Goal: Task Accomplishment & Management: Use online tool/utility

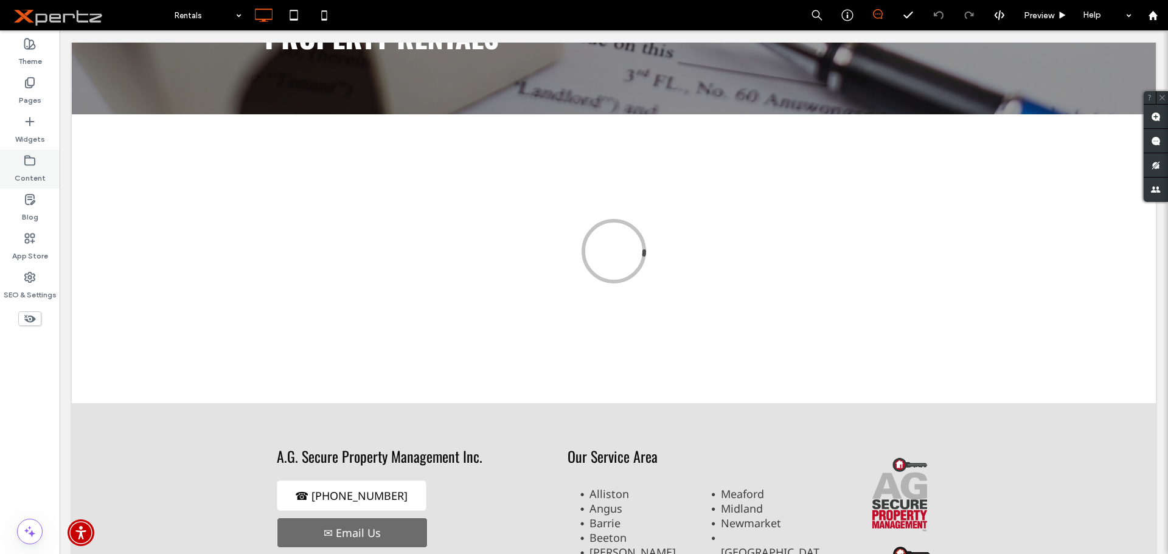
click at [26, 170] on label "Content" at bounding box center [30, 175] width 31 height 17
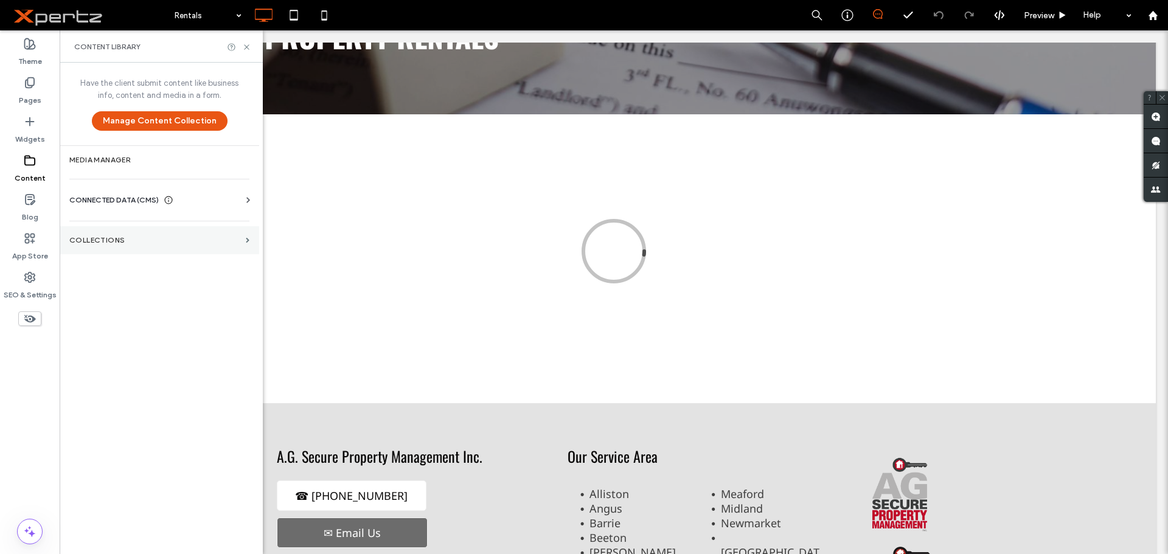
click at [103, 241] on label "Collections" at bounding box center [154, 240] width 171 height 9
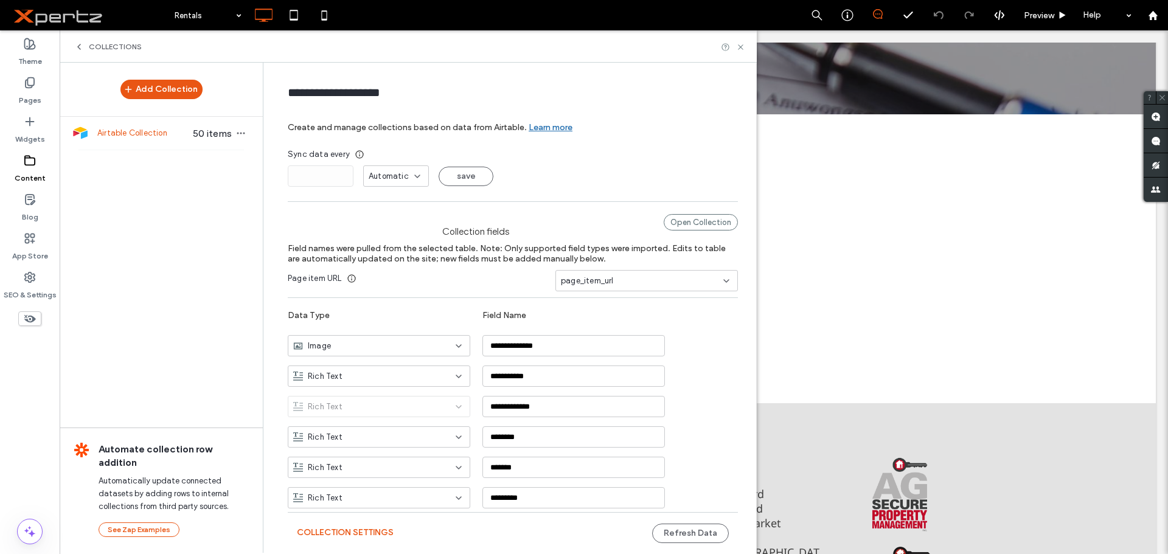
click at [157, 139] on div "Airtable Collection 50 items" at bounding box center [161, 133] width 203 height 33
click at [687, 536] on button "Refresh Data" at bounding box center [690, 533] width 77 height 19
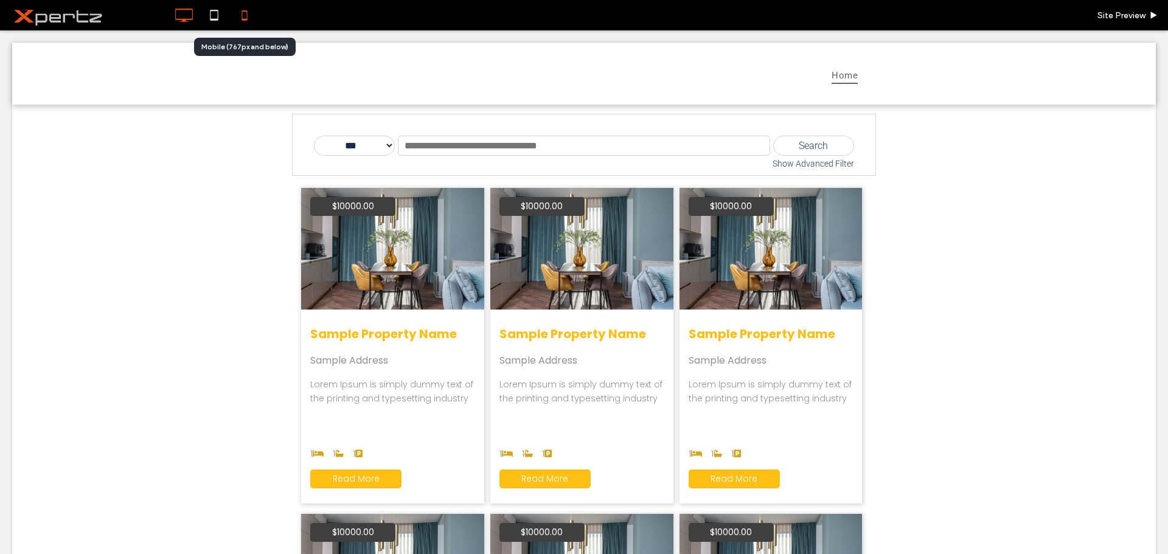
click at [245, 19] on icon at bounding box center [244, 15] width 24 height 24
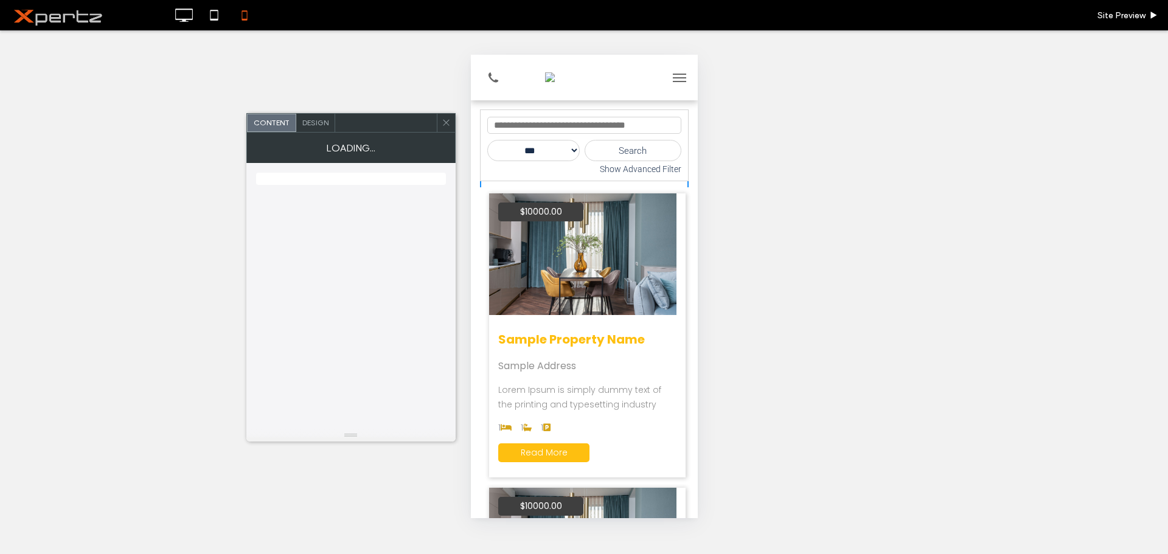
click at [611, 170] on div "Show Advanced Filter" at bounding box center [583, 169] width 194 height 10
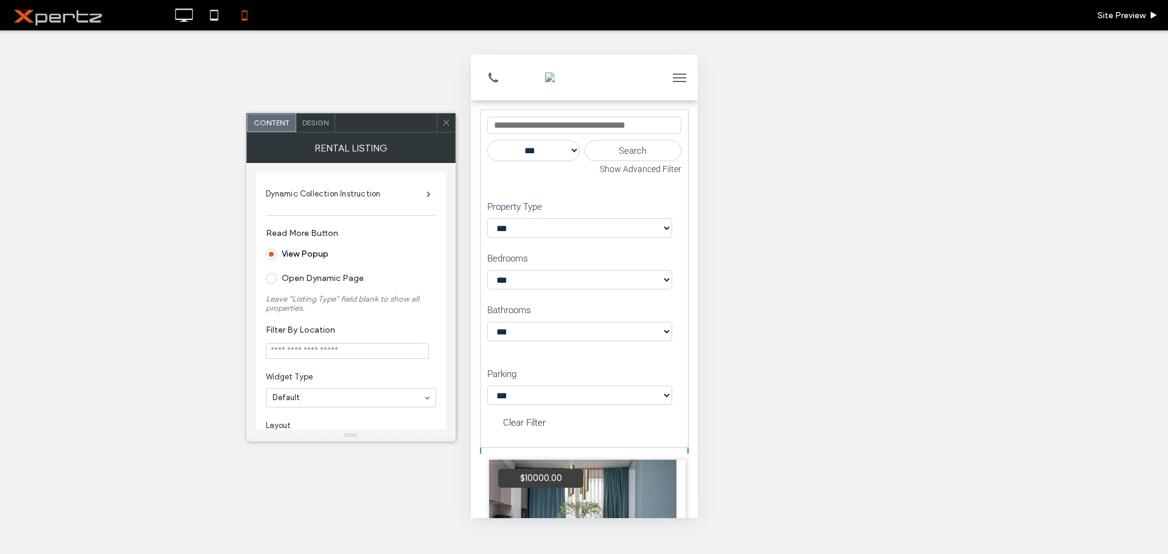
click at [446, 125] on icon at bounding box center [445, 122] width 9 height 9
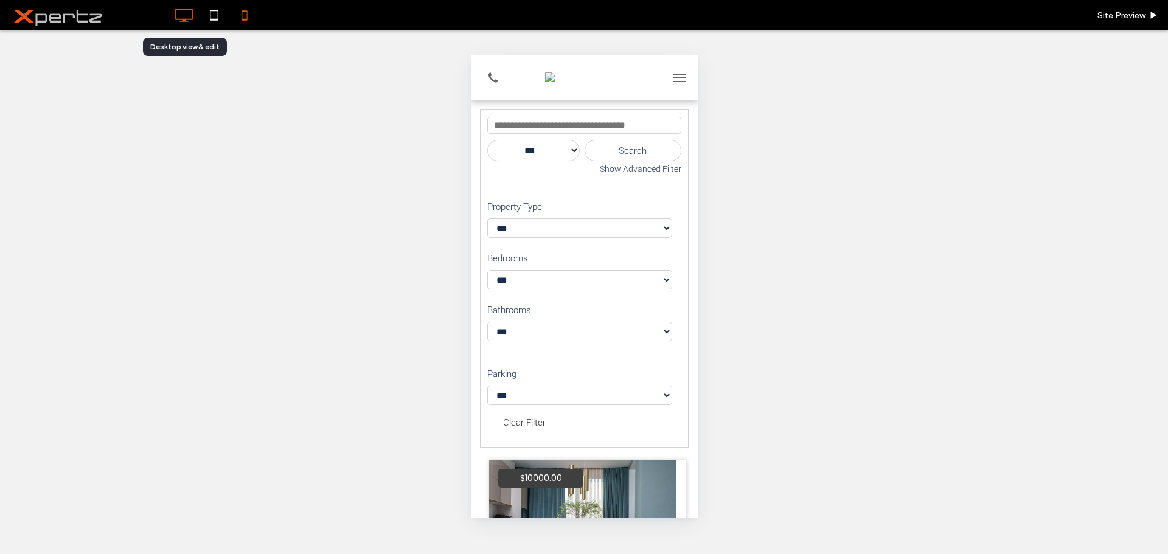
click at [179, 19] on use at bounding box center [184, 15] width 18 height 13
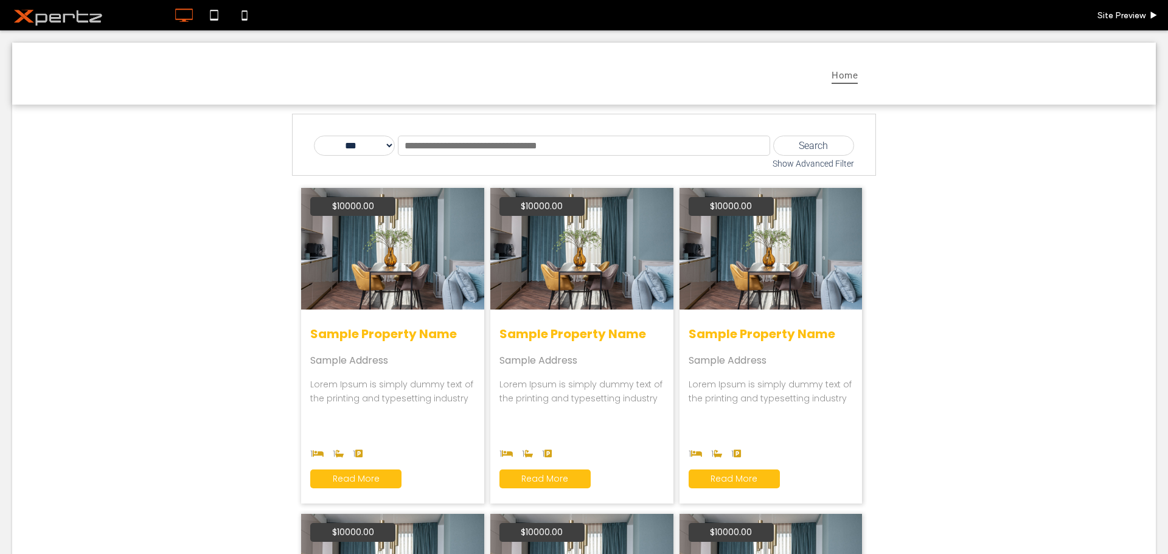
click at [800, 166] on span at bounding box center [584, 489] width 584 height 750
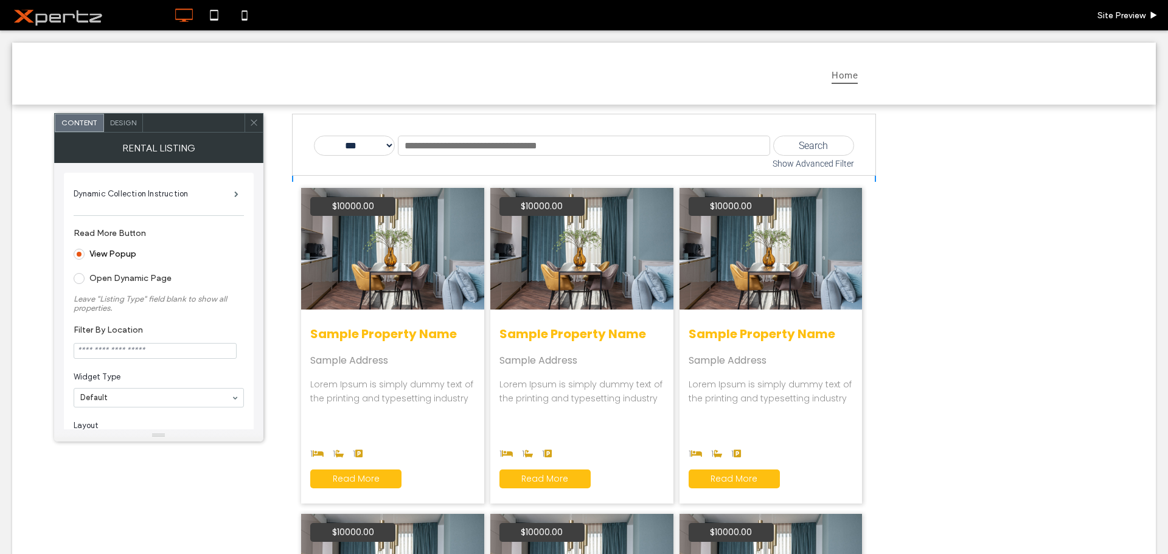
click at [801, 166] on div "Show Advanced Filter" at bounding box center [584, 164] width 540 height 10
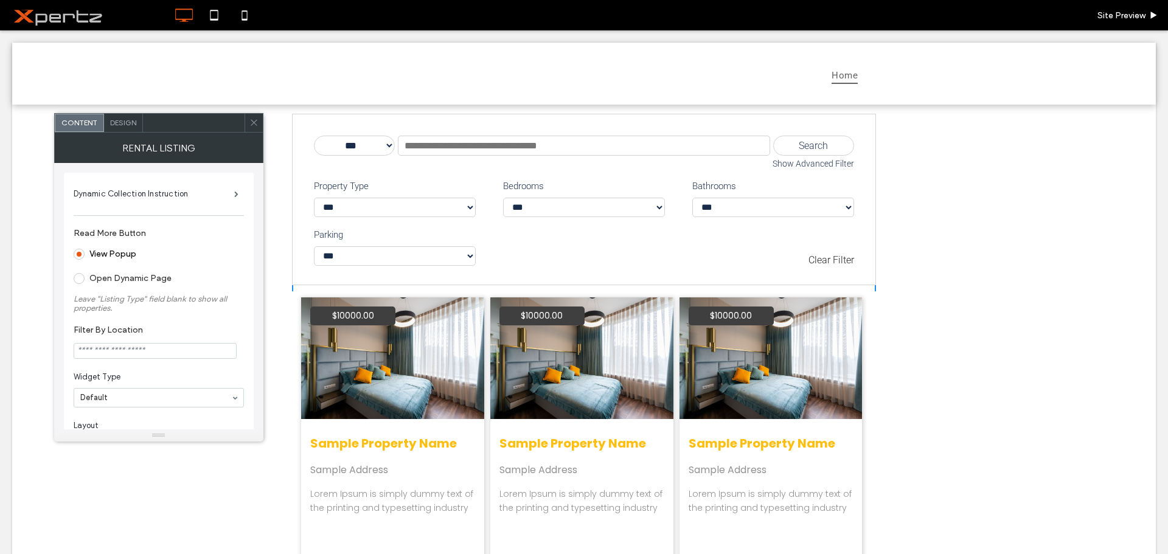
click at [251, 117] on span at bounding box center [253, 123] width 9 height 18
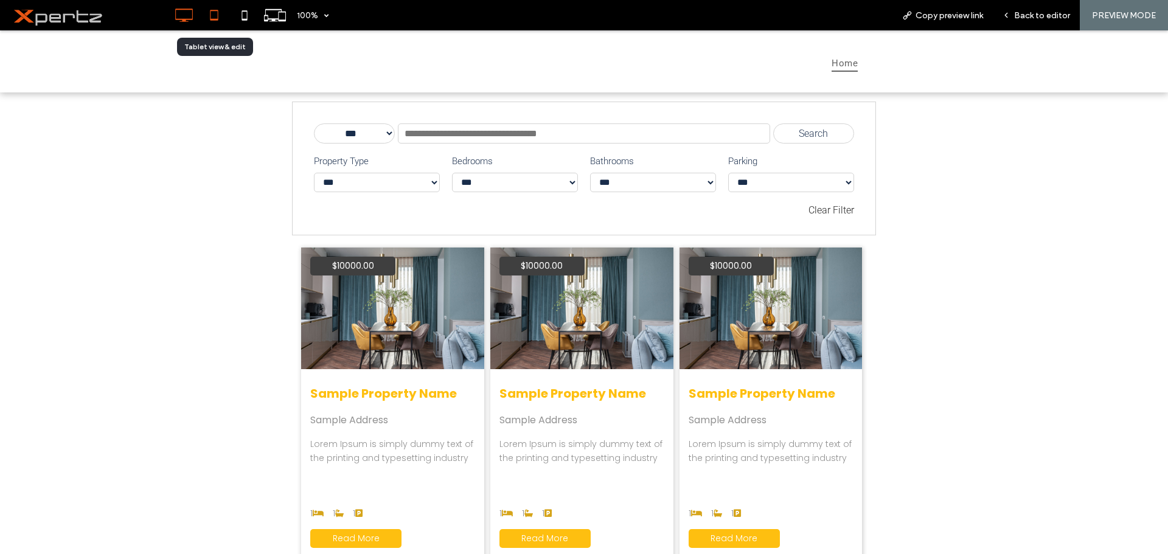
click icon
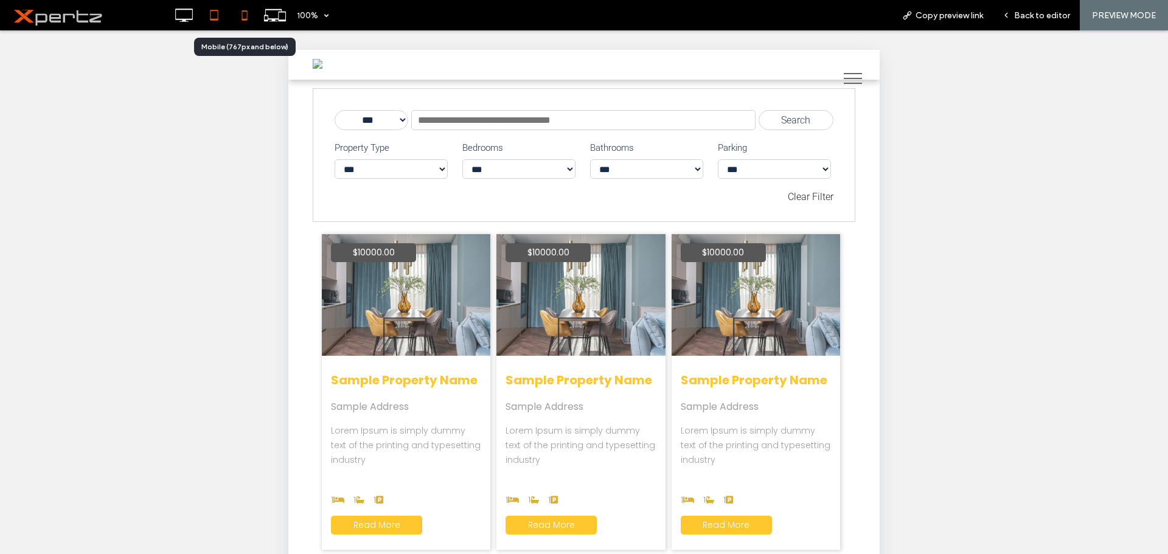
click icon
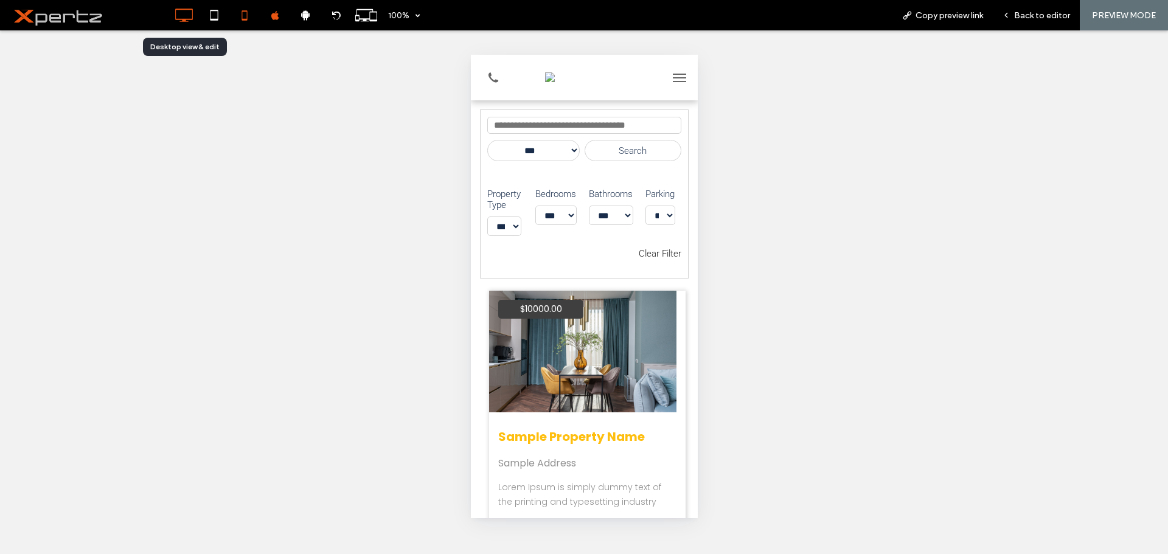
click icon
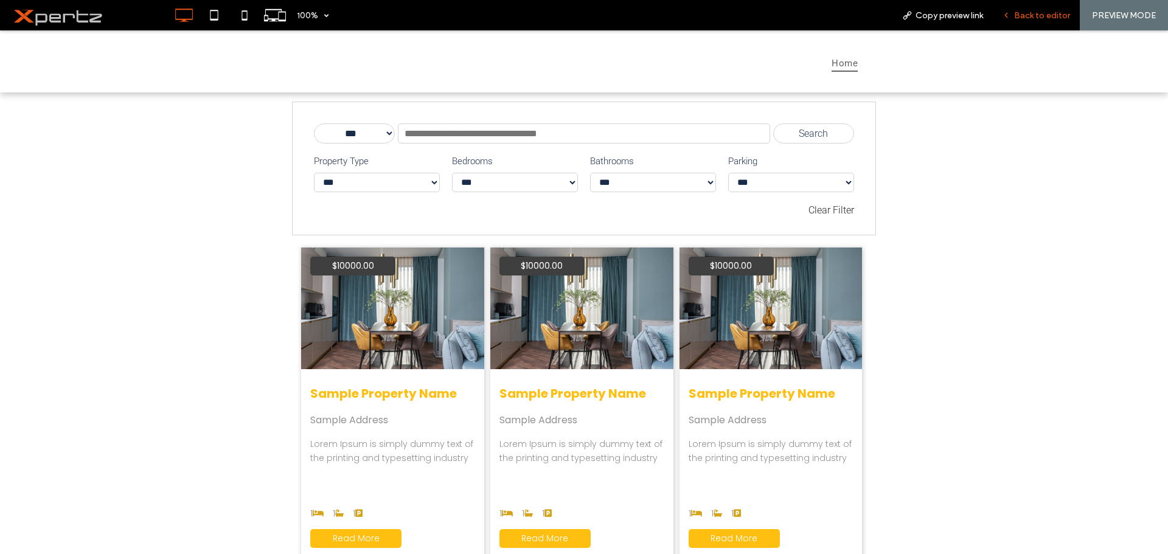
drag, startPoint x: 1039, startPoint y: 15, endPoint x: 423, endPoint y: 25, distance: 615.5
click span "Back to editor"
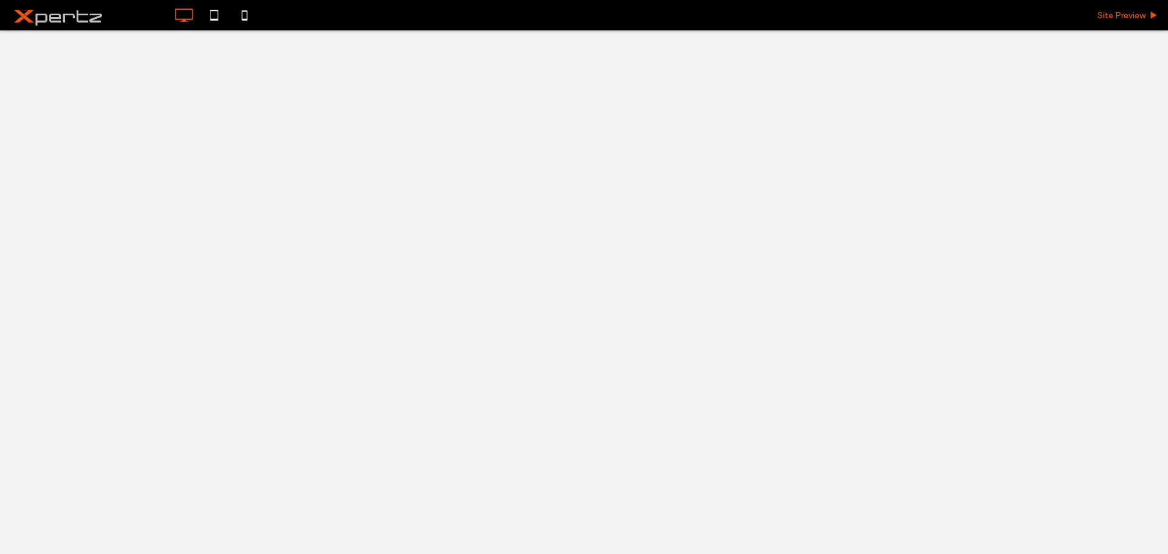
click at [1109, 18] on span "Site Preview" at bounding box center [1121, 15] width 48 height 10
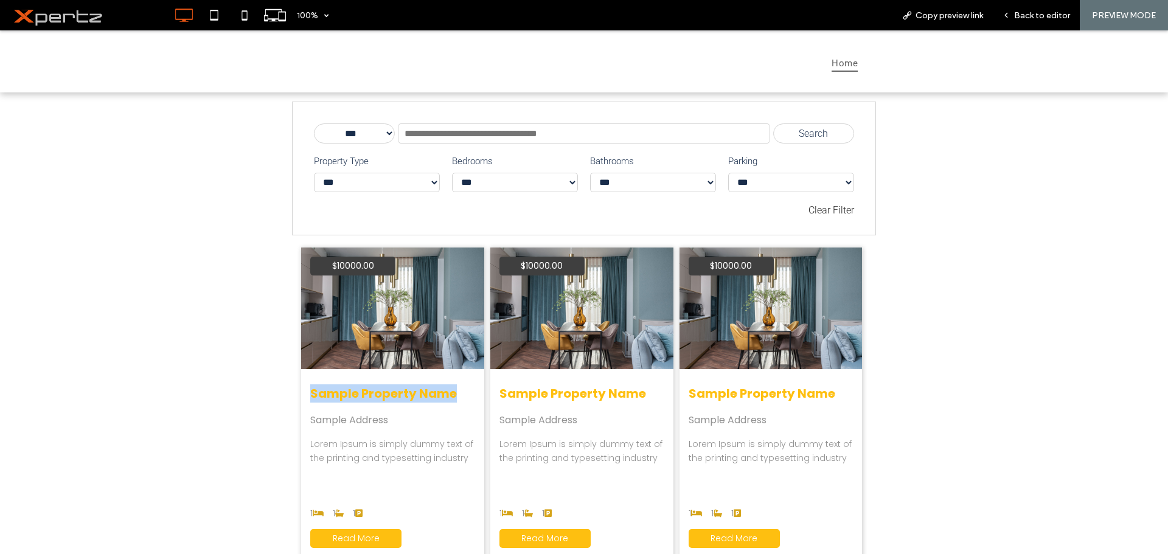
copy h3 "Sample Property Name"
drag, startPoint x: 451, startPoint y: 390, endPoint x: 292, endPoint y: 396, distance: 158.8
click at [1026, 27] on div "Back to editor" at bounding box center [1035, 15] width 87 height 30
click at [474, 356] on div "$10000.00" at bounding box center [391, 308] width 183 height 122
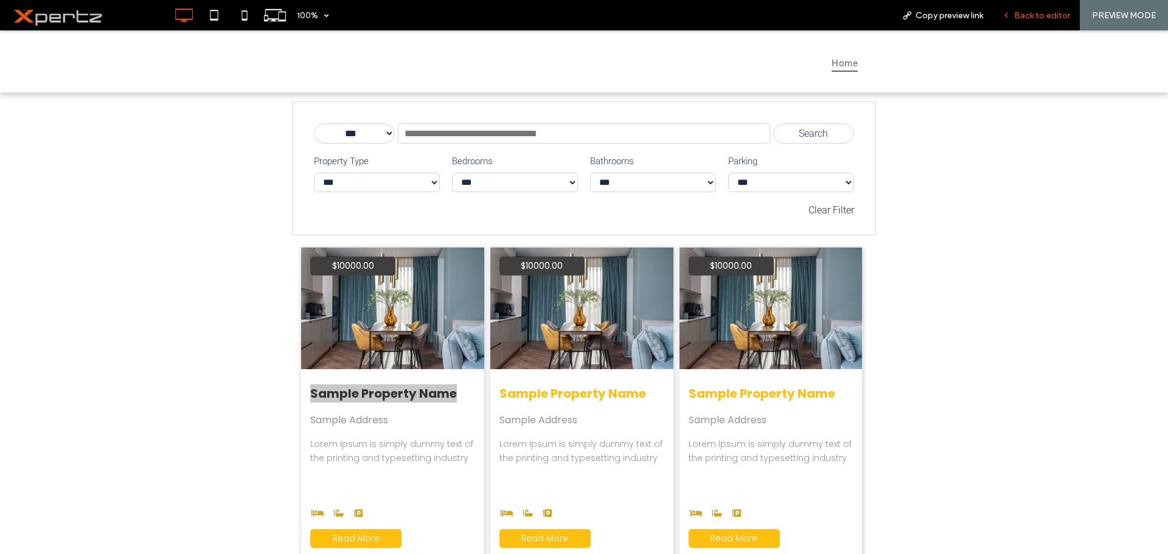
click at [1058, 10] on span "Back to editor" at bounding box center [1042, 15] width 56 height 10
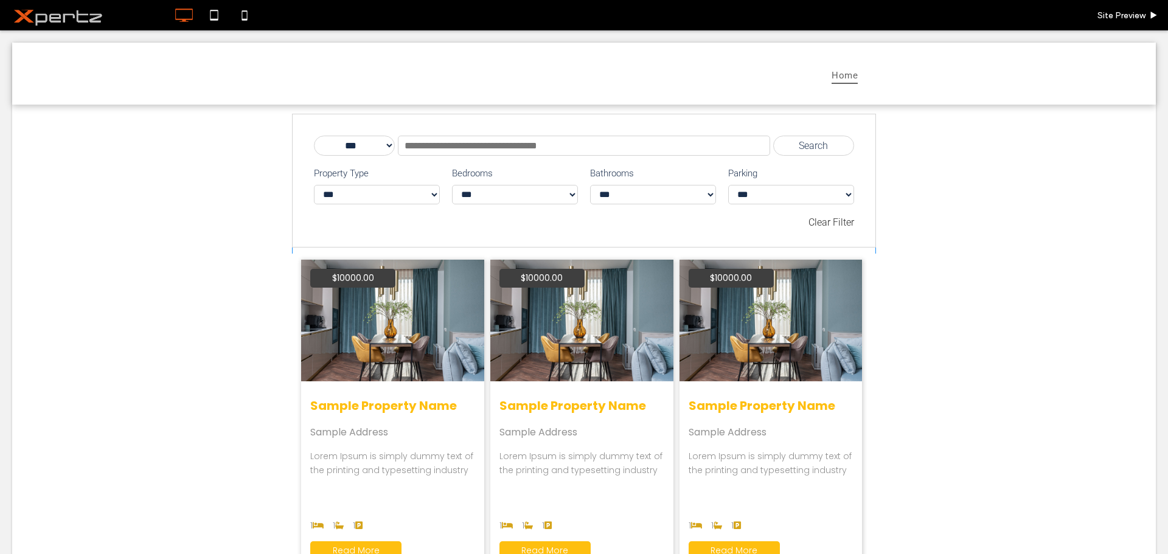
click at [566, 313] on span at bounding box center [584, 525] width 584 height 822
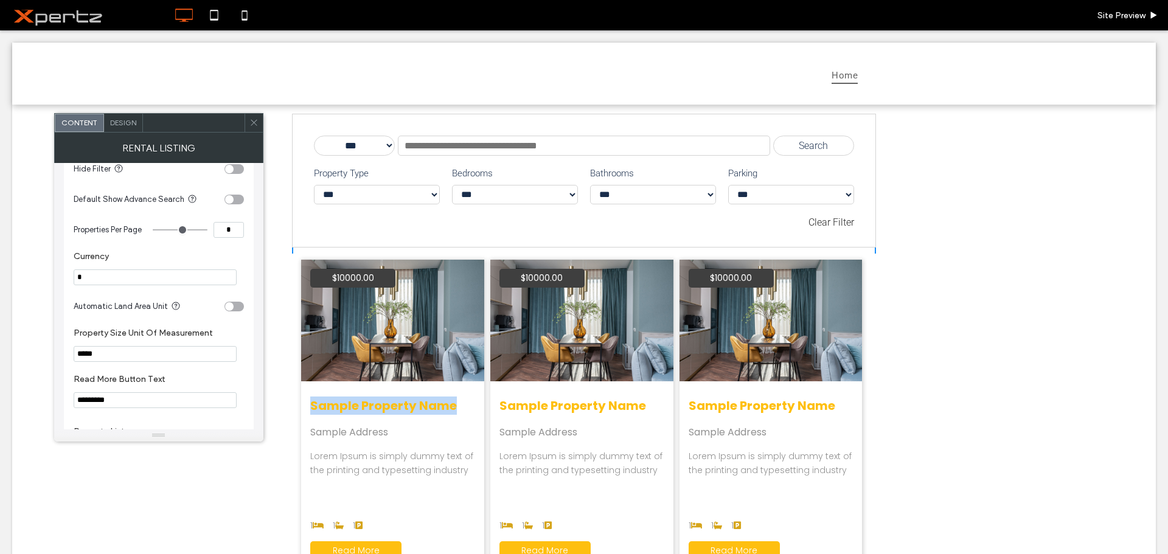
scroll to position [710, 0]
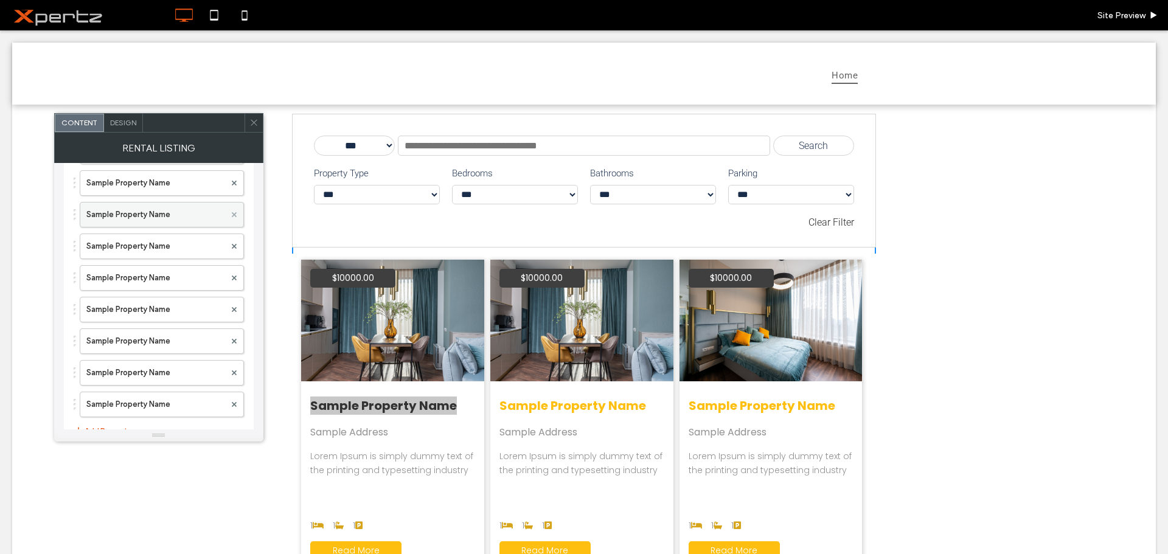
click at [236, 220] on span at bounding box center [234, 215] width 5 height 18
click at [236, 220] on icon at bounding box center [234, 219] width 5 height 5
click at [236, 220] on icon at bounding box center [234, 217] width 5 height 5
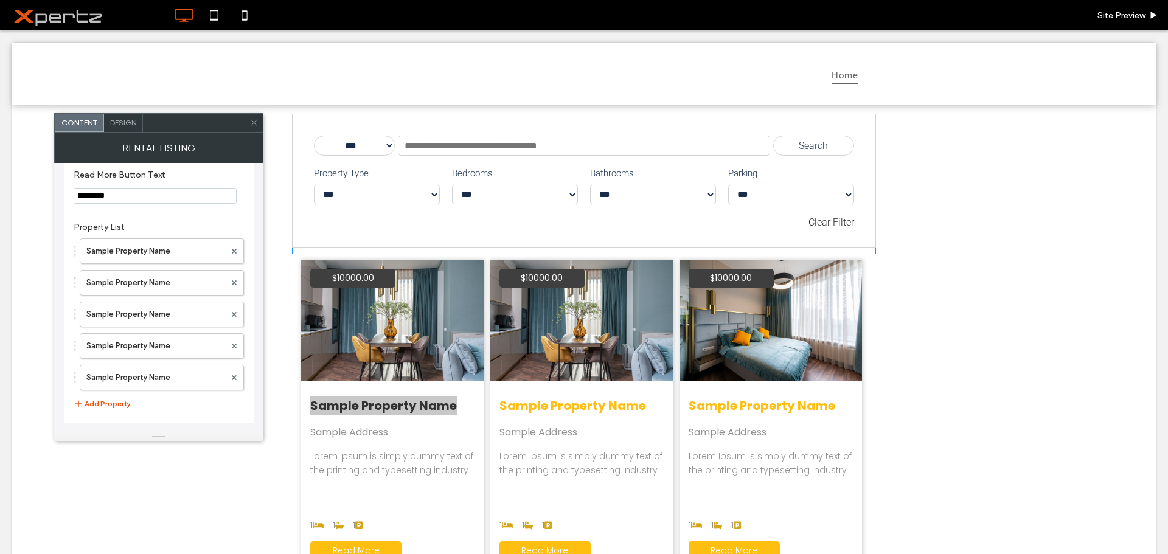
scroll to position [612, 0]
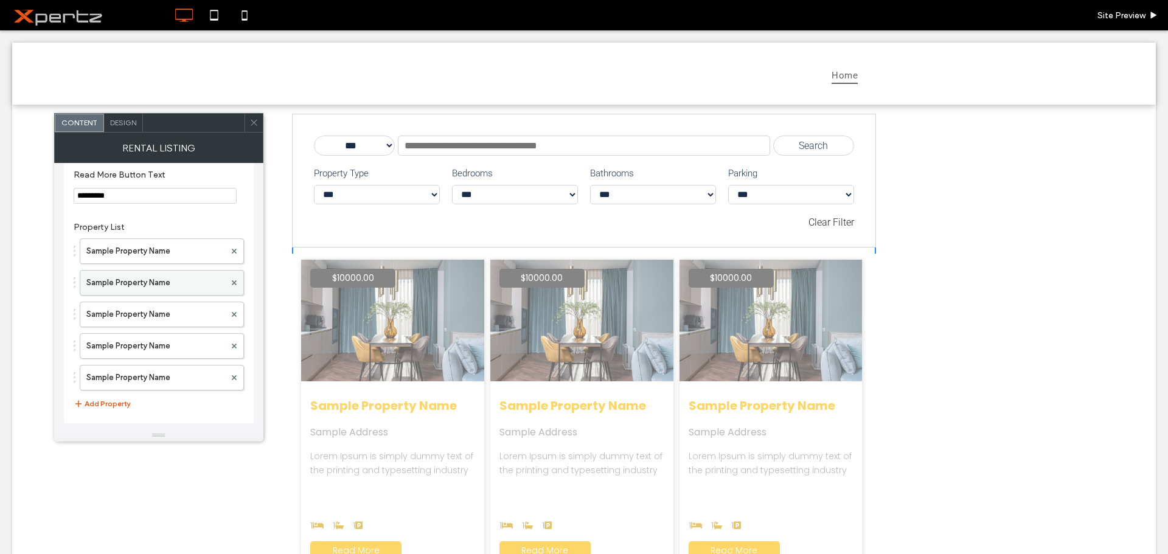
click at [237, 277] on div at bounding box center [234, 283] width 18 height 18
click at [236, 277] on span at bounding box center [234, 283] width 5 height 18
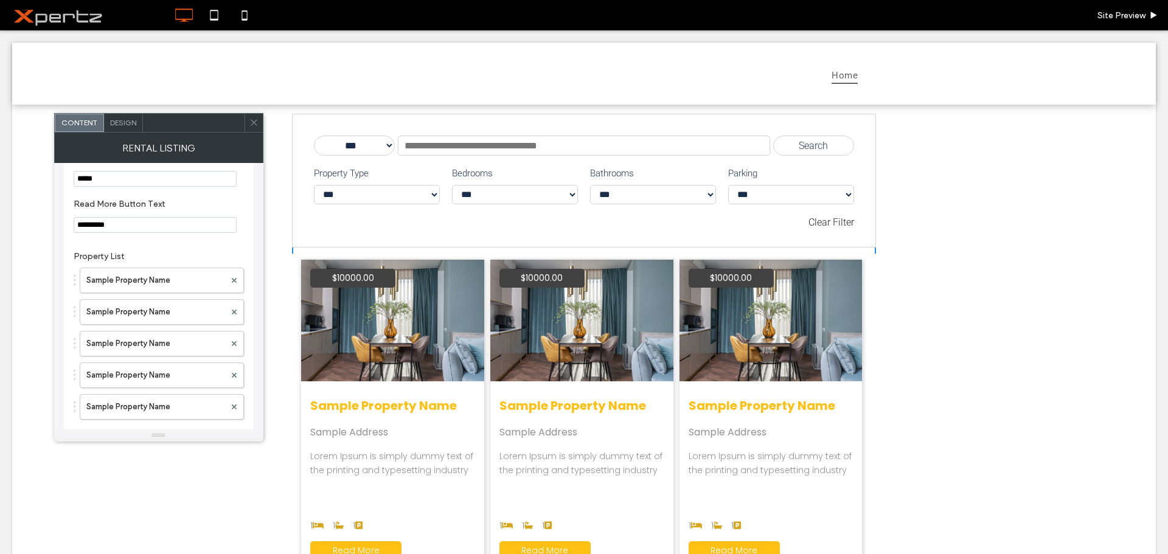
click at [236, 278] on span at bounding box center [234, 280] width 5 height 18
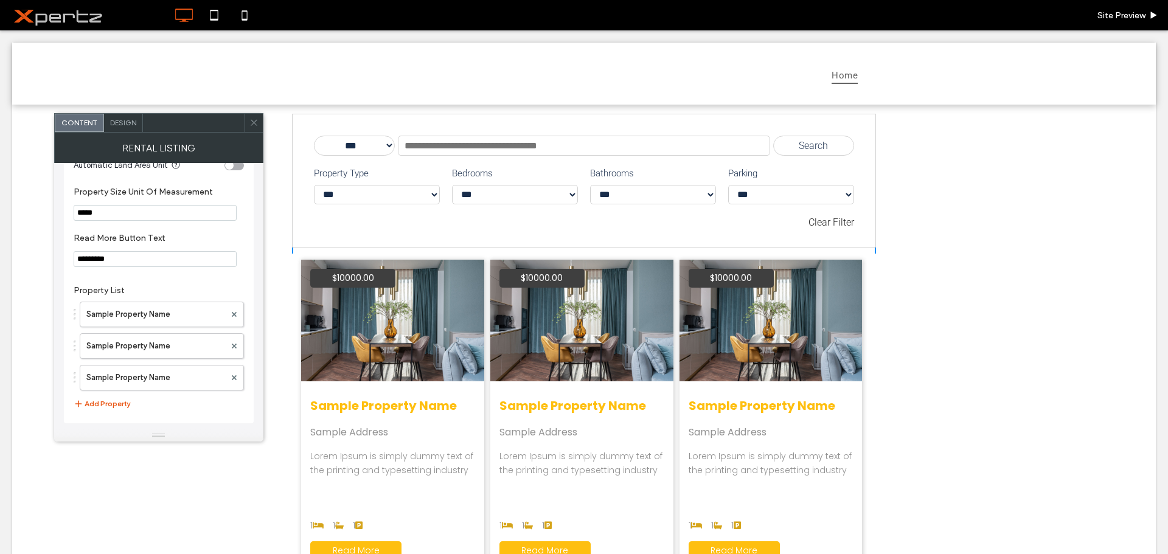
scroll to position [549, 0]
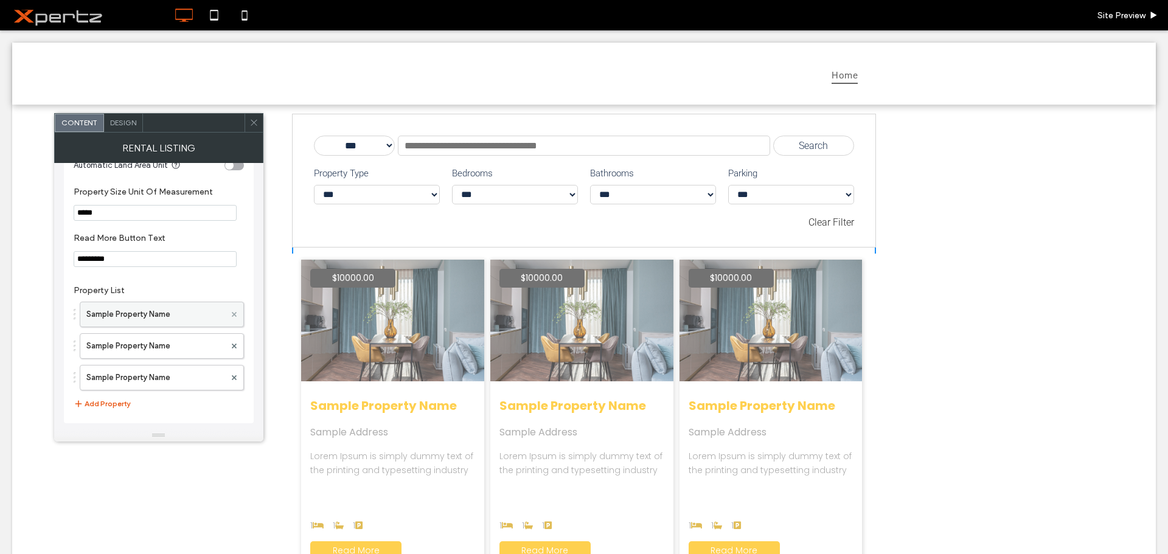
click at [232, 341] on span at bounding box center [234, 346] width 5 height 18
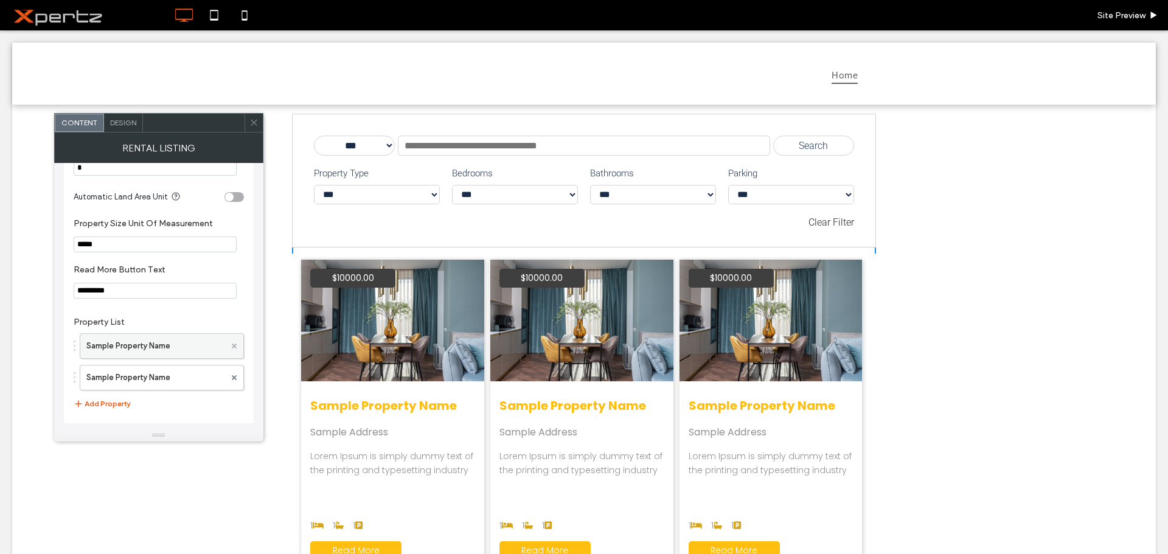
scroll to position [517, 0]
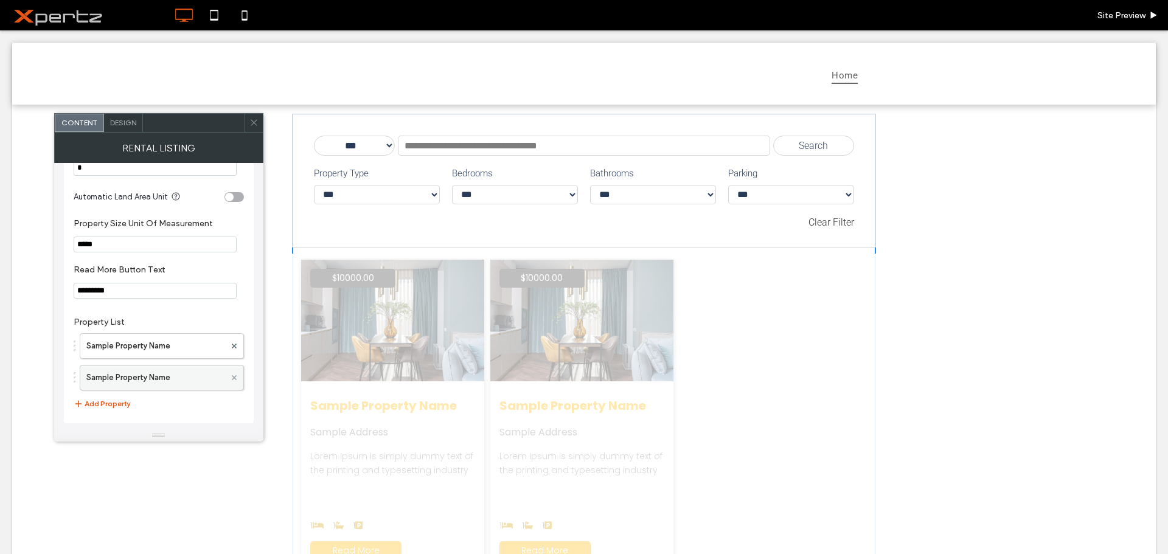
click at [234, 370] on span at bounding box center [234, 378] width 5 height 18
click at [234, 355] on span at bounding box center [234, 346] width 5 height 18
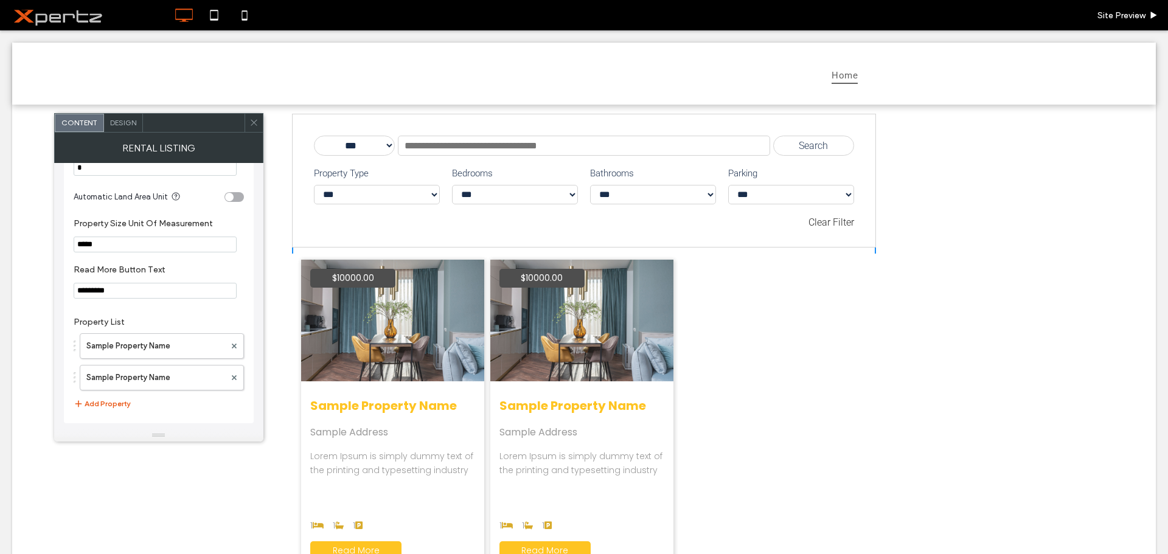
scroll to position [454, 0]
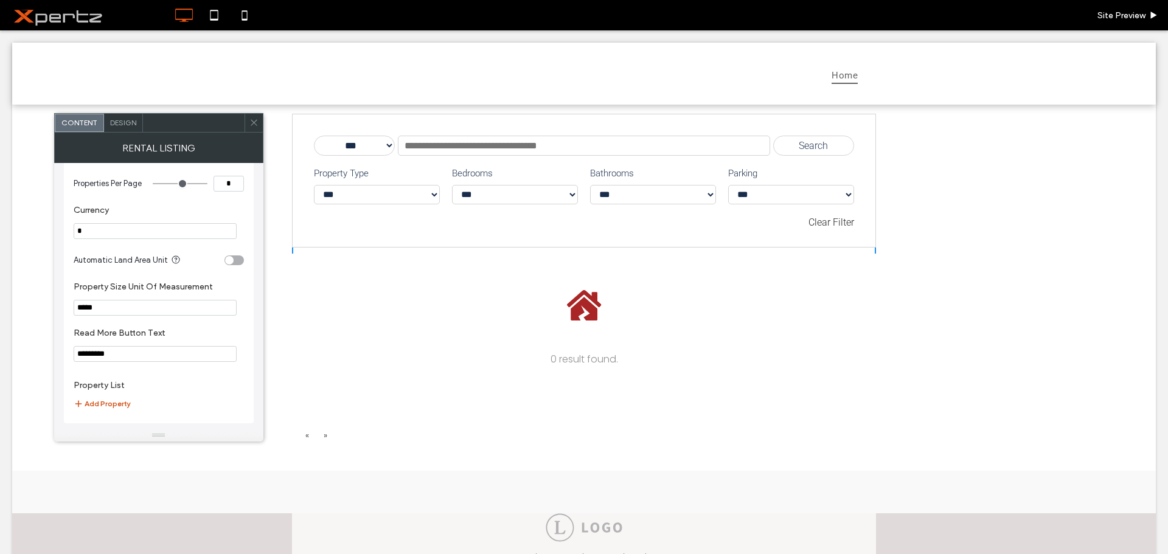
click at [102, 407] on button "Add Property" at bounding box center [102, 403] width 57 height 15
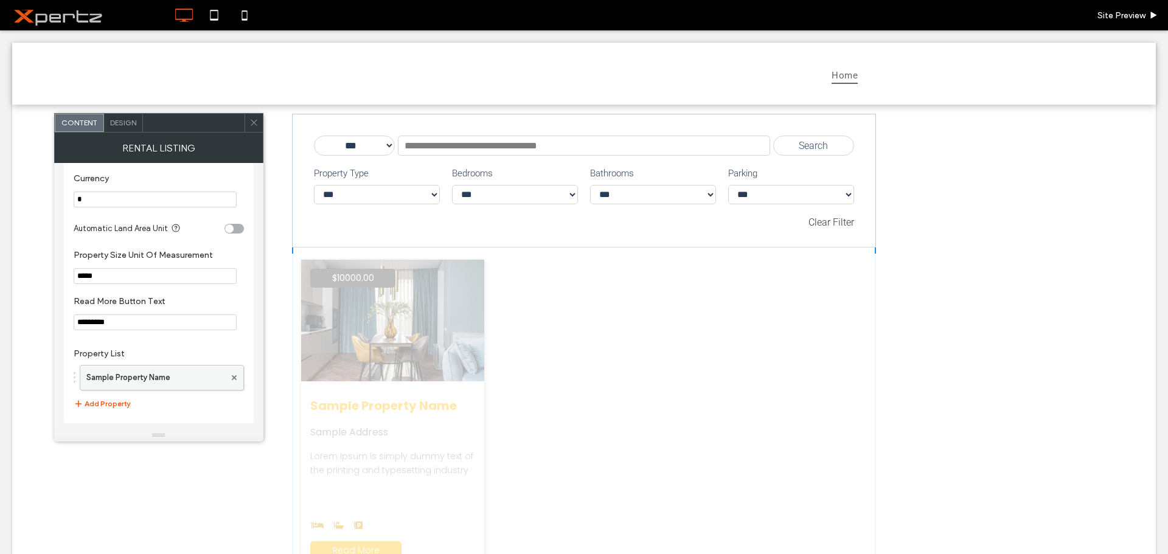
click at [164, 376] on label "Sample Property Name" at bounding box center [155, 377] width 139 height 24
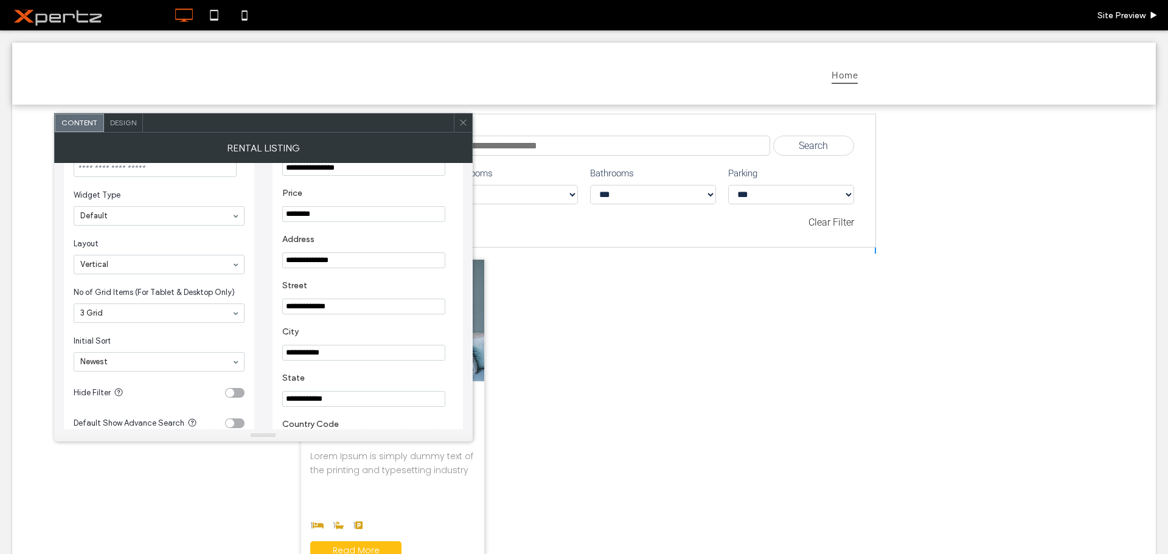
scroll to position [0, 0]
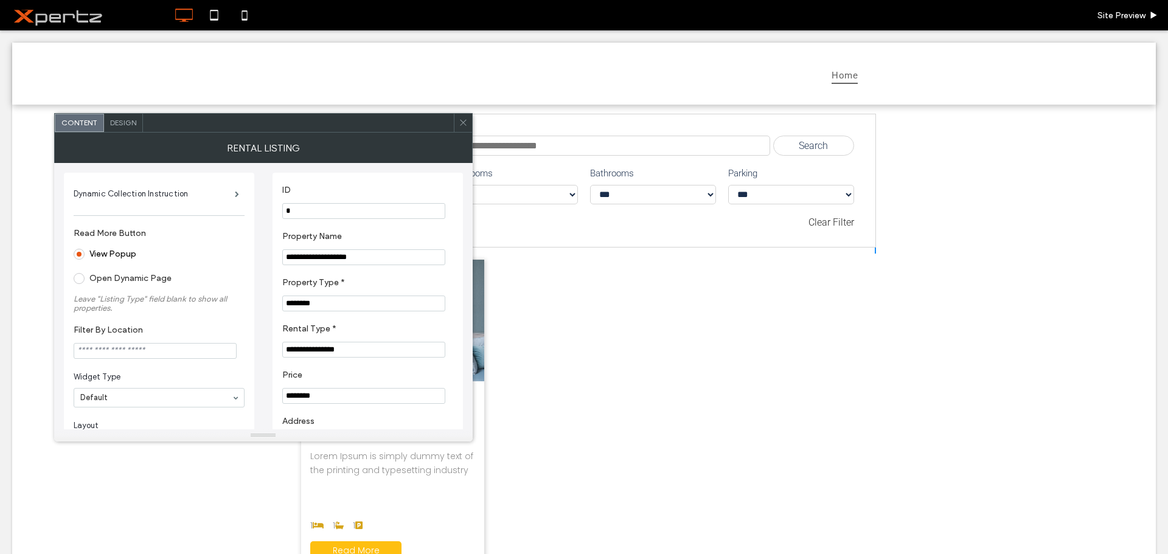
click at [376, 249] on section "**********" at bounding box center [367, 248] width 171 height 46
click at [381, 258] on input "**********" at bounding box center [363, 257] width 163 height 16
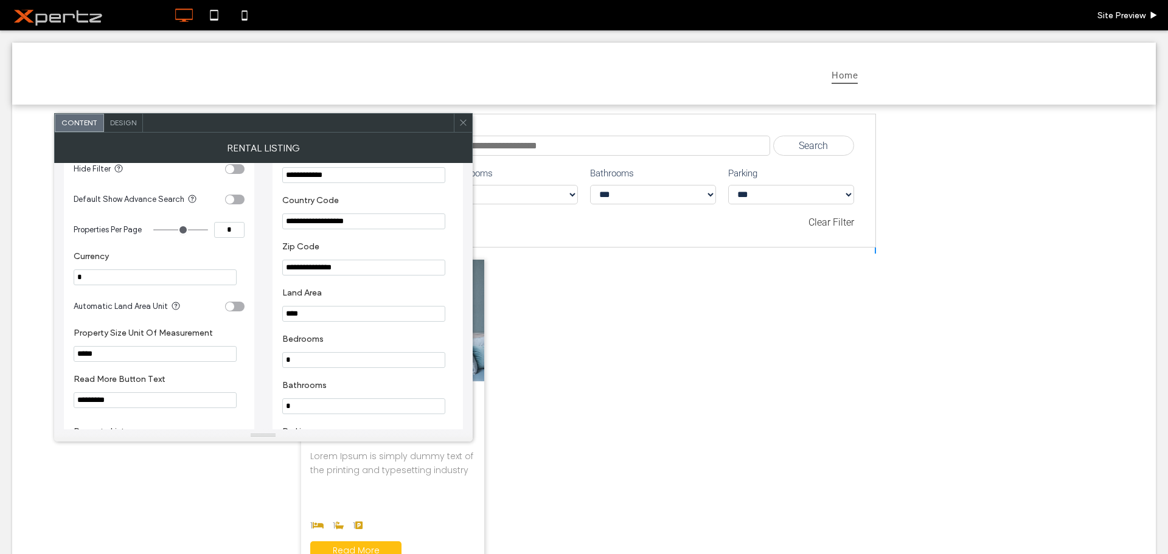
scroll to position [507, 0]
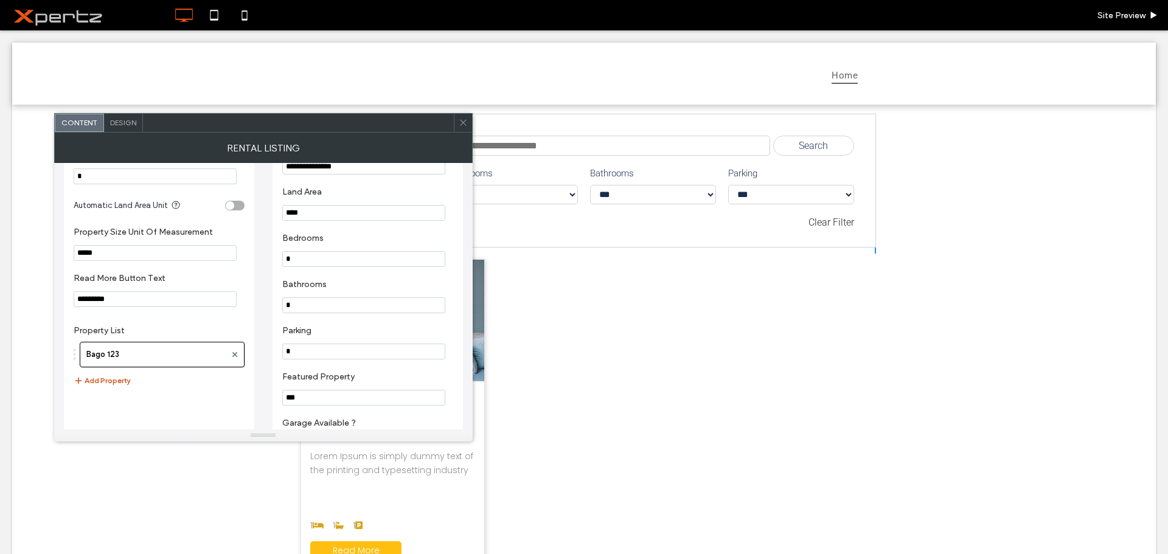
type input "********"
click at [96, 380] on button "Add Property" at bounding box center [102, 380] width 57 height 15
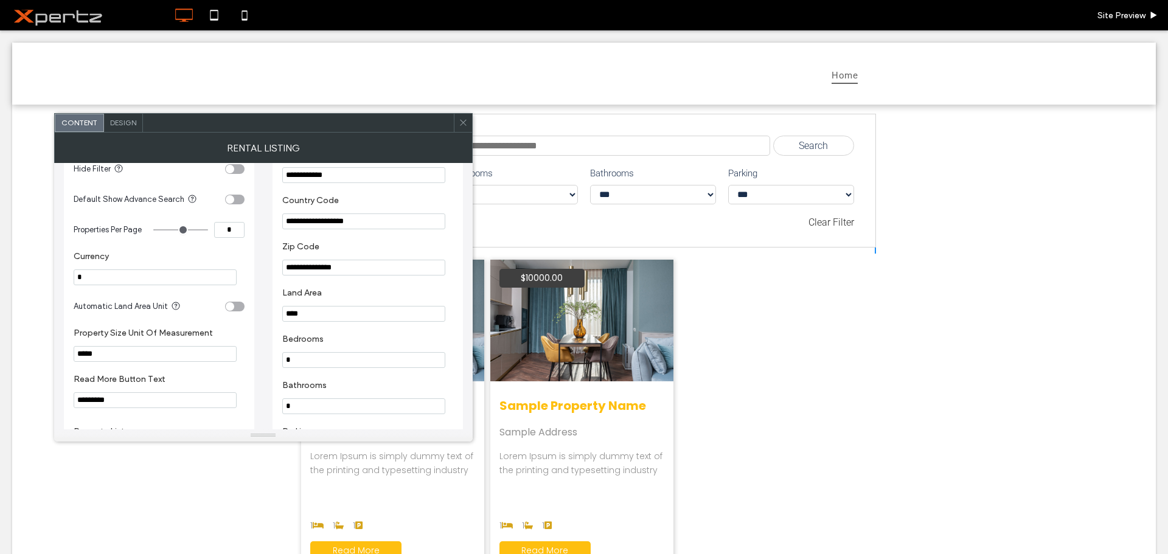
scroll to position [608, 0]
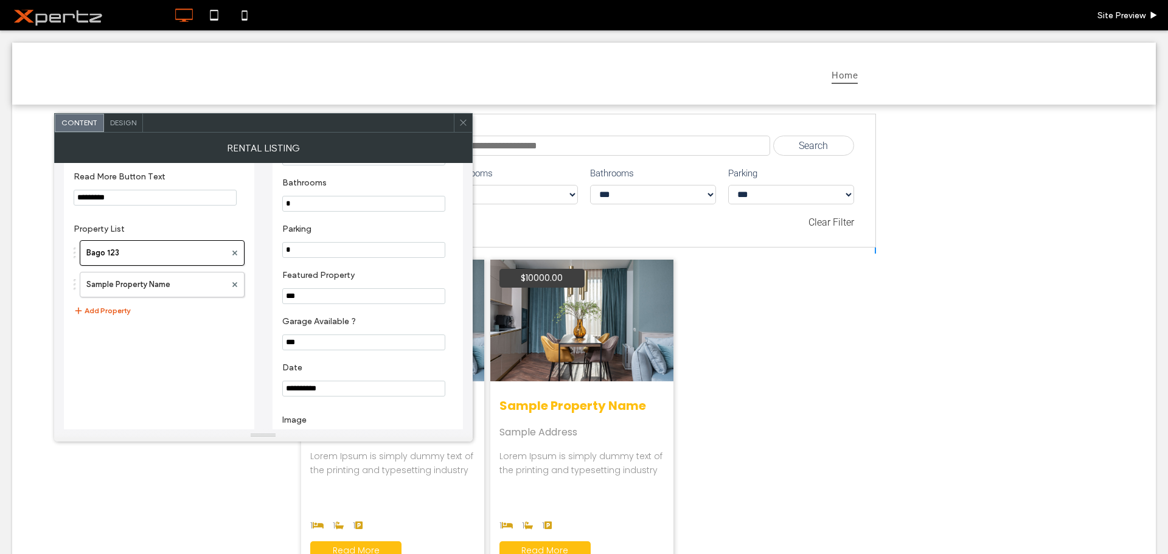
click at [455, 126] on div at bounding box center [463, 123] width 18 height 18
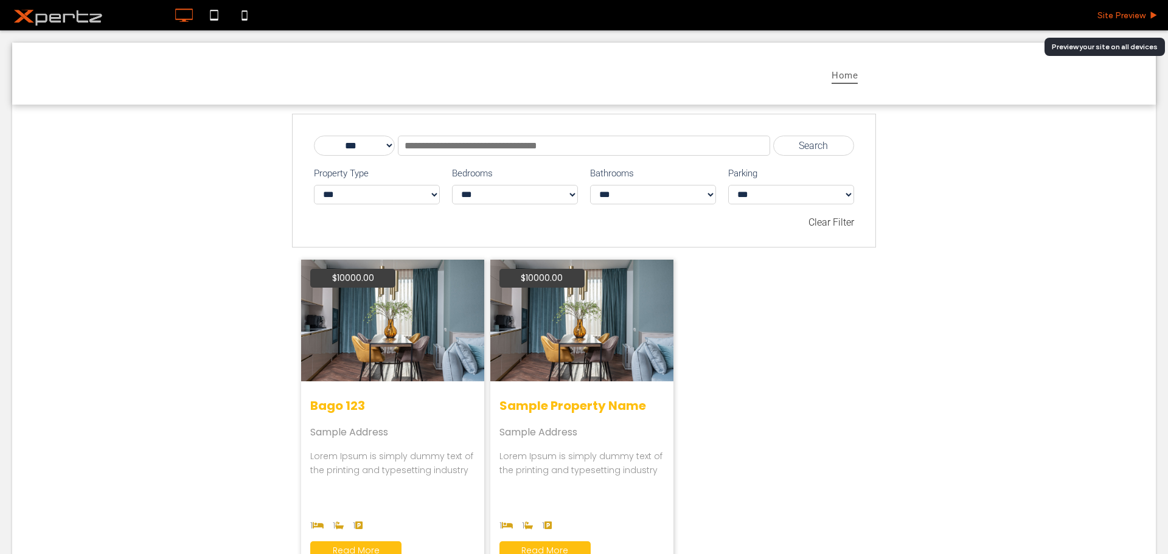
click at [1135, 14] on span "Site Preview" at bounding box center [1121, 15] width 48 height 10
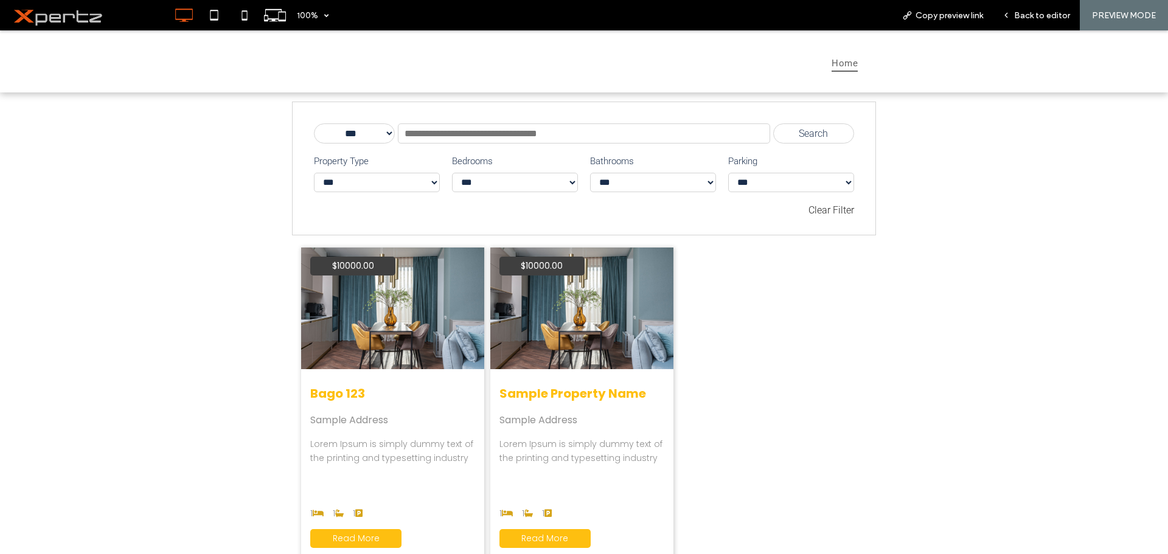
click at [513, 136] on input "text" at bounding box center [584, 133] width 373 height 20
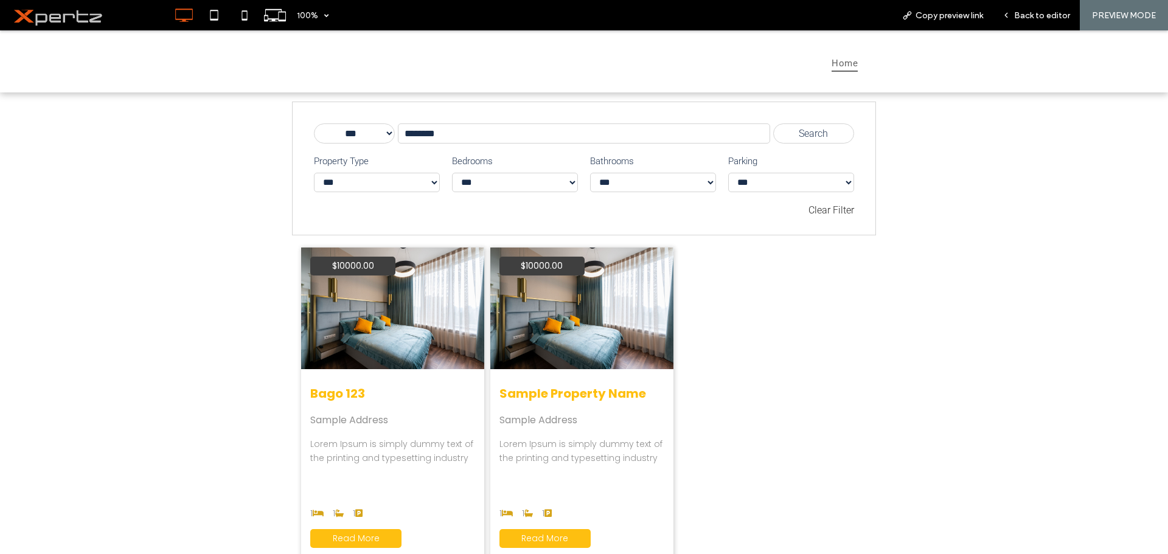
type input "********"
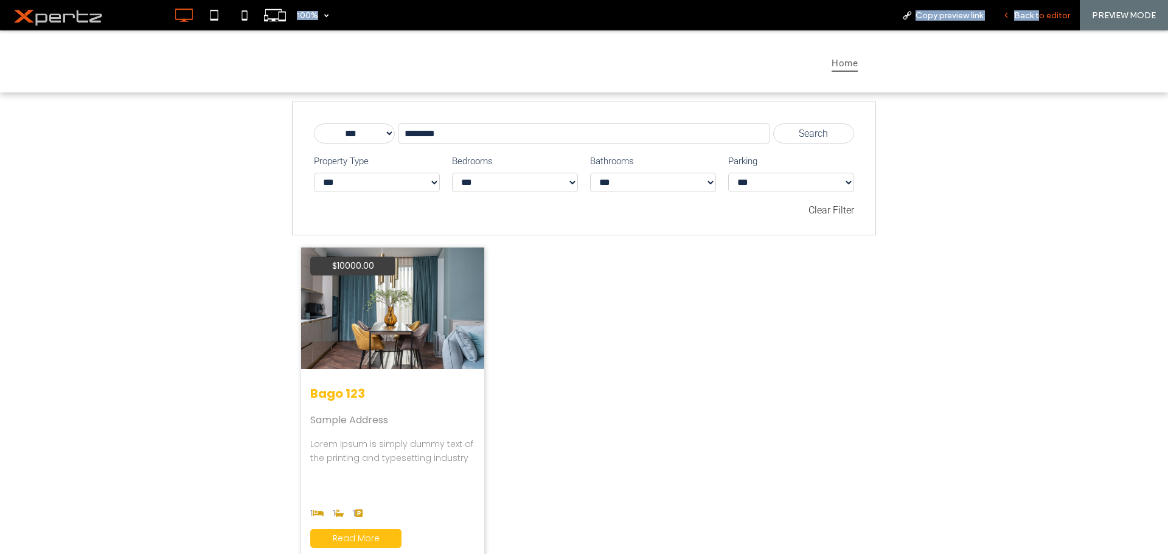
click at [1039, 24] on div "Back to editor" at bounding box center [1035, 15] width 87 height 30
click at [1022, 23] on div "Back to editor" at bounding box center [1035, 15] width 87 height 30
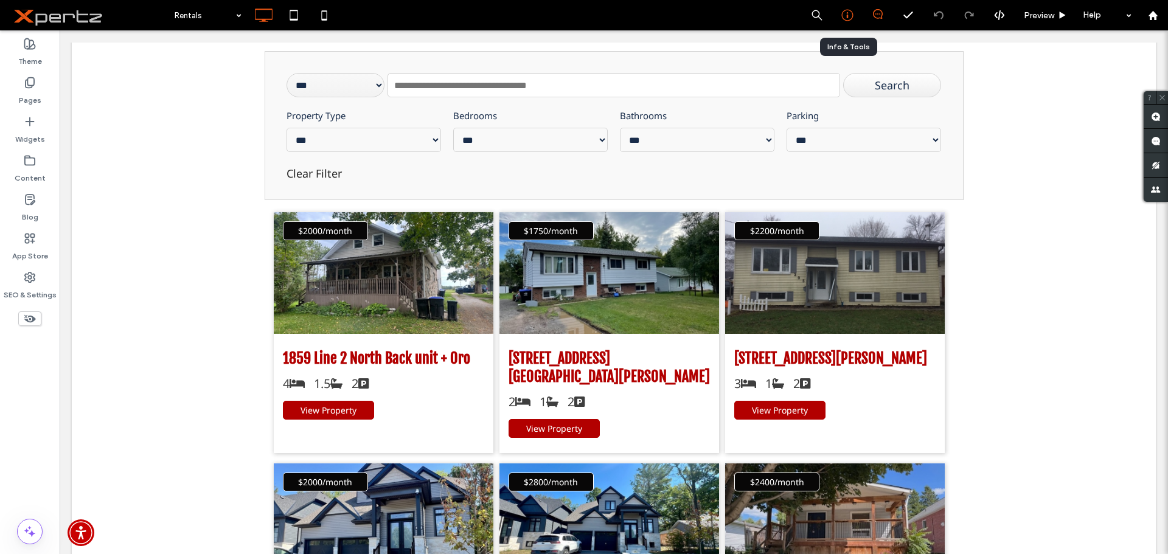
drag, startPoint x: 851, startPoint y: 20, endPoint x: 649, endPoint y: 54, distance: 204.6
click at [851, 20] on icon at bounding box center [847, 15] width 12 height 12
click at [846, 17] on use at bounding box center [847, 16] width 12 height 12
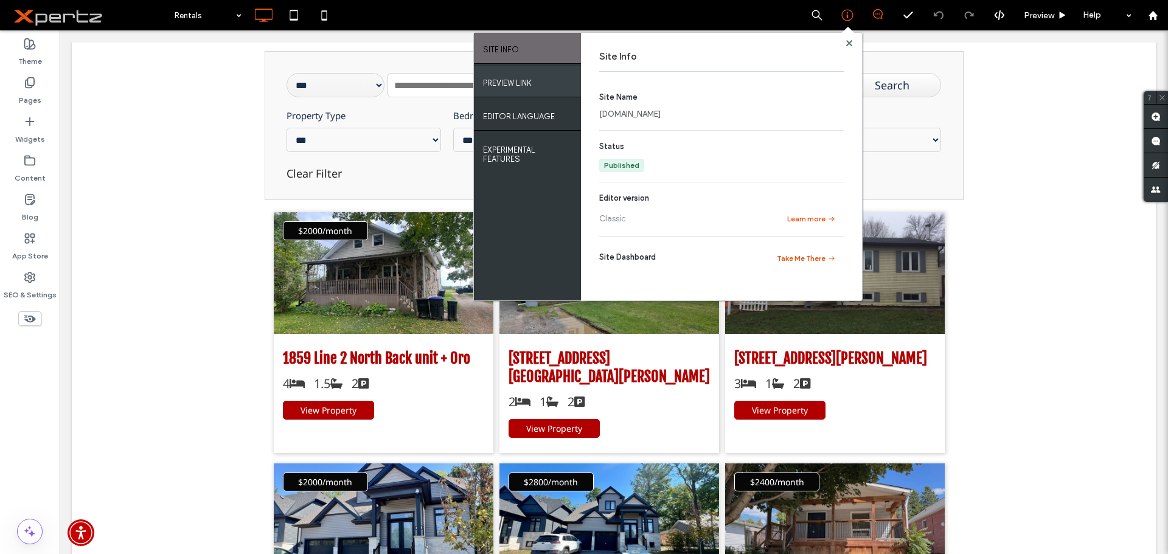
click at [531, 87] on label "PREVIEW LINK" at bounding box center [507, 79] width 49 height 15
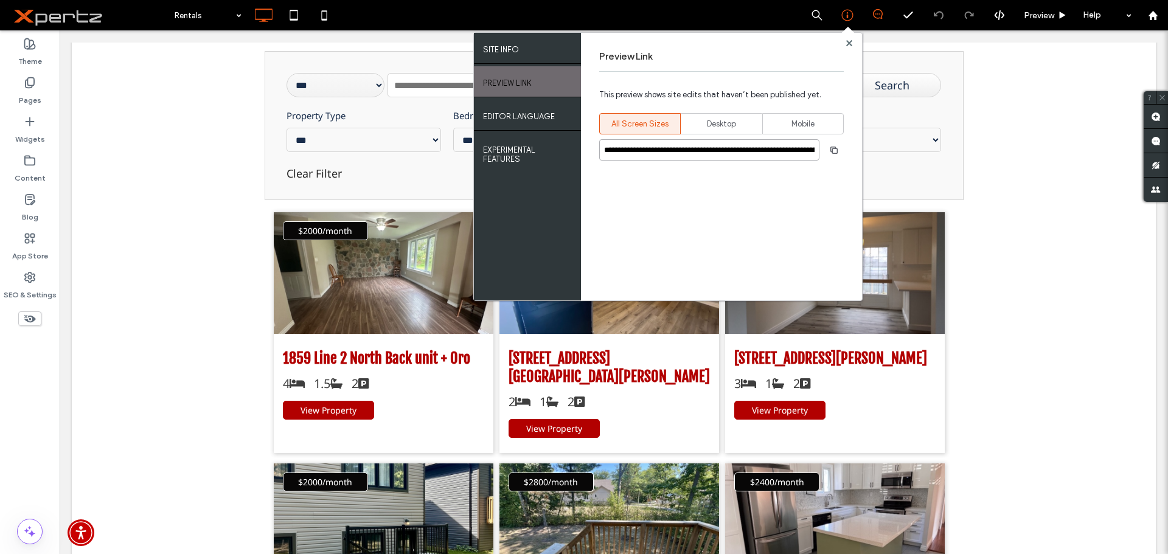
click at [767, 150] on input "**********" at bounding box center [709, 149] width 220 height 21
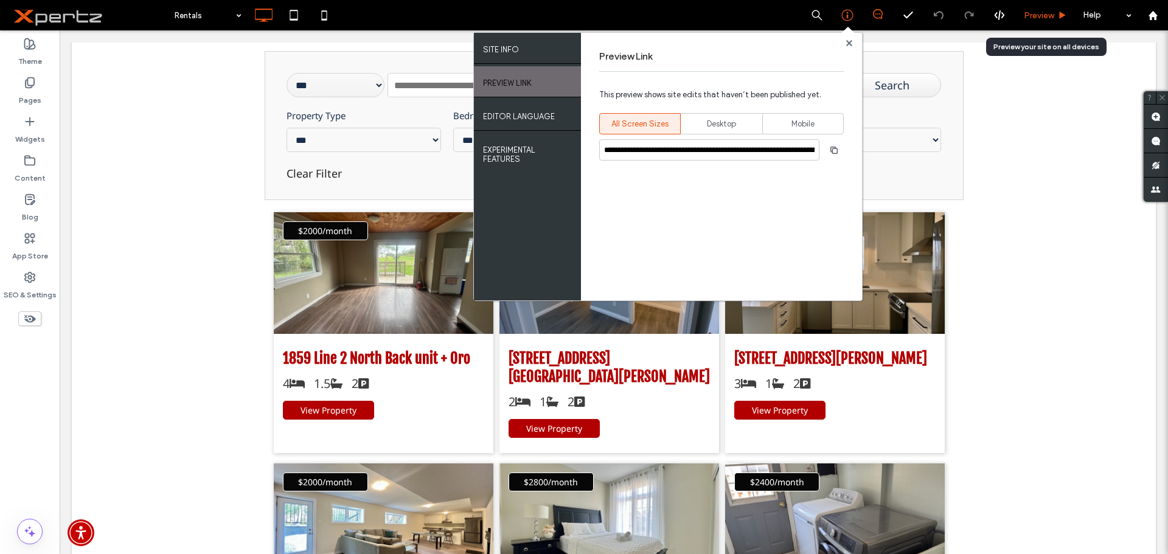
click at [1043, 17] on span "Preview" at bounding box center [1038, 15] width 30 height 10
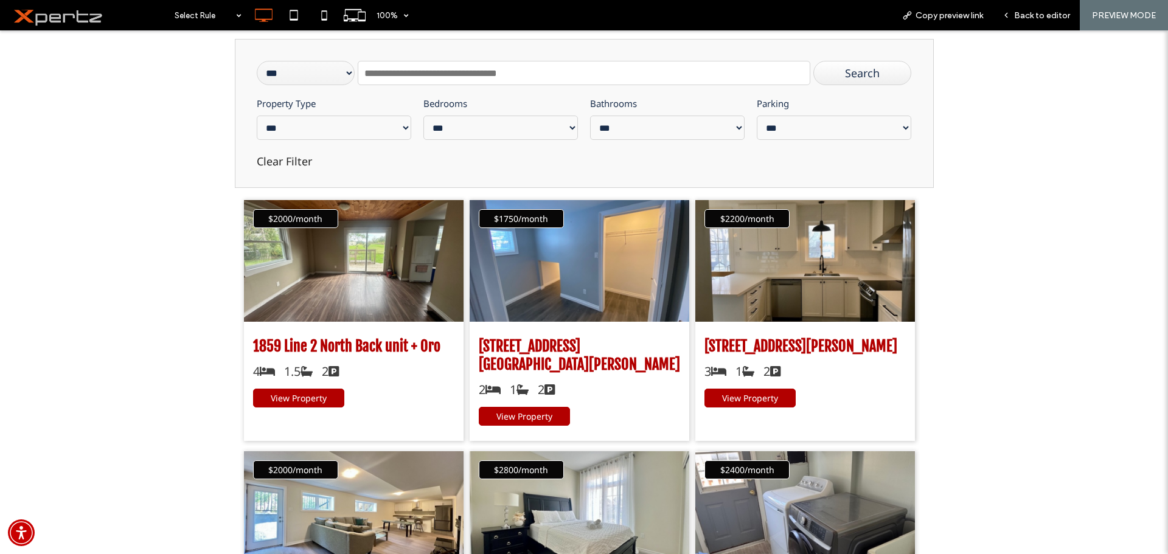
click at [490, 66] on input "text" at bounding box center [584, 73] width 452 height 24
paste input "**********"
type input "**********"
click at [864, 75] on div "Search" at bounding box center [862, 73] width 99 height 24
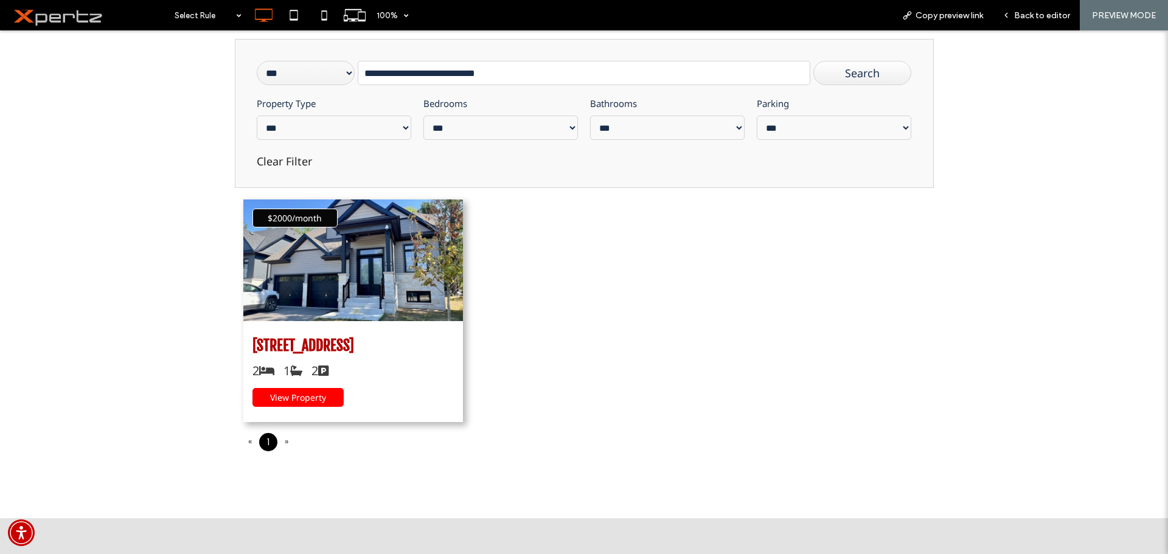
click at [297, 395] on span "View Property" at bounding box center [298, 398] width 56 height 12
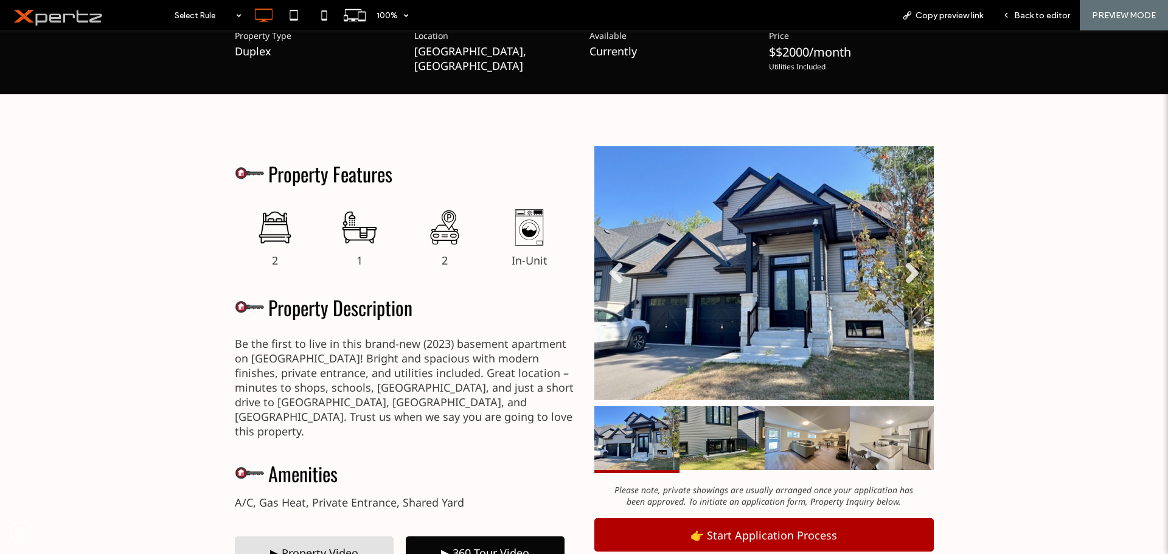
scroll to position [406, 0]
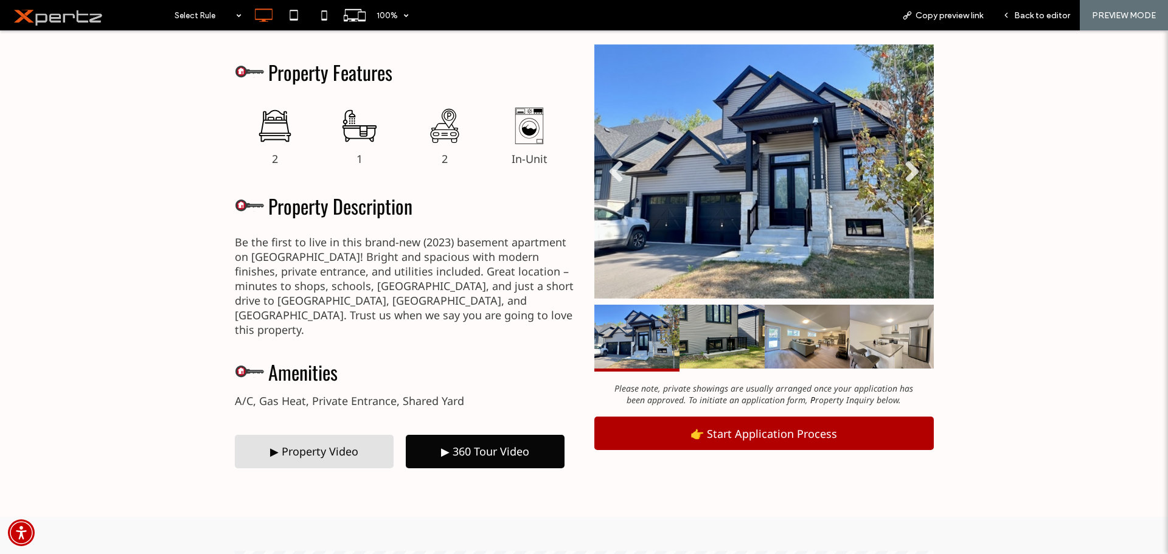
click at [344, 435] on div "▶ Property Video" at bounding box center [314, 451] width 159 height 33
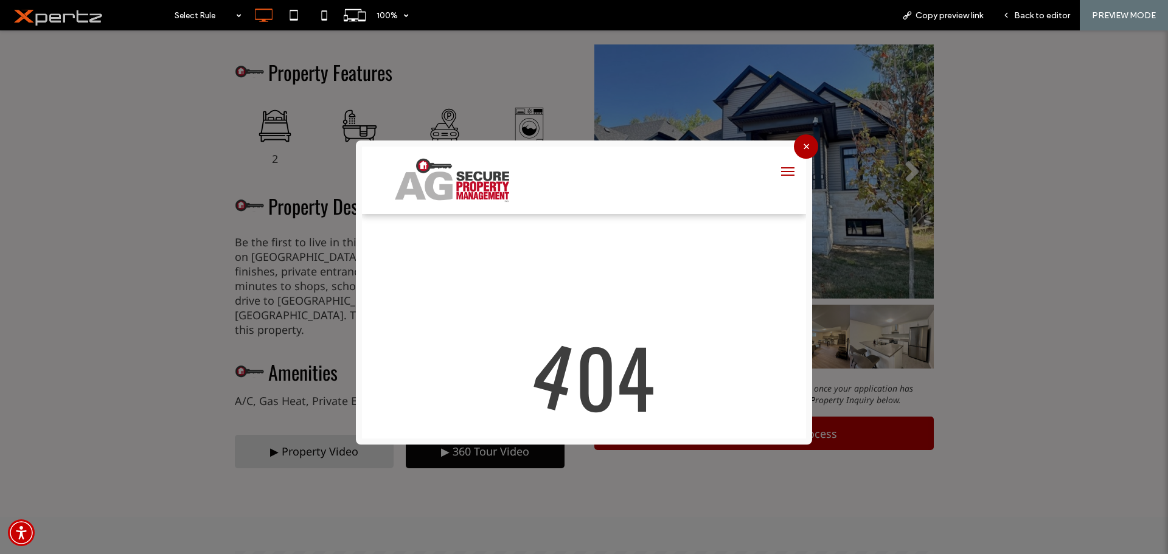
scroll to position [0, 0]
click at [800, 145] on button "×" at bounding box center [806, 146] width 24 height 24
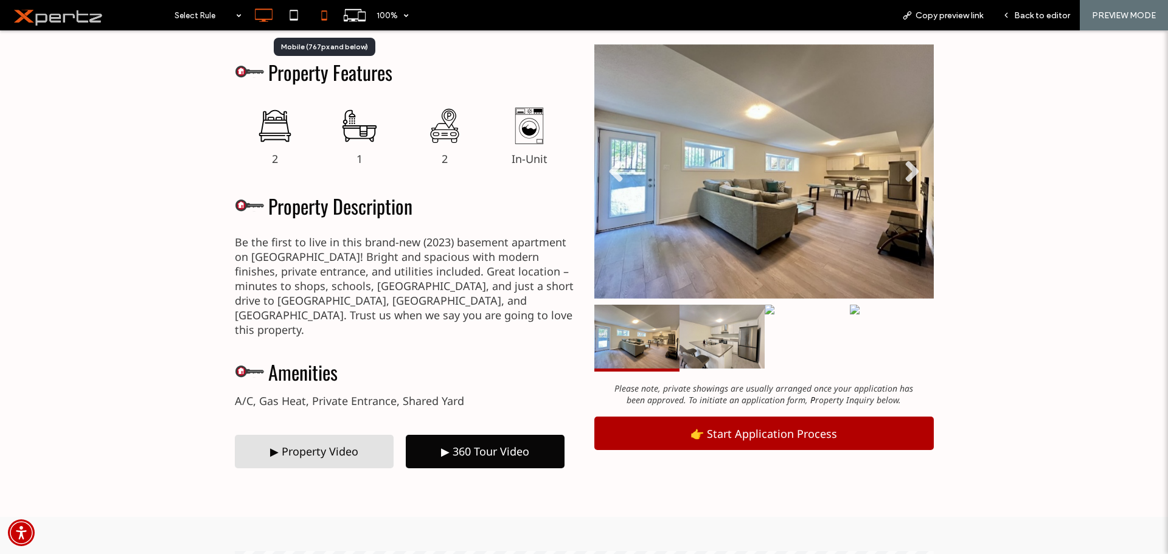
click at [319, 24] on icon at bounding box center [324, 15] width 24 height 24
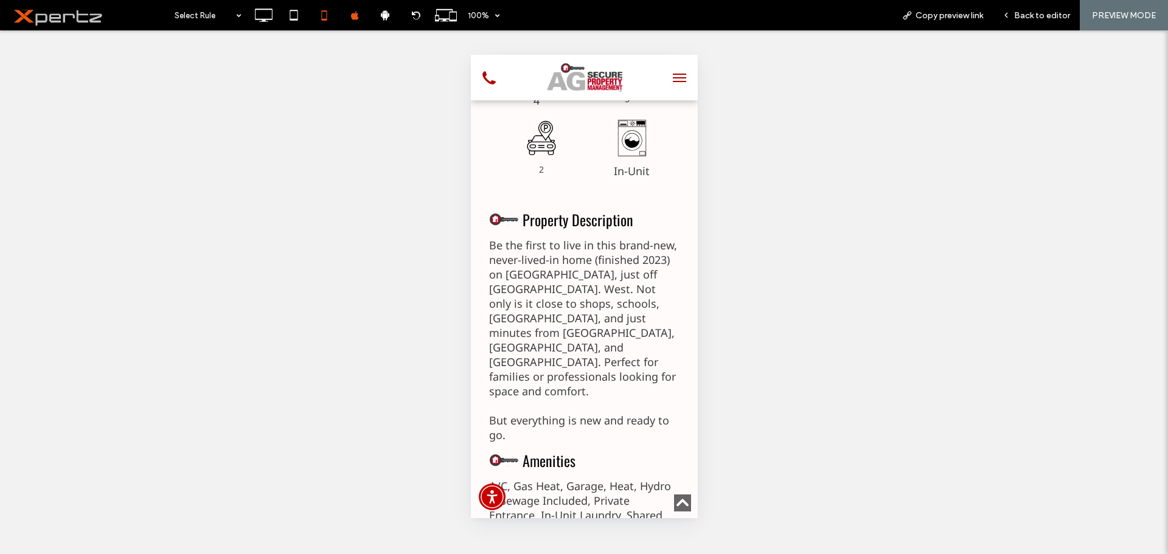
scroll to position [811, 0]
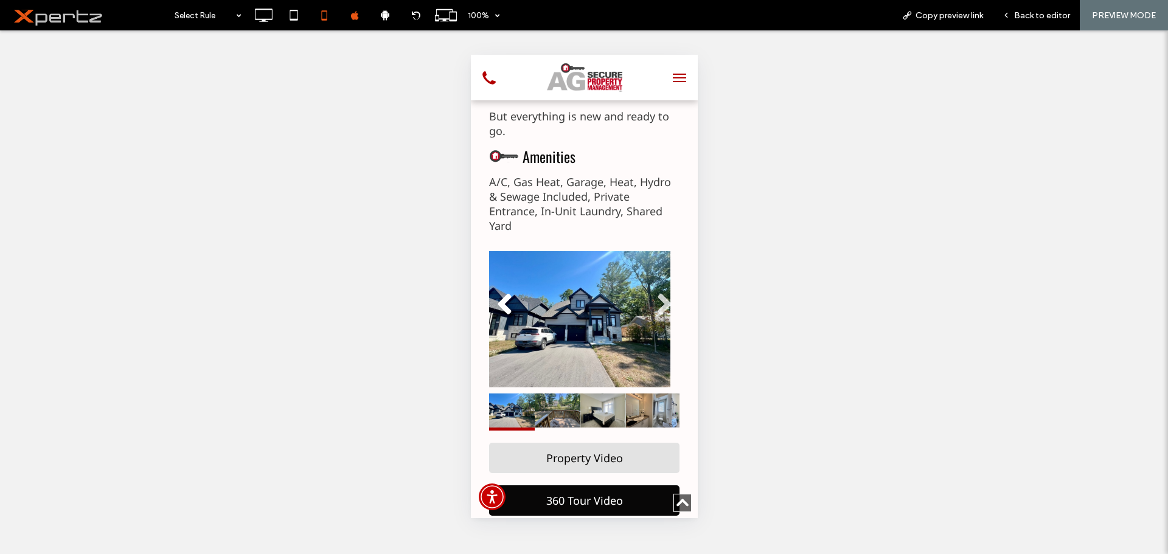
click at [564, 443] on div "Property Video" at bounding box center [583, 458] width 190 height 30
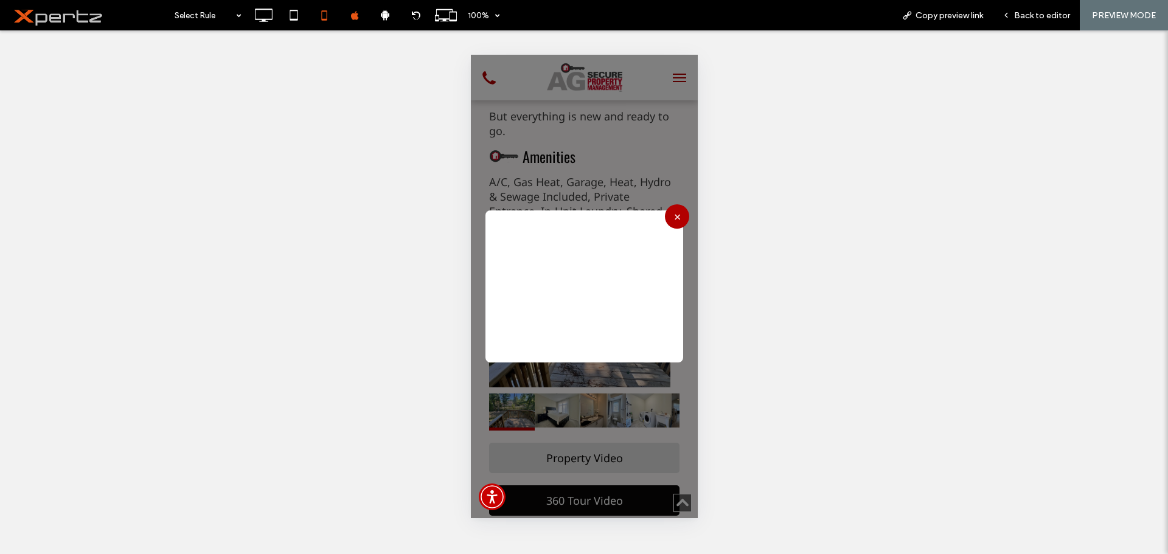
click at [659, 215] on div "×" at bounding box center [584, 286] width 198 height 152
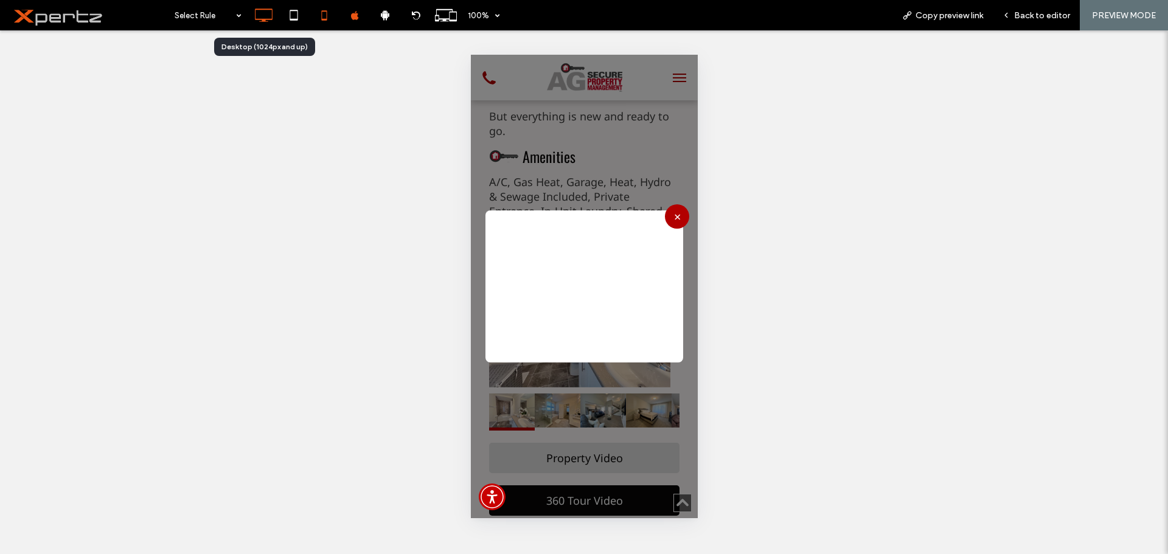
click at [264, 16] on icon at bounding box center [263, 15] width 24 height 24
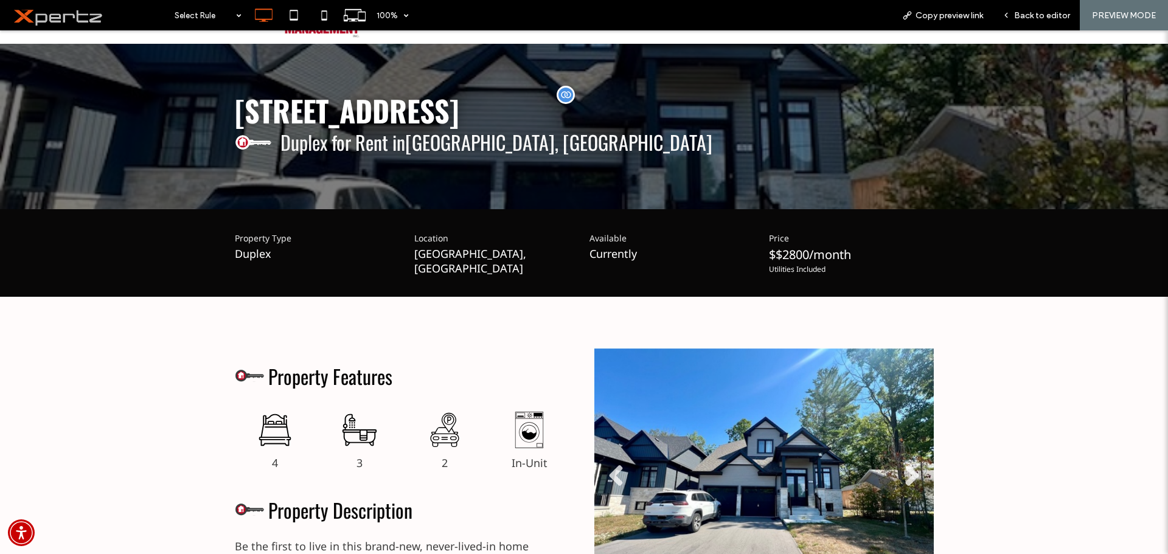
scroll to position [0, 0]
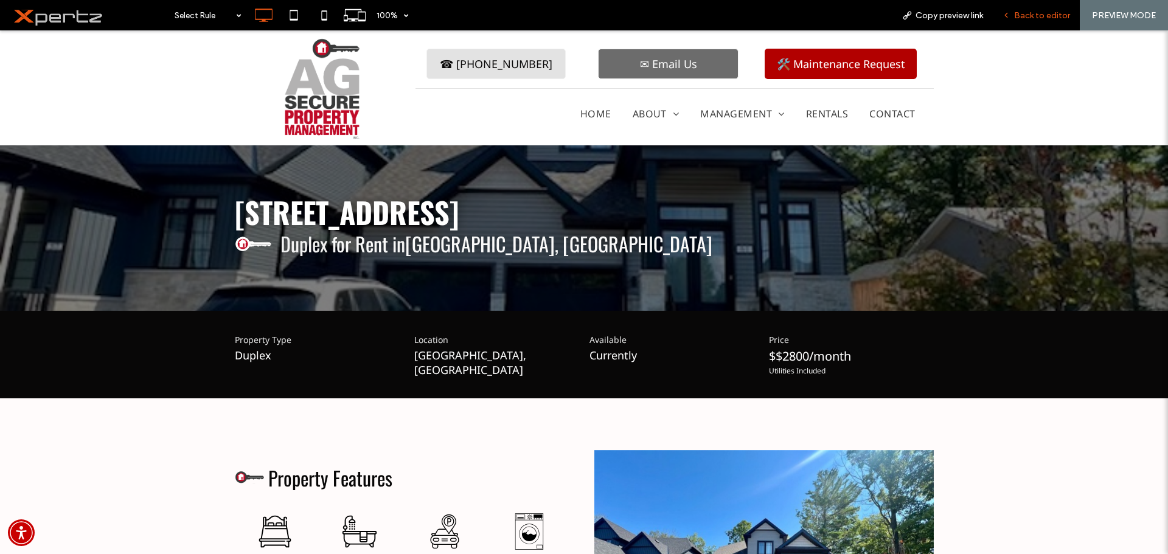
click at [1044, 4] on div "Back to editor" at bounding box center [1035, 15] width 87 height 30
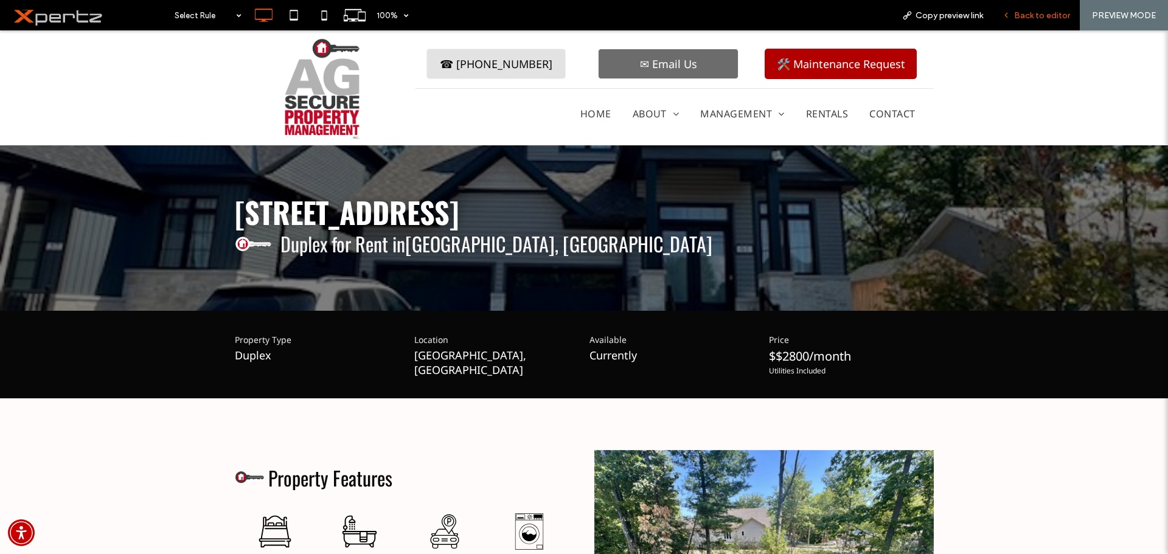
click at [1027, 22] on div "Back to editor" at bounding box center [1035, 15] width 87 height 30
drag, startPoint x: 1027, startPoint y: 22, endPoint x: 977, endPoint y: 14, distance: 50.5
click at [1027, 22] on div "Back to editor" at bounding box center [1035, 15] width 87 height 30
click at [1045, 16] on span "Back to editor" at bounding box center [1042, 15] width 56 height 10
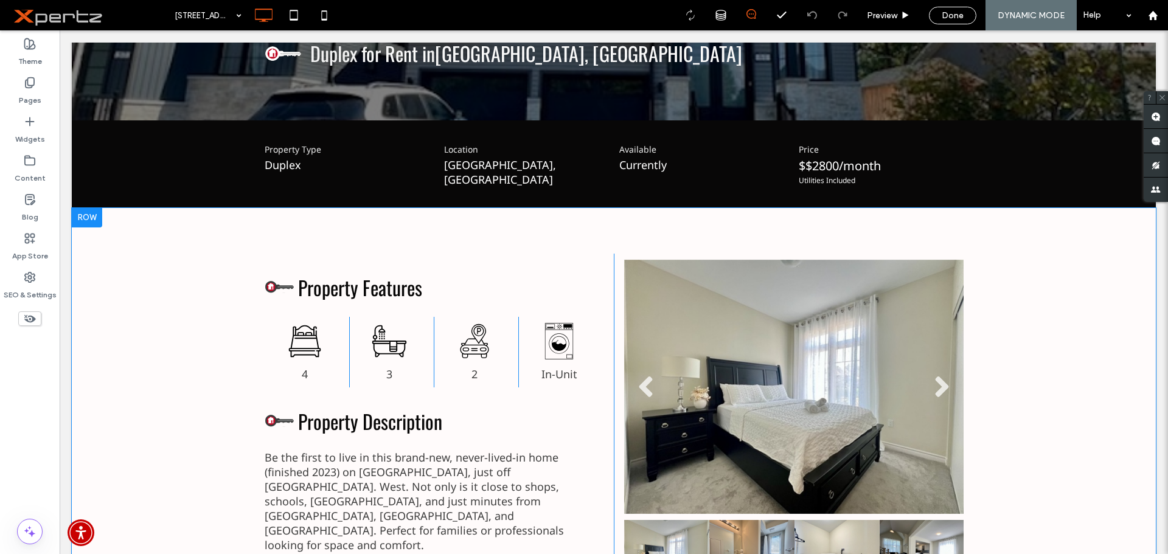
scroll to position [406, 0]
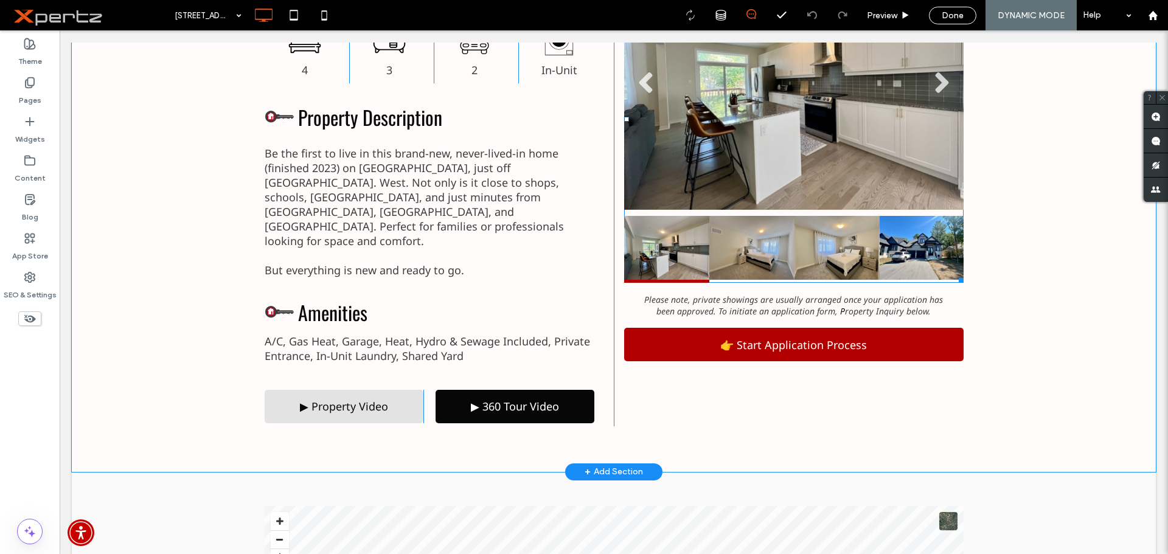
scroll to position [406, 0]
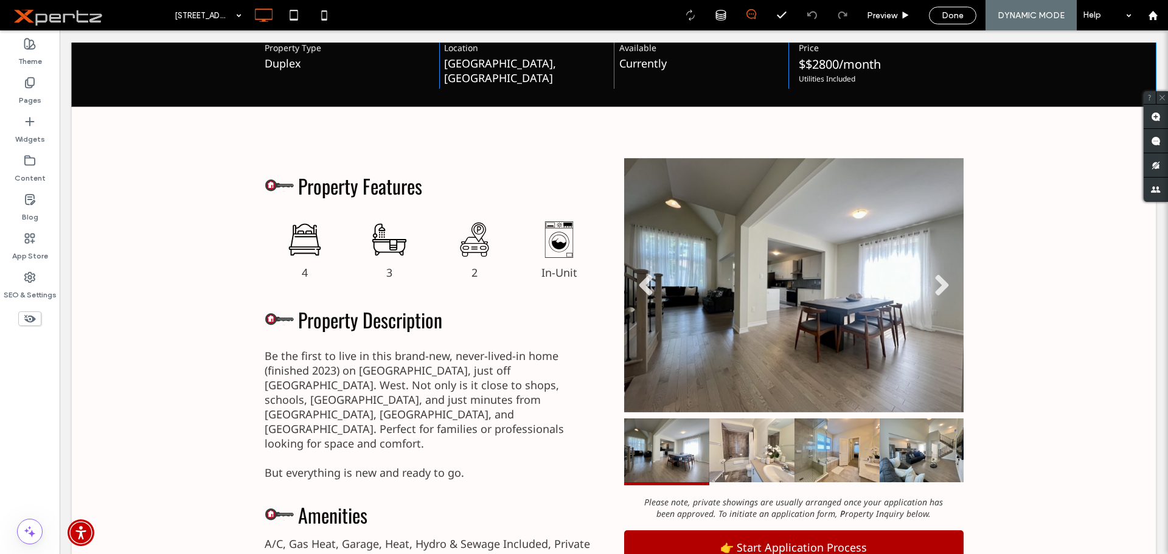
scroll to position [102, 0]
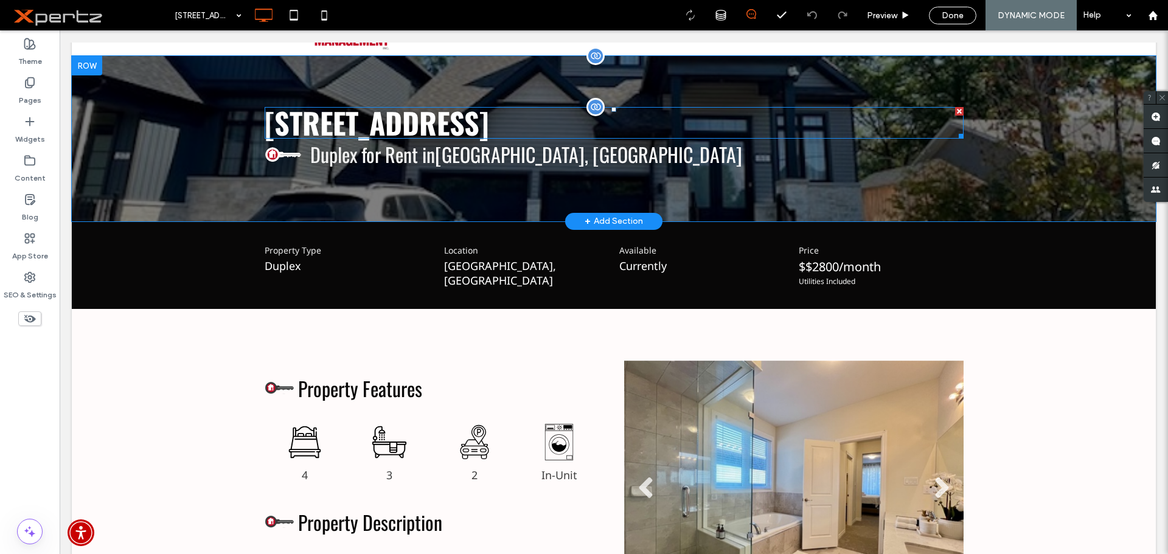
click at [308, 127] on span "[STREET_ADDRESS]" at bounding box center [377, 122] width 224 height 43
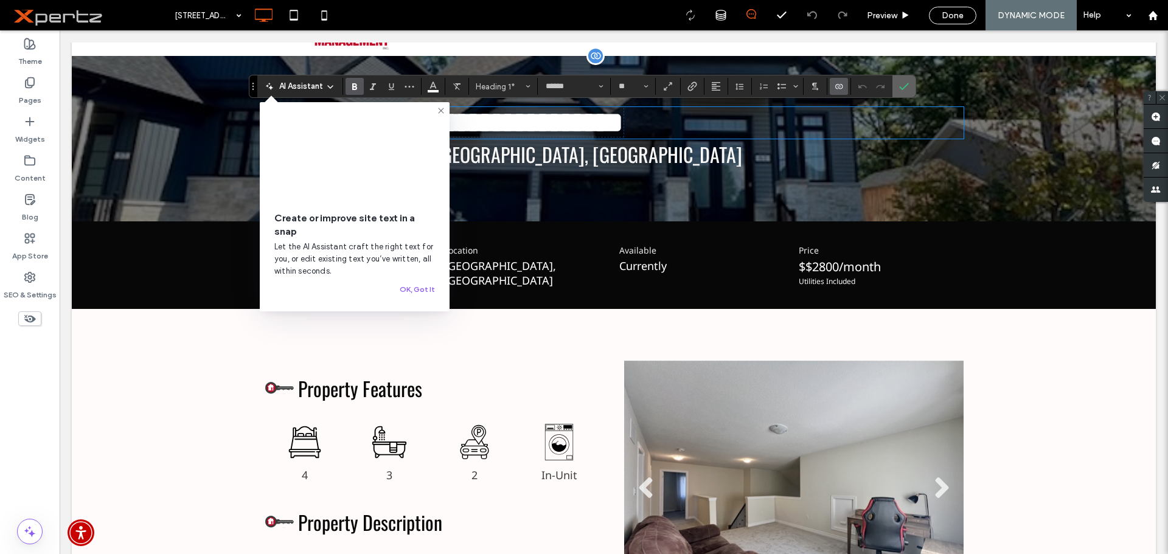
click at [899, 88] on icon "Confirm" at bounding box center [904, 86] width 10 height 10
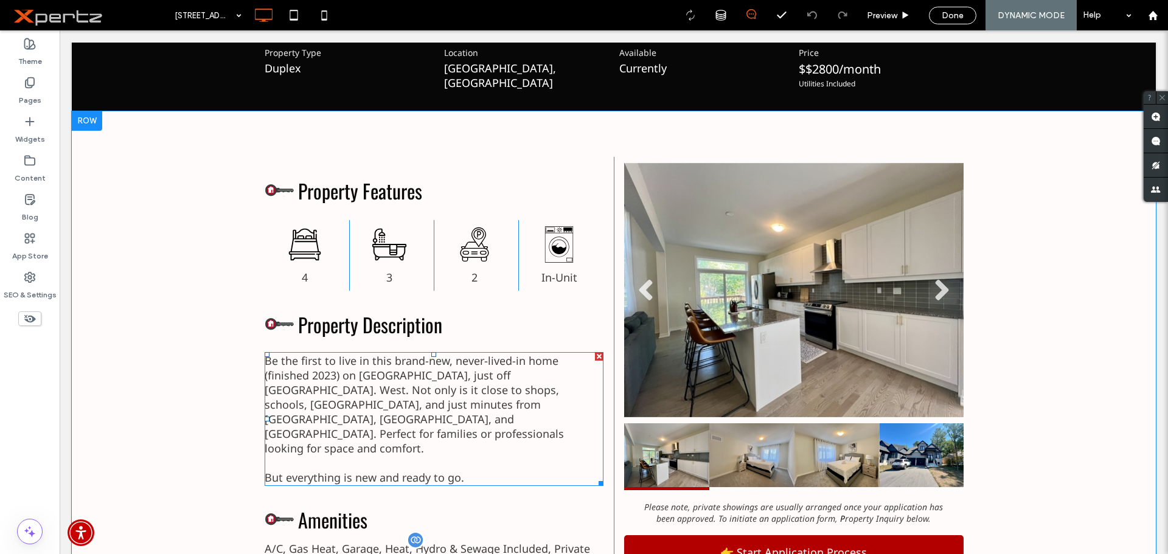
scroll to position [608, 0]
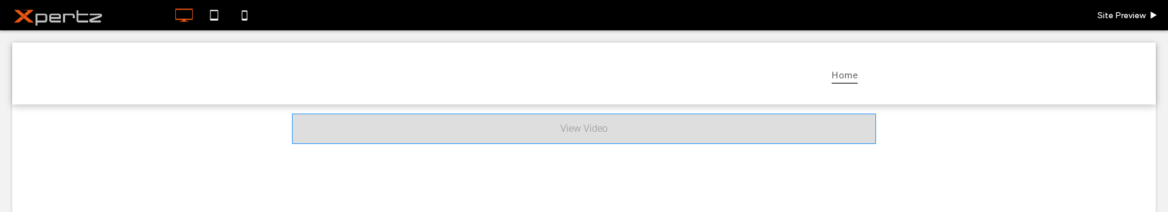
click at [463, 126] on span at bounding box center [584, 129] width 584 height 30
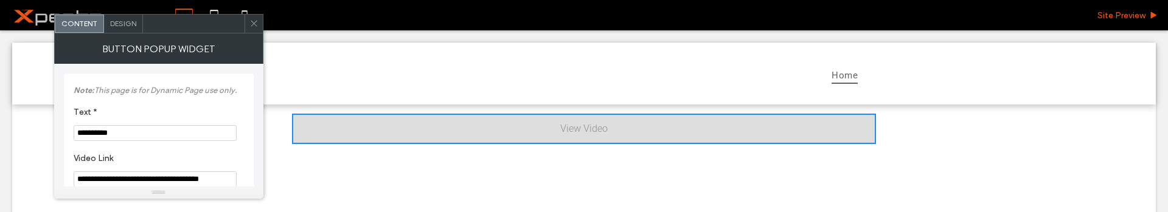
click at [1129, 10] on span "Site Preview" at bounding box center [1121, 15] width 48 height 10
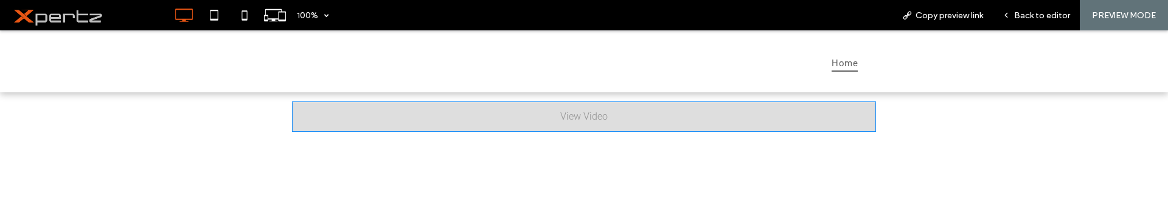
click at [558, 117] on span at bounding box center [584, 117] width 584 height 30
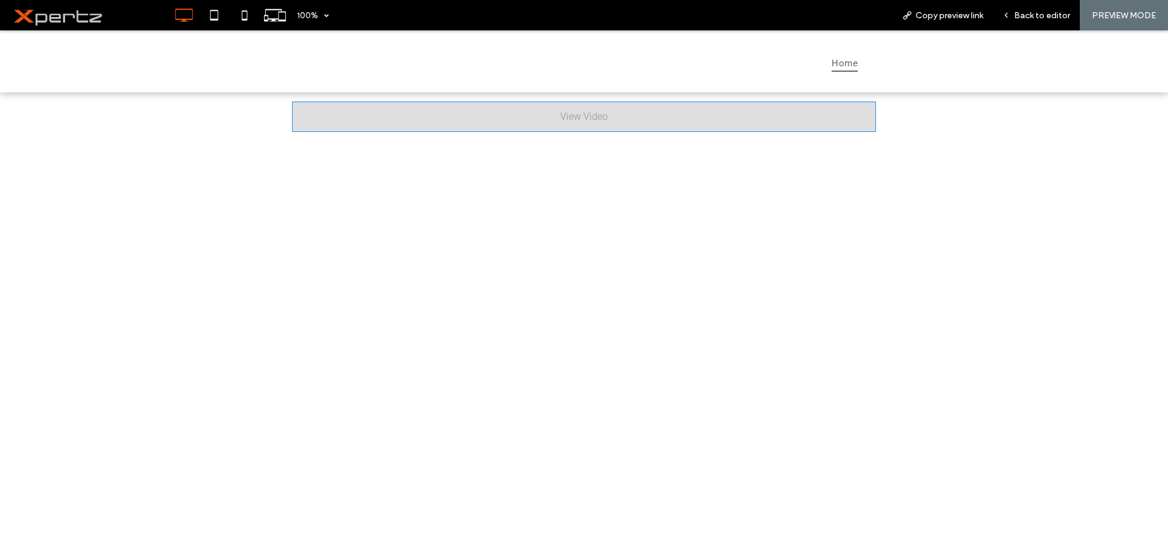
click at [623, 108] on span at bounding box center [584, 117] width 584 height 30
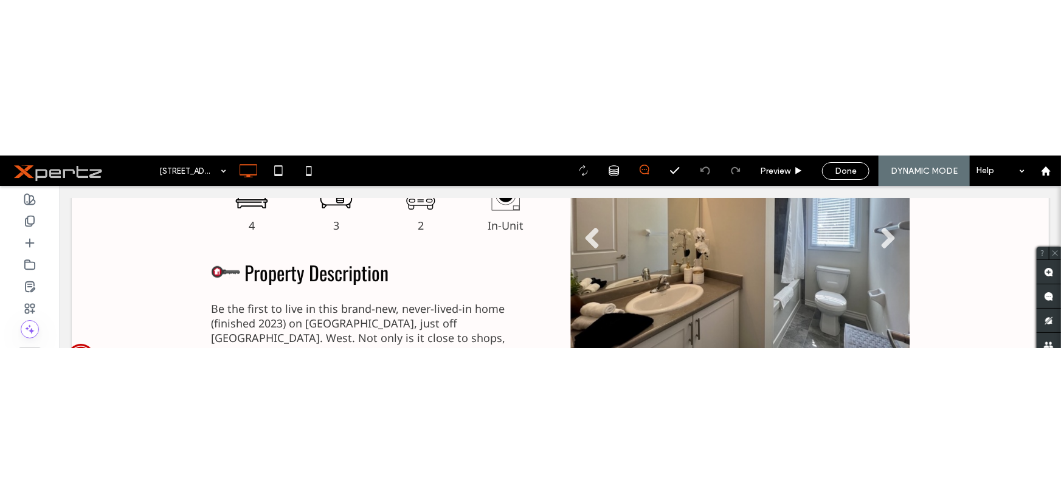
scroll to position [506, 0]
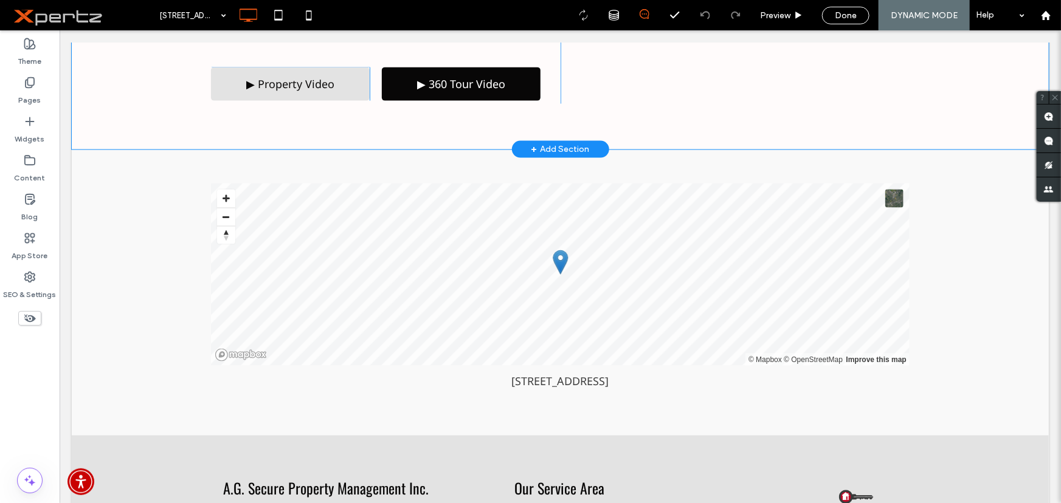
scroll to position [553, 0]
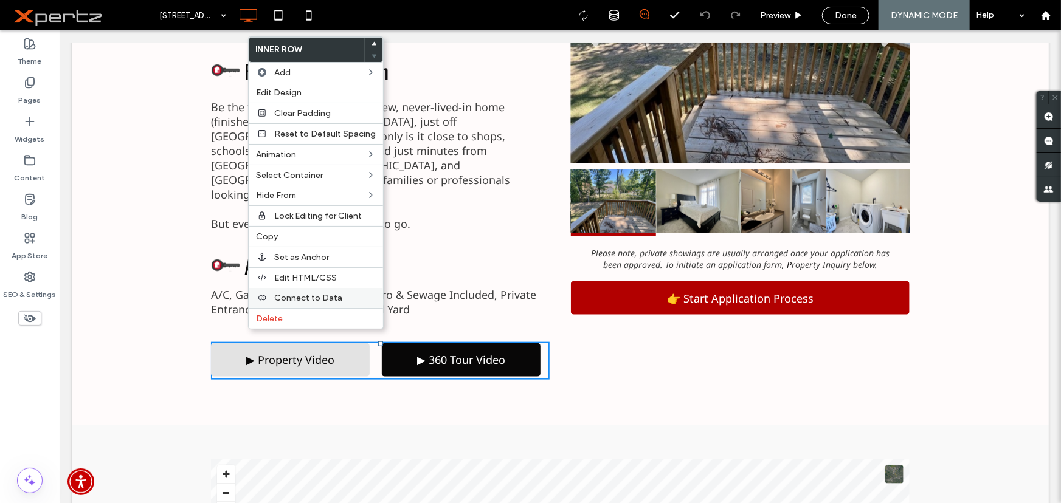
click at [333, 192] on span "Connect to Data" at bounding box center [308, 298] width 68 height 10
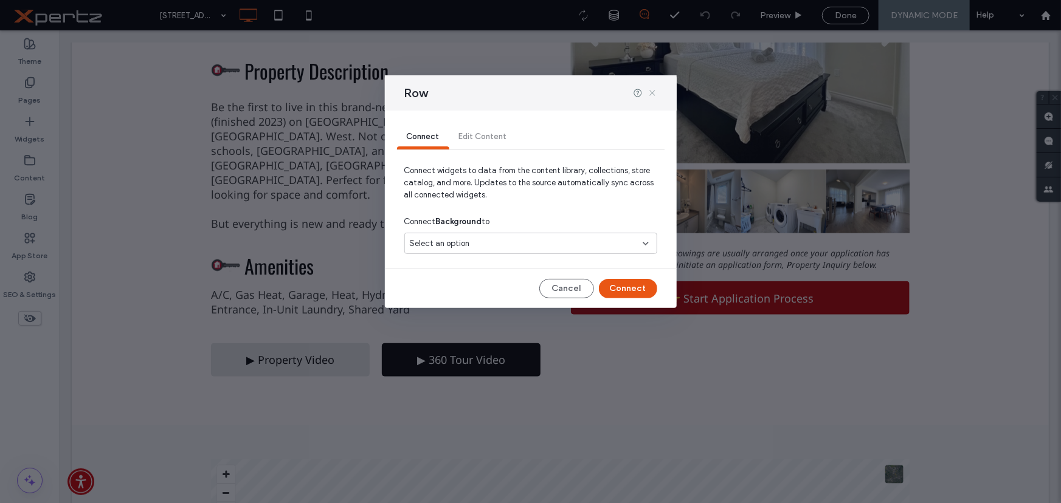
click at [650, 91] on icon at bounding box center [653, 93] width 10 height 10
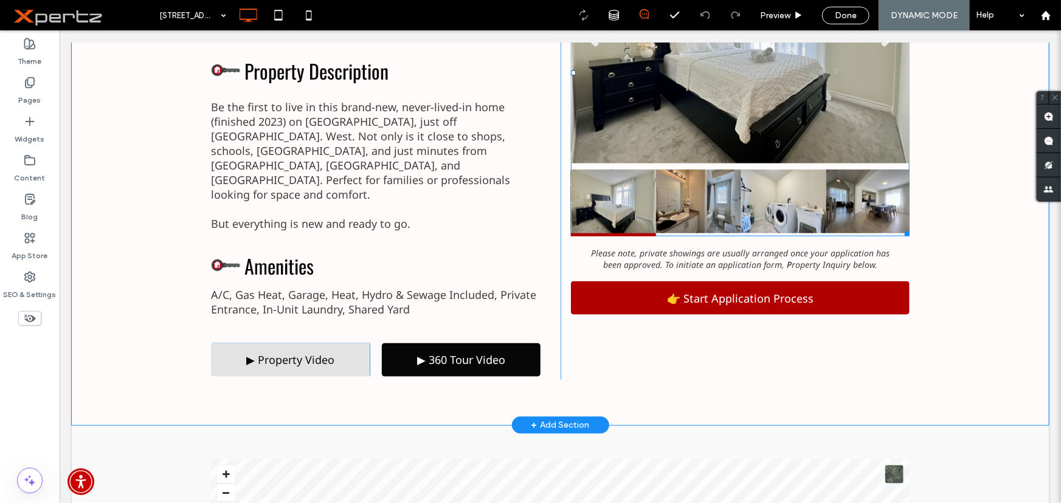
scroll to position [369, 0]
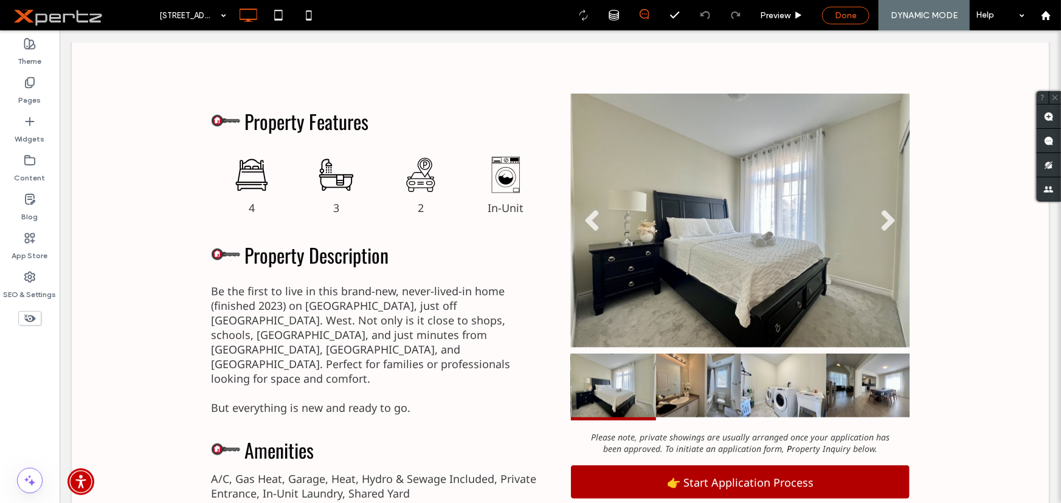
click at [849, 12] on span "Done" at bounding box center [846, 15] width 22 height 10
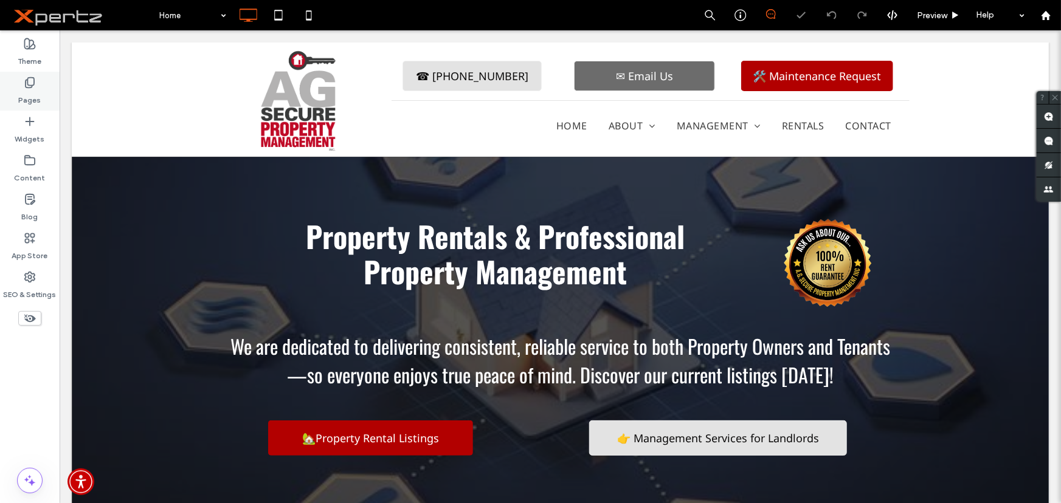
click at [22, 102] on label "Pages" at bounding box center [30, 97] width 22 height 17
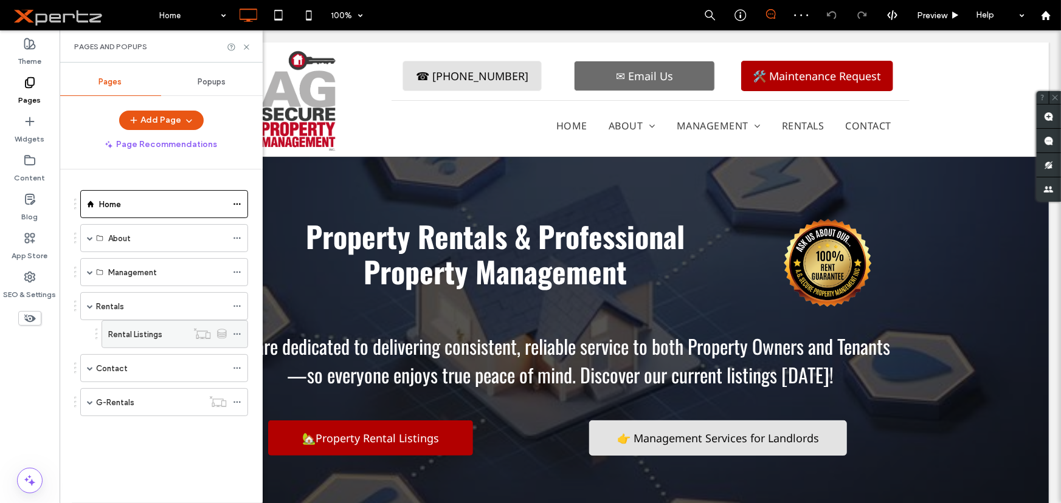
click at [167, 192] on div "Rental Listings" at bounding box center [147, 334] width 79 height 13
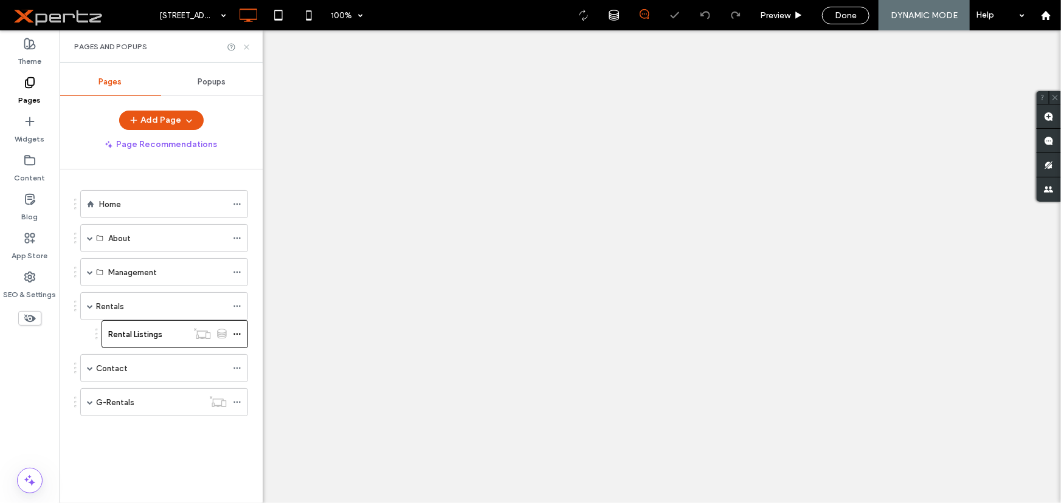
click at [247, 49] on icon at bounding box center [246, 47] width 9 height 9
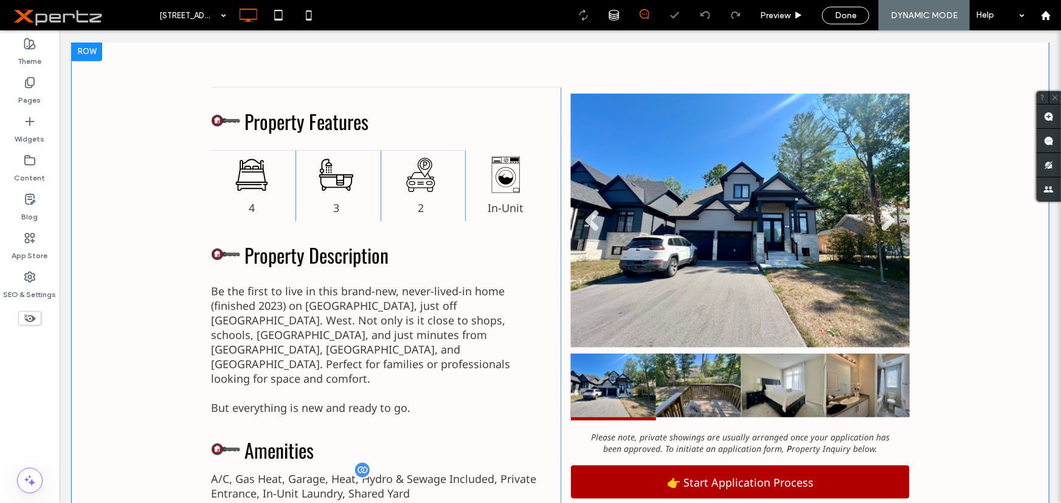
scroll to position [553, 0]
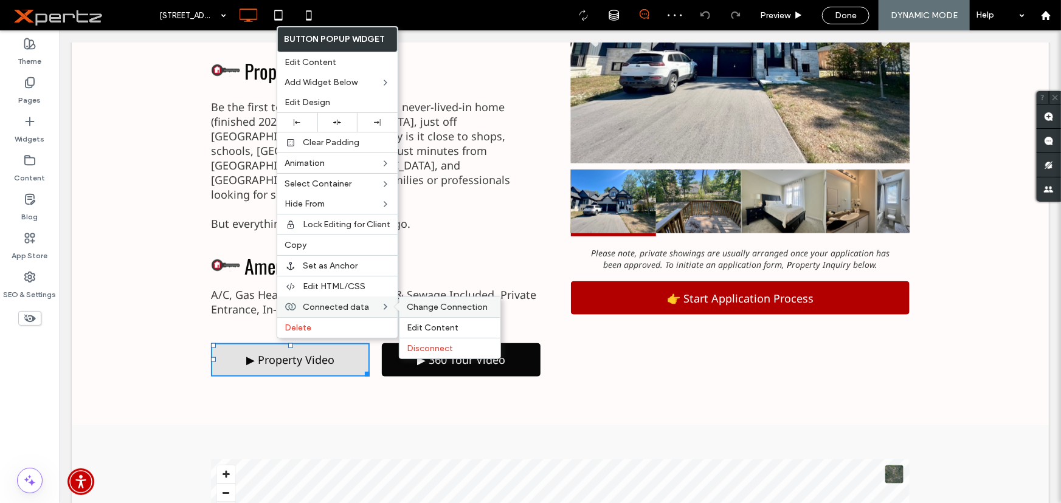
click at [415, 192] on span "Change Connection" at bounding box center [447, 307] width 81 height 10
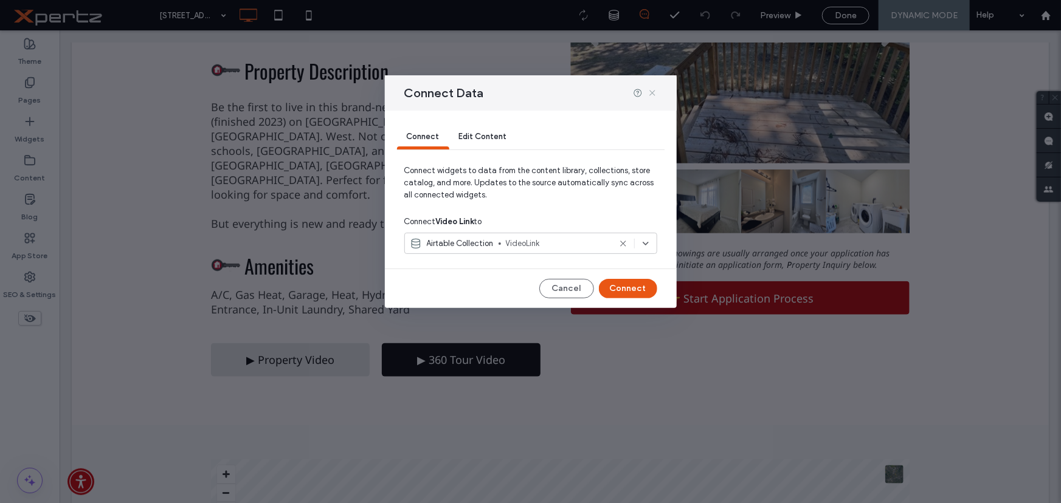
click at [651, 94] on icon at bounding box center [653, 93] width 10 height 10
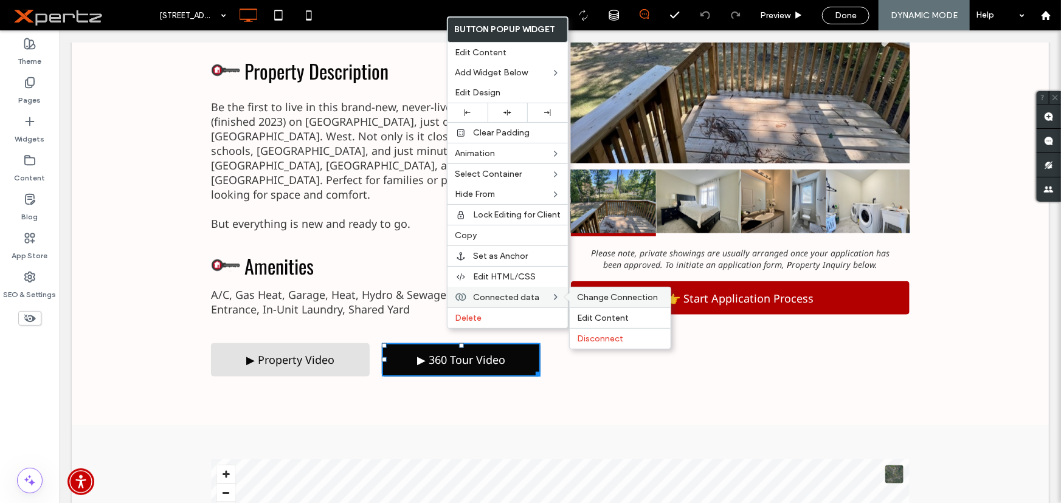
click at [595, 192] on div "Change Connection" at bounding box center [620, 298] width 101 height 20
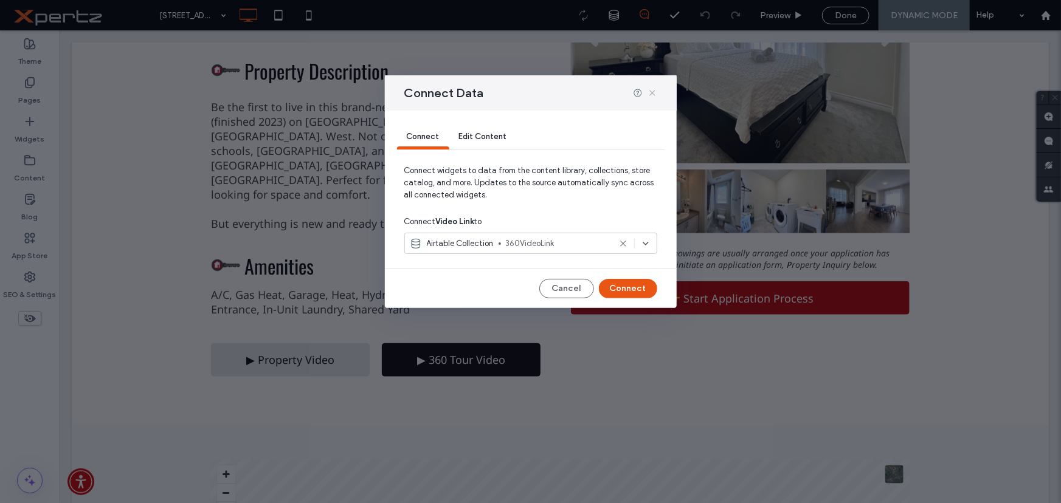
drag, startPoint x: 654, startPoint y: 93, endPoint x: 594, endPoint y: 63, distance: 66.9
click at [654, 93] on icon at bounding box center [653, 93] width 10 height 10
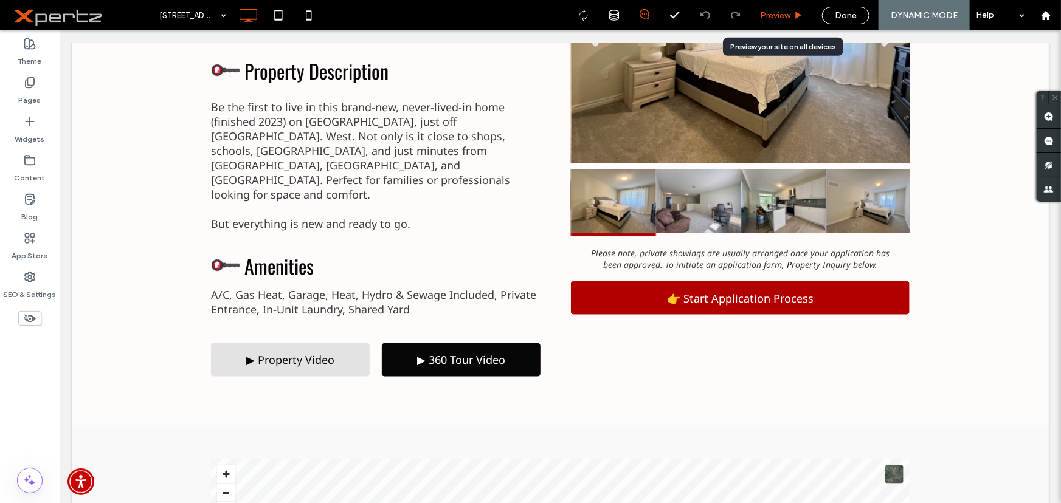
click at [778, 19] on span "Preview" at bounding box center [775, 15] width 30 height 10
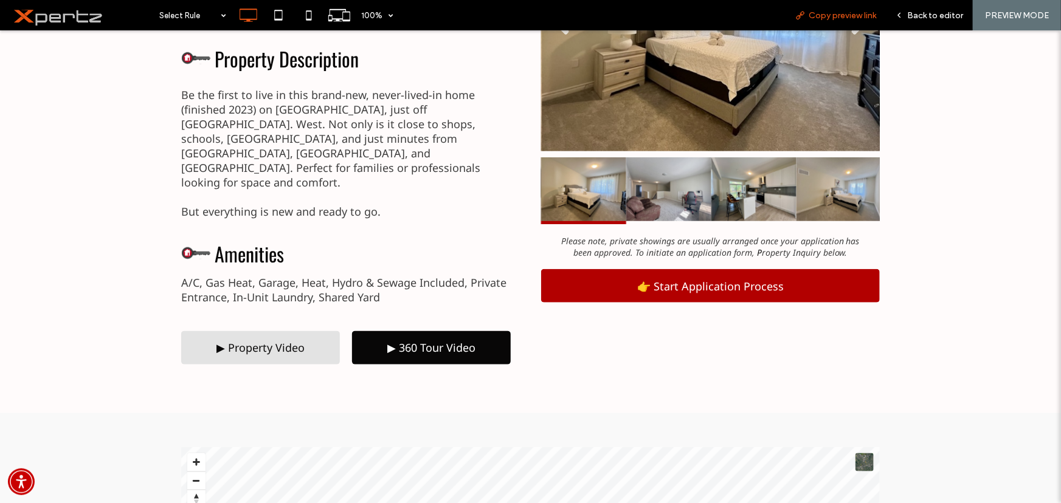
click at [860, 16] on span "Copy preview link" at bounding box center [842, 15] width 67 height 10
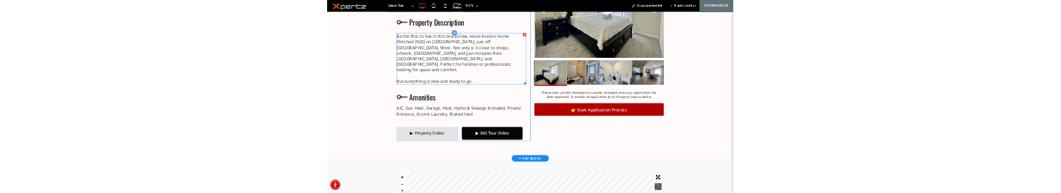
scroll to position [460, 0]
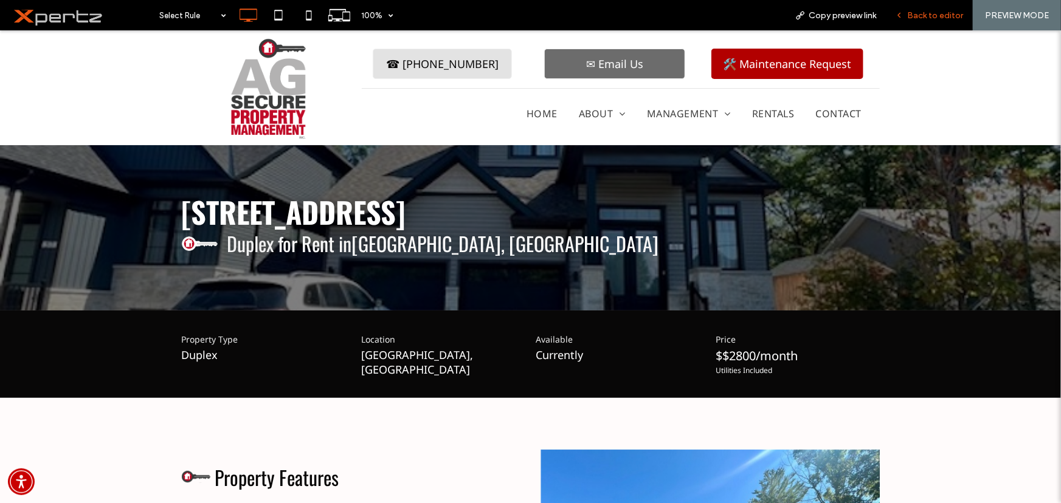
drag, startPoint x: 920, startPoint y: 12, endPoint x: 843, endPoint y: 66, distance: 93.8
click at [920, 12] on span "Back to editor" at bounding box center [935, 15] width 56 height 10
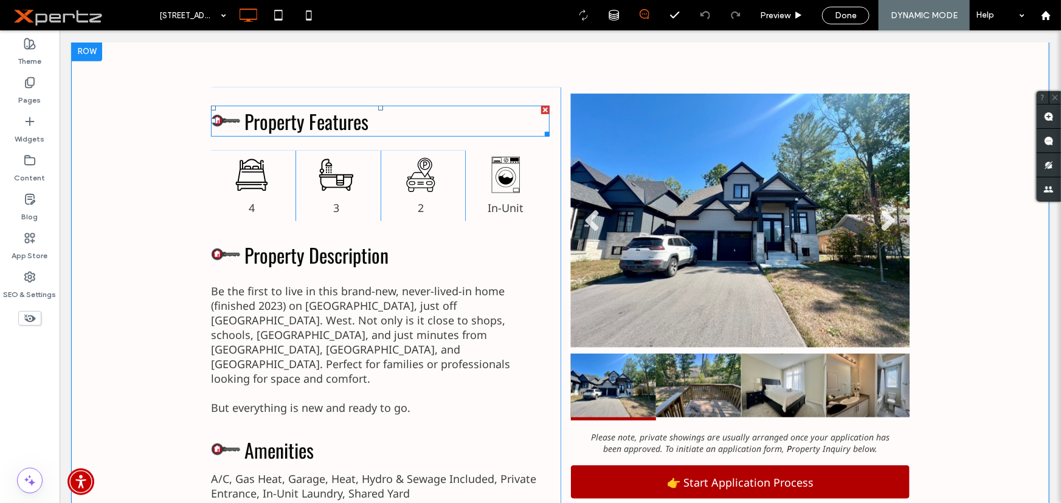
scroll to position [553, 0]
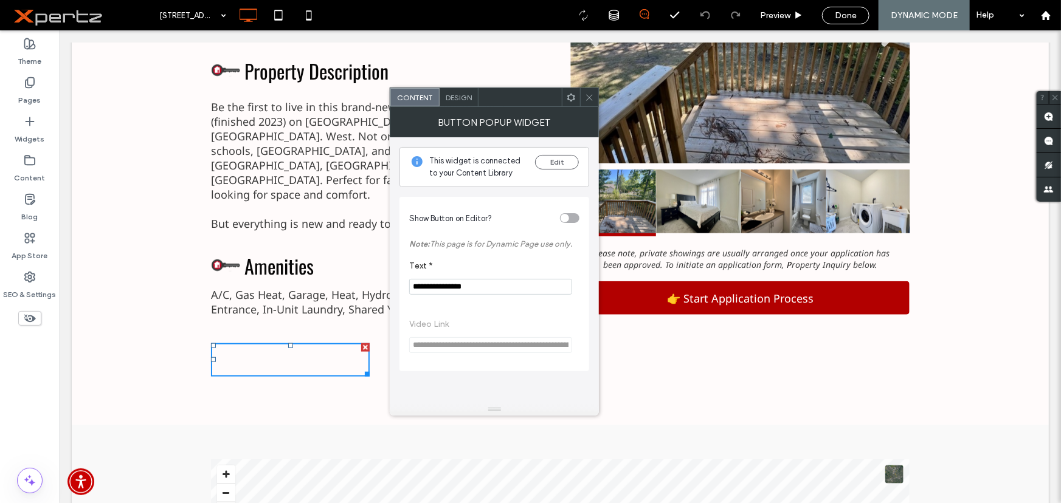
click at [570, 216] on div "toggle" at bounding box center [569, 218] width 19 height 10
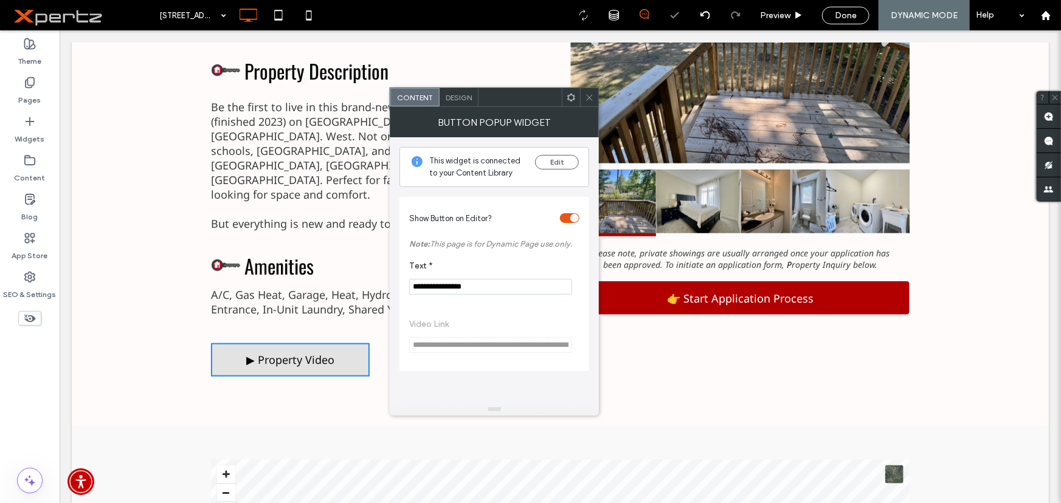
click at [567, 219] on div "toggle" at bounding box center [569, 218] width 19 height 10
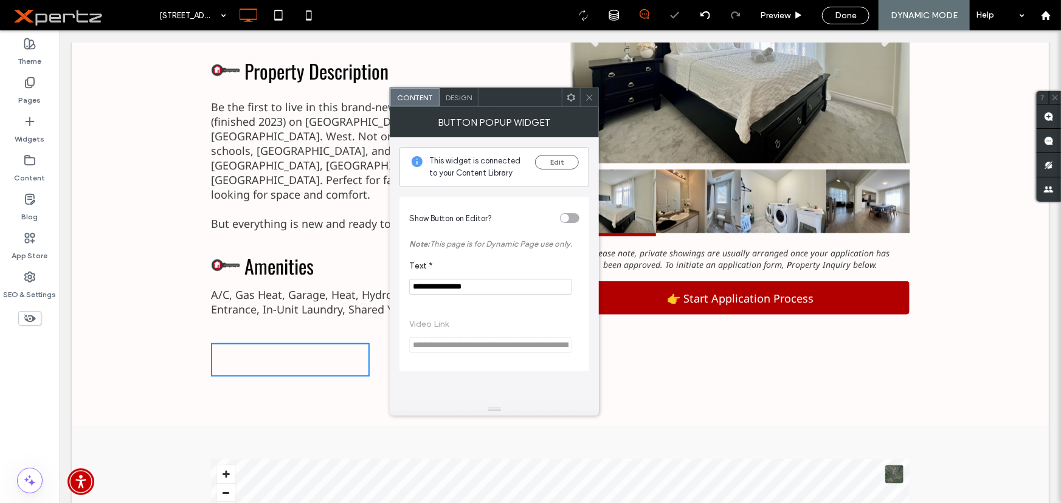
click at [585, 93] on icon at bounding box center [589, 97] width 9 height 9
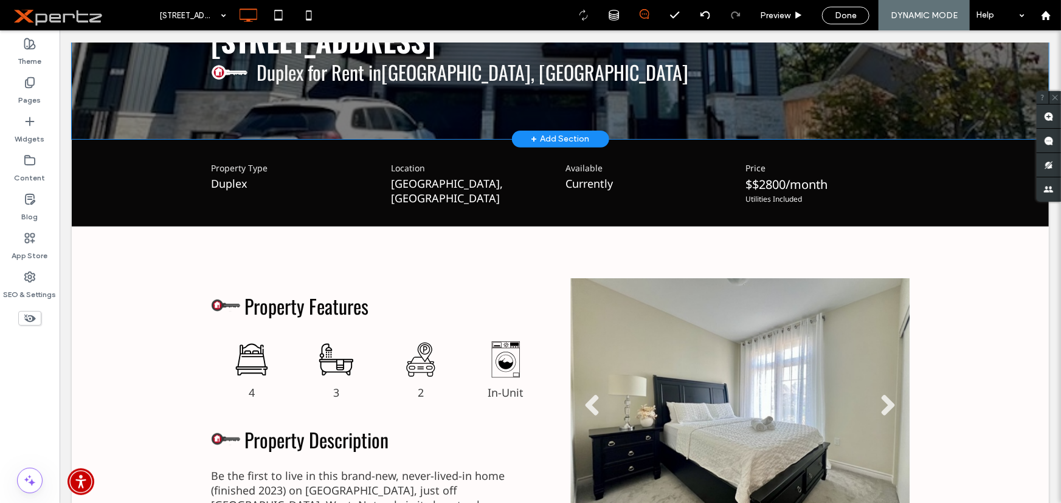
scroll to position [92, 0]
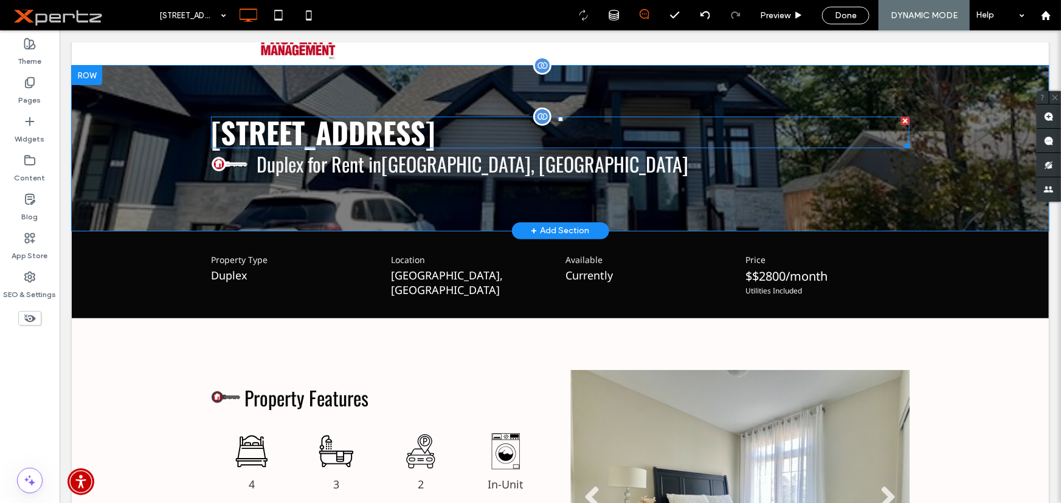
click at [361, 133] on span "[STREET_ADDRESS]" at bounding box center [322, 131] width 224 height 43
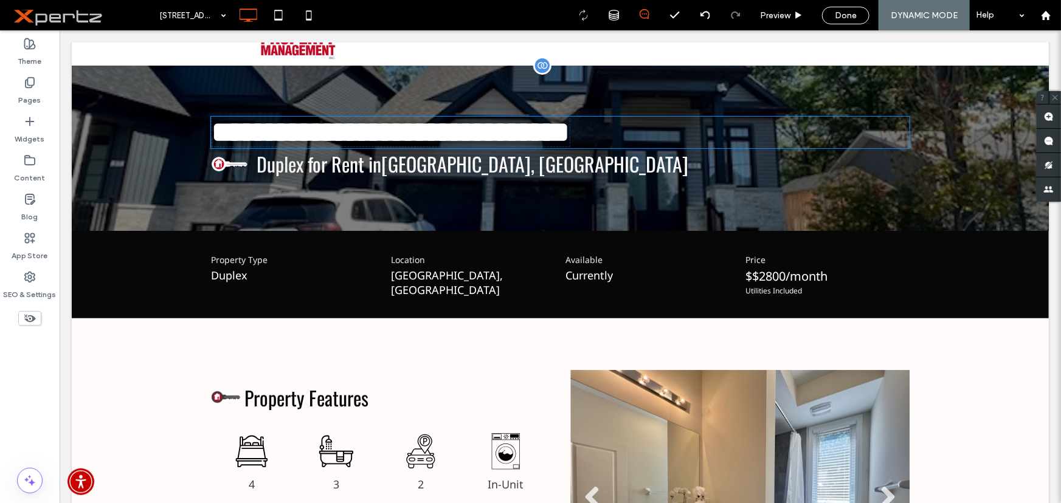
type input "******"
type input "**"
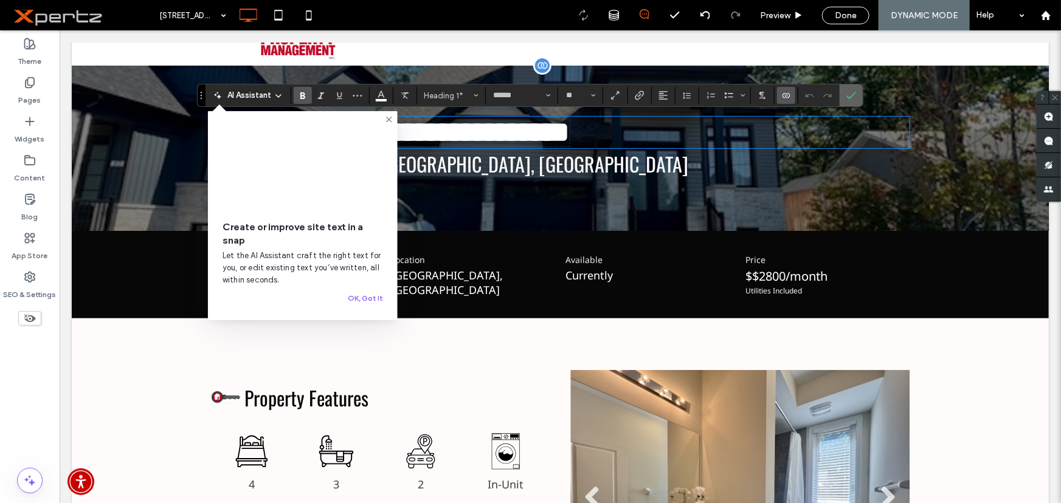
click at [850, 95] on icon "Confirm" at bounding box center [851, 96] width 10 height 10
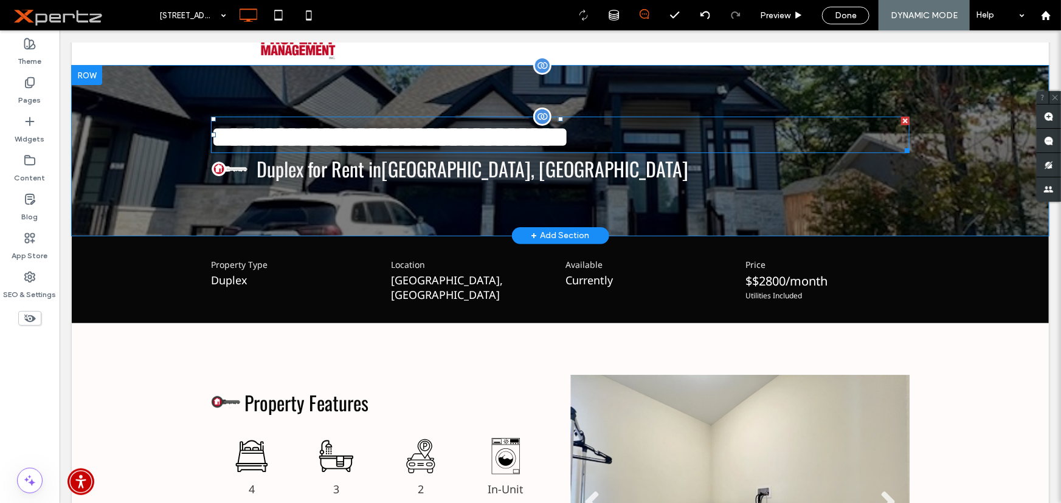
click at [288, 124] on span "**********" at bounding box center [389, 136] width 358 height 29
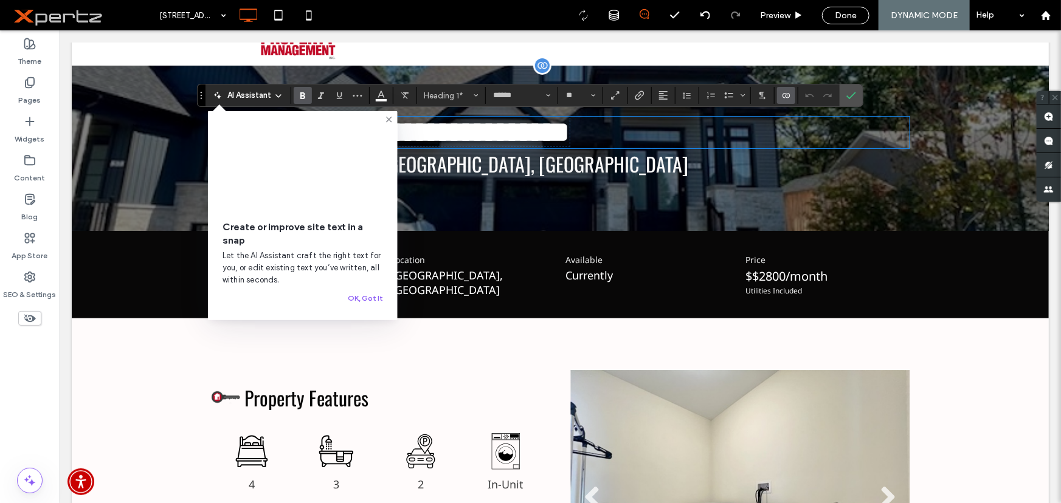
click at [505, 119] on span "**********" at bounding box center [390, 131] width 358 height 29
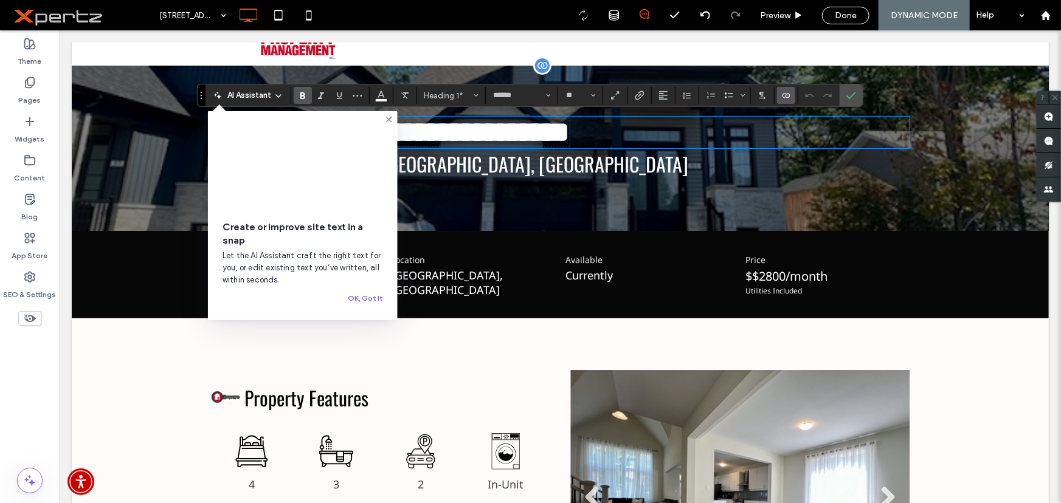
click at [504, 126] on span "**********" at bounding box center [390, 131] width 358 height 29
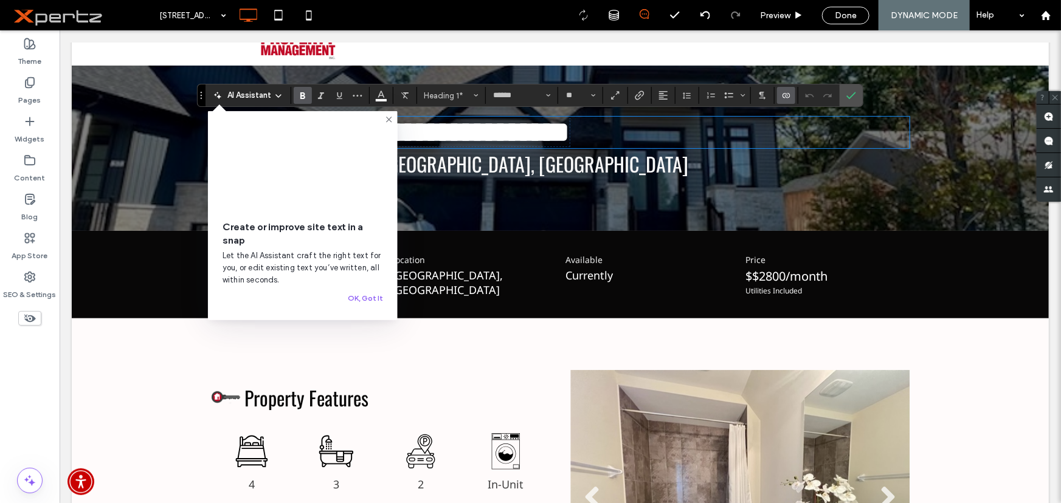
drag, startPoint x: 387, startPoint y: 119, endPoint x: 434, endPoint y: 103, distance: 48.8
click at [387, 119] on icon at bounding box center [389, 120] width 10 height 10
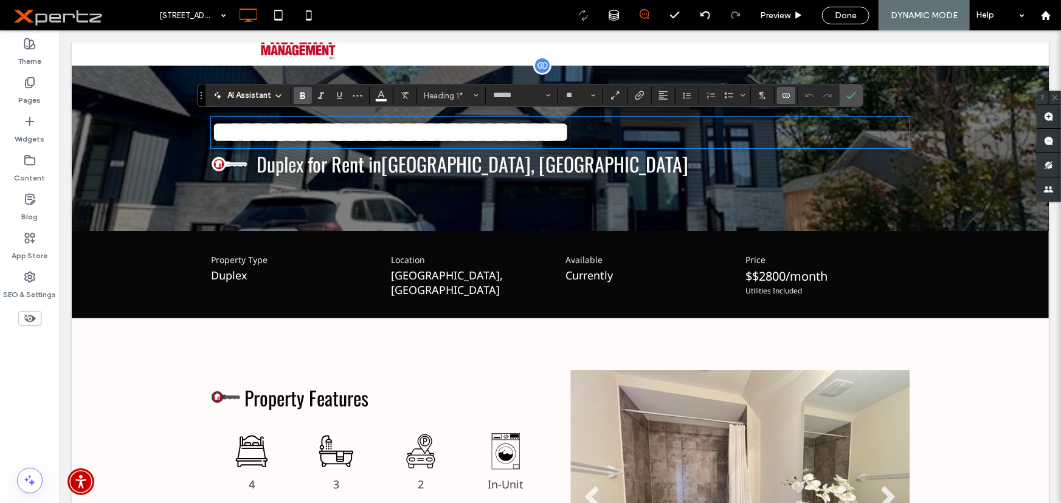
click at [635, 138] on h1 "**********" at bounding box center [559, 131] width 699 height 29
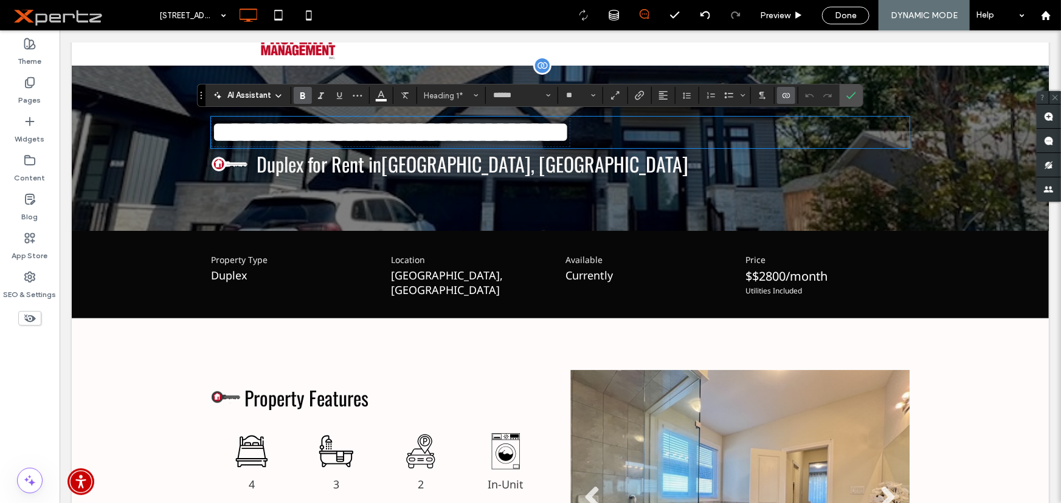
click at [635, 138] on h1 "**********" at bounding box center [559, 131] width 699 height 29
click at [642, 135] on h1 "**********" at bounding box center [559, 131] width 699 height 29
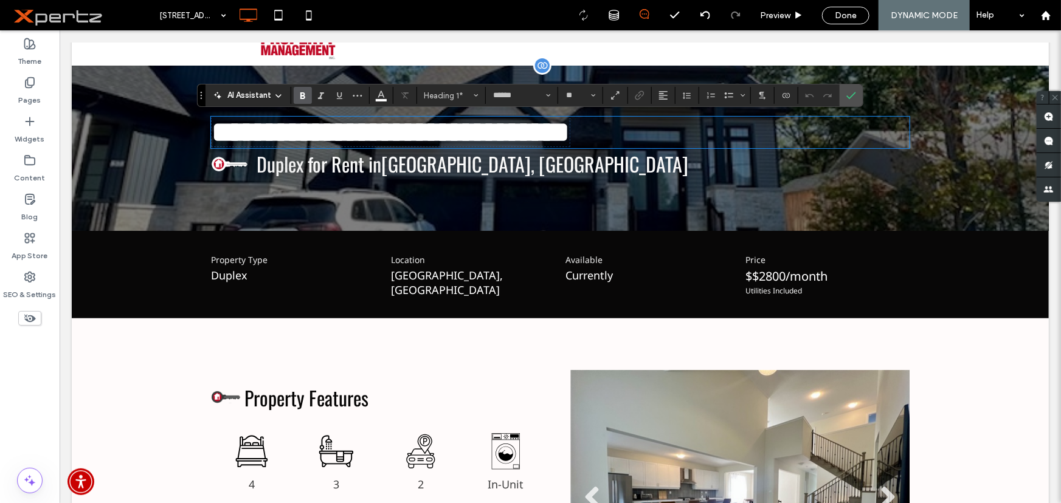
click at [428, 132] on span "**********" at bounding box center [390, 131] width 358 height 29
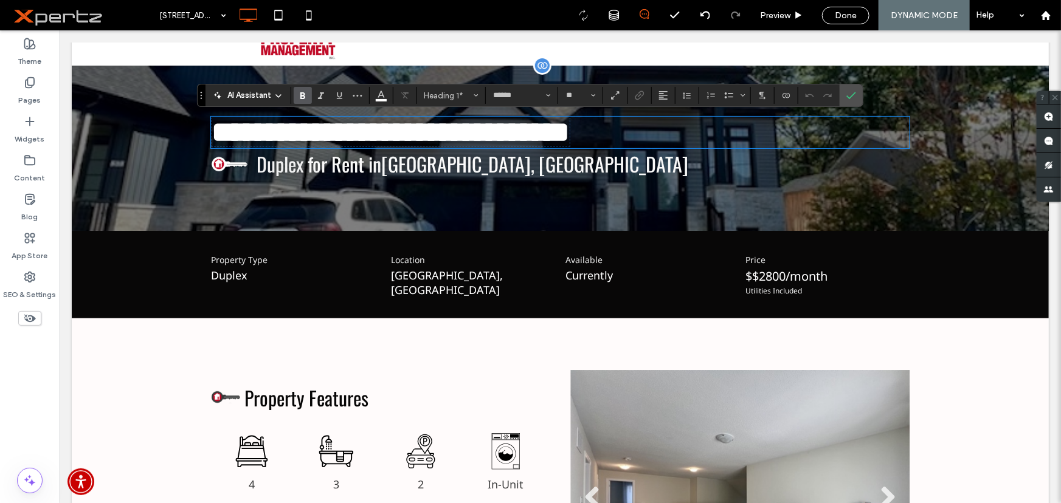
click at [346, 129] on span "**********" at bounding box center [390, 131] width 358 height 29
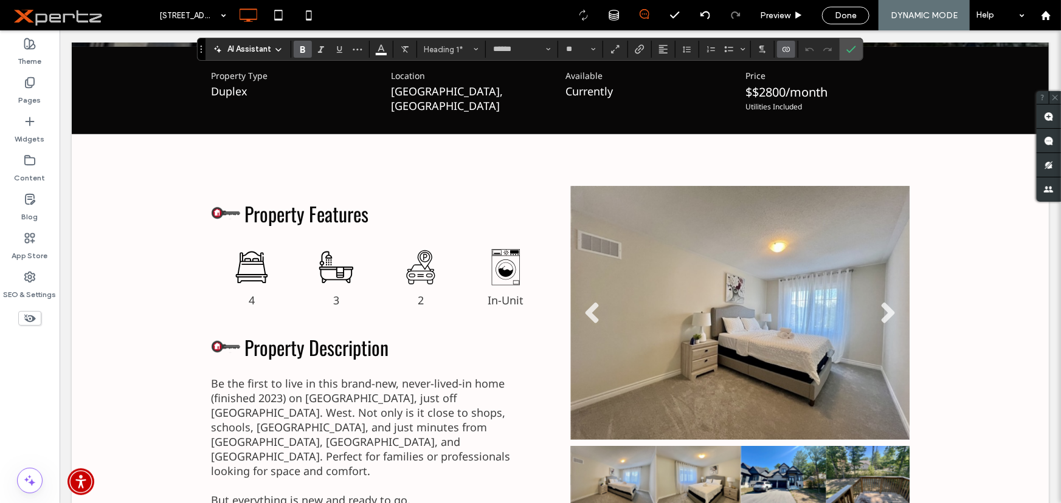
scroll to position [553, 0]
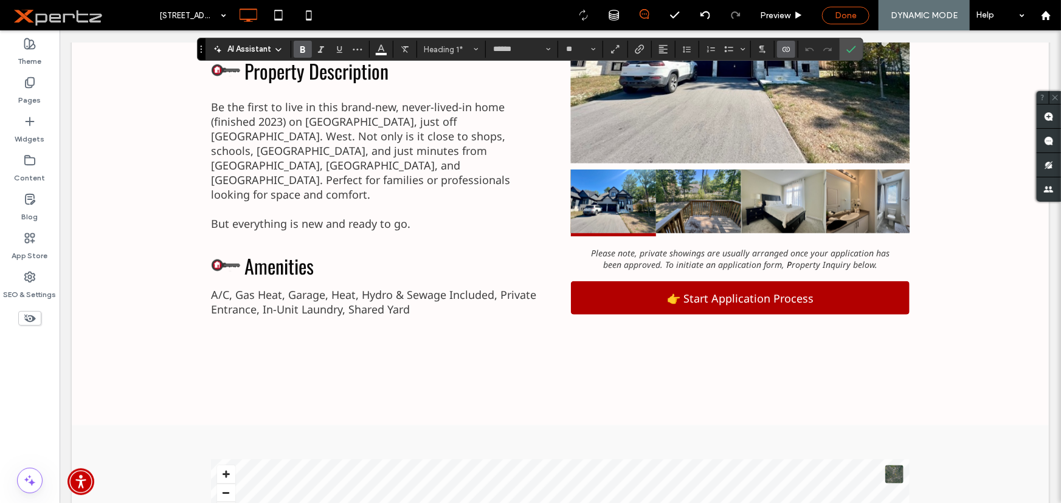
click at [851, 10] on span "Done" at bounding box center [846, 15] width 22 height 10
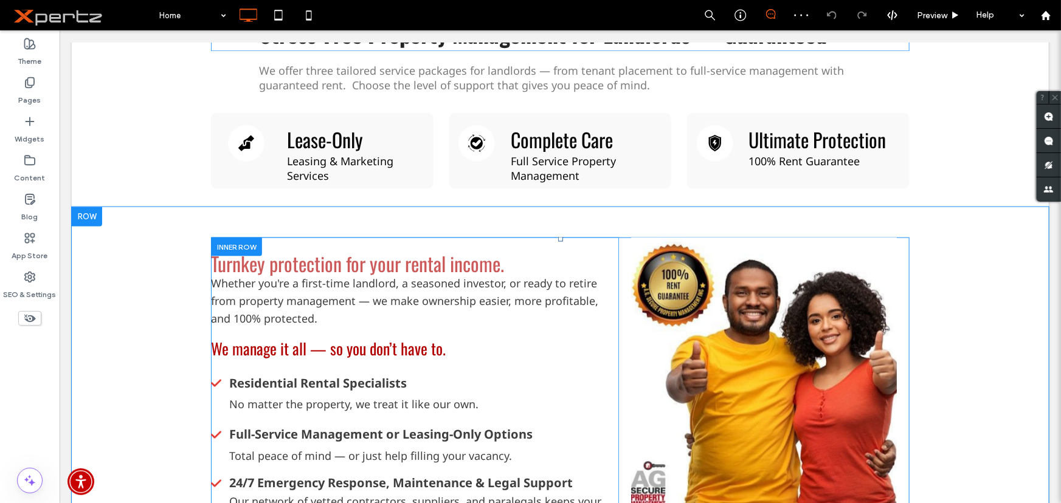
scroll to position [460, 0]
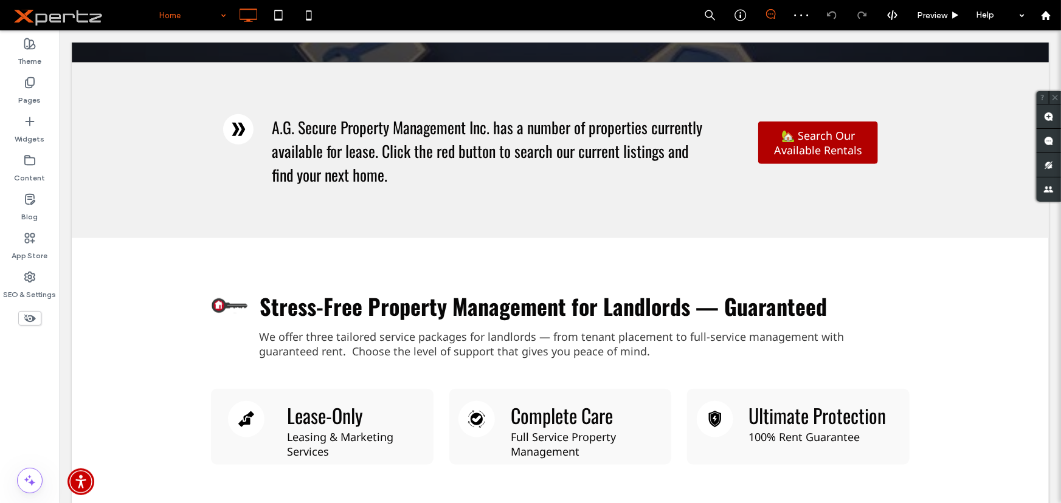
click at [181, 14] on input at bounding box center [189, 15] width 61 height 30
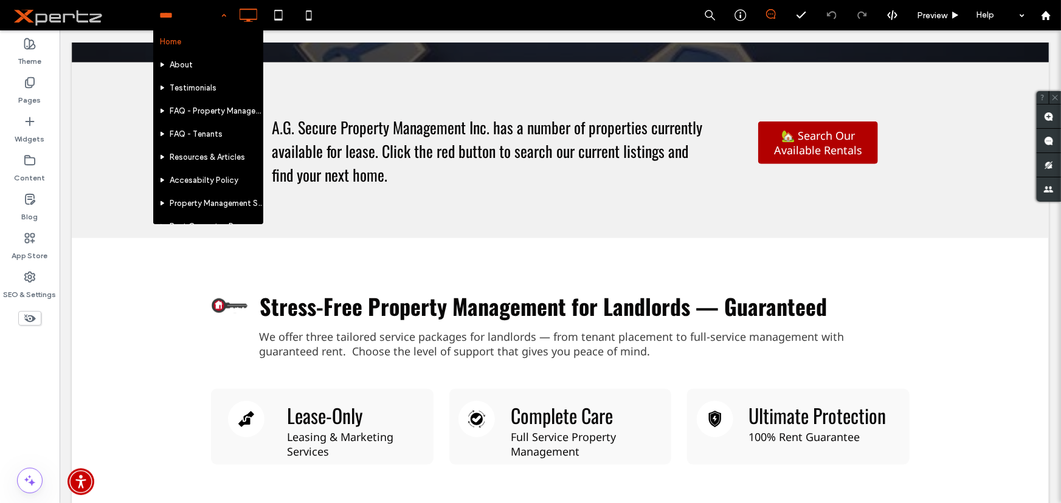
scroll to position [184, 0]
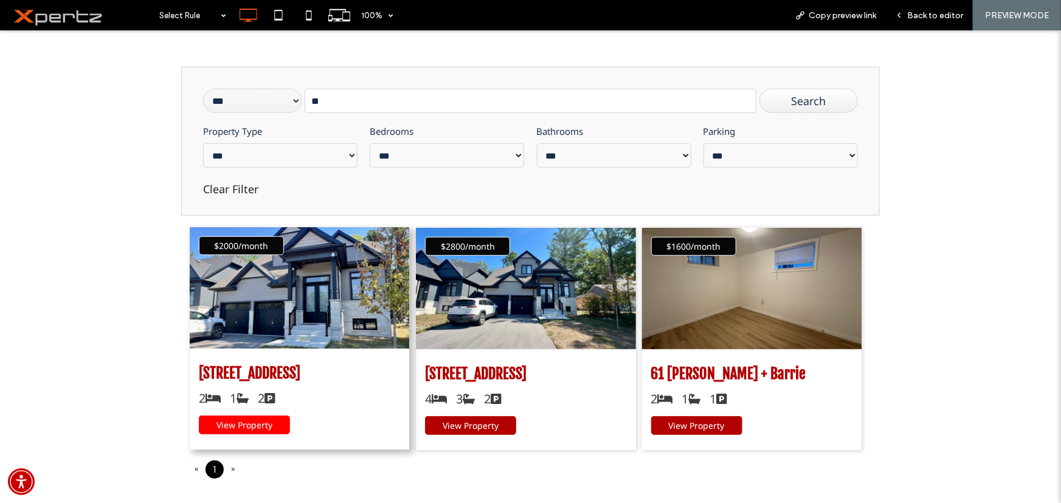
scroll to position [276, 0]
click at [237, 427] on span "View Property" at bounding box center [244, 425] width 56 height 12
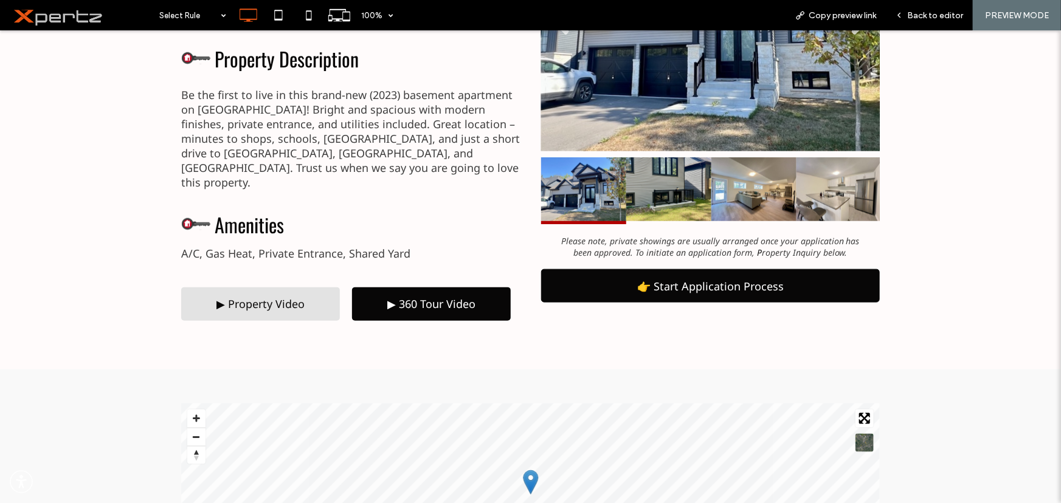
scroll to position [553, 0]
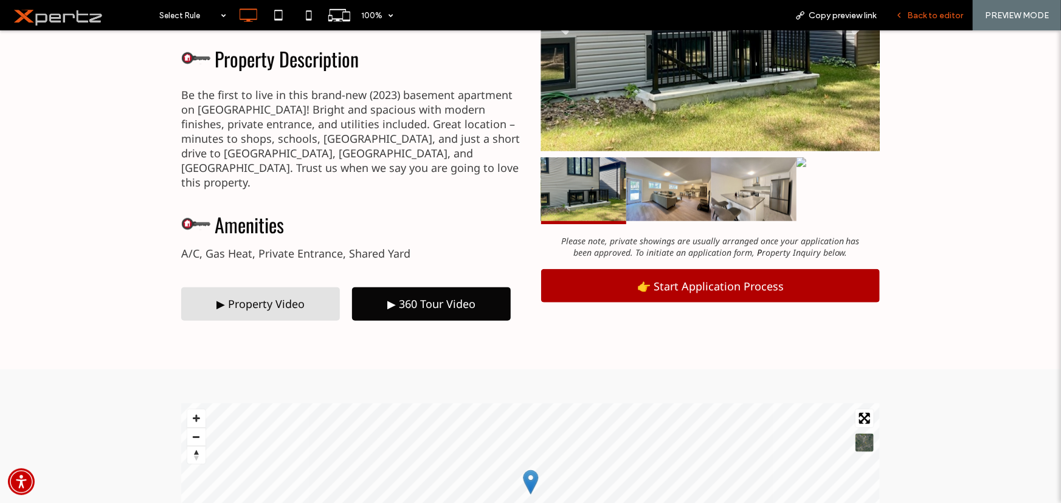
click at [941, 24] on div "Back to editor" at bounding box center [929, 15] width 87 height 30
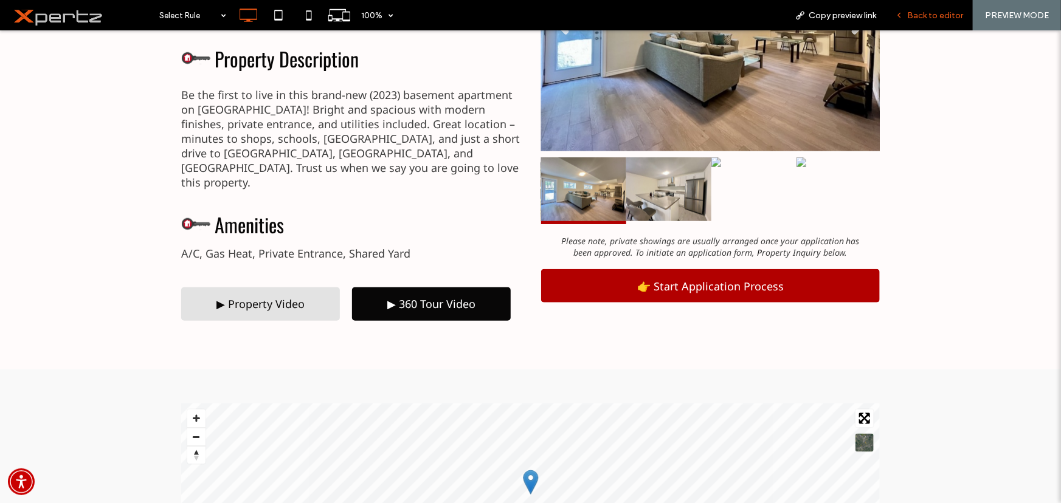
click at [930, 19] on span "Back to editor" at bounding box center [935, 15] width 56 height 10
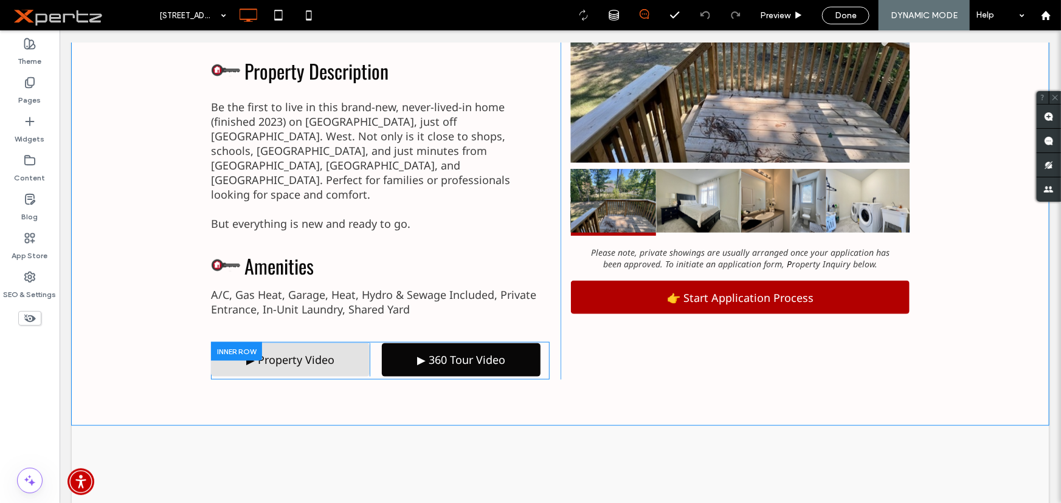
scroll to position [553, 0]
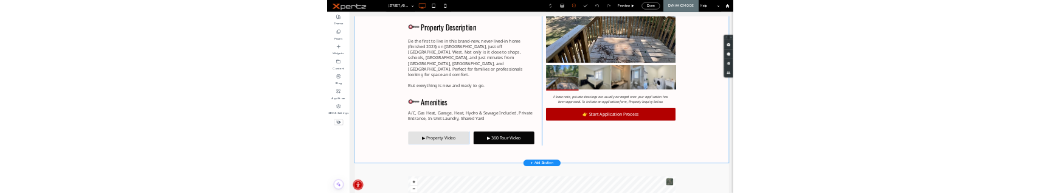
scroll to position [645, 0]
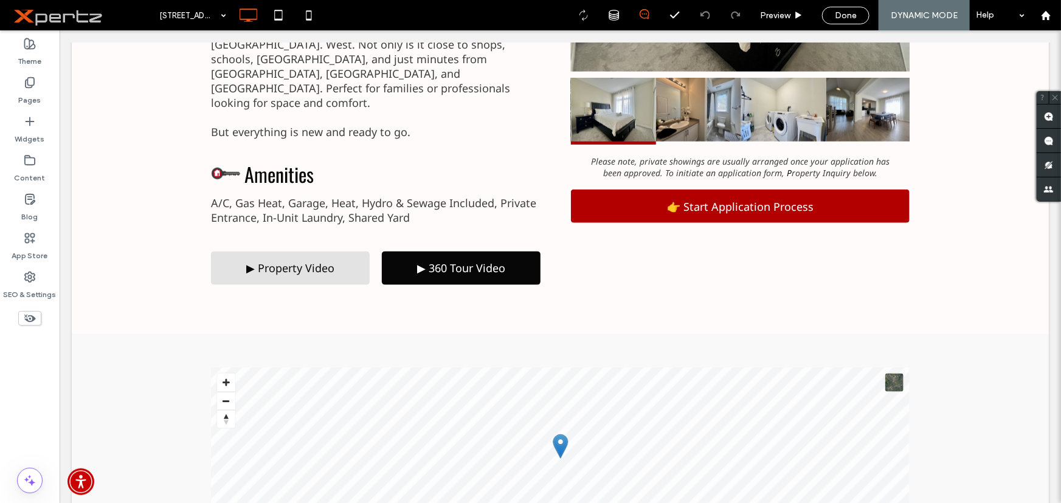
click at [32, 379] on div "Theme Pages Widgets Content Blog App Store SEO & Settings" at bounding box center [30, 266] width 60 height 473
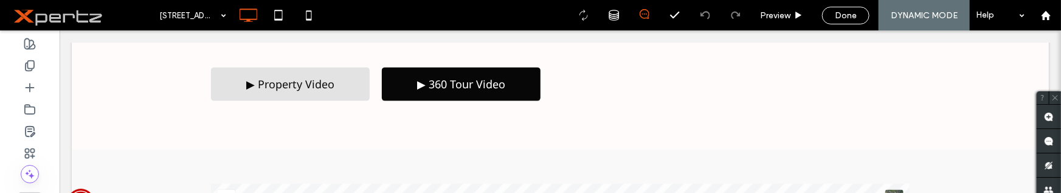
scroll to position [736, 0]
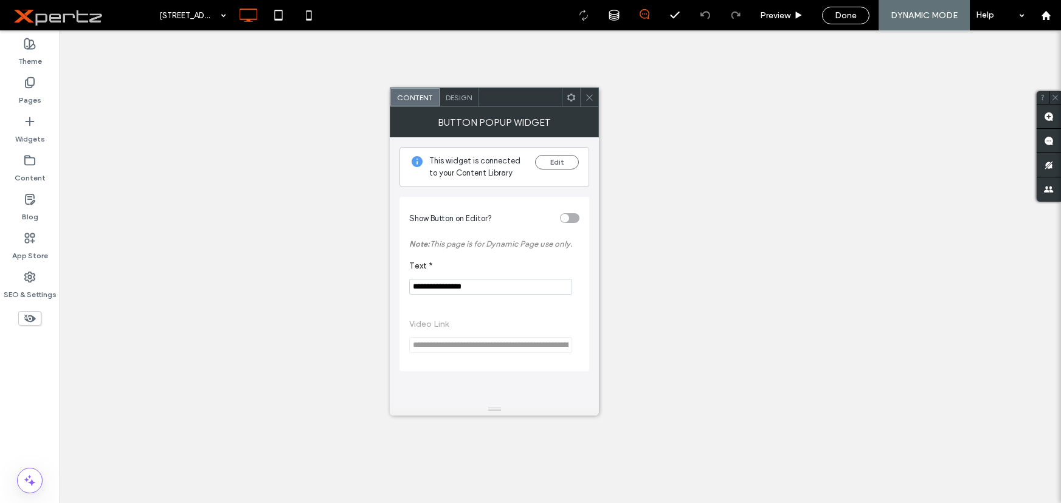
click at [568, 223] on div "toggle" at bounding box center [569, 218] width 19 height 10
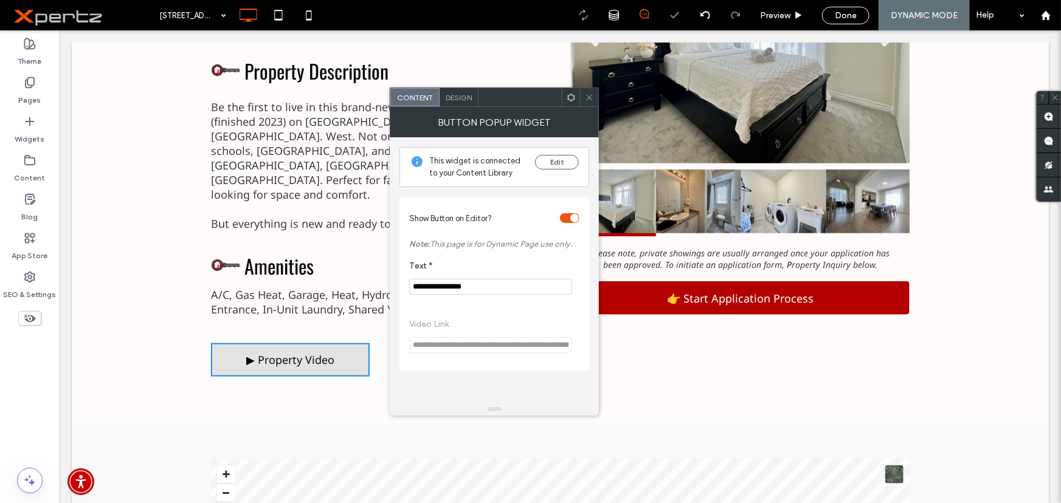
click at [566, 223] on div "toggle" at bounding box center [569, 218] width 19 height 10
click at [592, 99] on use at bounding box center [590, 97] width 6 height 6
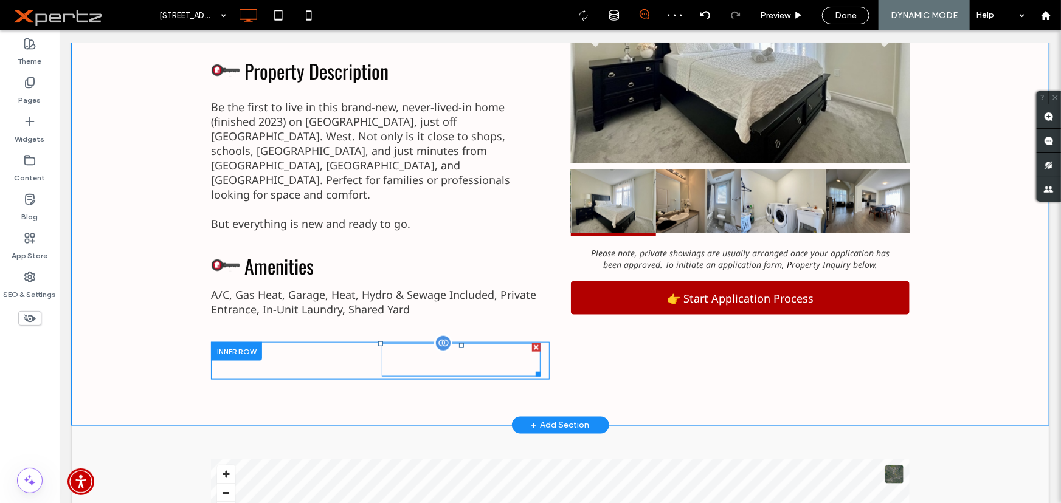
click at [467, 343] on span at bounding box center [460, 359] width 159 height 33
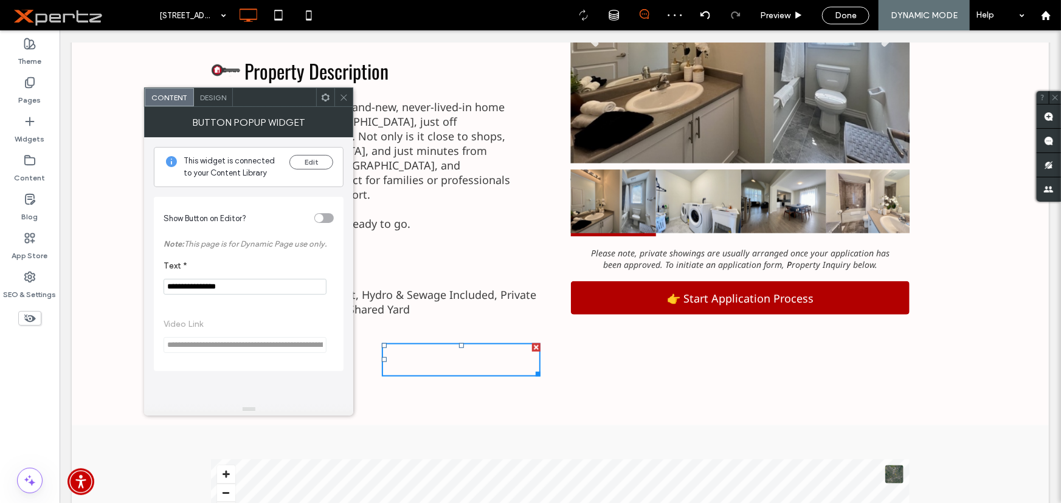
click at [322, 220] on div "toggle" at bounding box center [319, 218] width 9 height 9
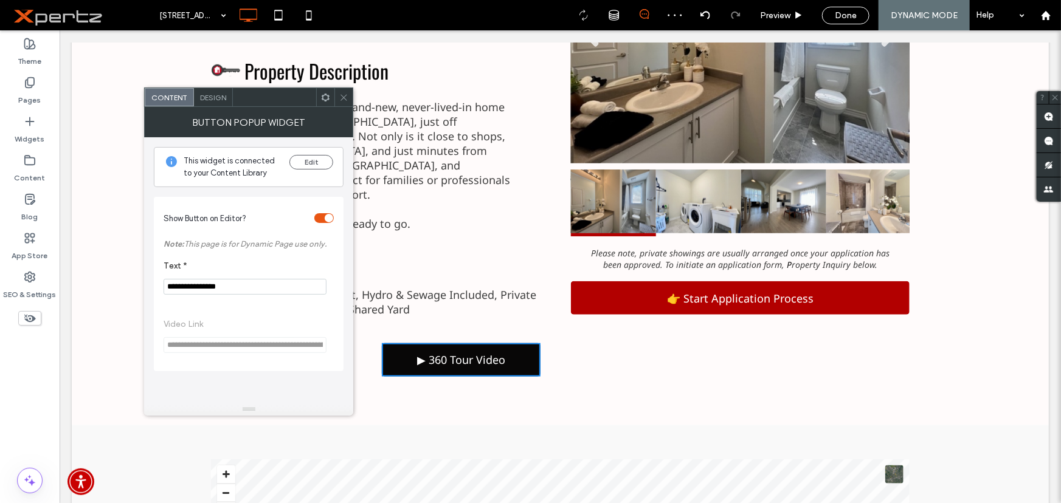
click at [322, 220] on div "toggle" at bounding box center [323, 218] width 19 height 10
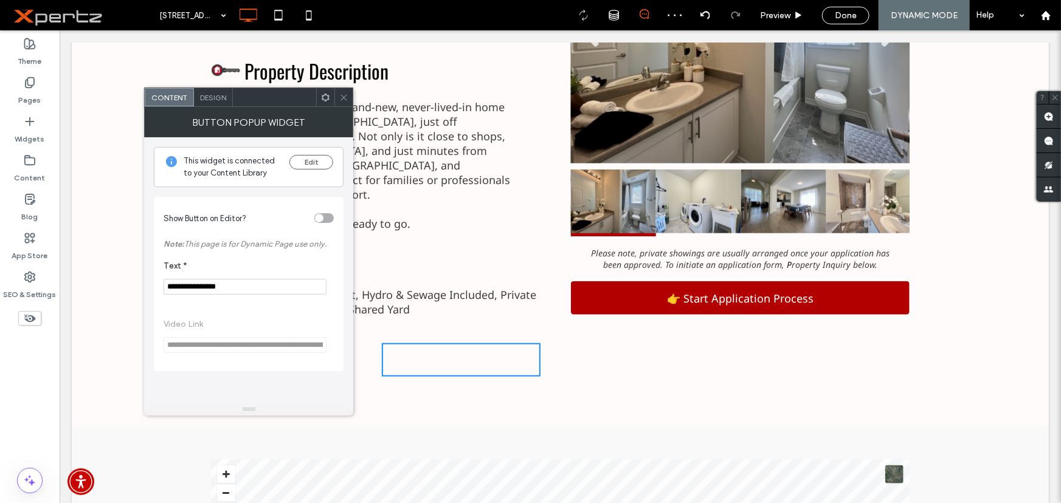
click at [347, 103] on span at bounding box center [343, 97] width 9 height 18
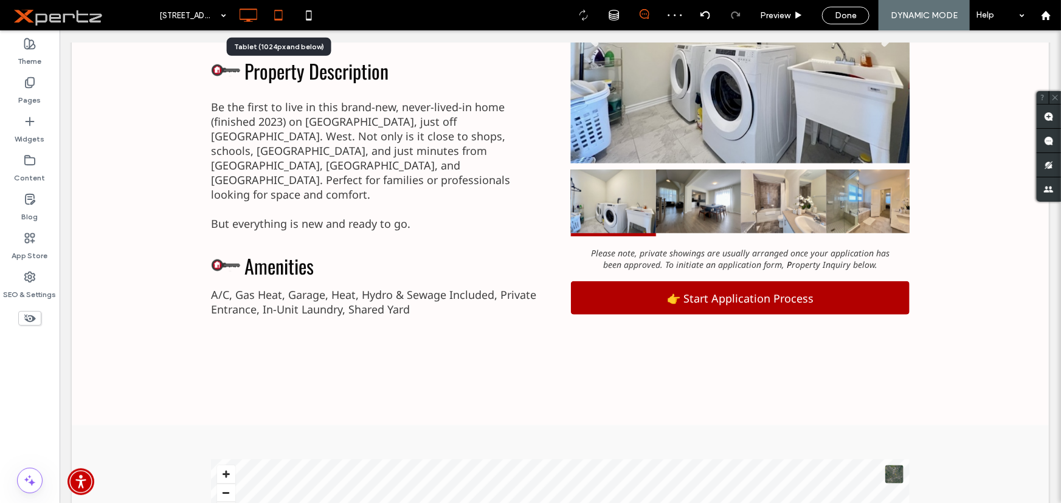
click at [274, 14] on icon at bounding box center [278, 15] width 24 height 24
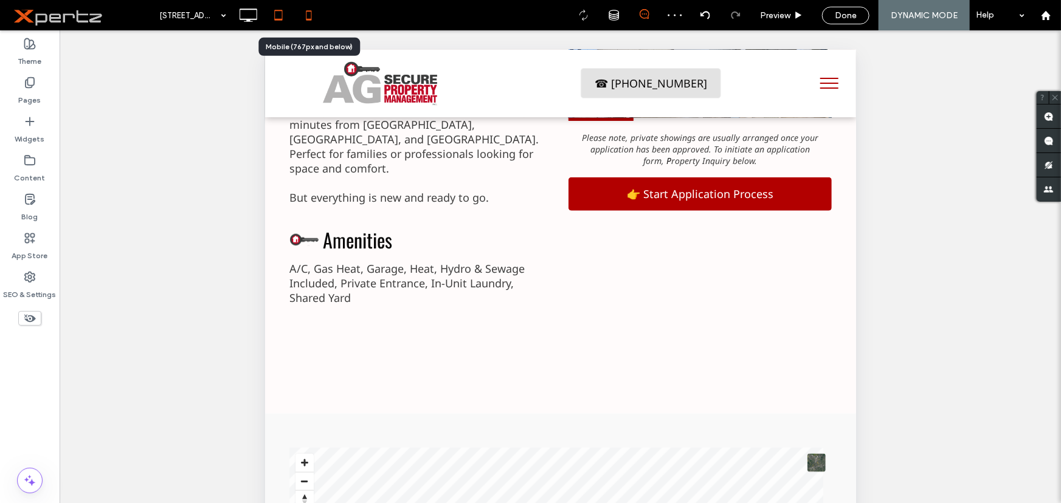
click at [303, 18] on icon at bounding box center [309, 15] width 24 height 24
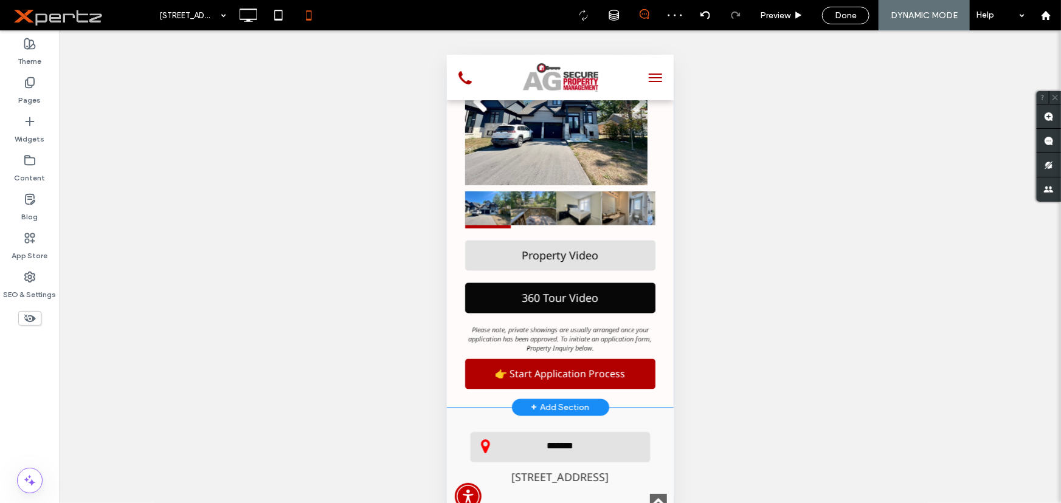
scroll to position [921, 0]
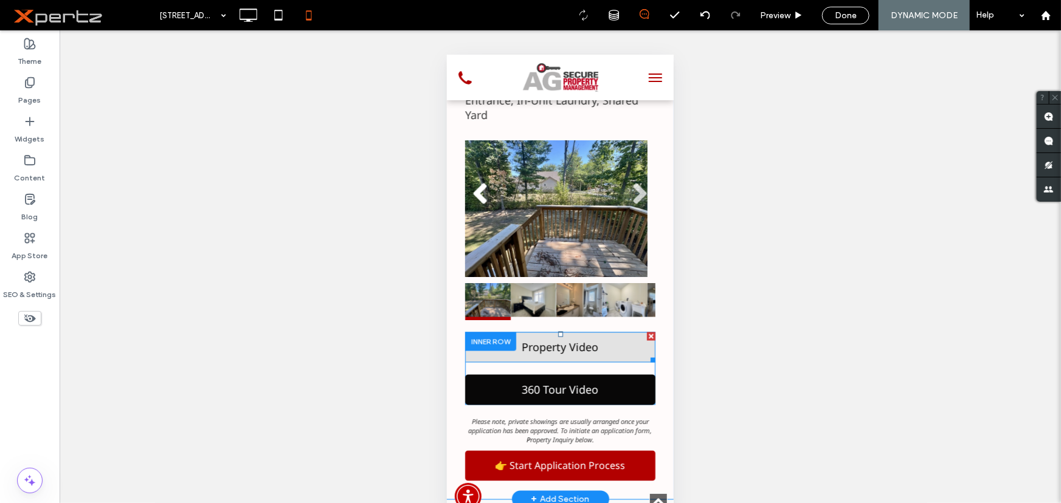
click at [539, 332] on span at bounding box center [560, 347] width 190 height 30
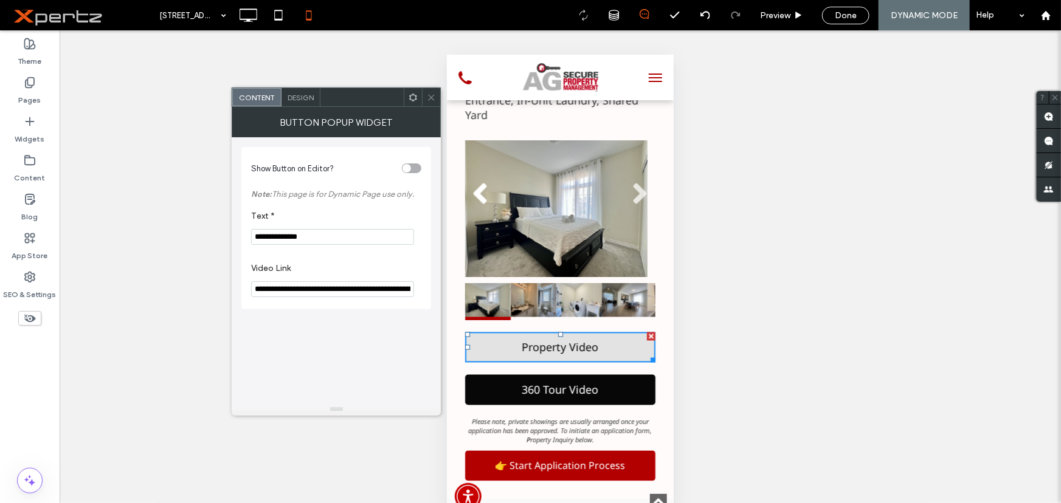
click at [412, 100] on use at bounding box center [413, 97] width 8 height 8
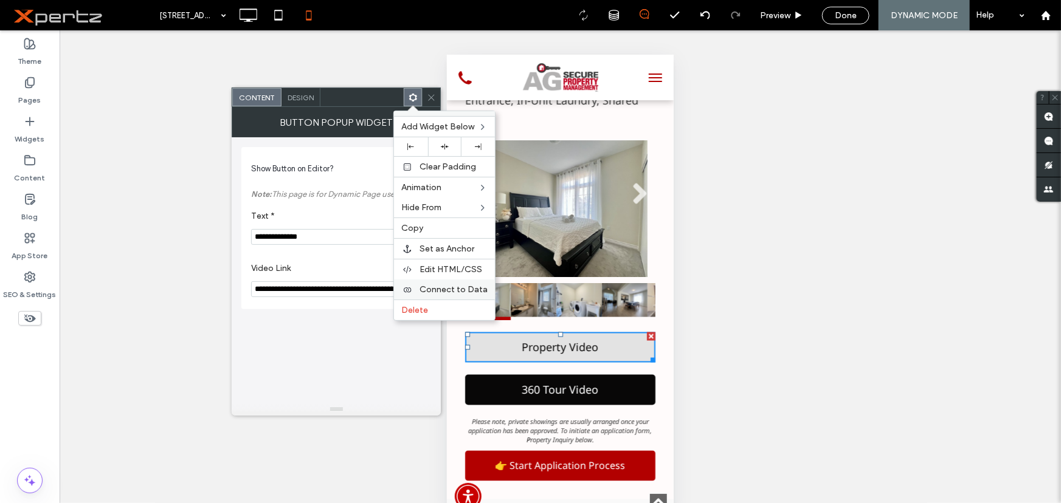
click at [454, 297] on div "Connect to Data" at bounding box center [444, 290] width 101 height 20
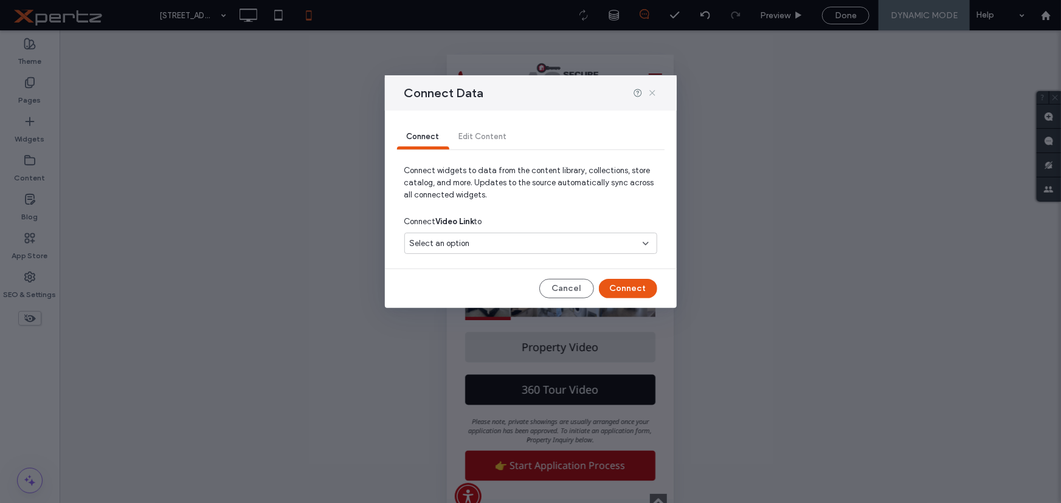
click at [655, 91] on icon at bounding box center [653, 93] width 10 height 10
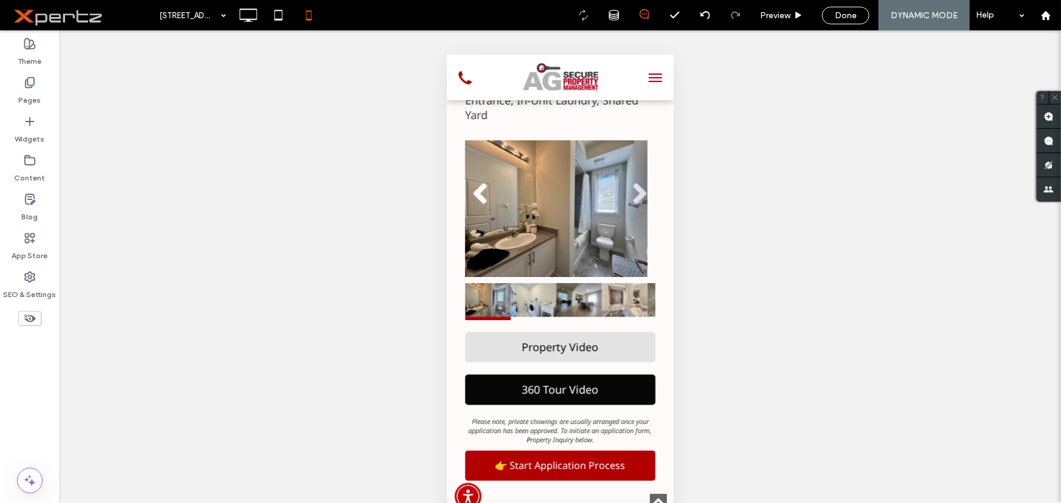
click at [26, 323] on icon at bounding box center [29, 318] width 13 height 13
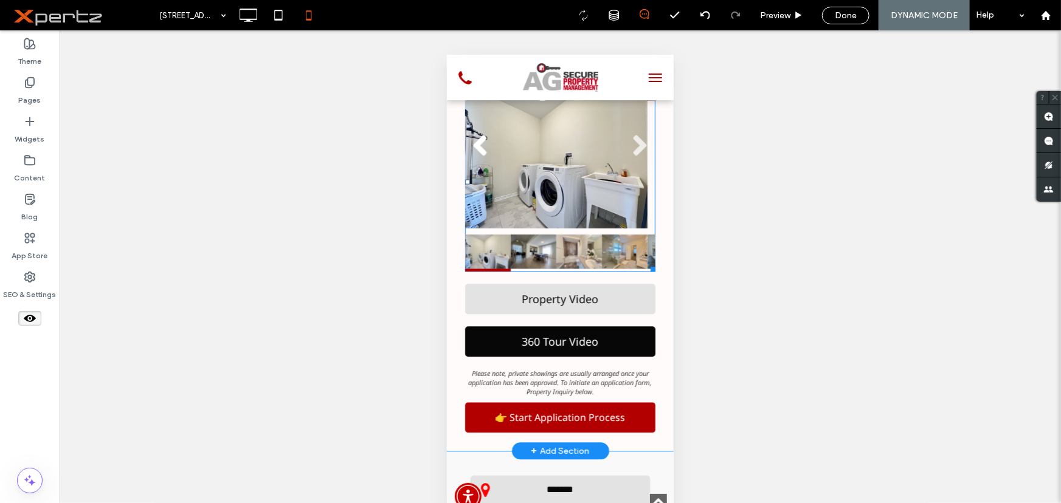
scroll to position [1492, 0]
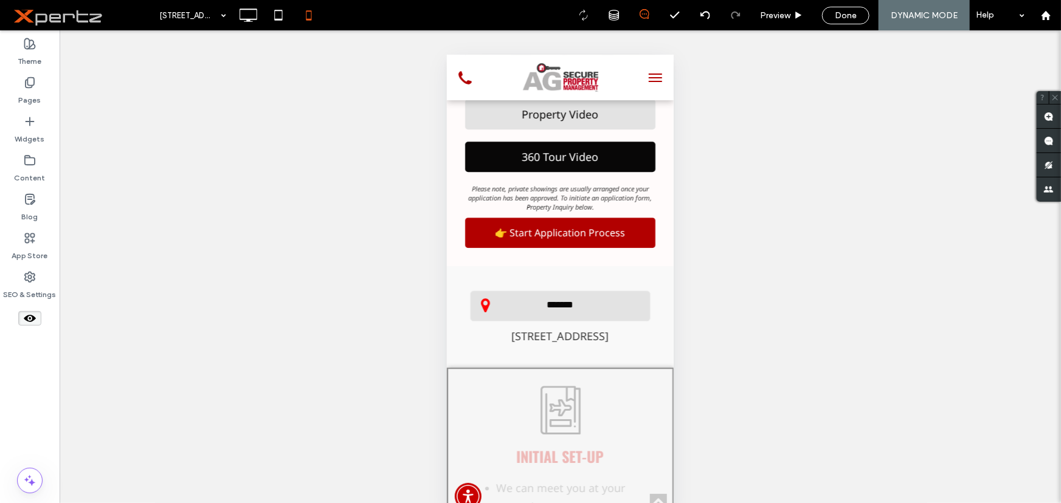
click at [27, 314] on icon at bounding box center [29, 318] width 13 height 13
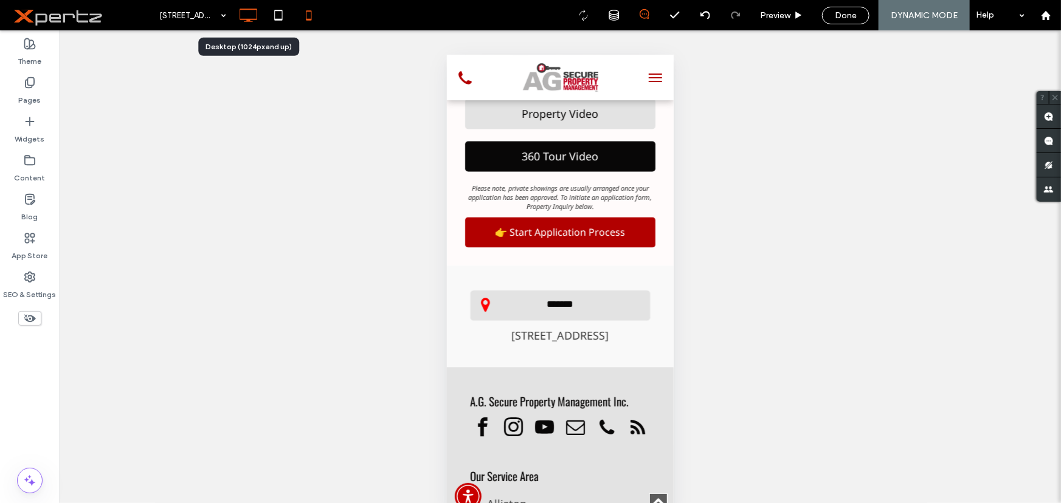
click at [237, 6] on icon at bounding box center [248, 15] width 24 height 24
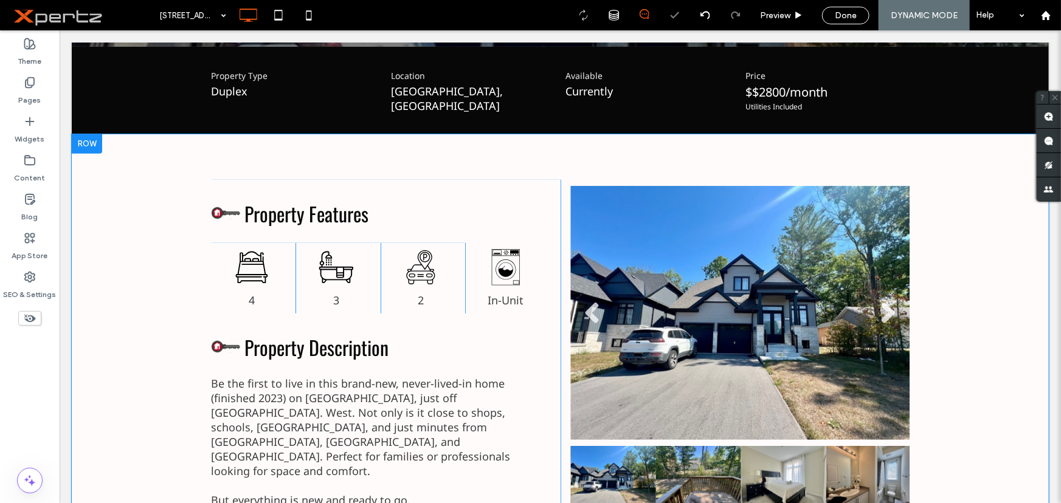
scroll to position [553, 0]
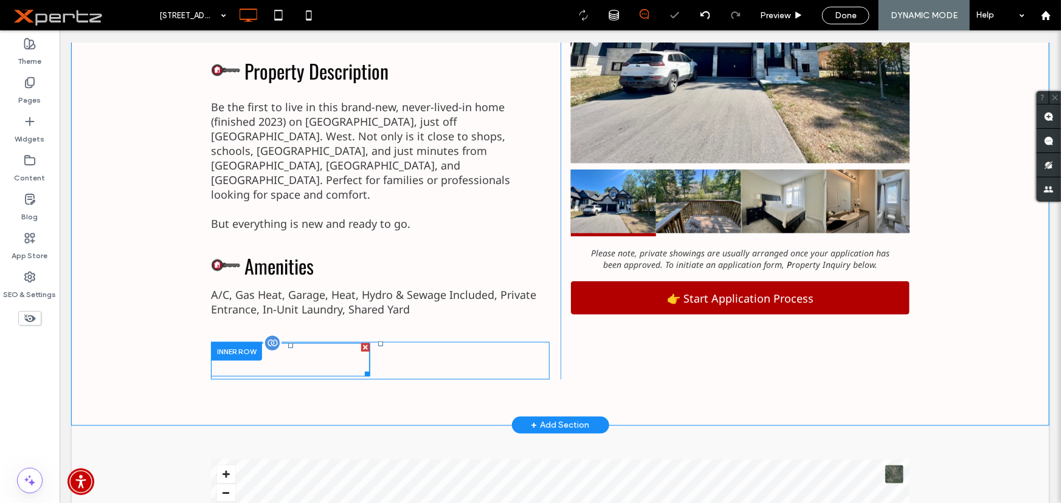
click at [324, 343] on span at bounding box center [289, 359] width 159 height 33
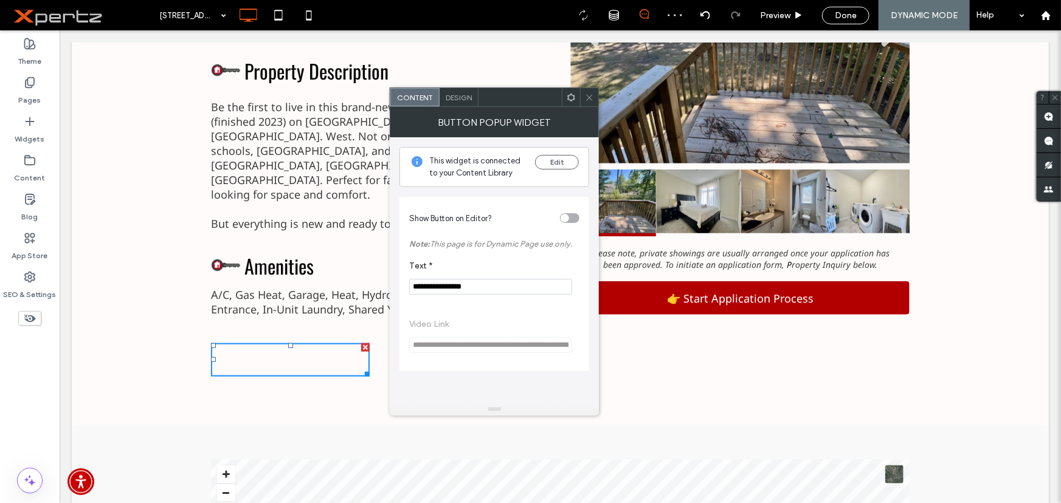
click at [571, 103] on span at bounding box center [571, 97] width 9 height 18
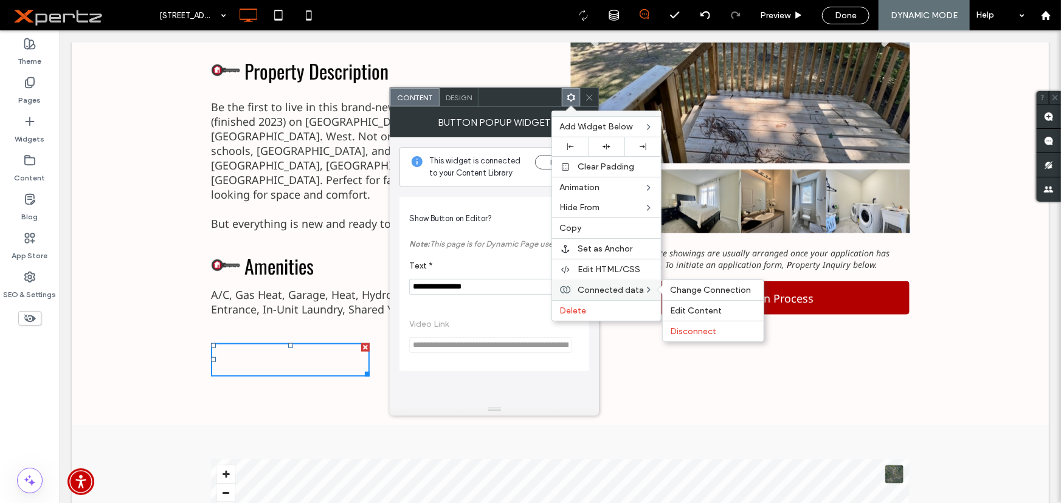
click at [610, 287] on span "Connected data" at bounding box center [611, 290] width 66 height 10
click at [688, 291] on span "Change Connection" at bounding box center [710, 290] width 81 height 10
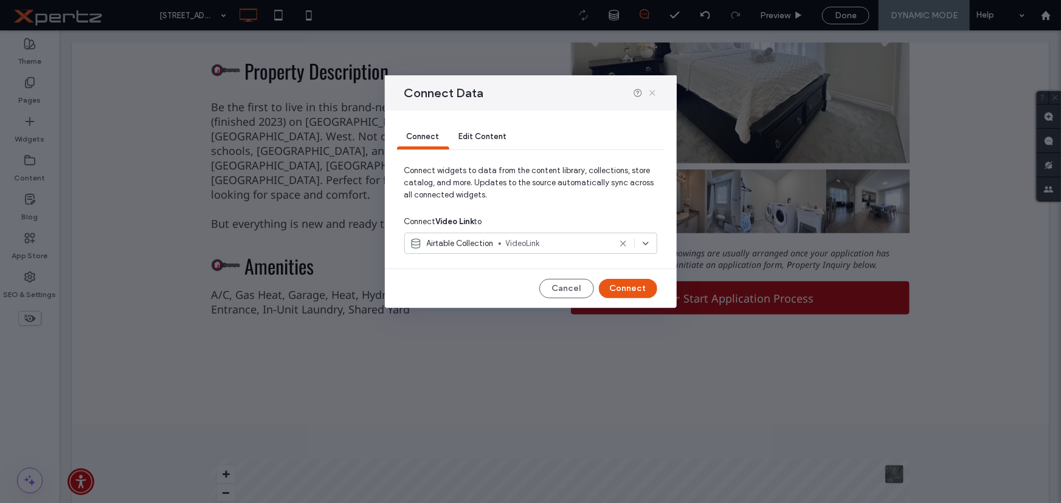
click at [651, 93] on use at bounding box center [651, 93] width 5 height 5
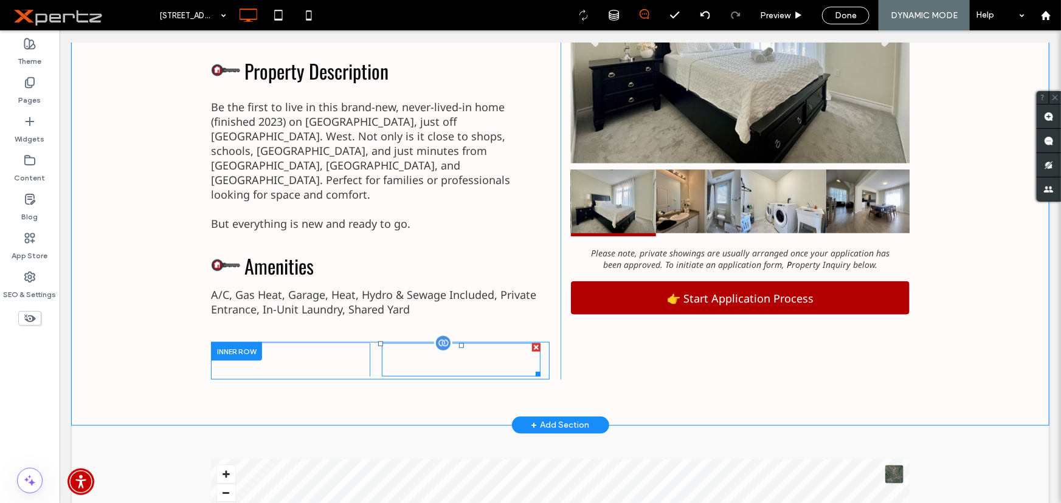
click at [426, 343] on span at bounding box center [460, 359] width 159 height 33
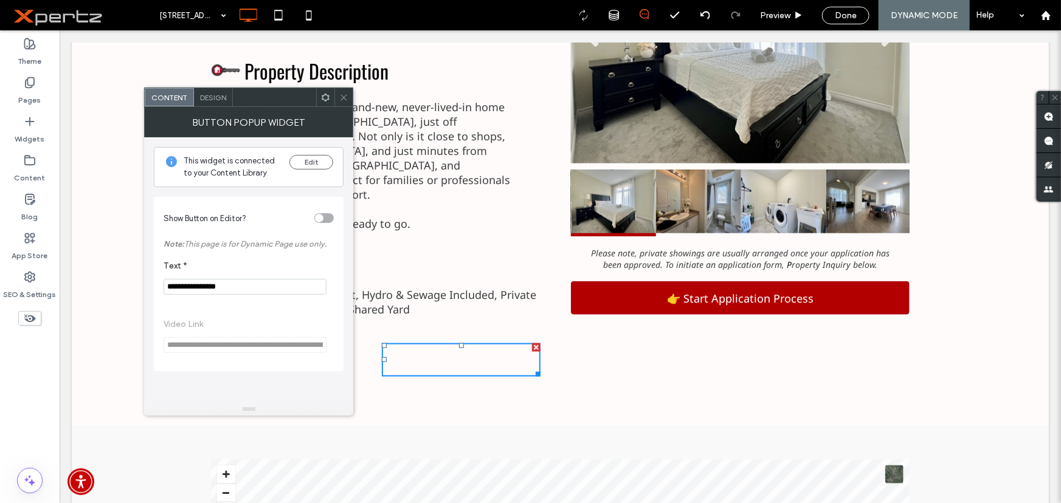
click at [328, 99] on use at bounding box center [326, 97] width 8 height 8
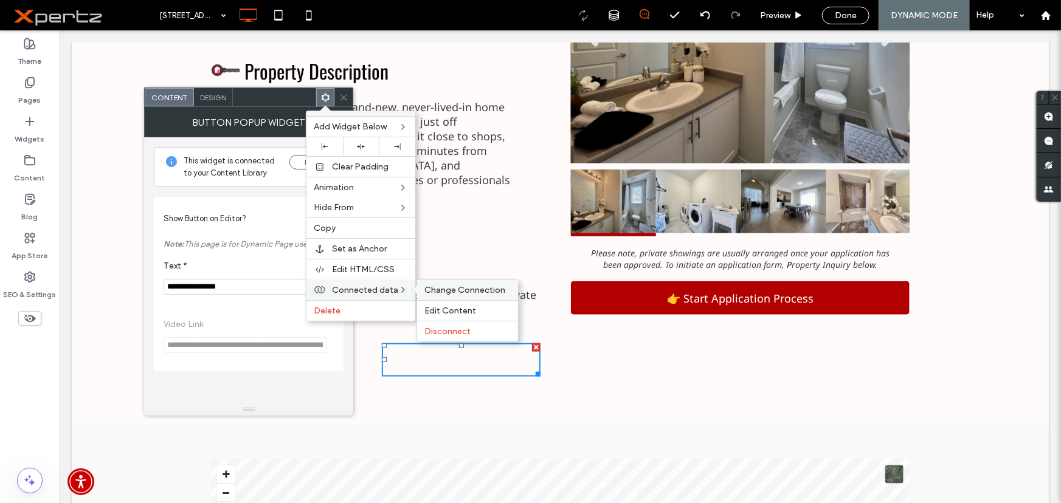
click at [457, 292] on span "Change Connection" at bounding box center [464, 290] width 81 height 10
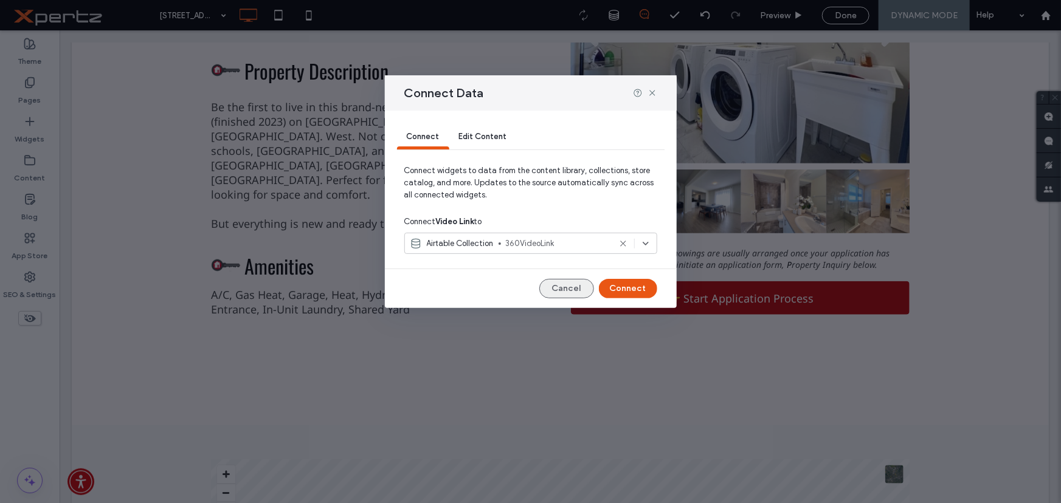
click at [560, 289] on button "Cancel" at bounding box center [566, 288] width 55 height 19
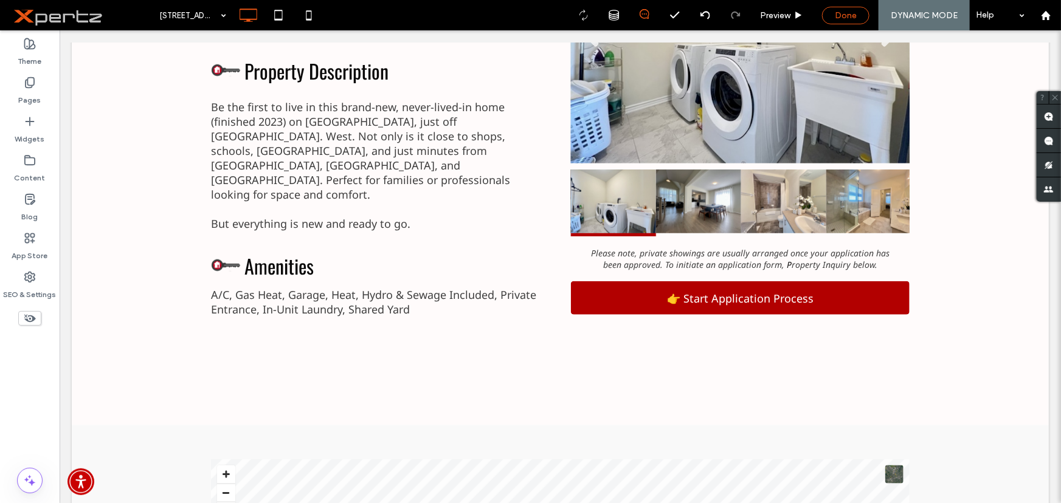
click at [839, 11] on span "Done" at bounding box center [846, 15] width 22 height 10
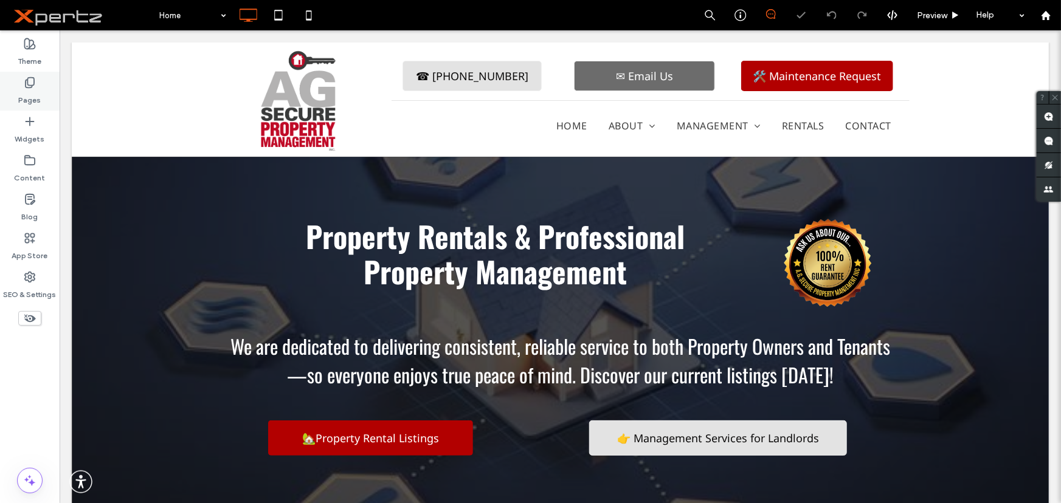
click at [30, 88] on icon at bounding box center [30, 83] width 12 height 12
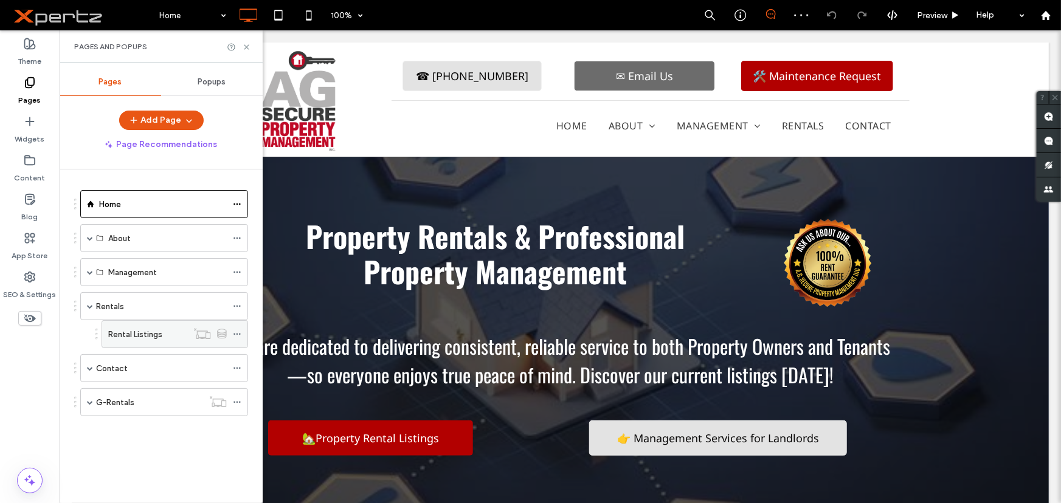
click at [177, 337] on div "Rental Listings" at bounding box center [147, 334] width 79 height 13
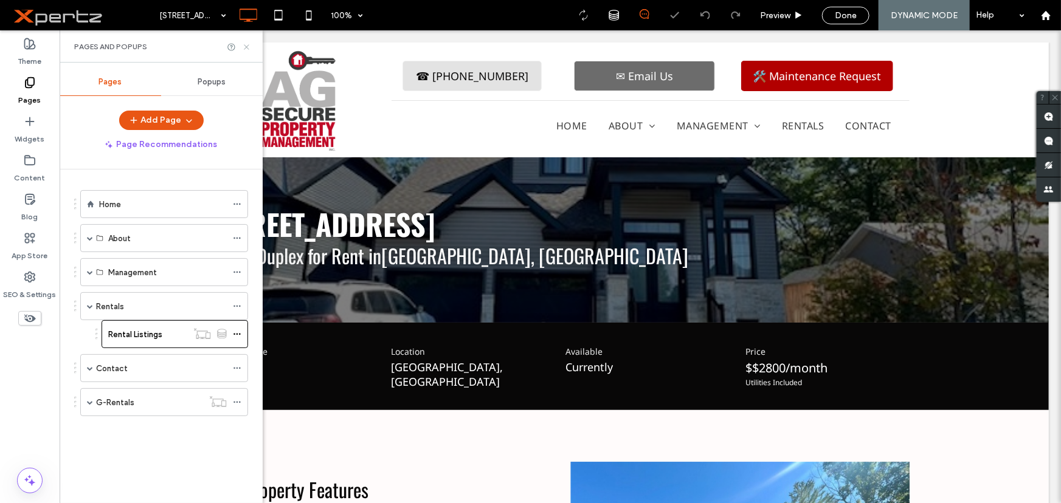
click at [247, 46] on use at bounding box center [246, 46] width 5 height 5
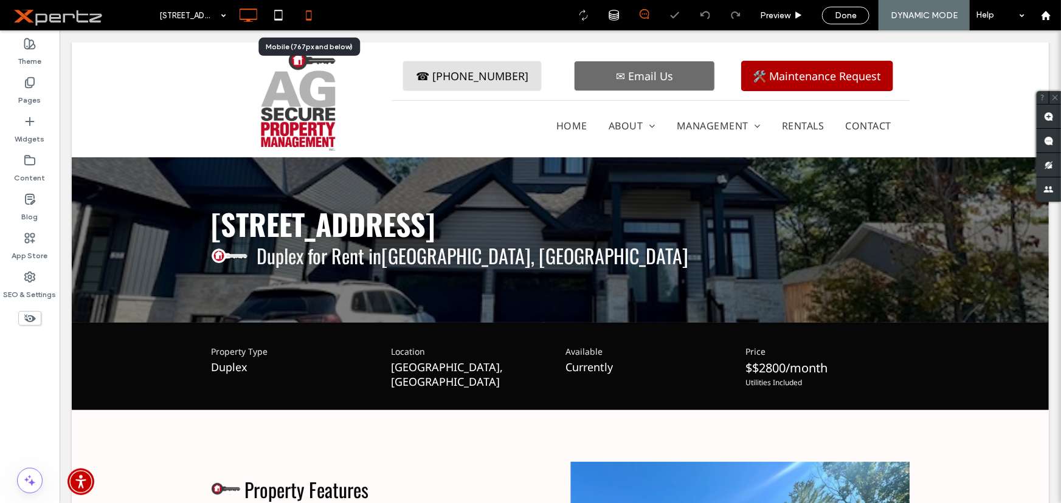
click at [309, 18] on icon at bounding box center [309, 15] width 24 height 24
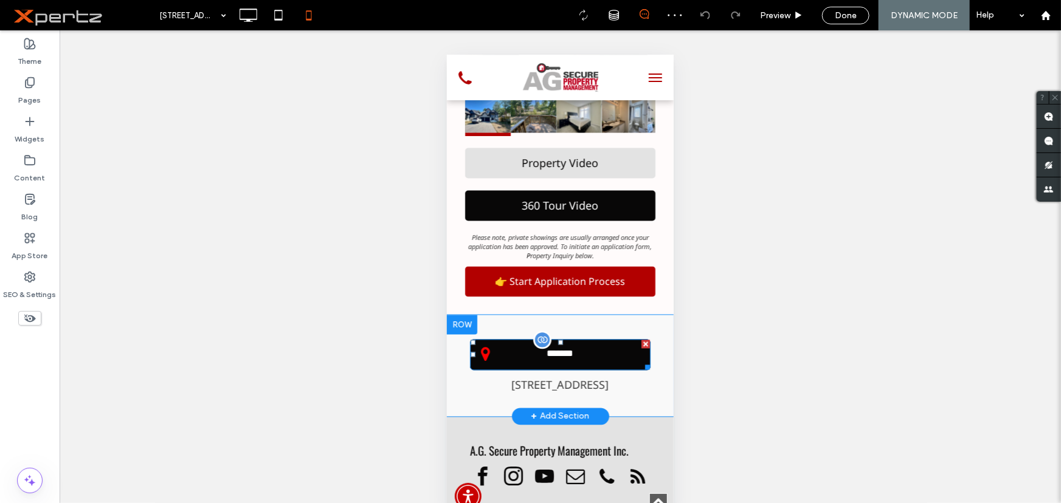
scroll to position [1013, 0]
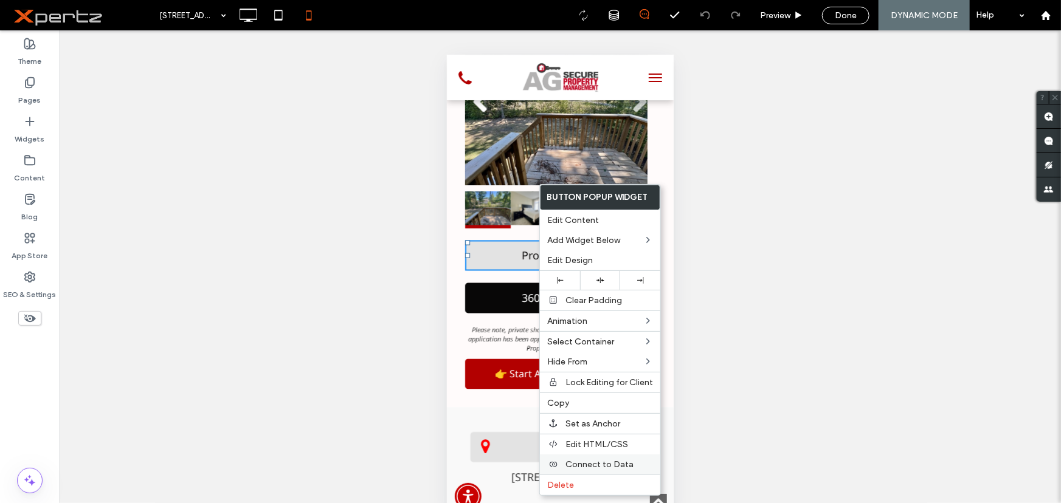
click at [634, 470] on label "Connect to Data" at bounding box center [610, 465] width 88 height 10
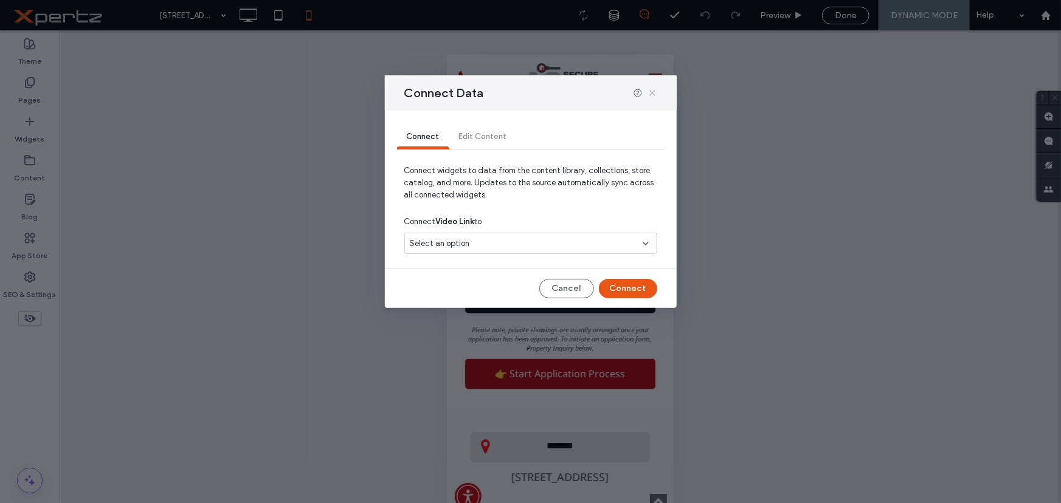
click at [656, 92] on icon at bounding box center [653, 93] width 10 height 10
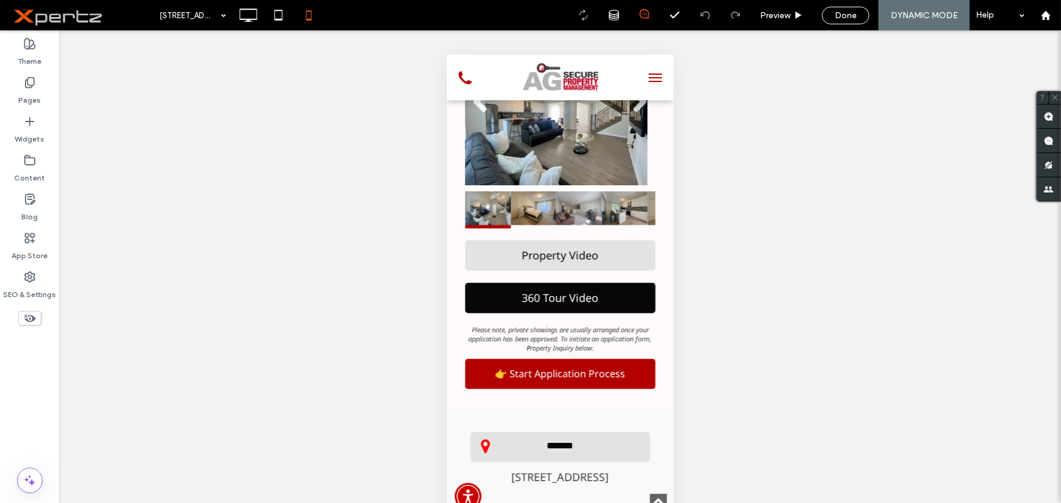
click at [721, 477] on div "Unhide? Yes Unhide? Yes Unhide? Yes Unhide? Yes Unhide? Yes Unhide? Yes Unhide?…" at bounding box center [561, 281] width 1002 height 503
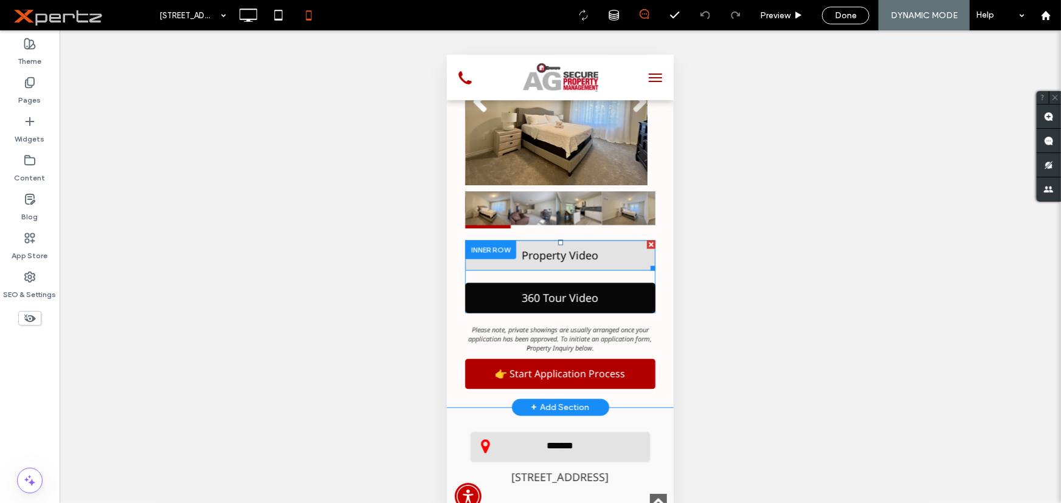
click at [521, 240] on span at bounding box center [560, 255] width 190 height 30
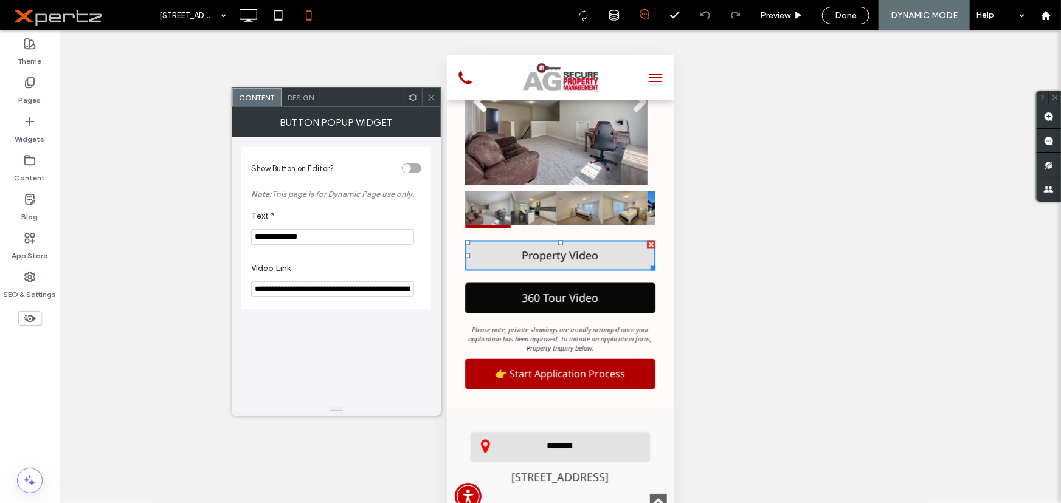
click at [407, 99] on div at bounding box center [413, 97] width 18 height 18
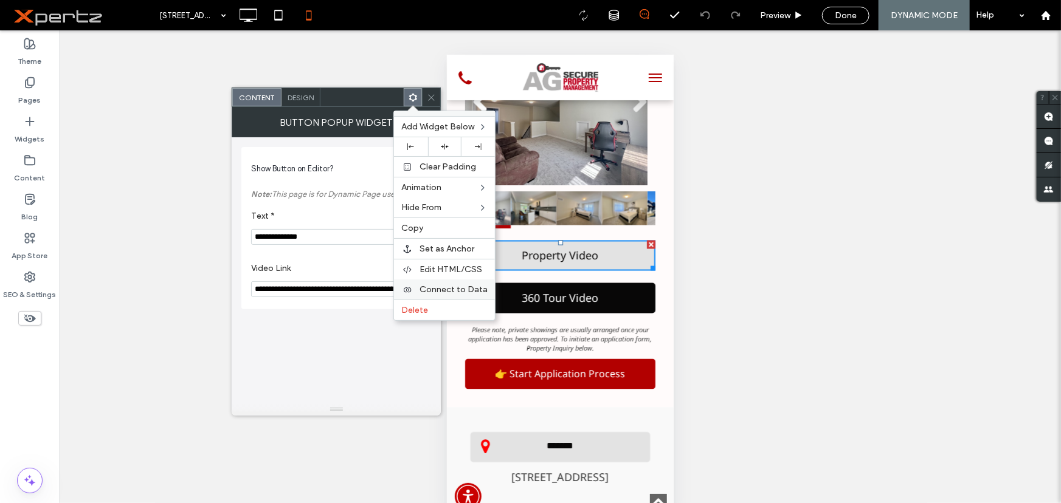
click at [462, 289] on span "Connect to Data" at bounding box center [454, 290] width 68 height 10
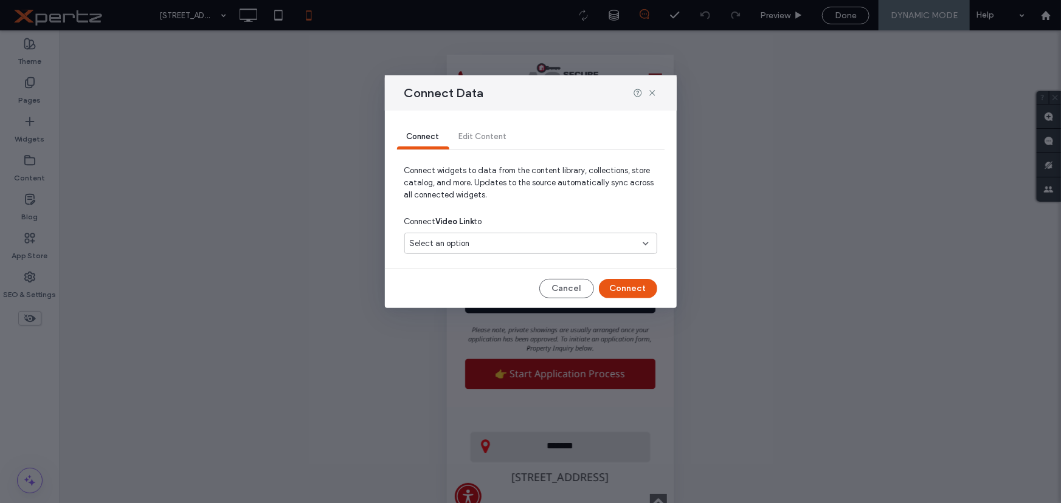
click at [648, 360] on div "Connect Data Connect Edit Content Connect widgets to data from the content libr…" at bounding box center [530, 251] width 1061 height 503
click at [649, 91] on icon at bounding box center [653, 93] width 10 height 10
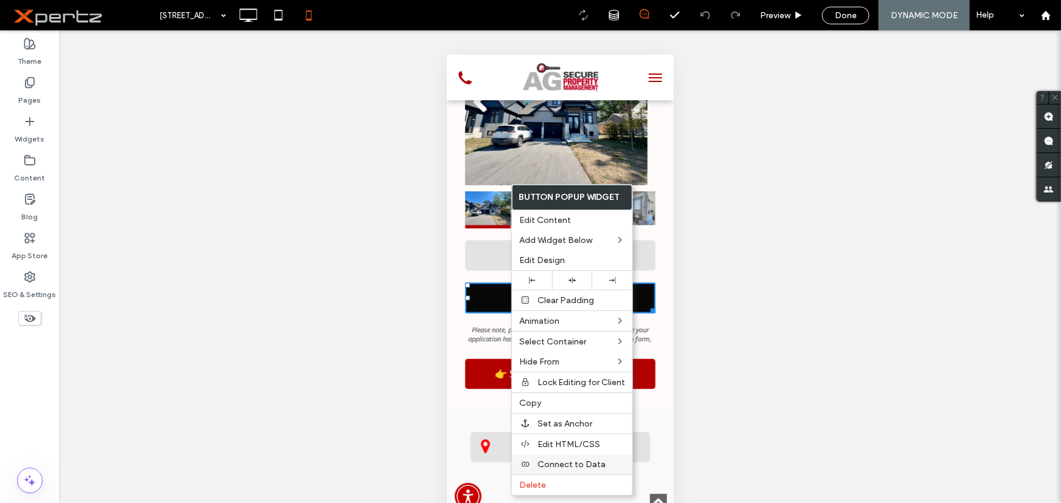
click at [601, 466] on span "Connect to Data" at bounding box center [572, 465] width 68 height 10
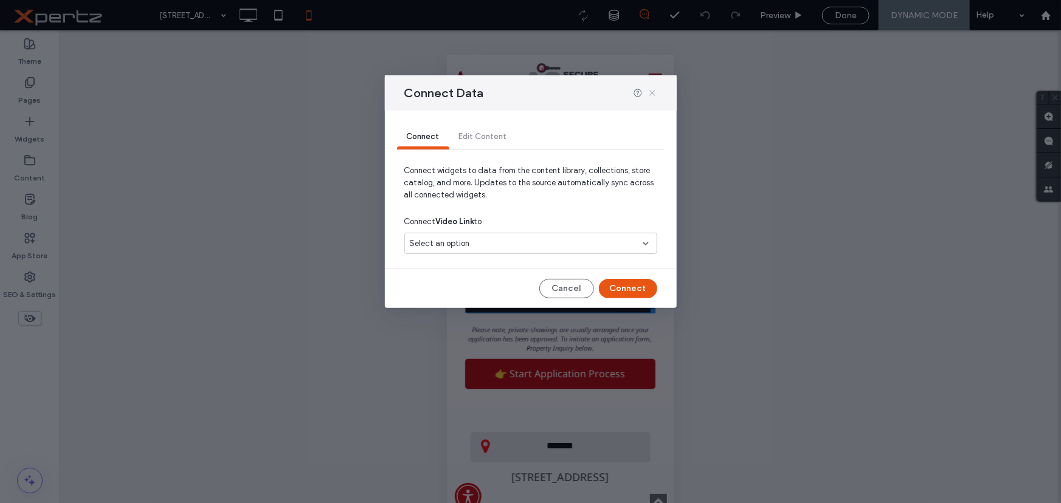
click at [654, 91] on use at bounding box center [651, 93] width 5 height 5
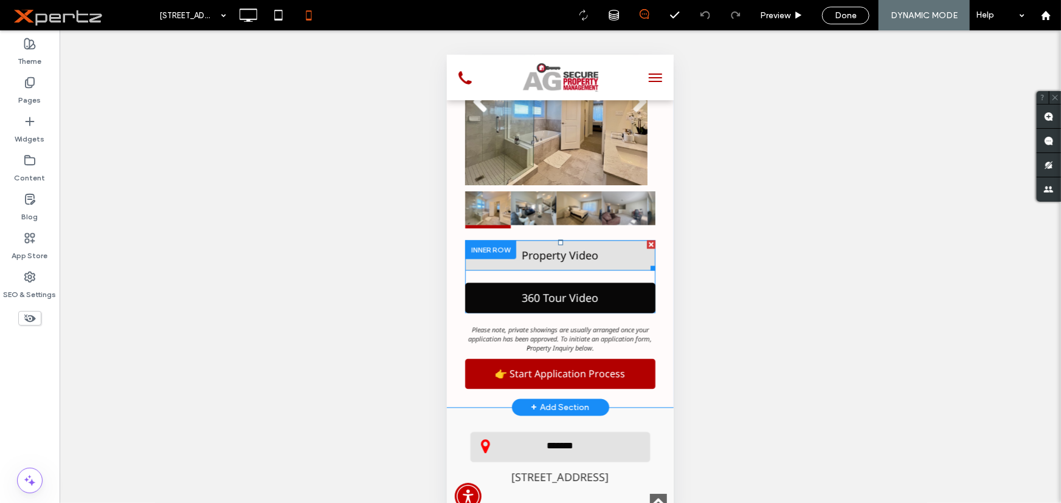
click at [550, 240] on span at bounding box center [560, 255] width 190 height 30
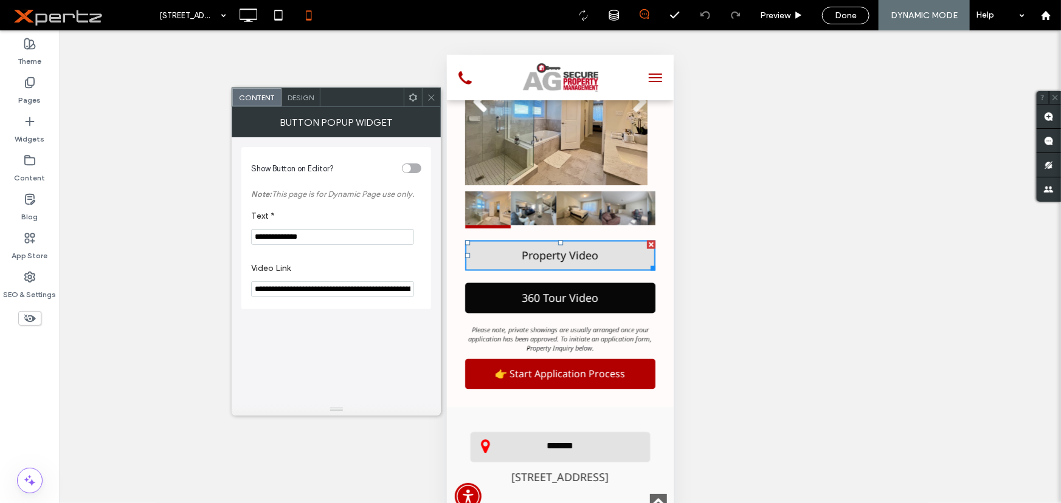
click at [416, 101] on icon at bounding box center [413, 97] width 9 height 9
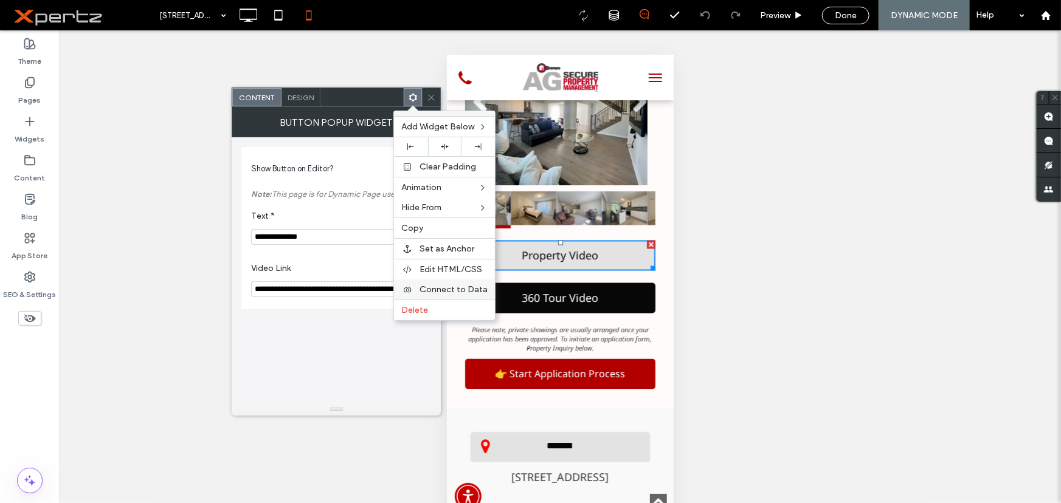
click at [459, 291] on span "Connect to Data" at bounding box center [454, 290] width 68 height 10
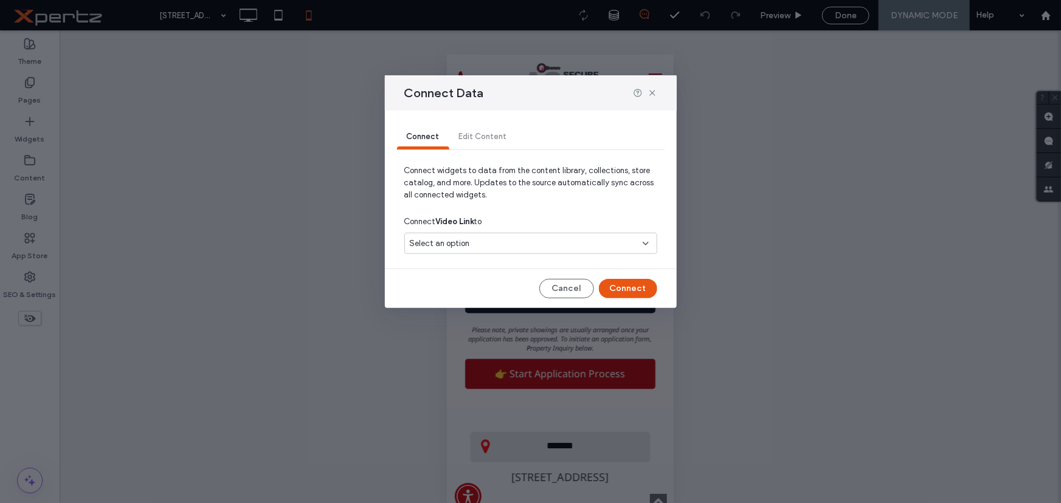
click at [534, 246] on div "Select an option" at bounding box center [523, 244] width 227 height 12
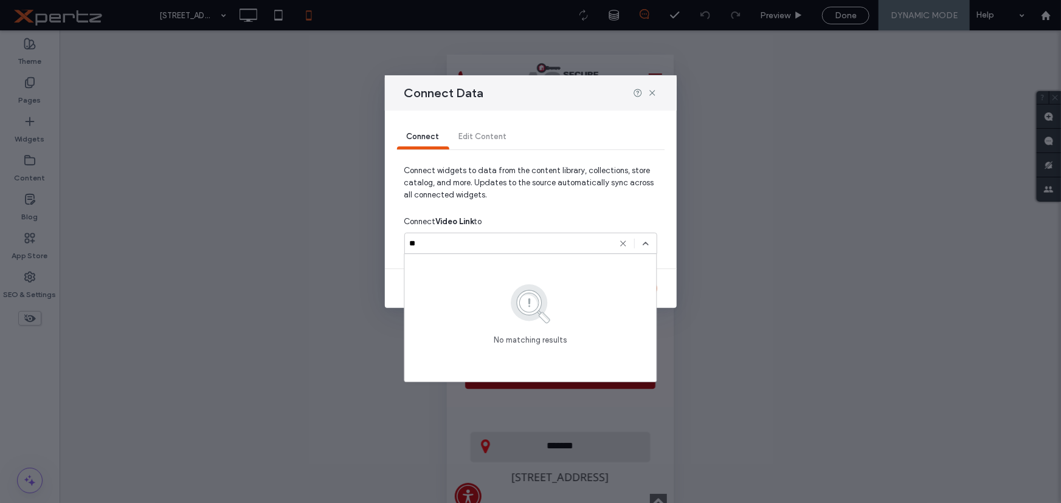
type input "*"
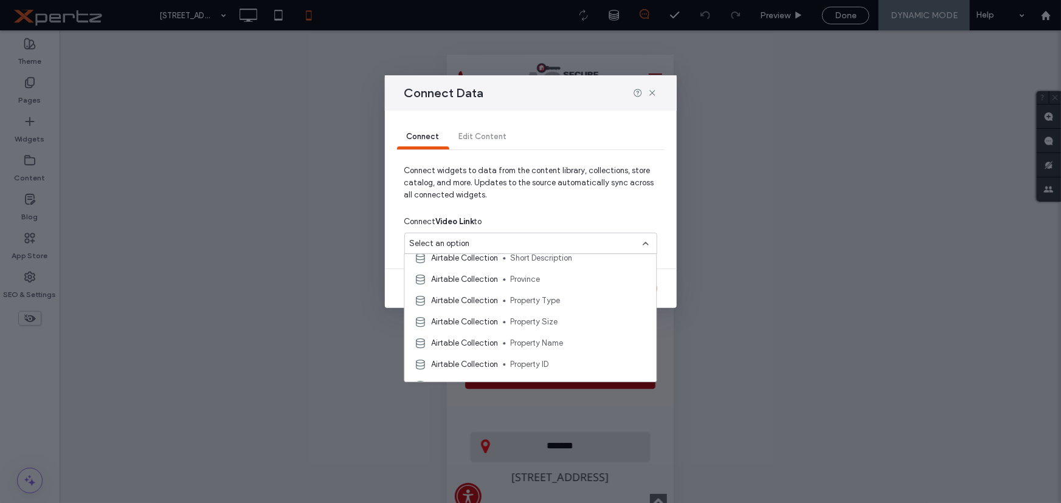
scroll to position [0, 0]
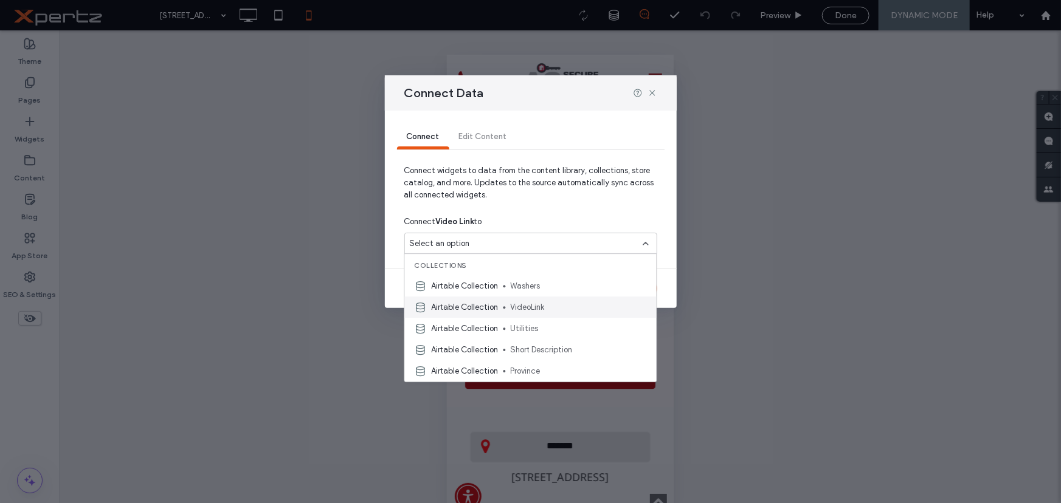
click at [559, 310] on span "VideoLink" at bounding box center [579, 308] width 136 height 12
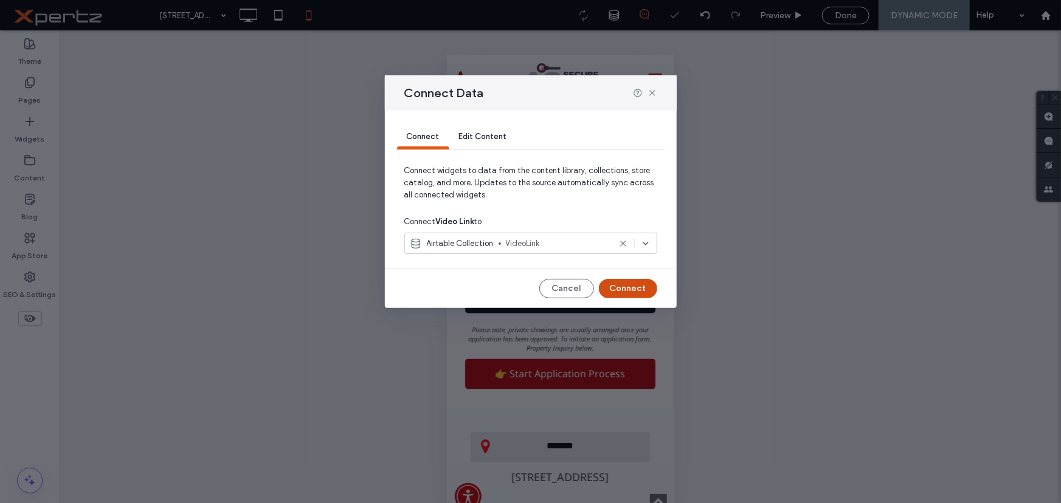
drag, startPoint x: 630, startPoint y: 289, endPoint x: 175, endPoint y: 234, distance: 458.1
click at [630, 289] on button "Connect" at bounding box center [628, 288] width 58 height 19
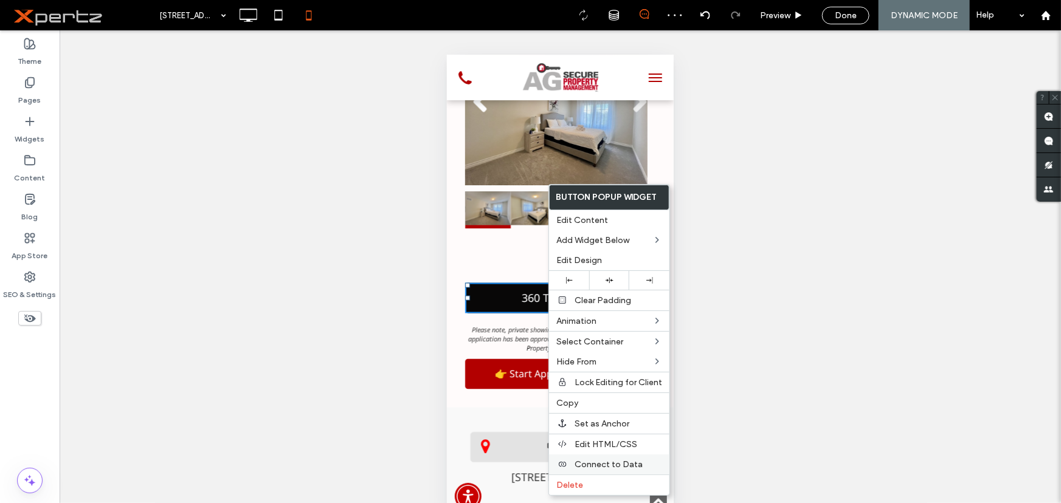
click at [620, 462] on span "Connect to Data" at bounding box center [609, 465] width 68 height 10
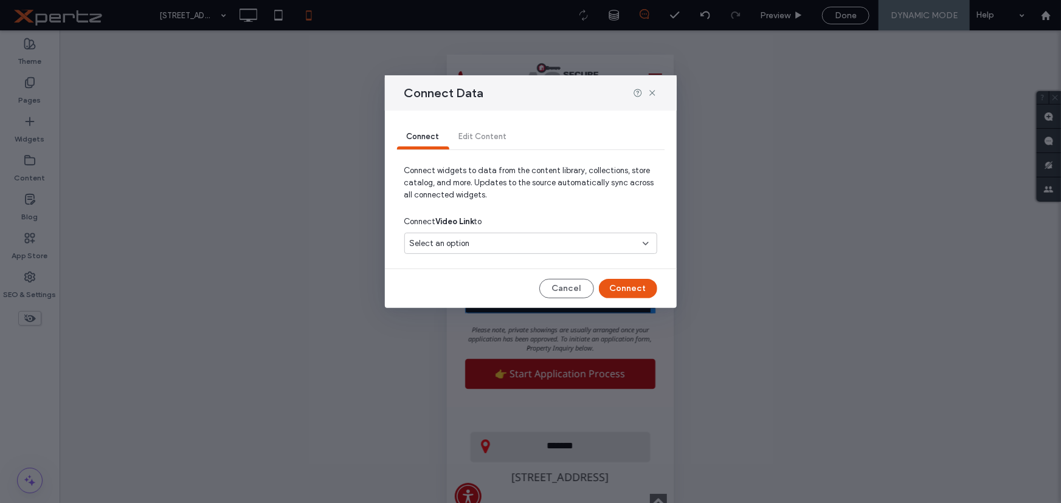
click at [432, 237] on div "Select an option" at bounding box center [530, 243] width 253 height 21
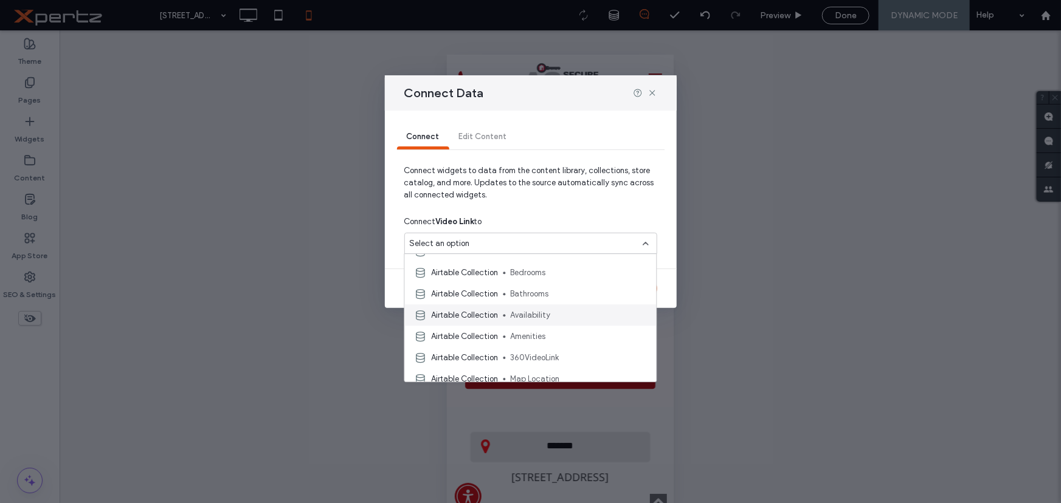
scroll to position [553, 0]
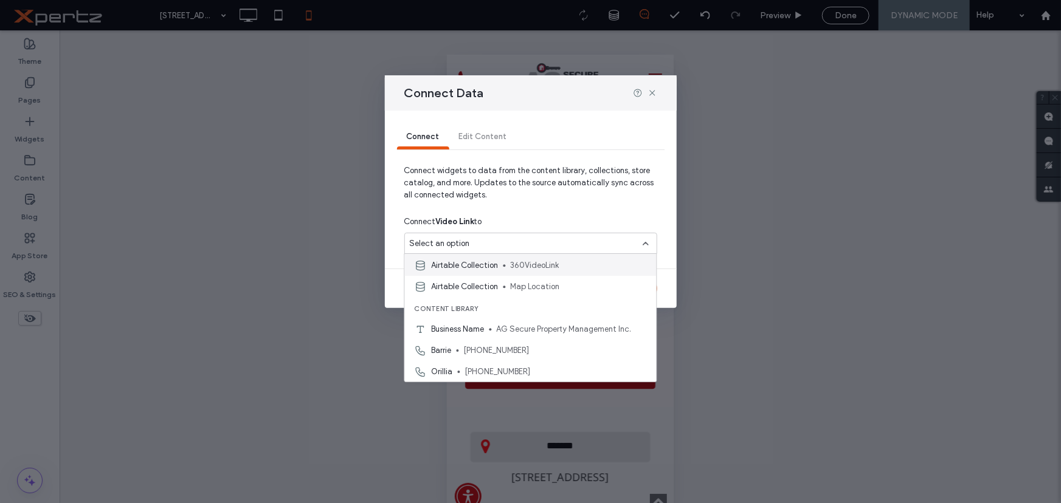
click at [541, 270] on span "360VideoLink" at bounding box center [579, 266] width 136 height 12
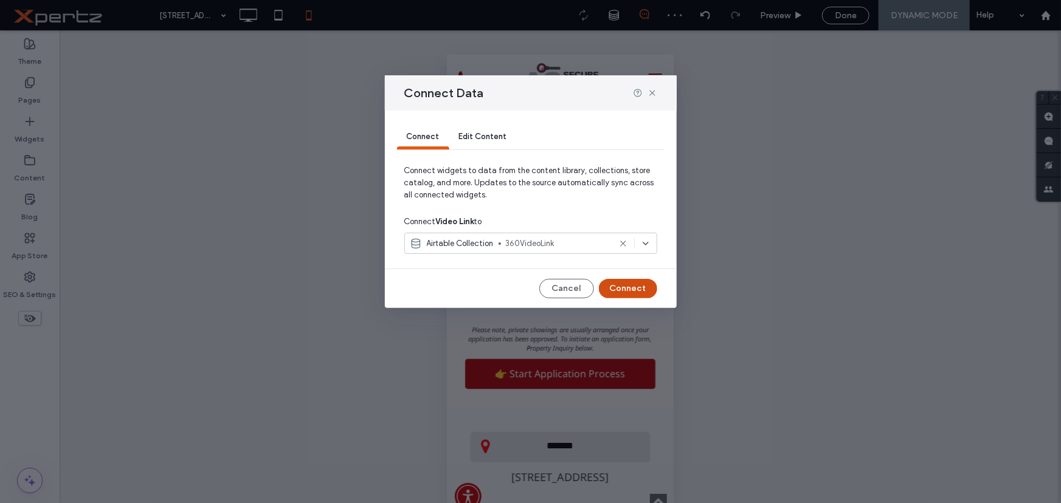
drag, startPoint x: 642, startPoint y: 292, endPoint x: 182, endPoint y: 246, distance: 462.0
click at [642, 292] on button "Connect" at bounding box center [628, 288] width 58 height 19
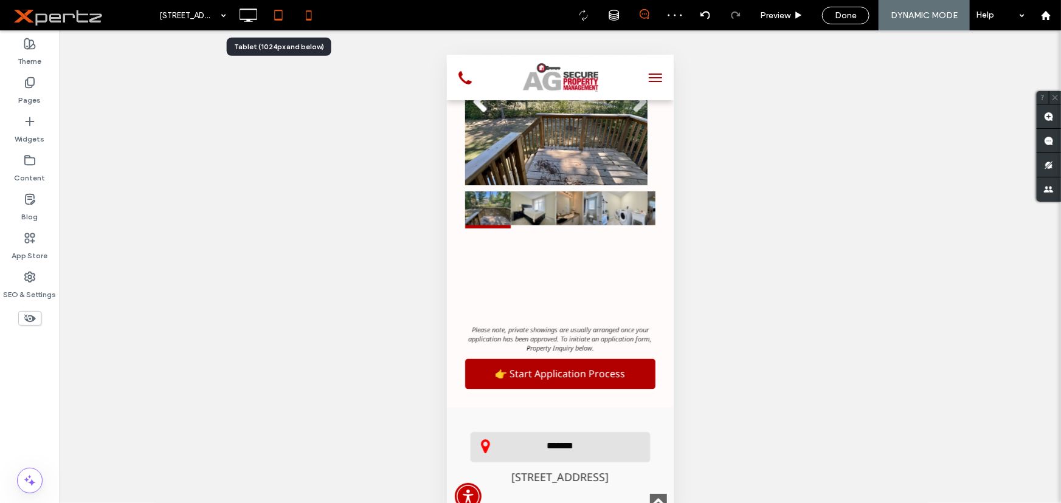
click at [271, 16] on icon at bounding box center [278, 15] width 24 height 24
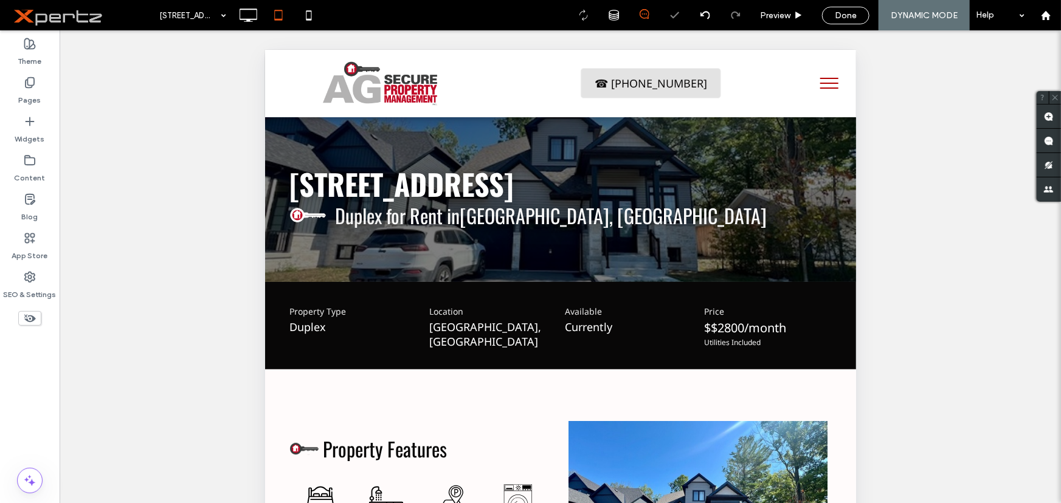
scroll to position [774, 0]
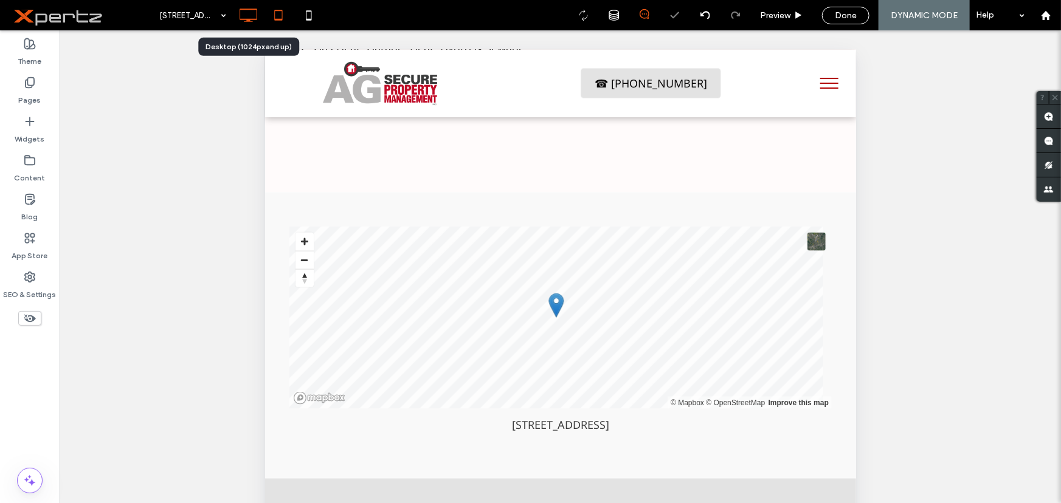
drag, startPoint x: 242, startPoint y: 8, endPoint x: 220, endPoint y: 66, distance: 61.8
click at [242, 8] on icon at bounding box center [248, 15] width 24 height 24
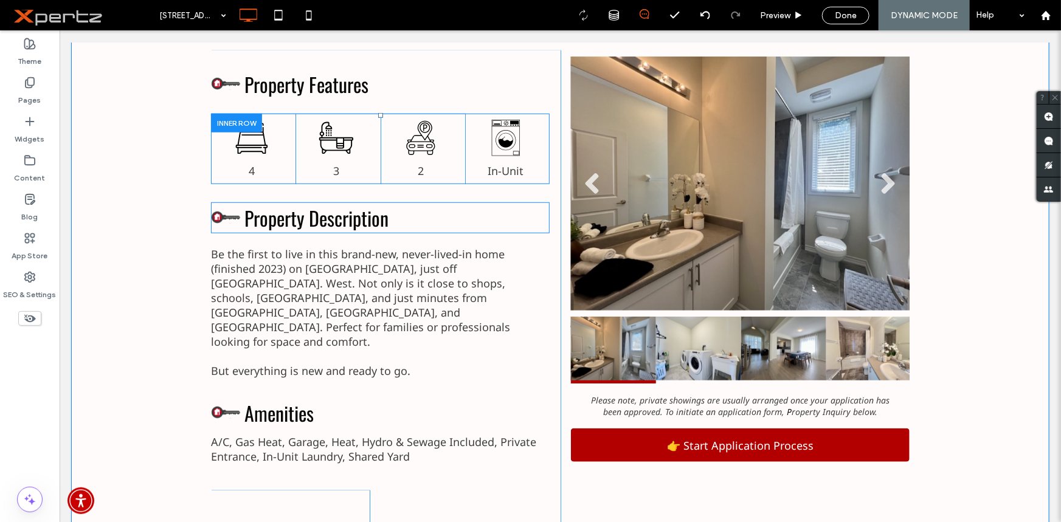
scroll to position [314, 0]
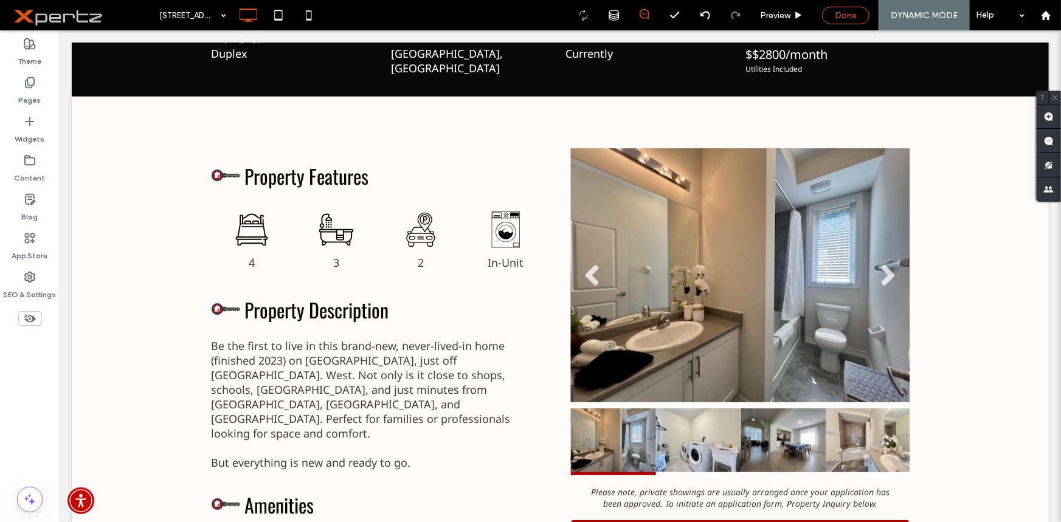
click at [853, 18] on span "Done" at bounding box center [846, 15] width 22 height 10
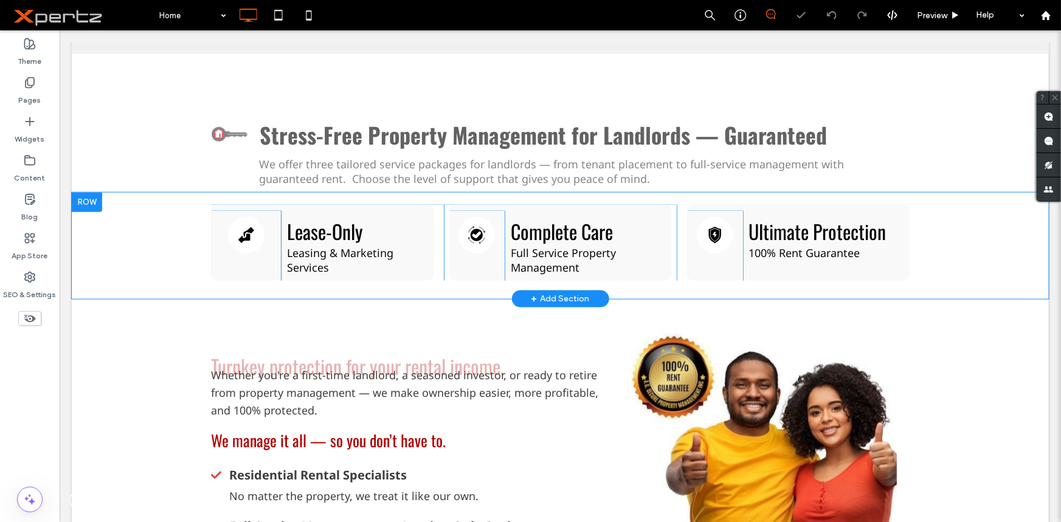
scroll to position [1013, 0]
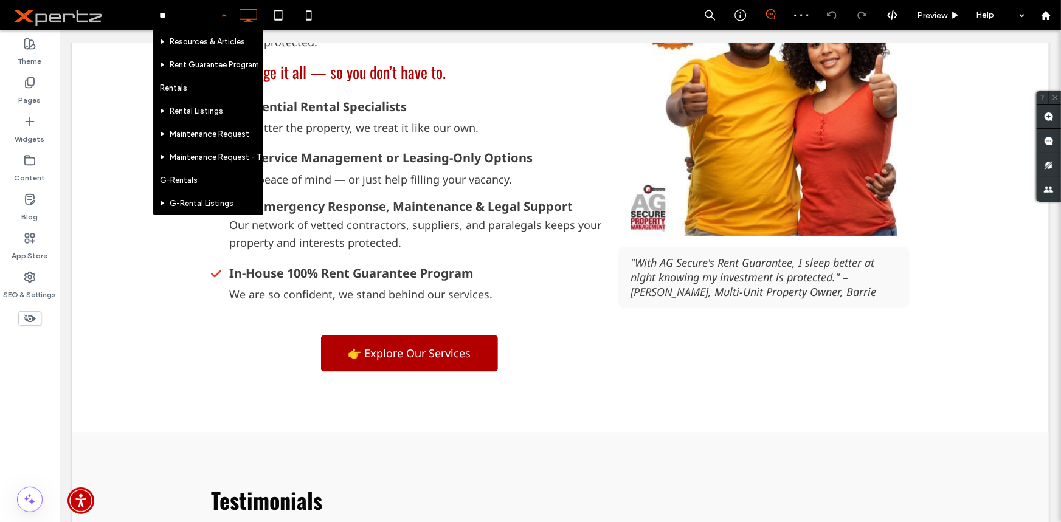
type input "***"
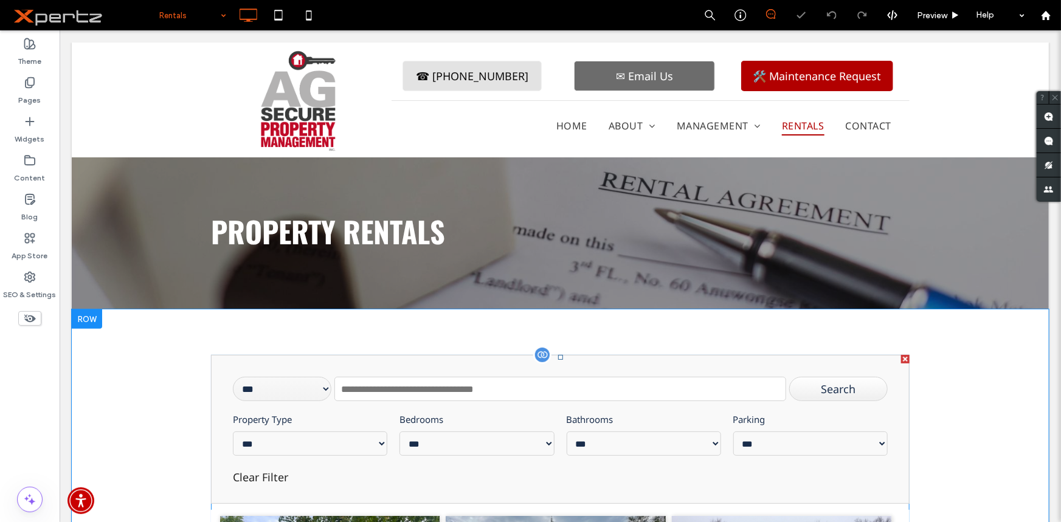
scroll to position [460, 0]
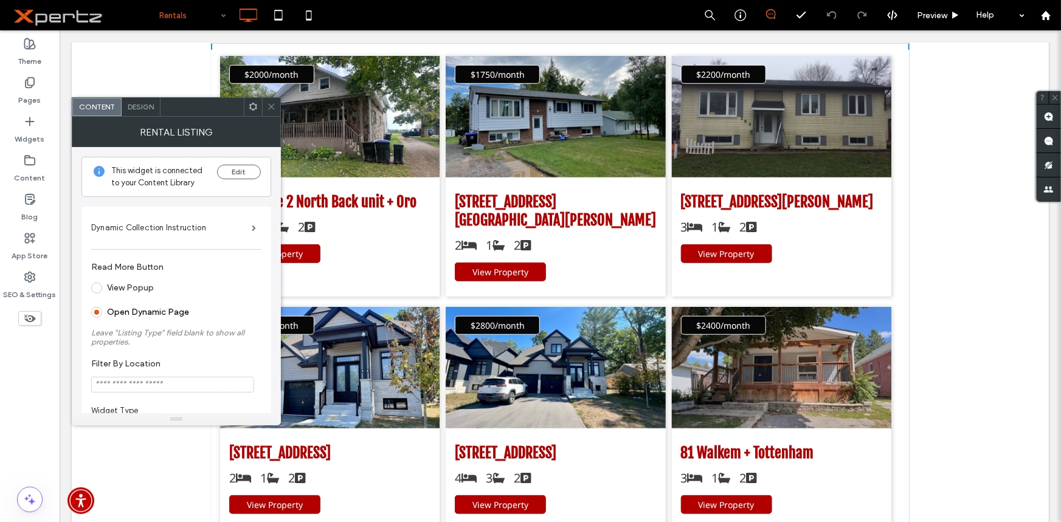
click at [252, 112] on span at bounding box center [253, 107] width 9 height 18
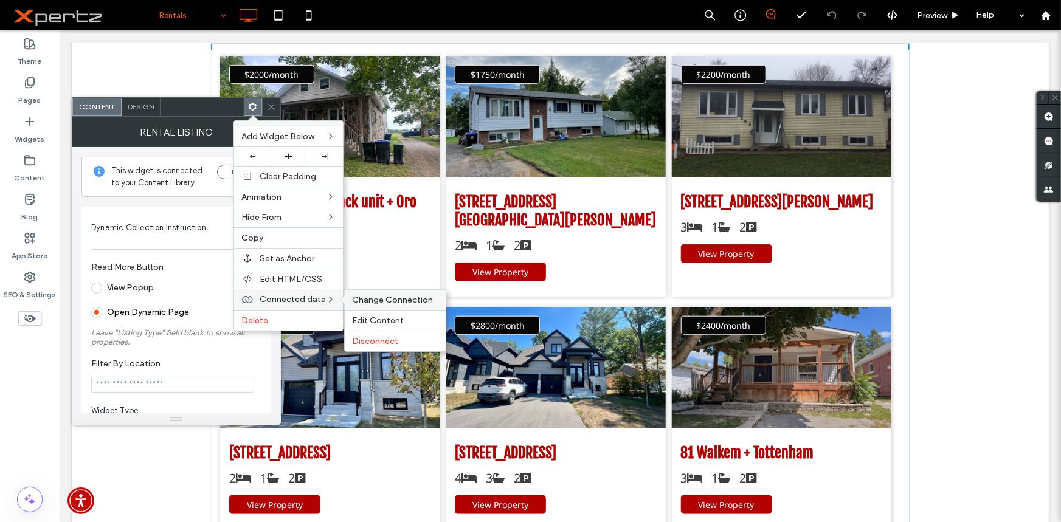
click at [370, 302] on span "Change Connection" at bounding box center [392, 300] width 81 height 10
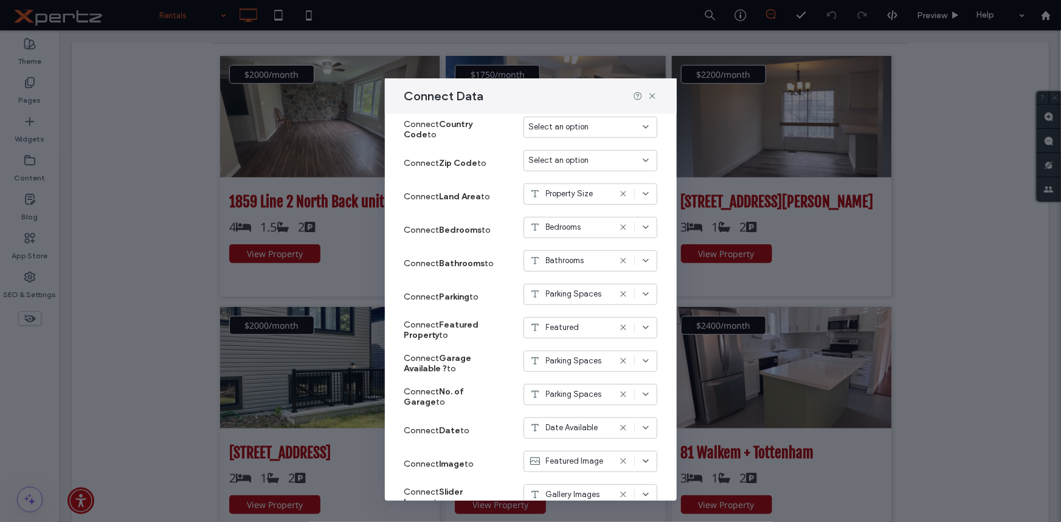
scroll to position [553, 0]
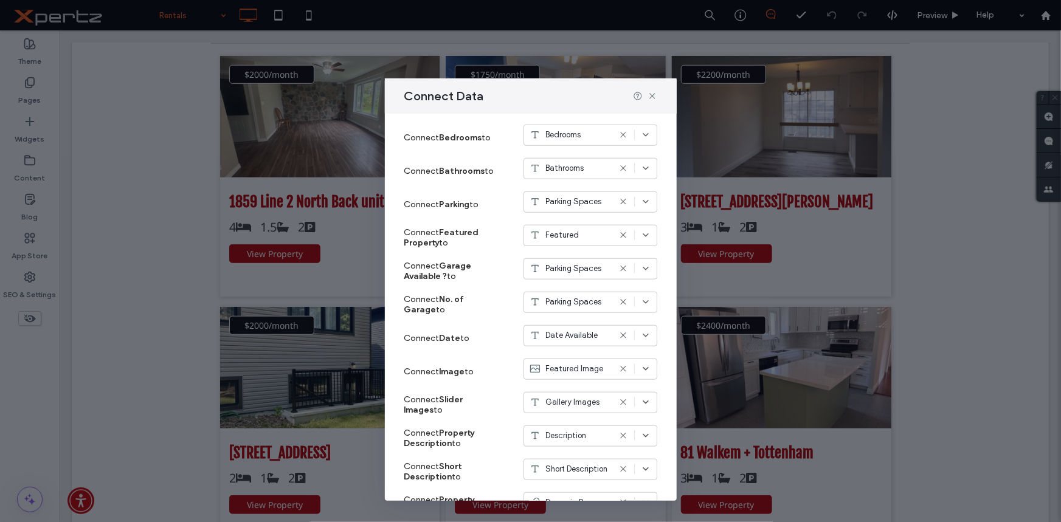
click at [598, 406] on div "Gallery Images" at bounding box center [569, 402] width 81 height 12
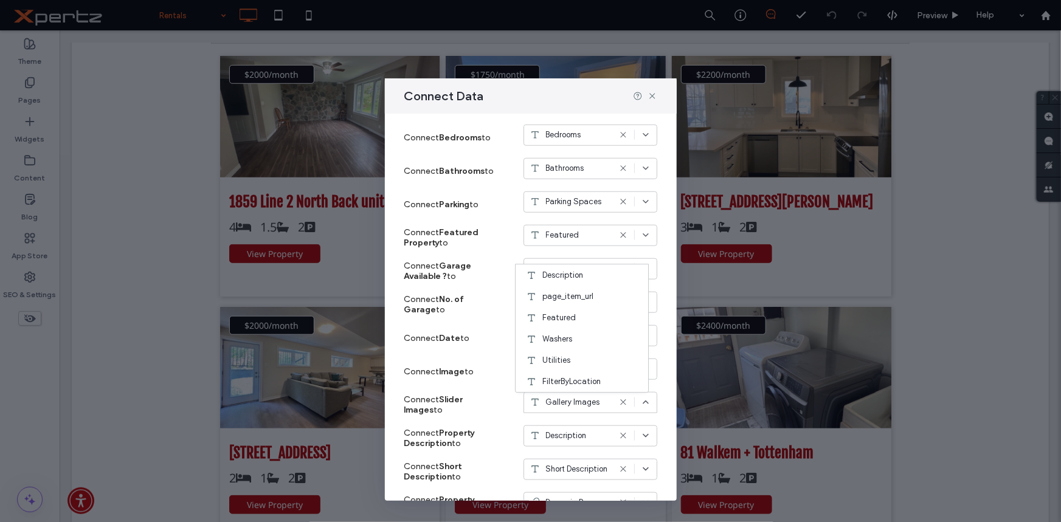
click at [510, 410] on div "Connect Slider Images to Gallery Images" at bounding box center [530, 405] width 253 height 33
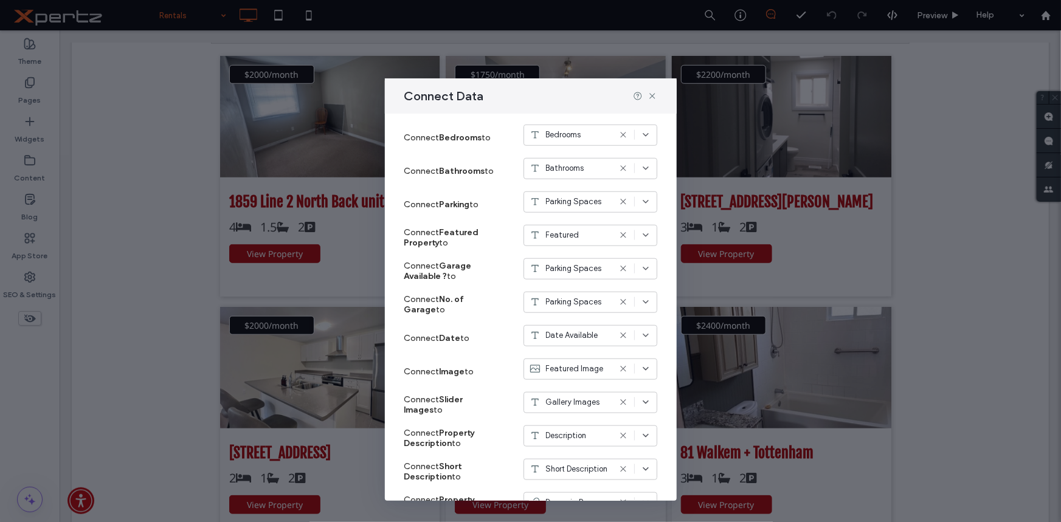
click at [582, 405] on span "Gallery Images" at bounding box center [573, 402] width 54 height 12
type input "**"
click at [583, 365] on span "Featured Image" at bounding box center [575, 369] width 58 height 12
click at [480, 389] on label "Connect Slider Images to" at bounding box center [449, 405] width 91 height 33
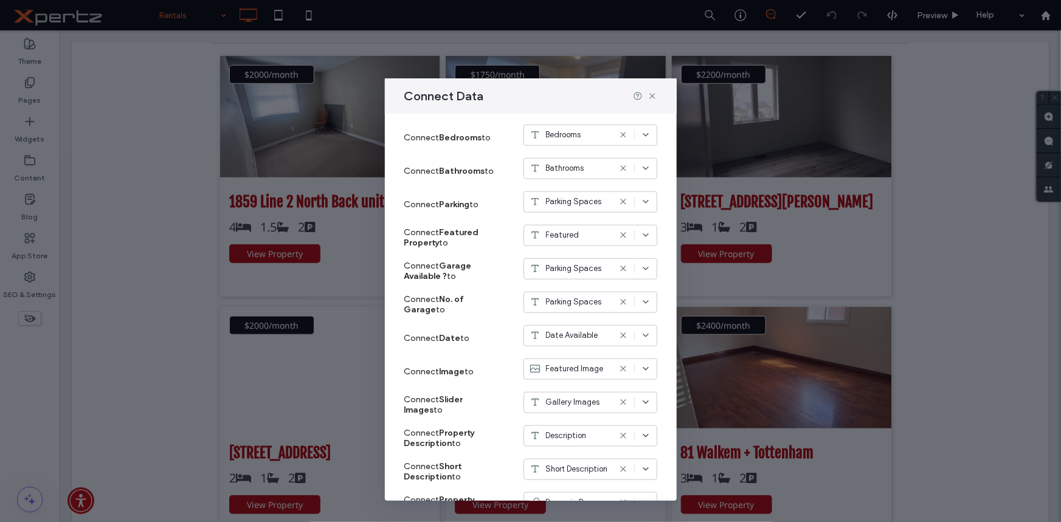
click at [572, 373] on span "Featured Image" at bounding box center [575, 369] width 58 height 12
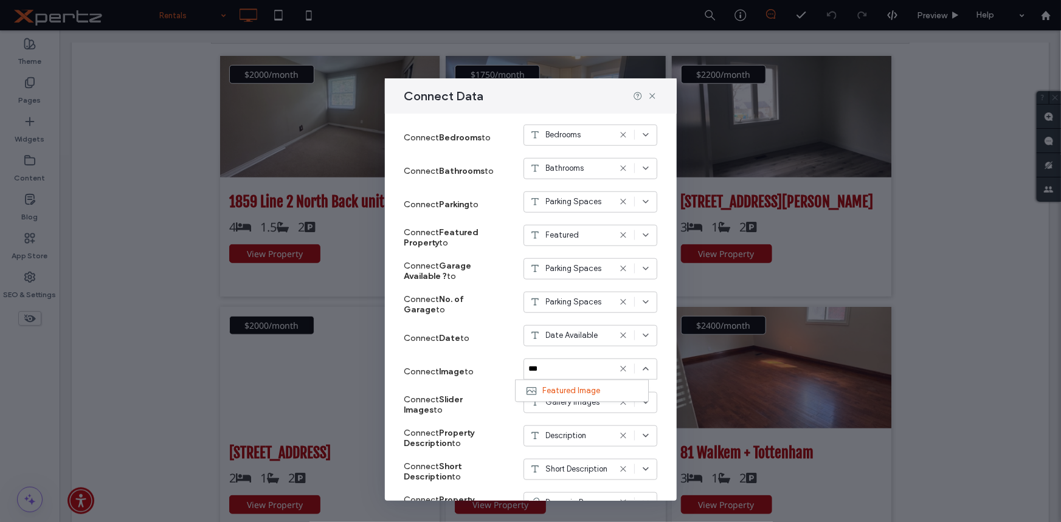
type input "***"
click at [618, 366] on icon at bounding box center [623, 369] width 10 height 10
click at [618, 372] on icon at bounding box center [623, 369] width 10 height 10
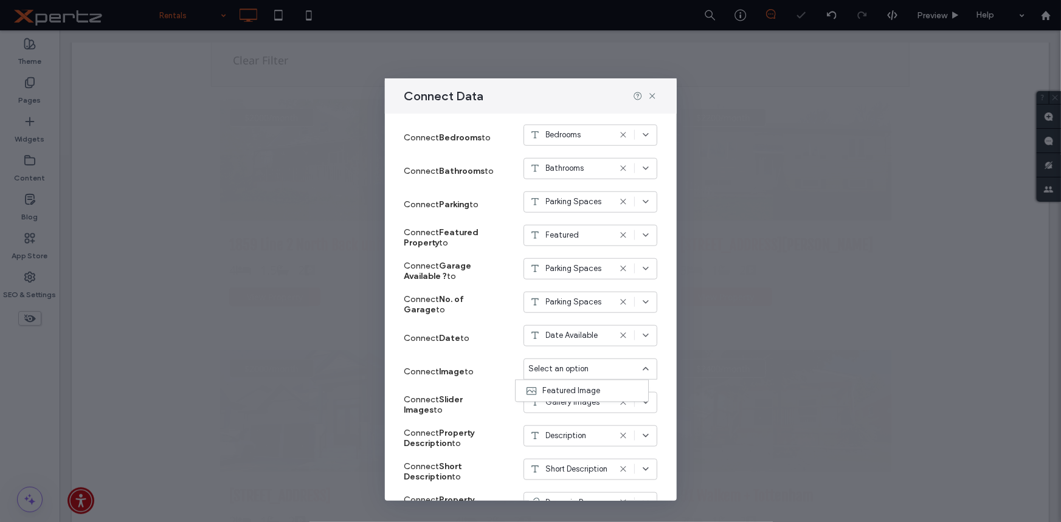
scroll to position [460, 0]
click at [594, 375] on div "Select an option" at bounding box center [583, 369] width 108 height 12
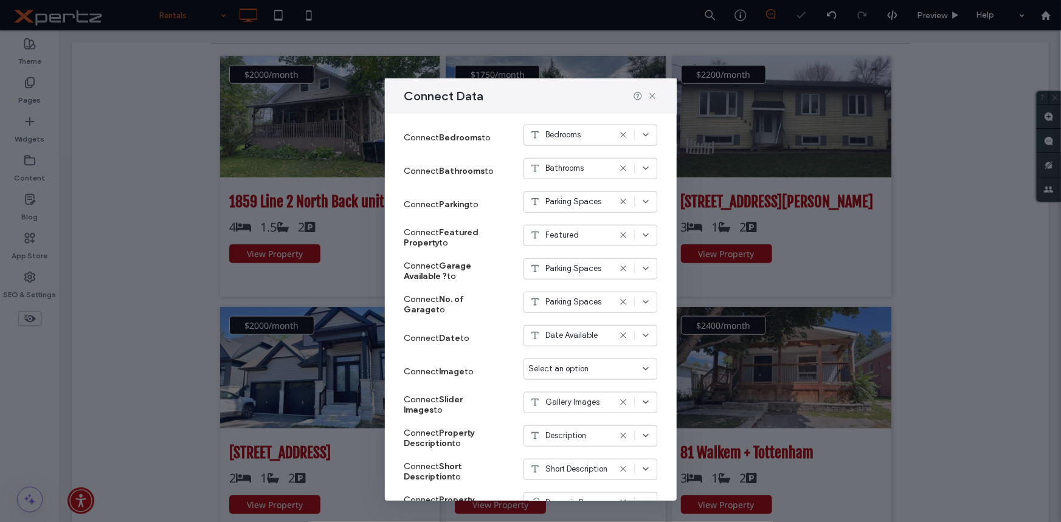
click at [580, 373] on div "Select an option" at bounding box center [583, 369] width 108 height 12
click at [569, 369] on span "Select an option" at bounding box center [559, 369] width 60 height 12
click at [565, 369] on span "Select an option" at bounding box center [559, 369] width 60 height 12
type input "***"
click at [565, 389] on span "Featured Image" at bounding box center [571, 391] width 58 height 12
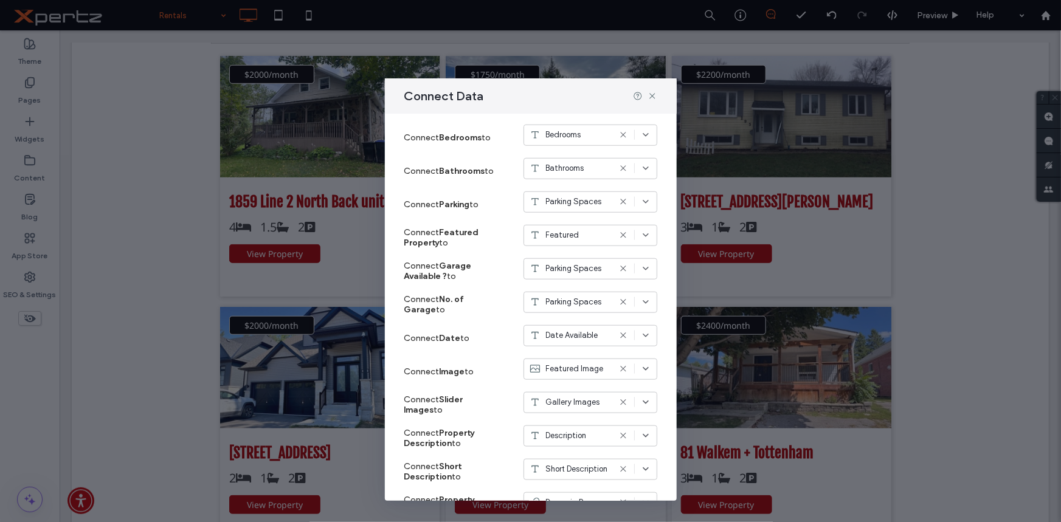
click at [575, 402] on span "Gallery Images" at bounding box center [573, 402] width 54 height 12
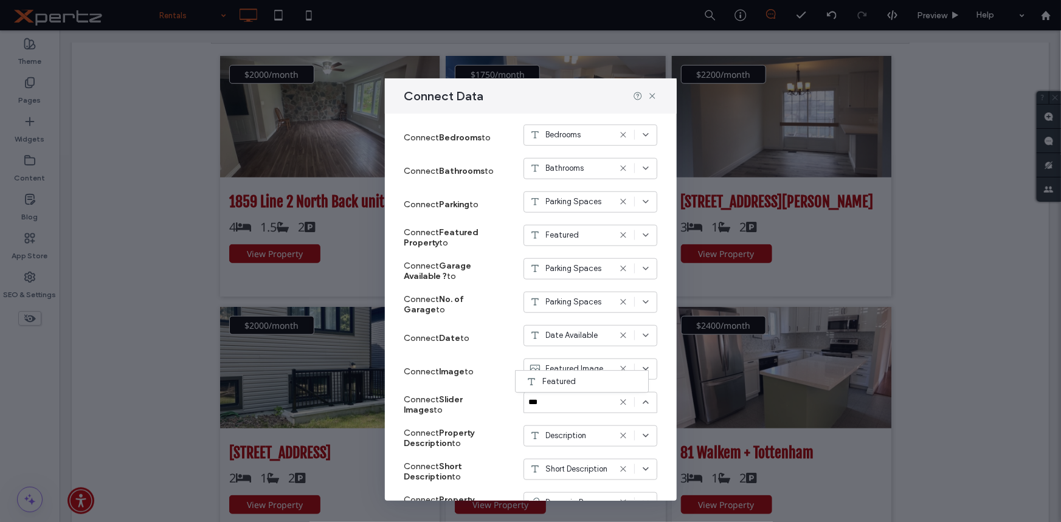
type input "***"
click at [585, 364] on span "Featured Image" at bounding box center [575, 369] width 58 height 12
click at [446, 363] on label "Connect Image to" at bounding box center [449, 372] width 91 height 22
click at [618, 398] on icon at bounding box center [623, 403] width 10 height 10
click at [580, 406] on div "Select an option" at bounding box center [583, 402] width 108 height 12
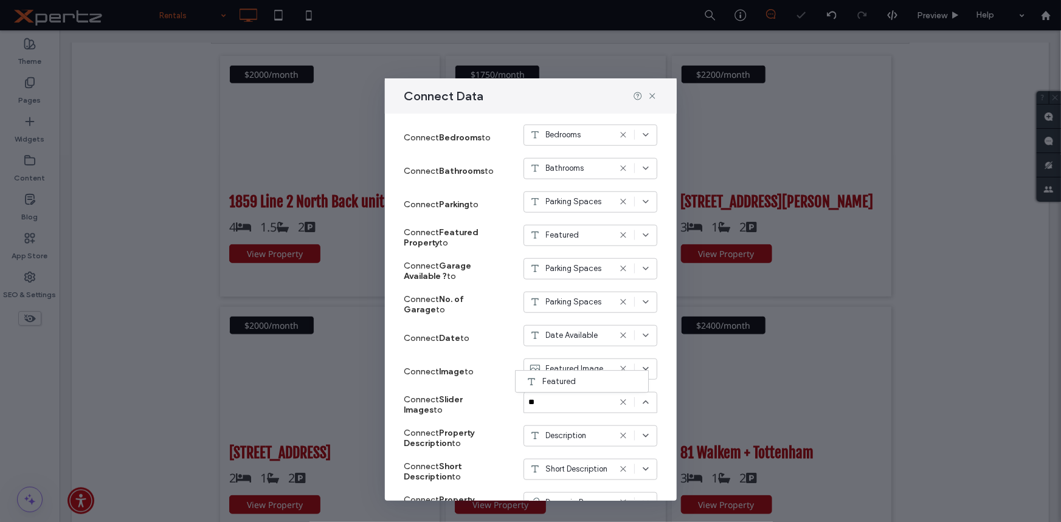
type input "**"
click at [581, 367] on span "Featured Image" at bounding box center [575, 369] width 58 height 12
click at [552, 391] on span "Featured Image" at bounding box center [571, 391] width 58 height 12
click at [568, 403] on span "Select an option" at bounding box center [559, 402] width 60 height 12
type input "**"
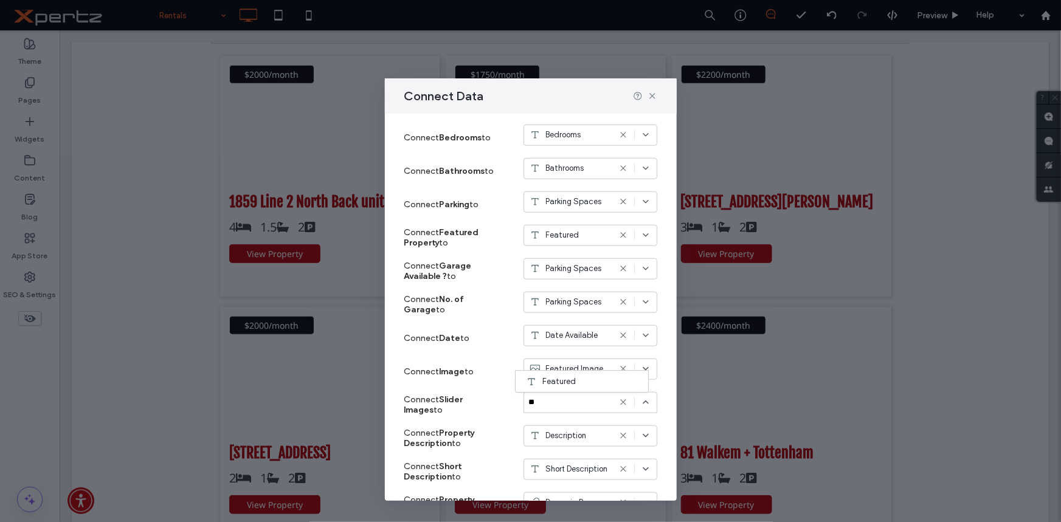
click at [463, 393] on label "Connect Slider Images to" at bounding box center [449, 405] width 91 height 33
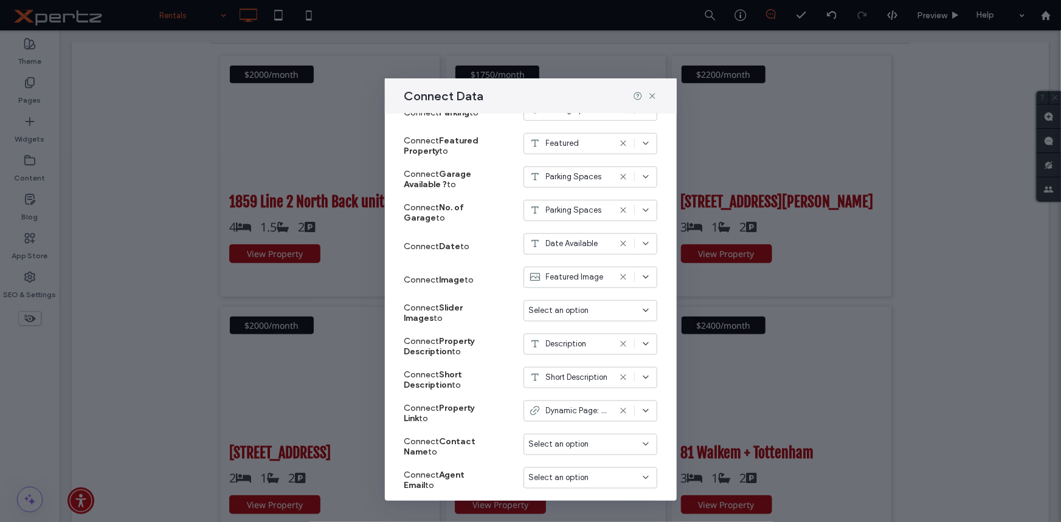
click at [558, 308] on span "Select an option" at bounding box center [559, 311] width 60 height 12
type input "**"
click at [476, 324] on label "Connect Slider Images to" at bounding box center [449, 313] width 91 height 33
click at [618, 279] on icon at bounding box center [623, 277] width 10 height 10
click at [572, 311] on span "Select an option" at bounding box center [559, 311] width 60 height 12
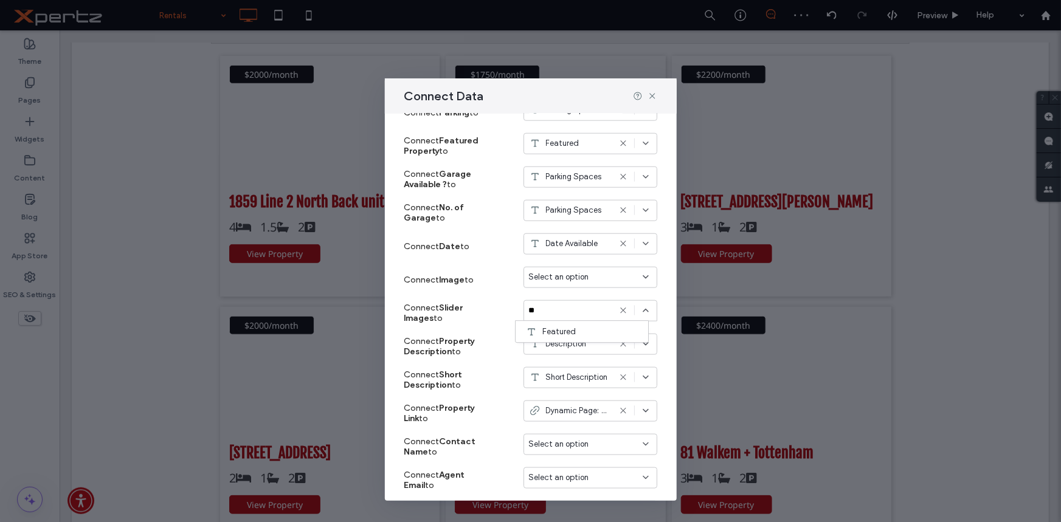
type input "**"
click at [618, 310] on icon at bounding box center [623, 311] width 10 height 10
click at [563, 277] on span "Select an option" at bounding box center [559, 277] width 60 height 12
type input "**"
click at [564, 292] on span "Featured Image" at bounding box center [571, 298] width 58 height 12
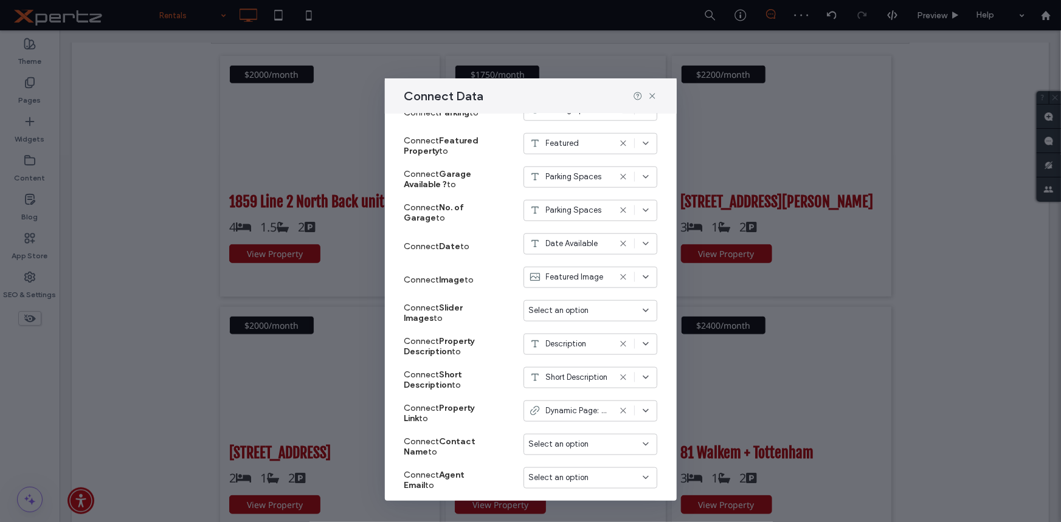
click at [569, 313] on span "Select an option" at bounding box center [559, 311] width 60 height 12
type input "**"
click at [618, 274] on icon at bounding box center [623, 277] width 10 height 10
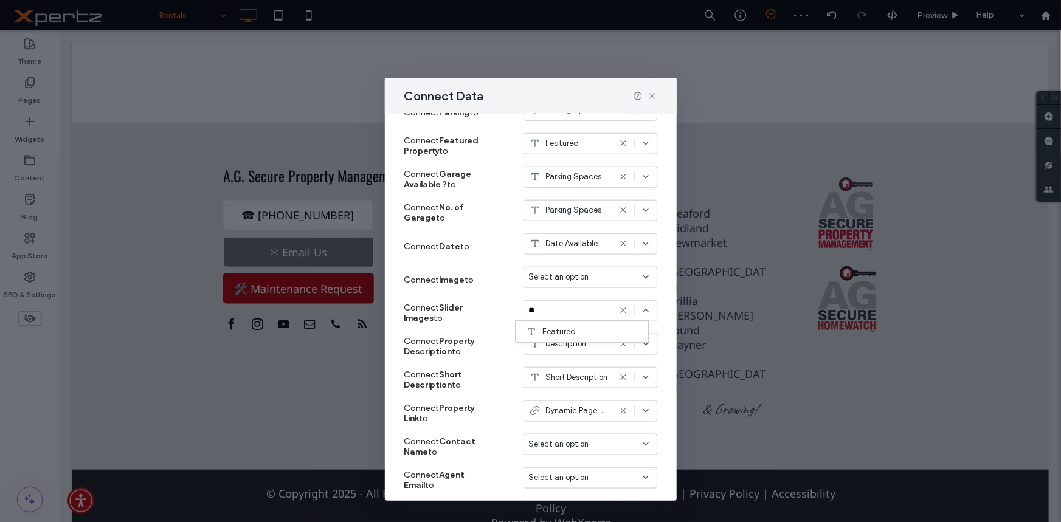
click at [591, 314] on input "**" at bounding box center [576, 311] width 94 height 10
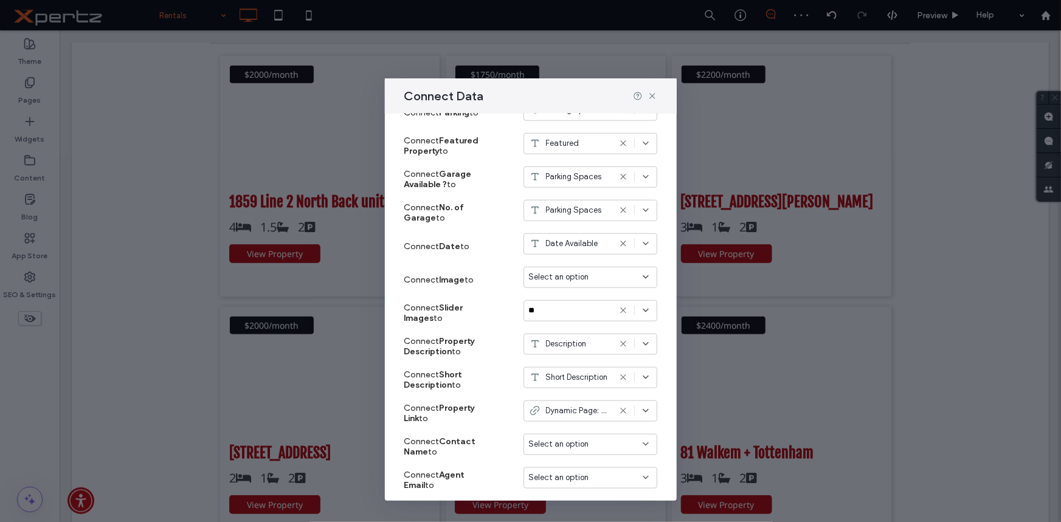
click at [587, 317] on div "**" at bounding box center [591, 310] width 134 height 21
click at [578, 314] on input "**" at bounding box center [576, 311] width 94 height 10
click at [618, 310] on icon at bounding box center [623, 311] width 10 height 10
click at [584, 311] on div "Select an option" at bounding box center [583, 311] width 108 height 12
type input "***"
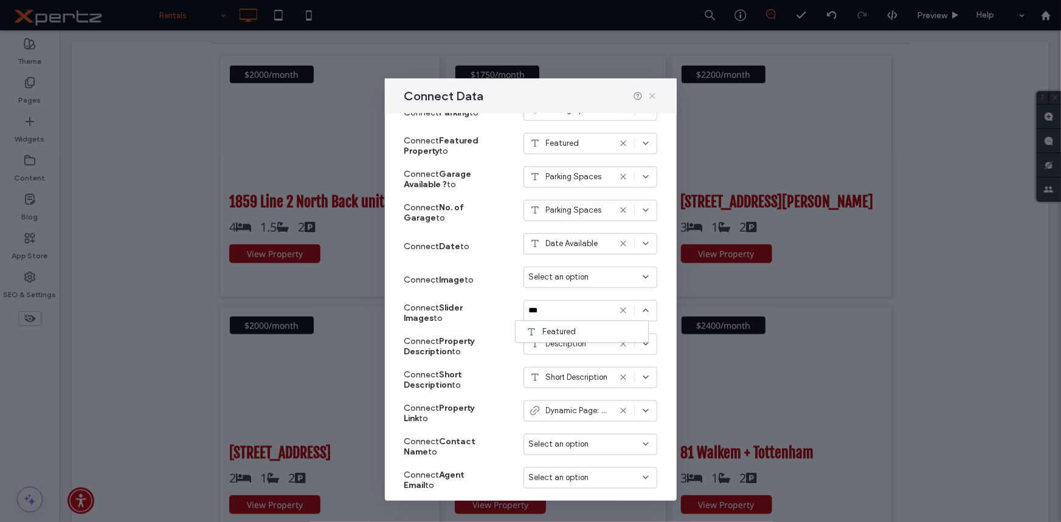
drag, startPoint x: 652, startPoint y: 96, endPoint x: 436, endPoint y: 123, distance: 218.2
click at [652, 96] on use at bounding box center [651, 95] width 5 height 5
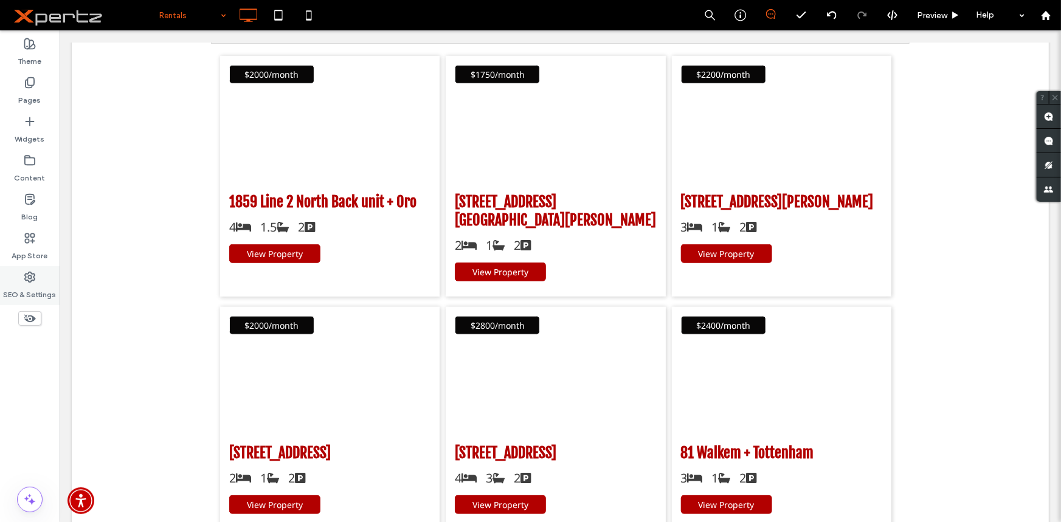
click at [29, 287] on label "SEO & Settings" at bounding box center [30, 291] width 53 height 17
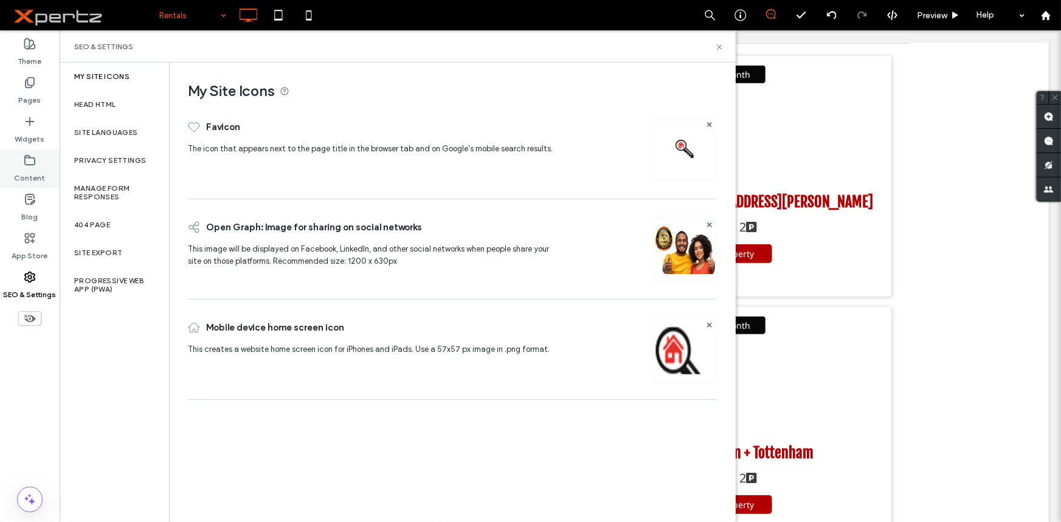
click at [34, 178] on label "Content" at bounding box center [30, 175] width 31 height 17
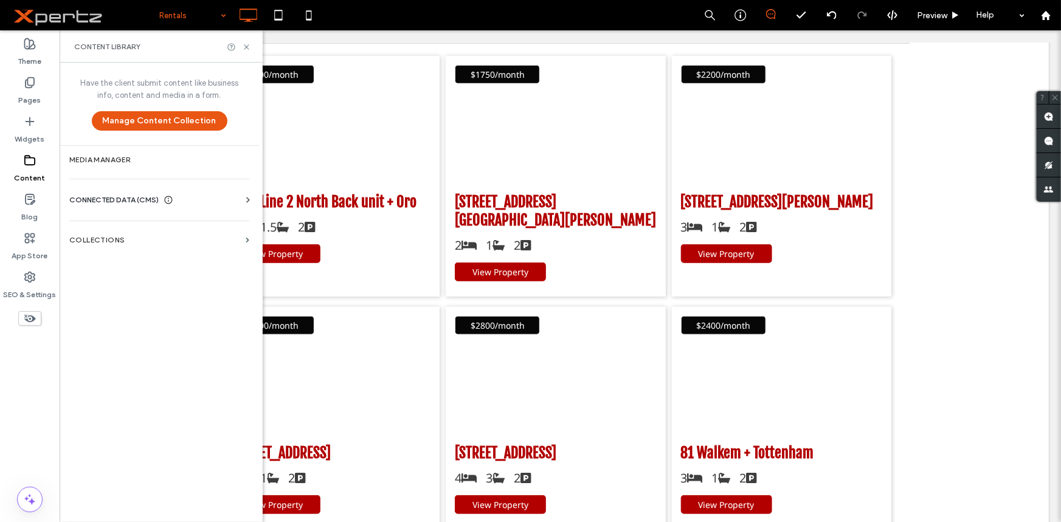
click at [157, 222] on div "Have the client submit content like business info, content and media in a form.…" at bounding box center [159, 291] width 199 height 457
click at [155, 230] on section "Collections" at bounding box center [159, 240] width 199 height 28
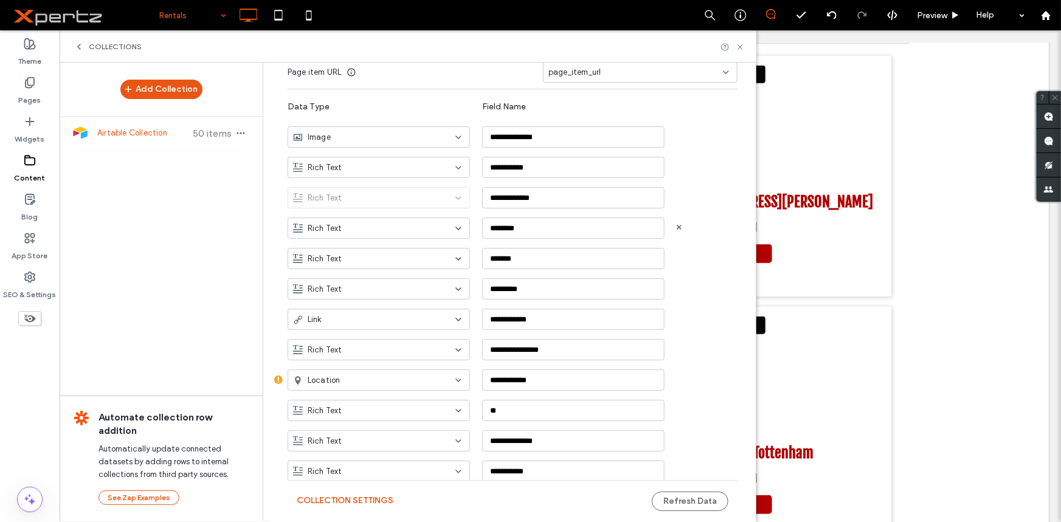
scroll to position [12, 0]
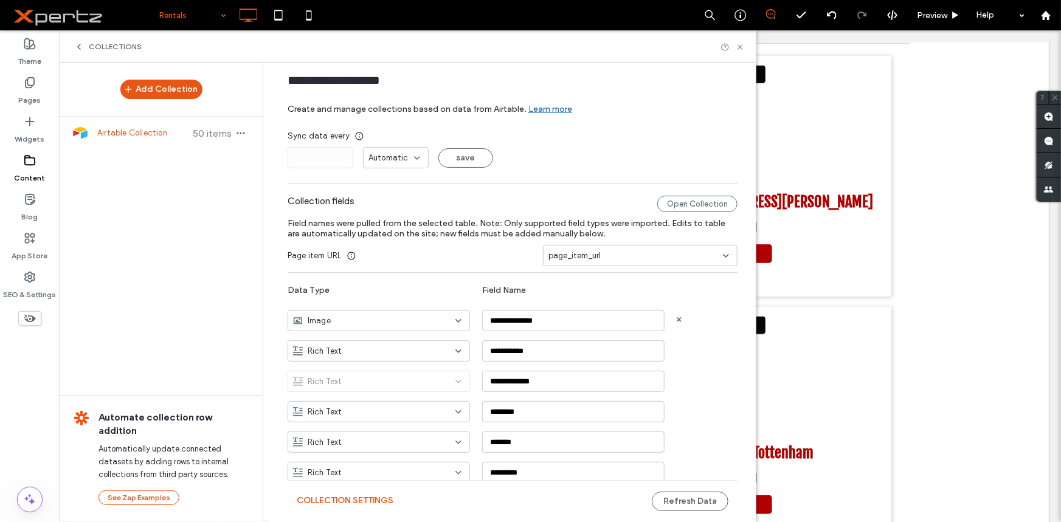
click at [363, 325] on div "Image" at bounding box center [371, 321] width 157 height 12
type input "*"
click at [347, 344] on div "Rich Text" at bounding box center [372, 342] width 181 height 21
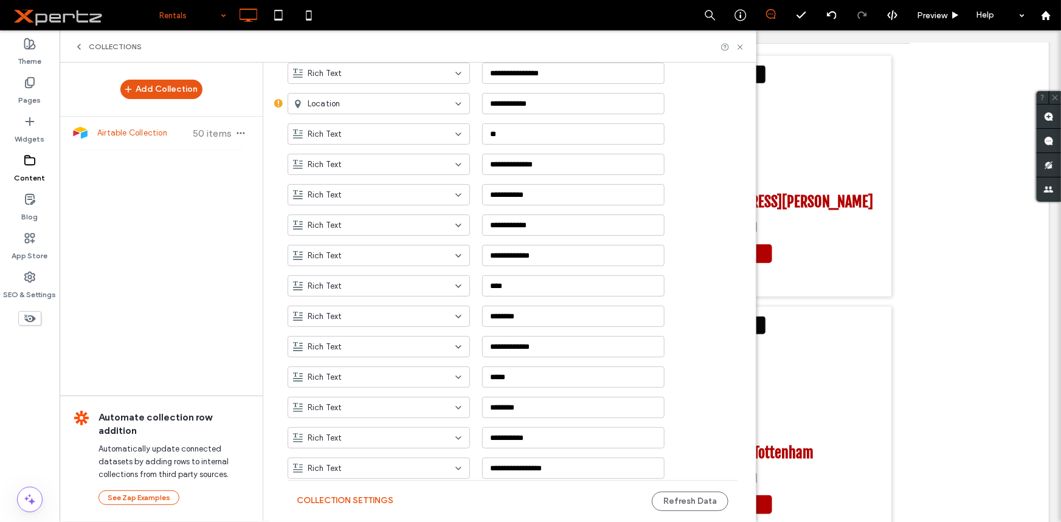
scroll to position [103, 0]
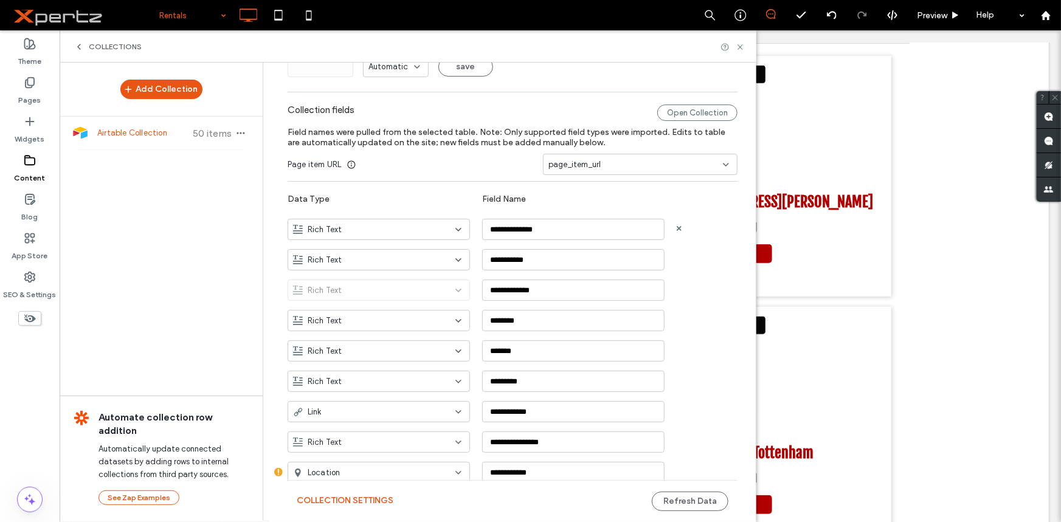
click at [375, 226] on div "Rich Text" at bounding box center [371, 230] width 157 height 12
click at [341, 291] on div "Image" at bounding box center [372, 293] width 181 height 21
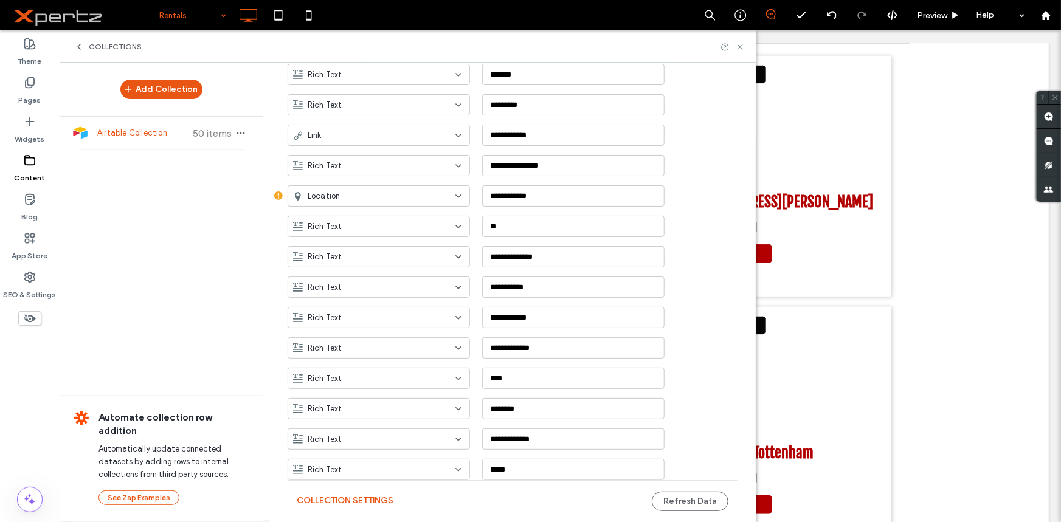
scroll to position [657, 0]
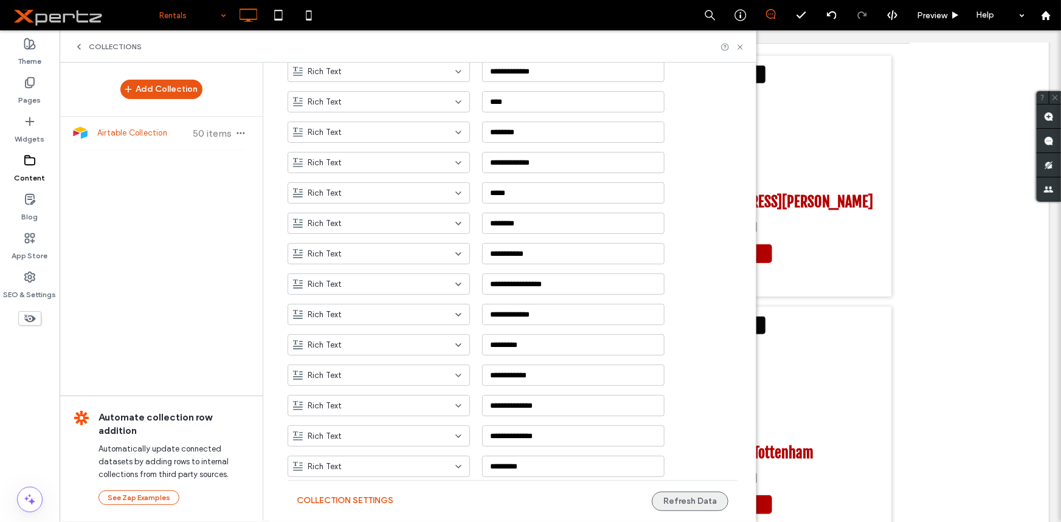
click at [687, 503] on button "Refresh Data" at bounding box center [690, 501] width 77 height 19
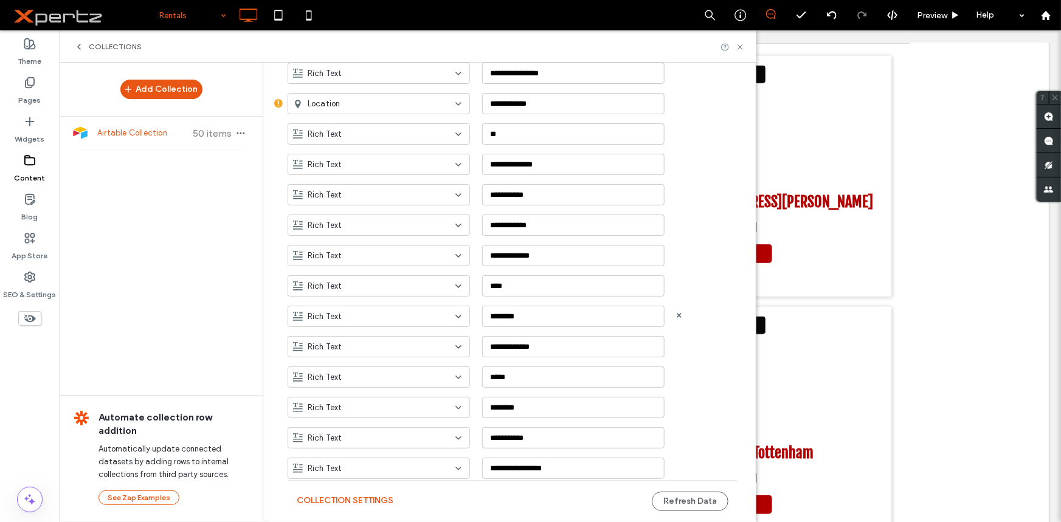
scroll to position [196, 0]
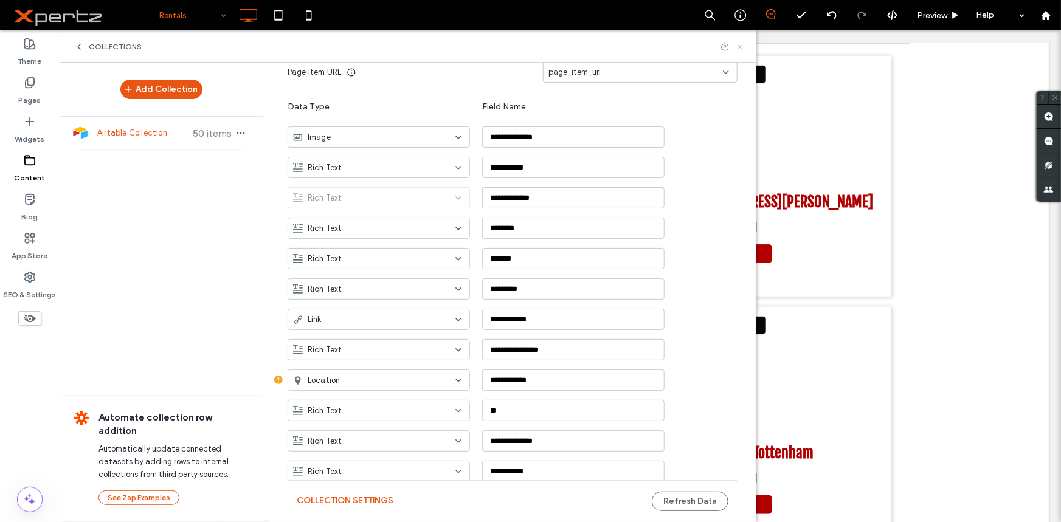
click at [741, 48] on icon at bounding box center [740, 47] width 9 height 9
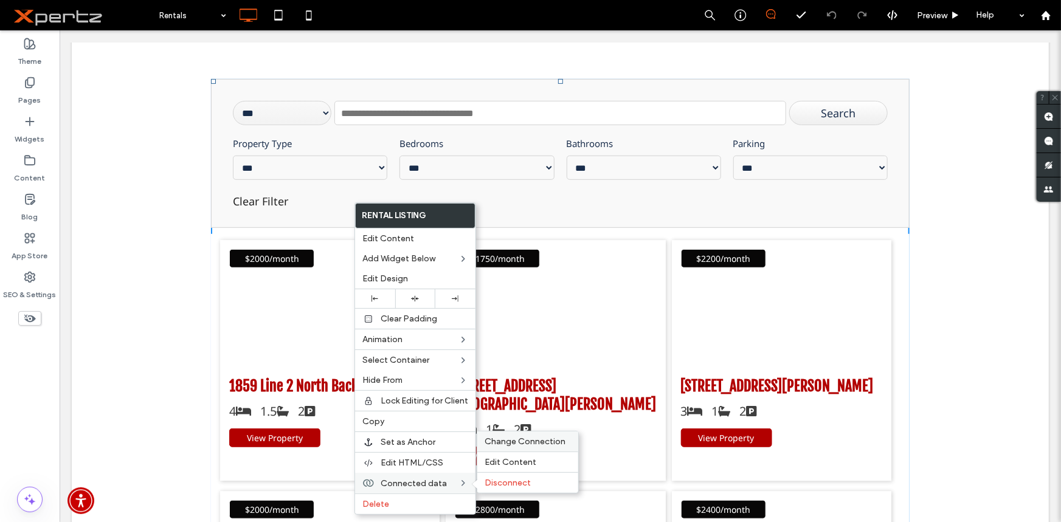
click at [533, 443] on span "Change Connection" at bounding box center [525, 442] width 81 height 10
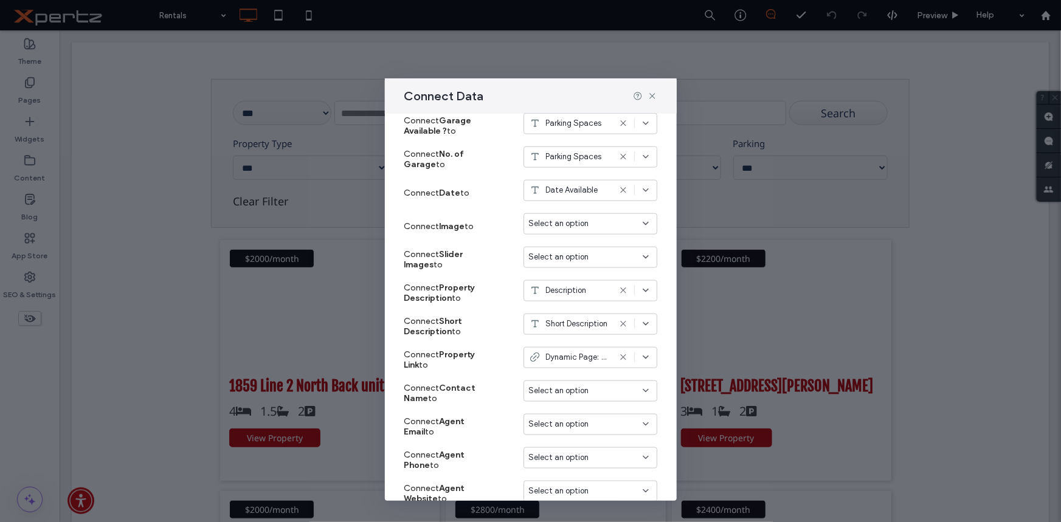
scroll to position [606, 0]
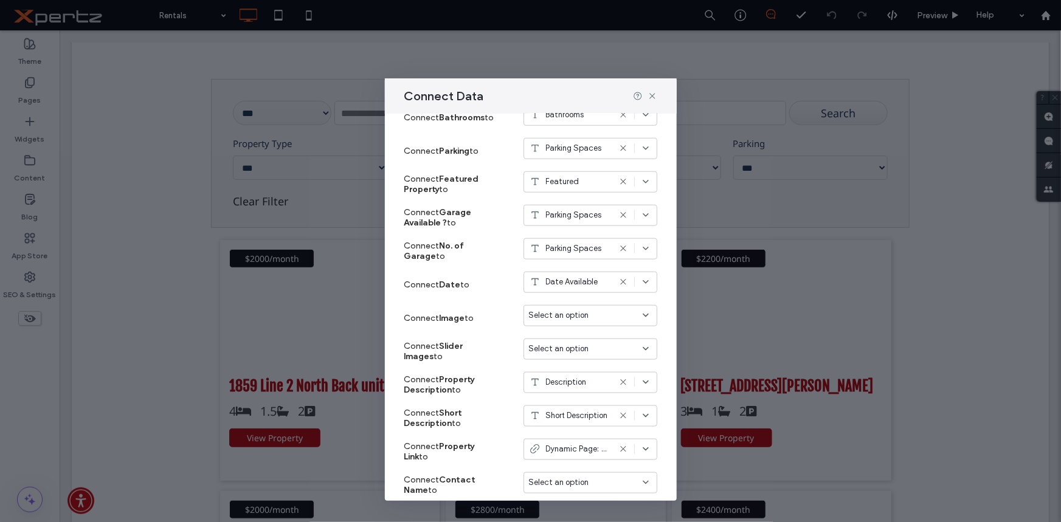
click at [562, 346] on span "Select an option" at bounding box center [559, 349] width 60 height 12
type input "*"
type input "**"
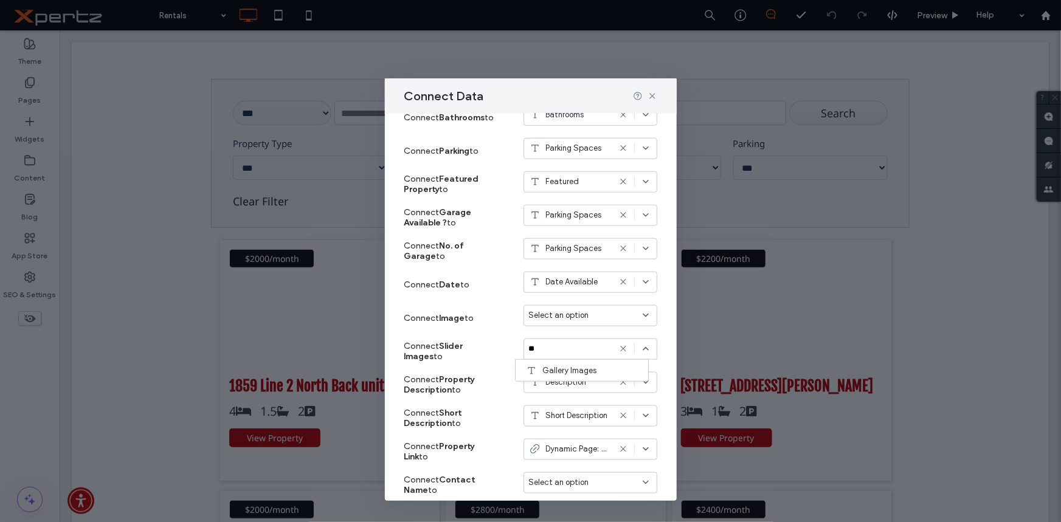
click at [0, 221] on div "Connect Data Connect Filter & sort Edit Content Connect widgets to data from th…" at bounding box center [530, 261] width 1061 height 522
drag, startPoint x: 651, startPoint y: 99, endPoint x: 95, endPoint y: 209, distance: 566.7
click at [651, 99] on icon at bounding box center [653, 96] width 10 height 10
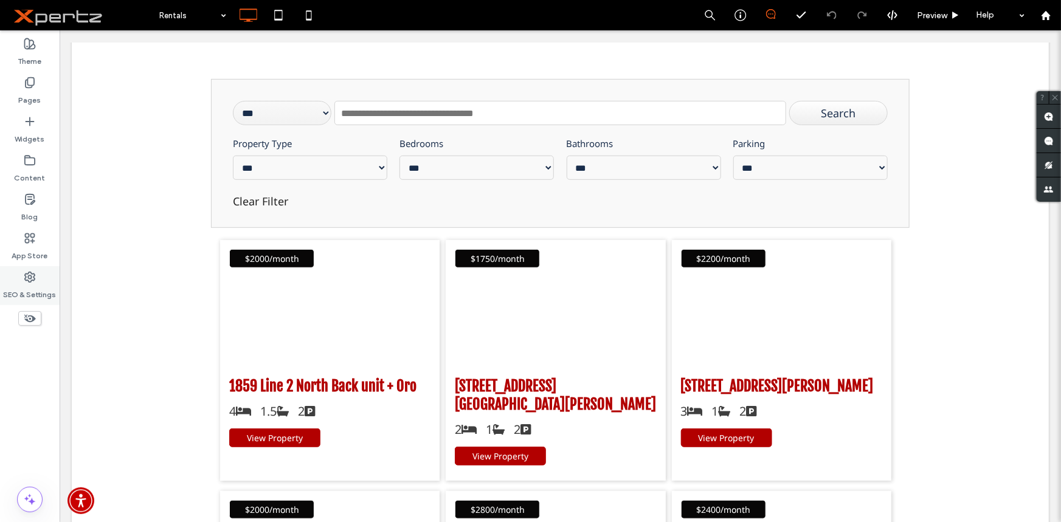
click at [21, 279] on div "SEO & Settings" at bounding box center [30, 285] width 60 height 39
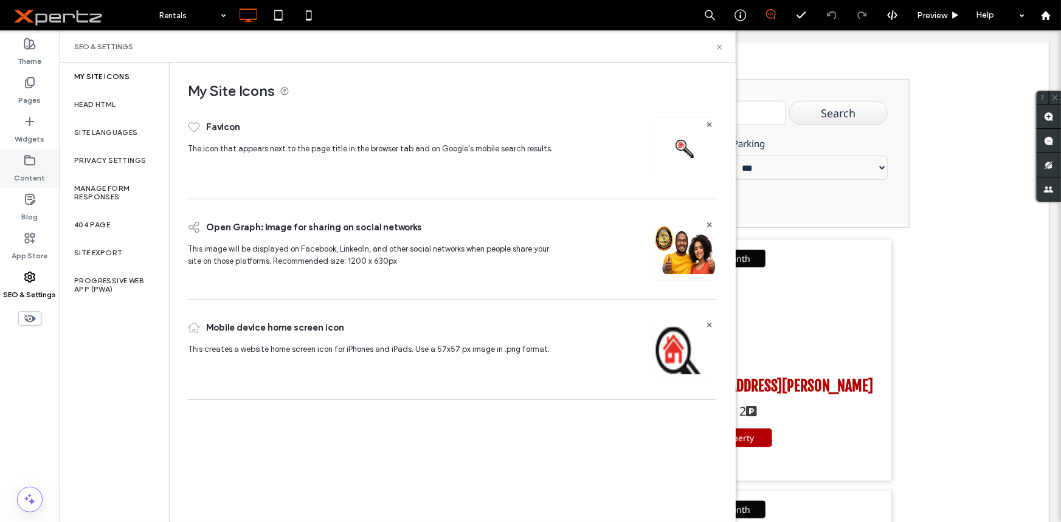
click at [30, 164] on use at bounding box center [30, 160] width 10 height 9
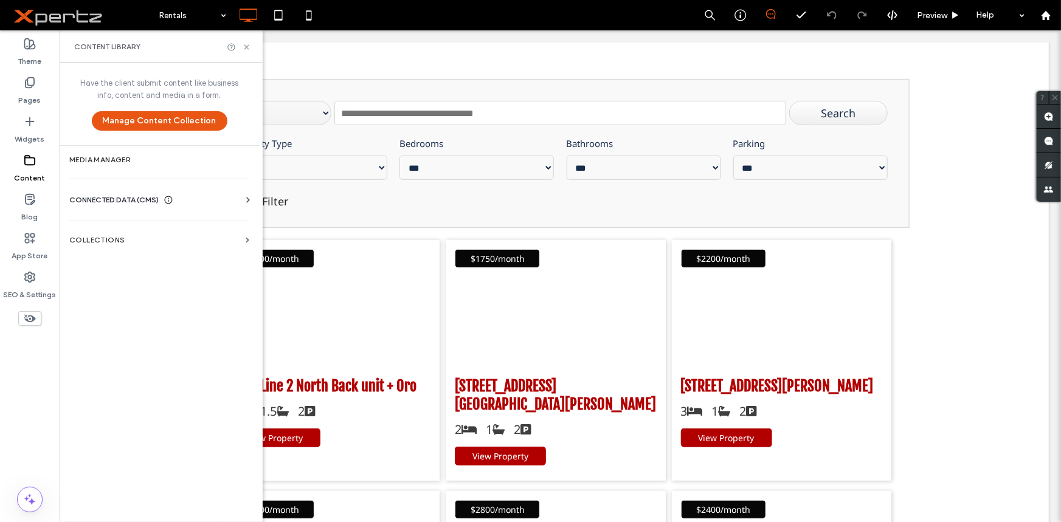
click at [159, 222] on div "Have the client submit content like business info, content and media in a form.…" at bounding box center [159, 291] width 199 height 457
click at [159, 233] on section "Collections" at bounding box center [159, 240] width 199 height 28
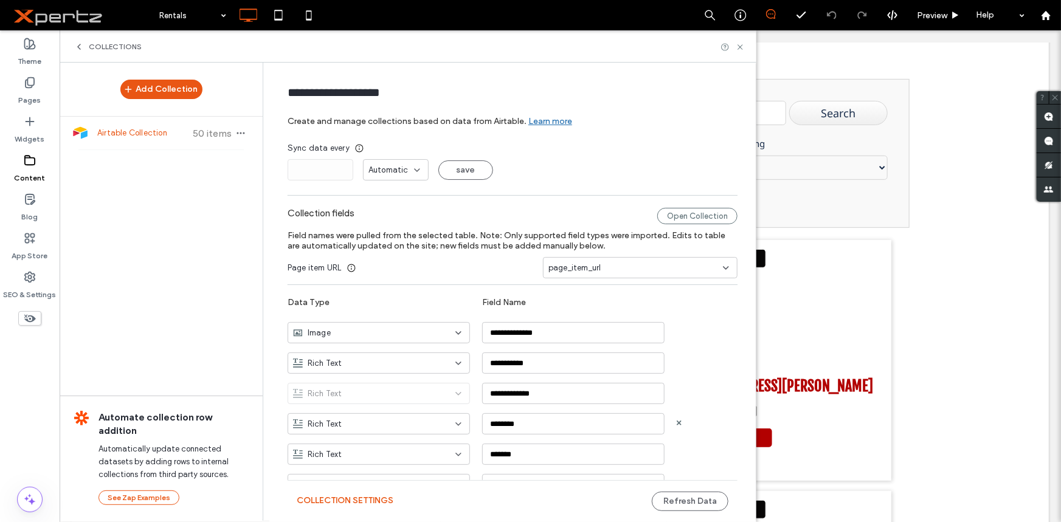
scroll to position [92, 0]
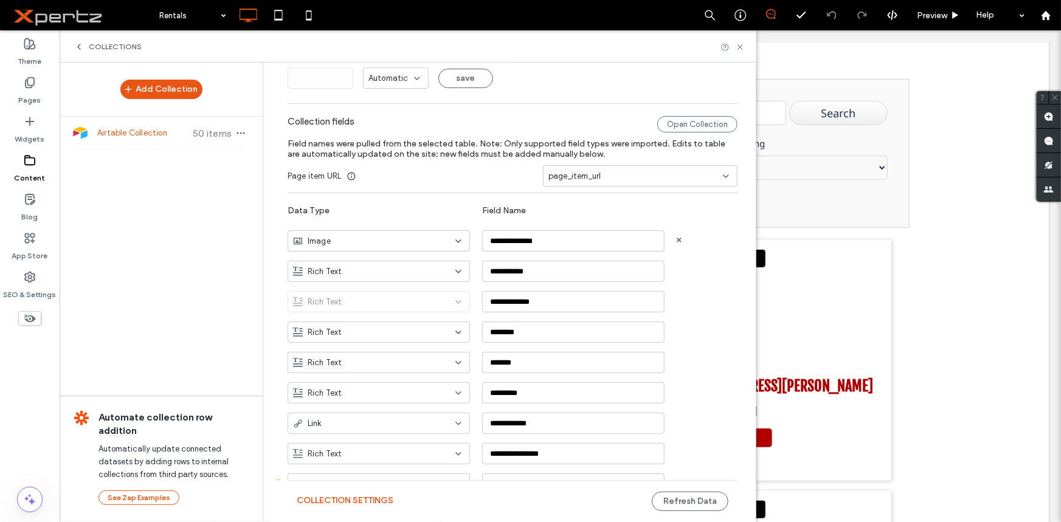
click at [421, 238] on div "Image" at bounding box center [371, 241] width 157 height 12
click at [364, 279] on div "Rich Text" at bounding box center [372, 283] width 181 height 21
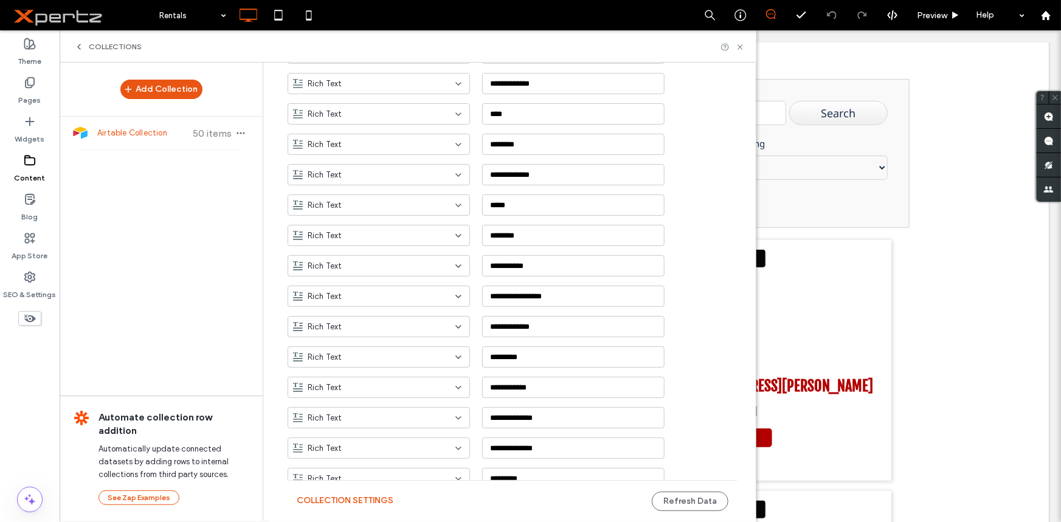
scroll to position [749, 0]
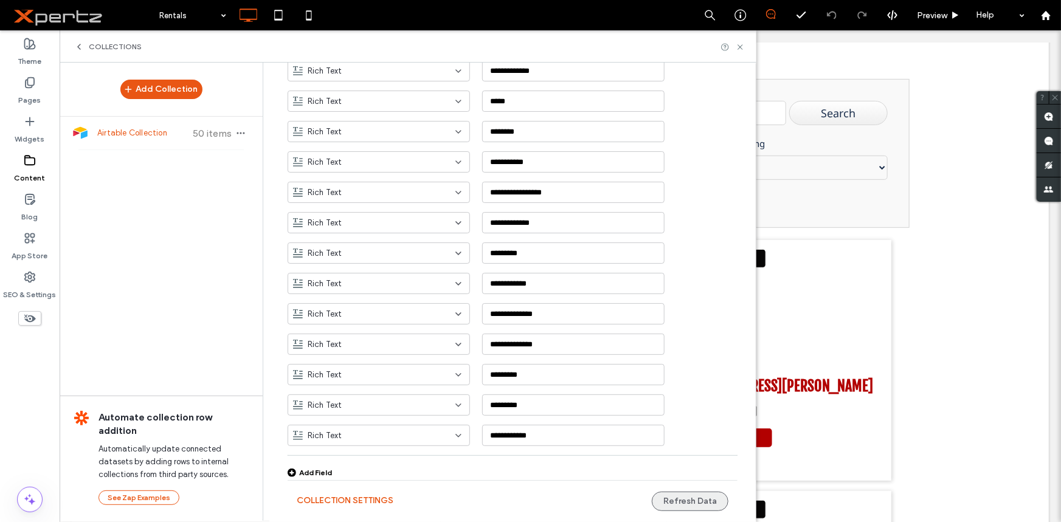
click at [709, 500] on button "Refresh Data" at bounding box center [690, 501] width 77 height 19
click at [739, 49] on icon at bounding box center [740, 47] width 9 height 9
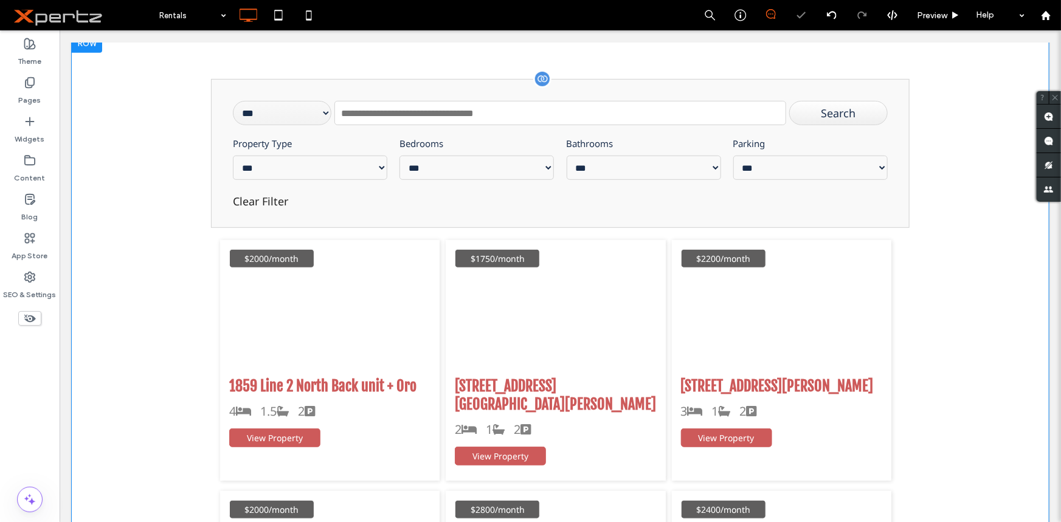
scroll to position [460, 0]
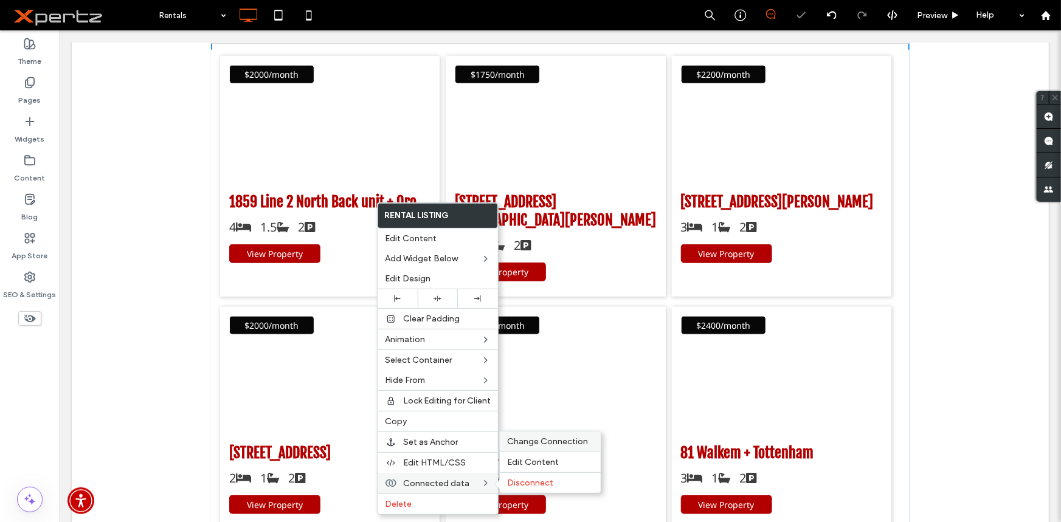
click at [556, 443] on span "Change Connection" at bounding box center [547, 442] width 81 height 10
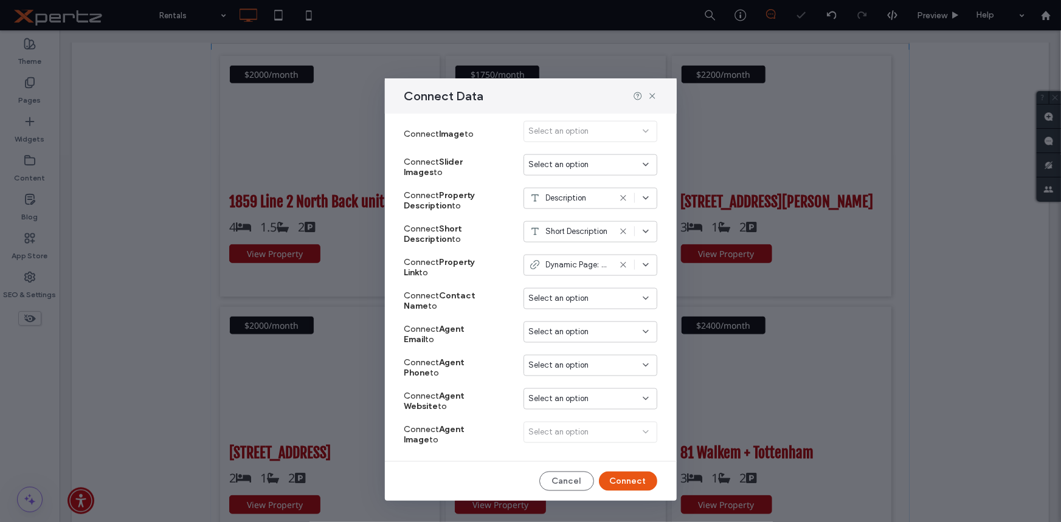
scroll to position [698, 0]
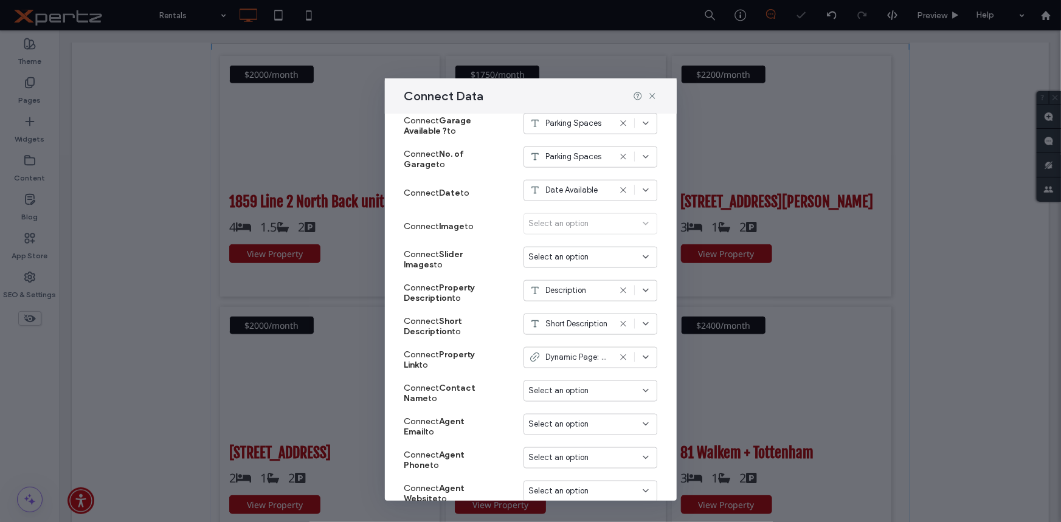
click at [554, 216] on div "Select an option" at bounding box center [591, 226] width 134 height 26
click at [651, 97] on icon at bounding box center [653, 96] width 10 height 10
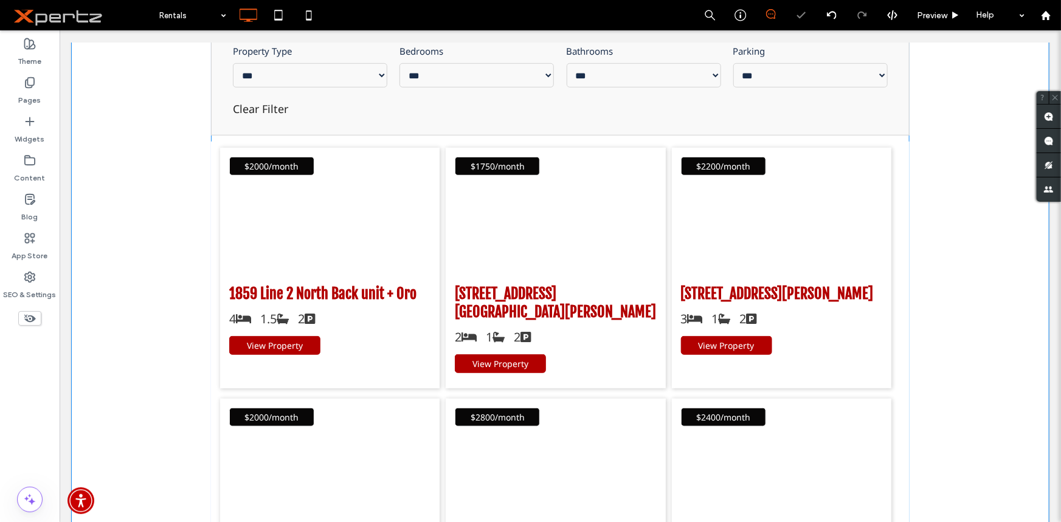
scroll to position [184, 0]
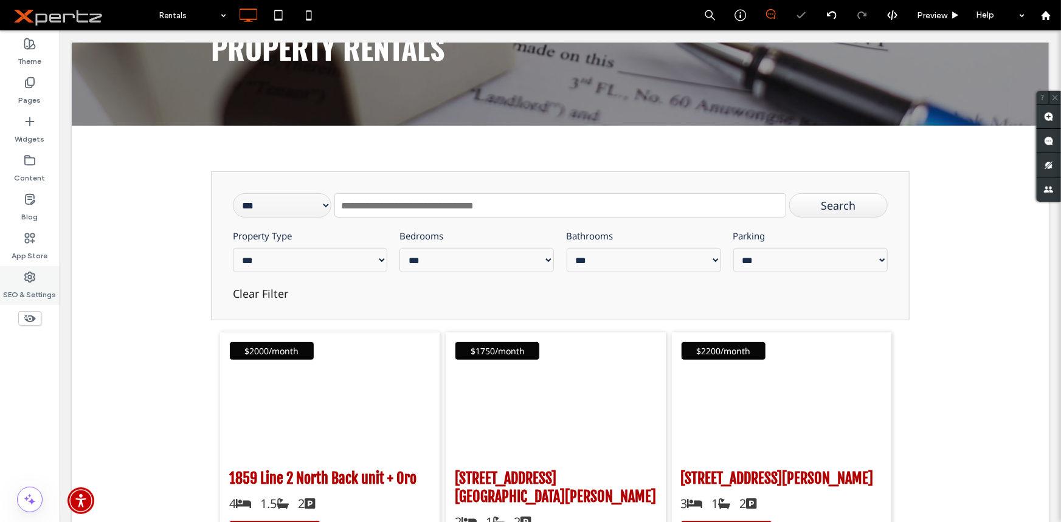
click at [35, 277] on icon at bounding box center [30, 277] width 12 height 12
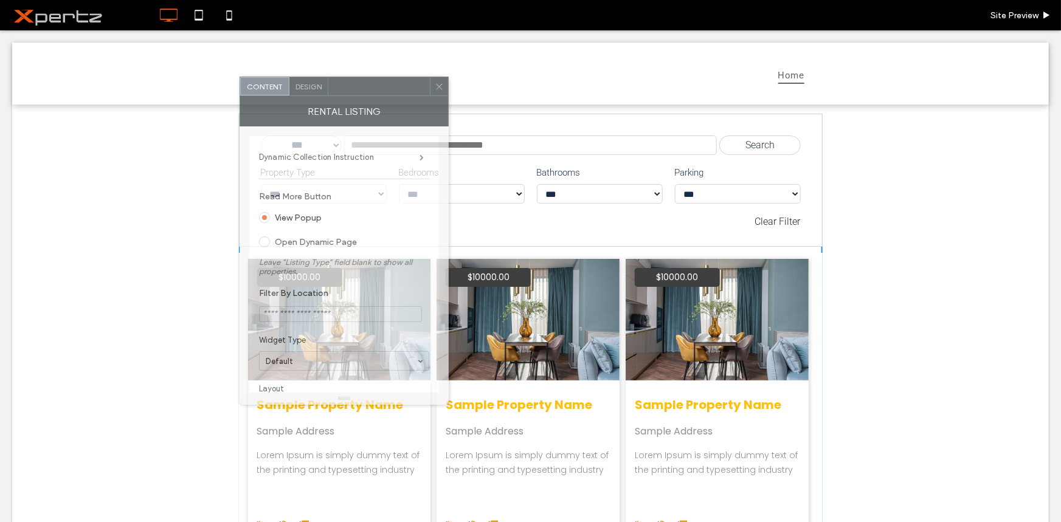
drag, startPoint x: 237, startPoint y: 95, endPoint x: 377, endPoint y: 92, distance: 140.5
click at [377, 92] on div at bounding box center [379, 86] width 102 height 18
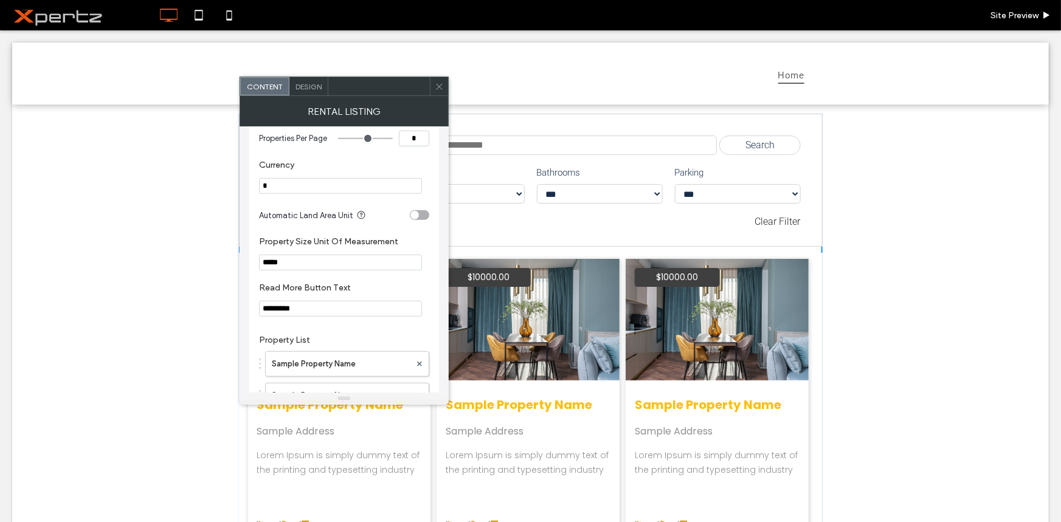
scroll to position [645, 0]
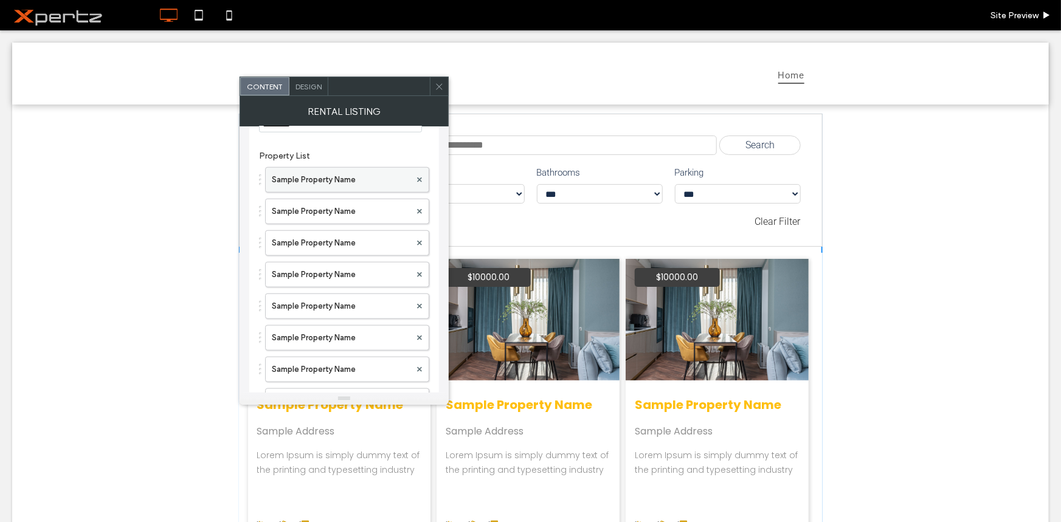
click at [369, 182] on label "Sample Property Name" at bounding box center [341, 180] width 139 height 24
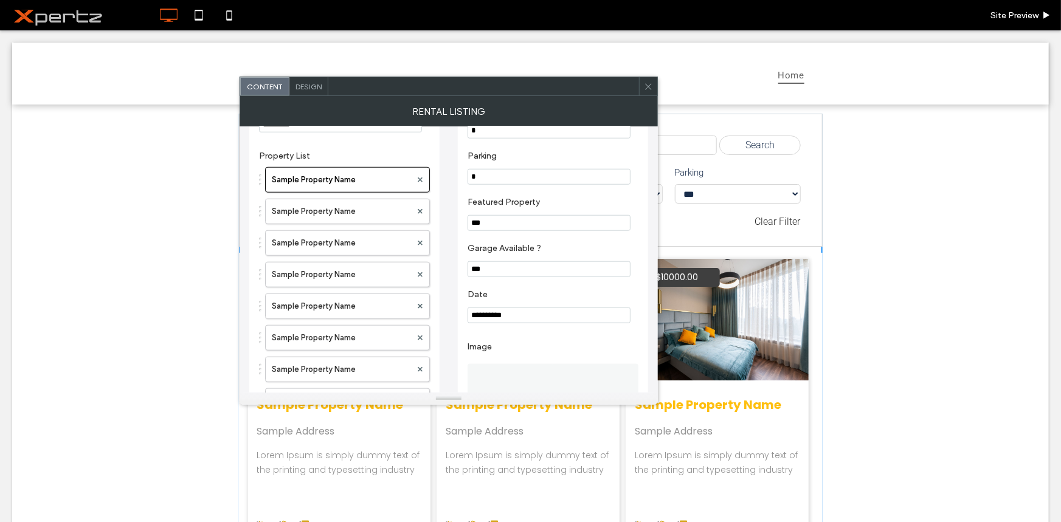
scroll to position [1013, 0]
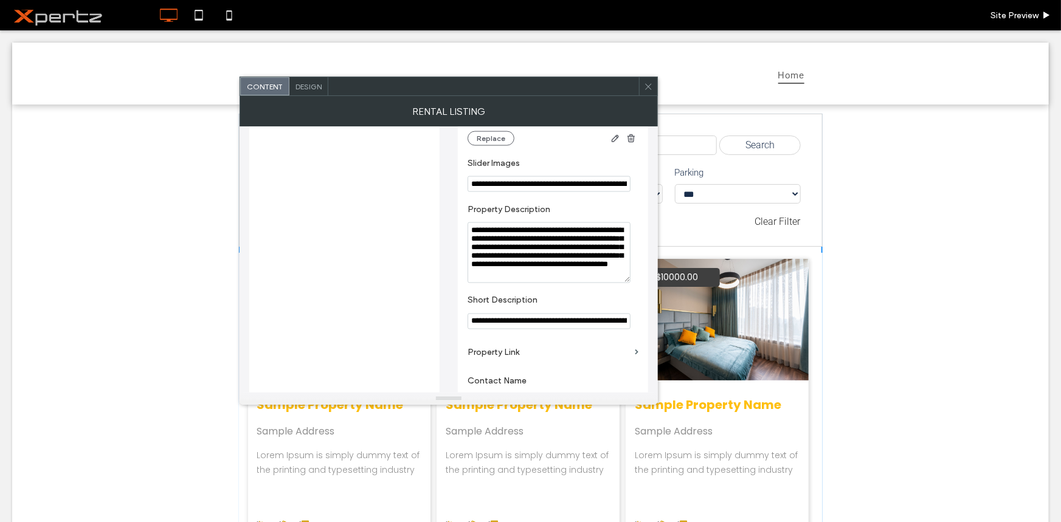
click at [532, 192] on input "**********" at bounding box center [549, 184] width 163 height 16
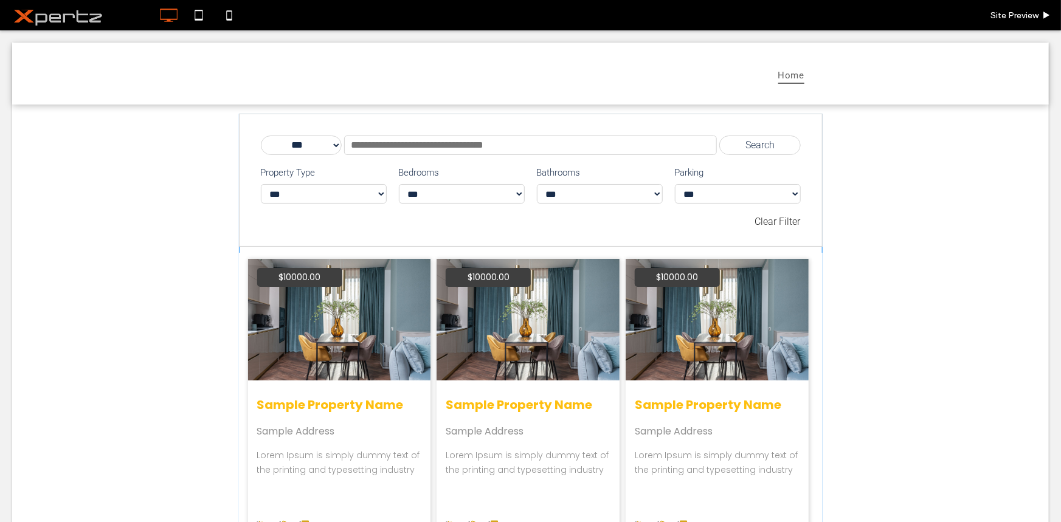
click at [310, 208] on div "Clear Filter" at bounding box center [531, 215] width 540 height 24
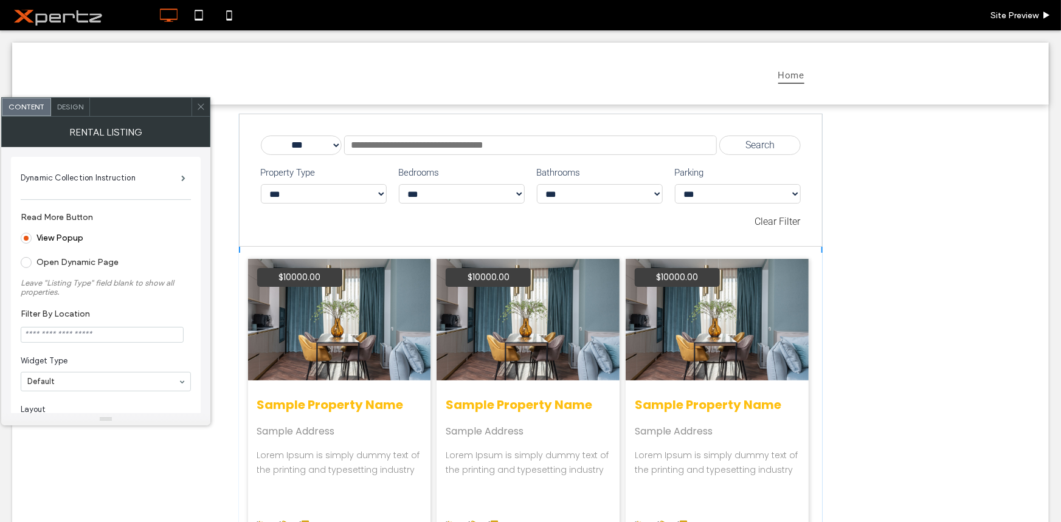
click at [75, 106] on span "Design" at bounding box center [70, 106] width 26 height 9
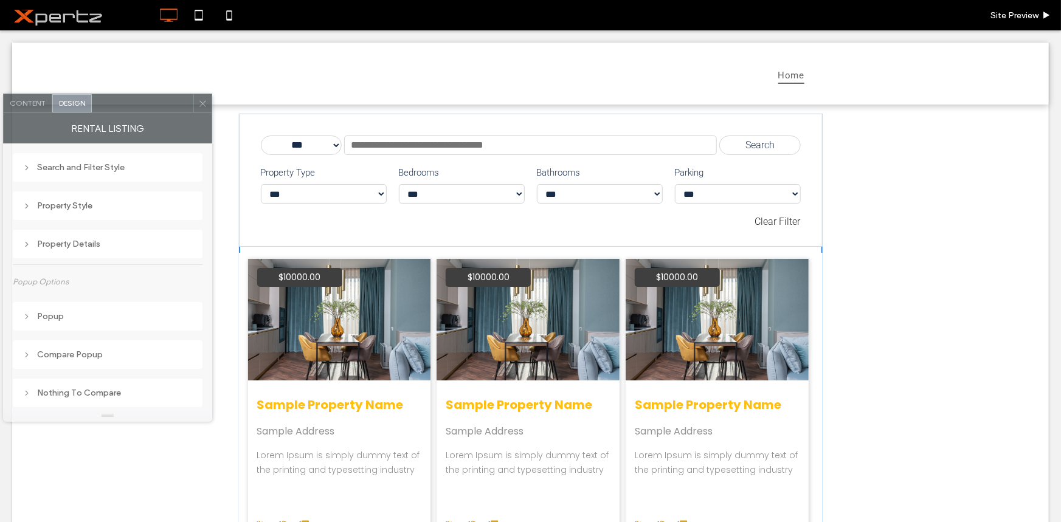
drag, startPoint x: 108, startPoint y: 115, endPoint x: 147, endPoint y: 86, distance: 48.6
click at [147, 94] on div at bounding box center [143, 103] width 102 height 18
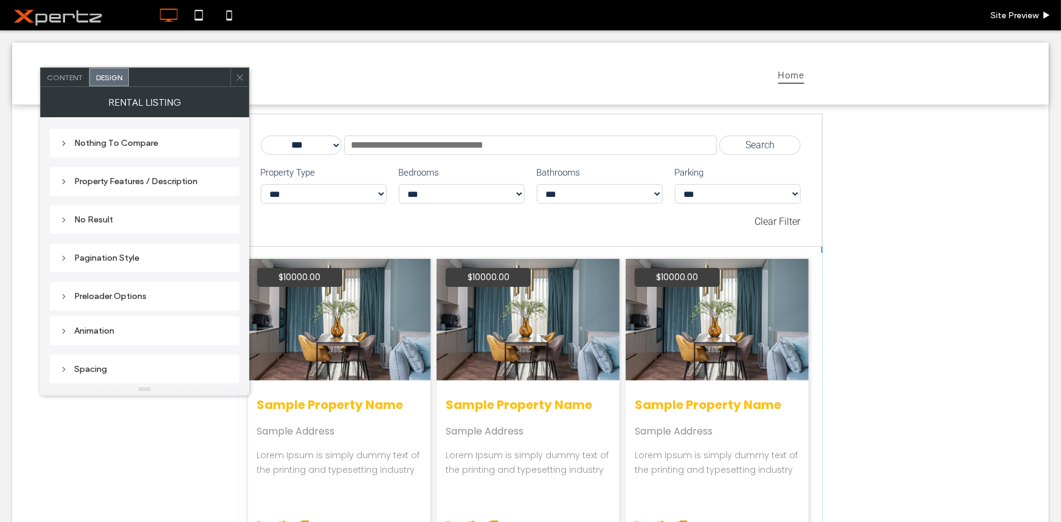
scroll to position [134, 0]
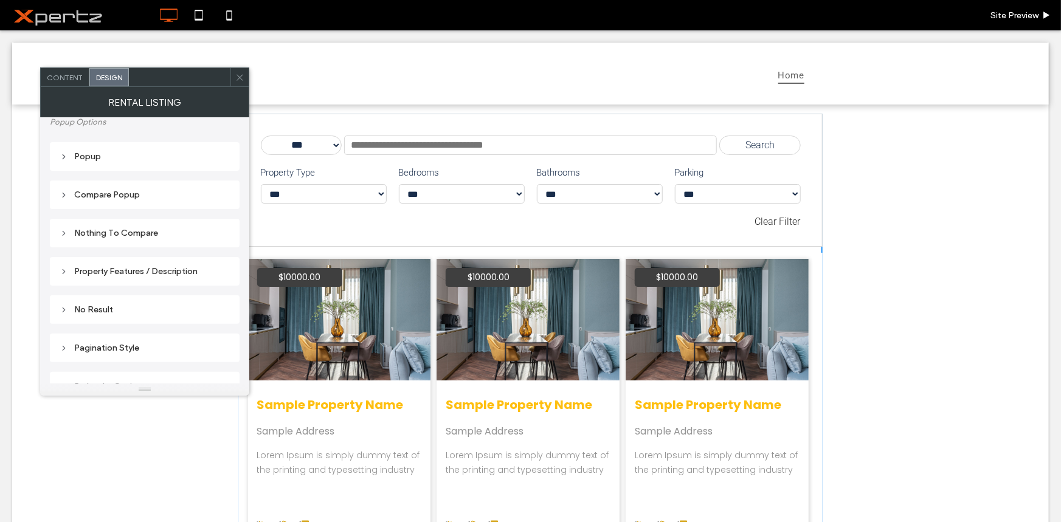
click at [68, 83] on div "Content" at bounding box center [65, 77] width 49 height 18
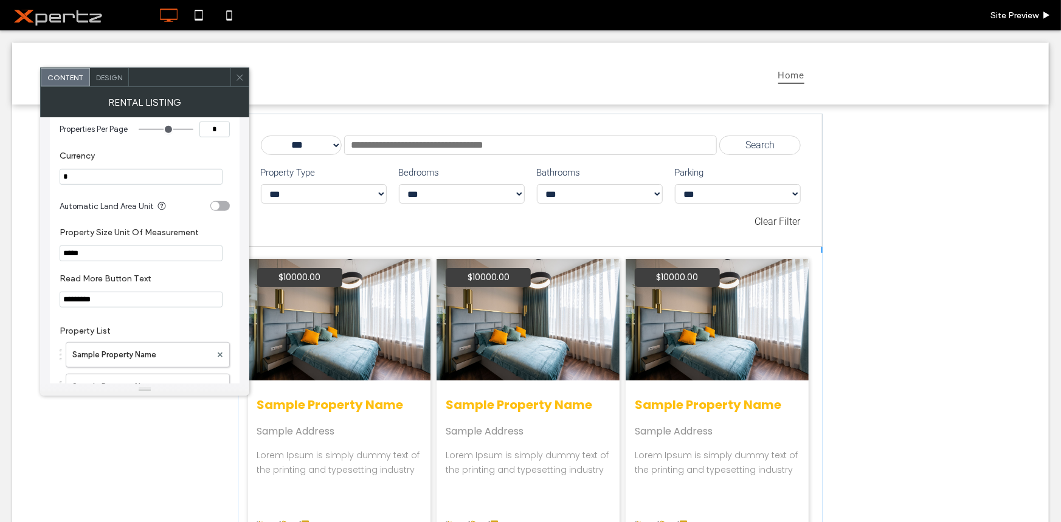
scroll to position [736, 0]
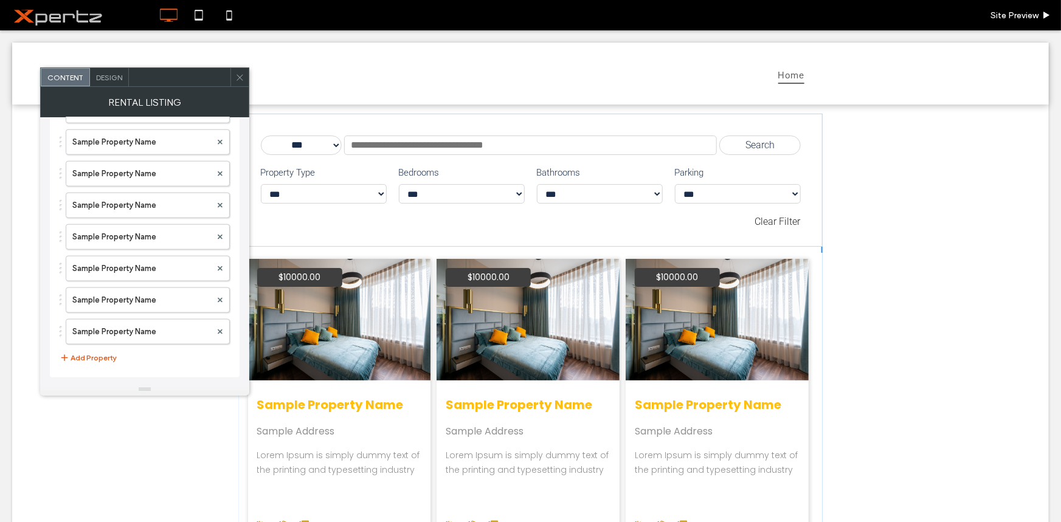
click at [100, 69] on div "Design" at bounding box center [109, 77] width 39 height 18
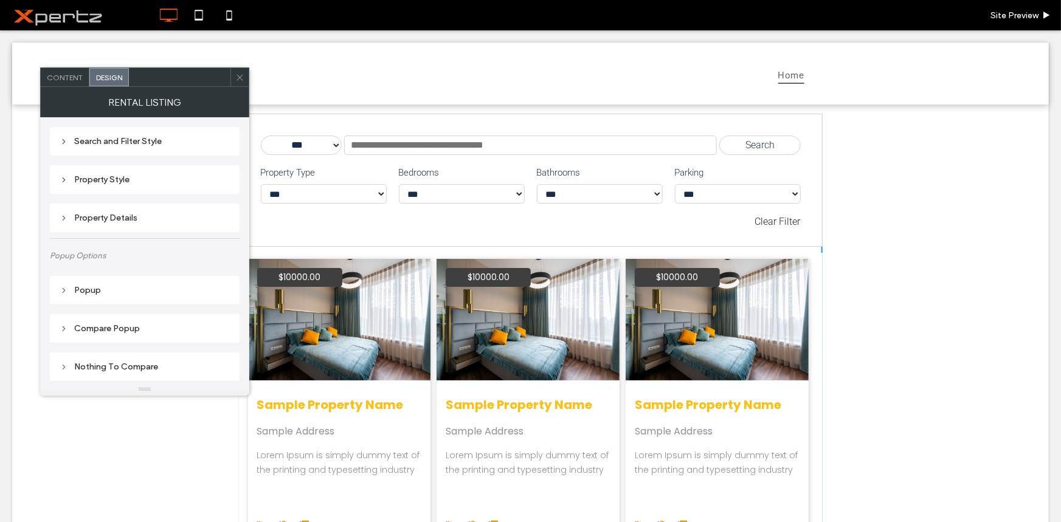
click at [241, 83] on span at bounding box center [239, 77] width 9 height 18
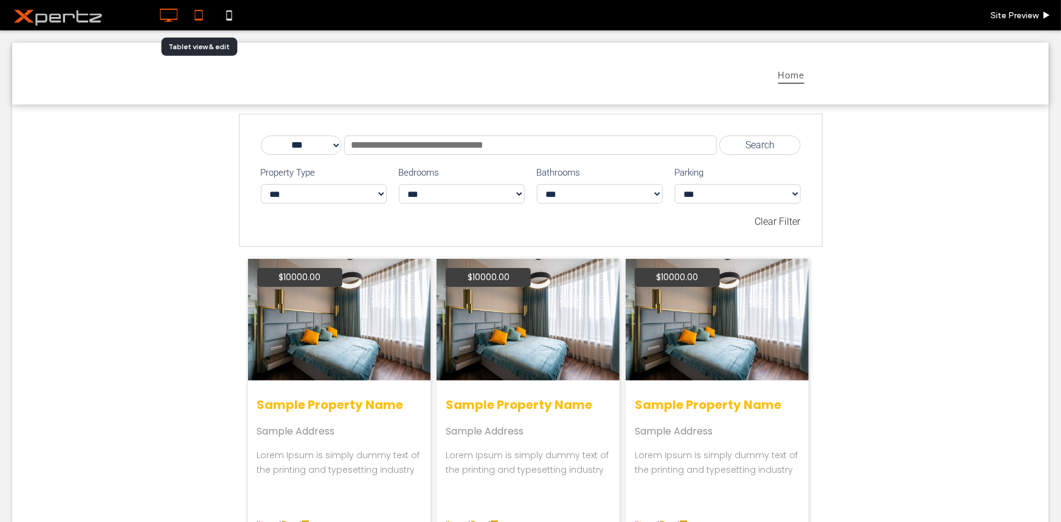
click at [198, 22] on icon at bounding box center [199, 15] width 24 height 24
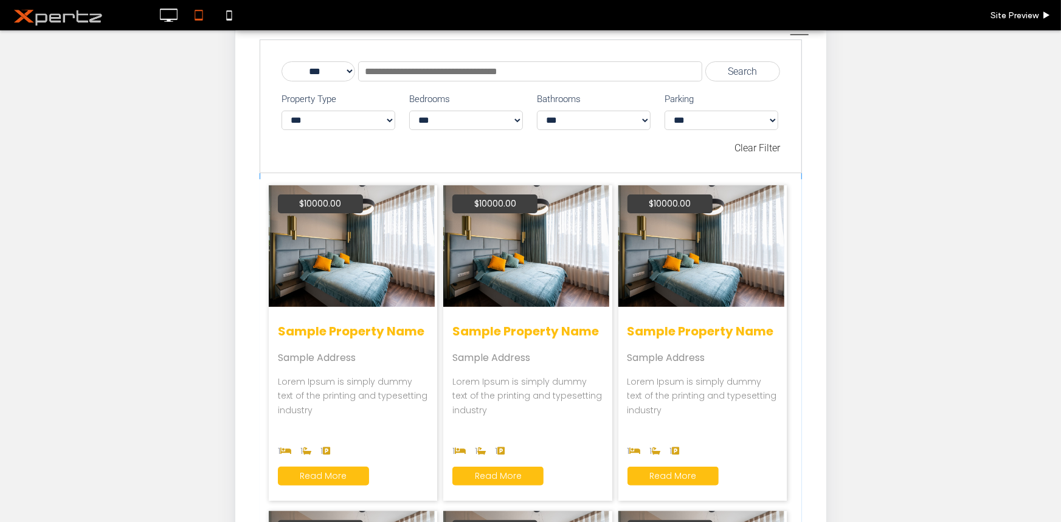
scroll to position [0, 0]
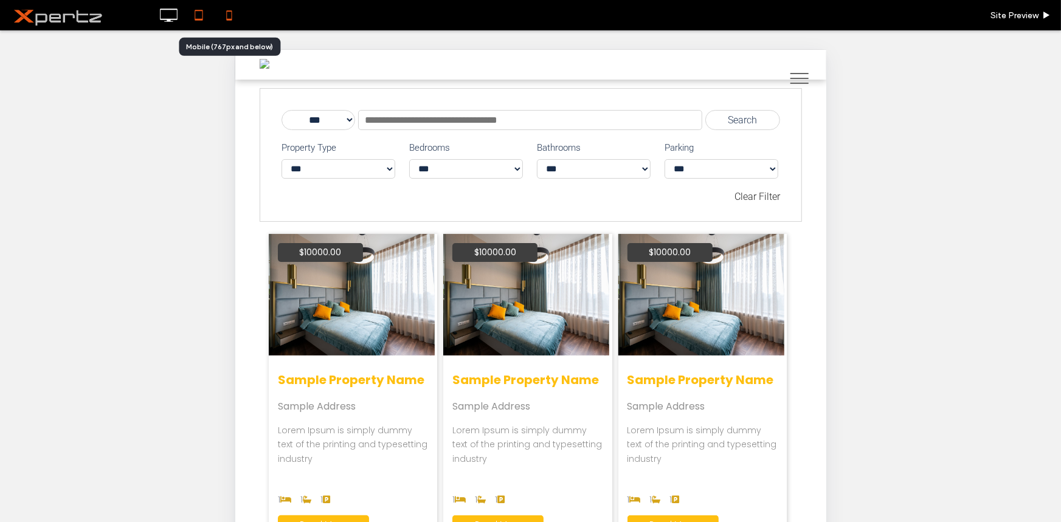
click at [227, 17] on icon at bounding box center [229, 15] width 24 height 24
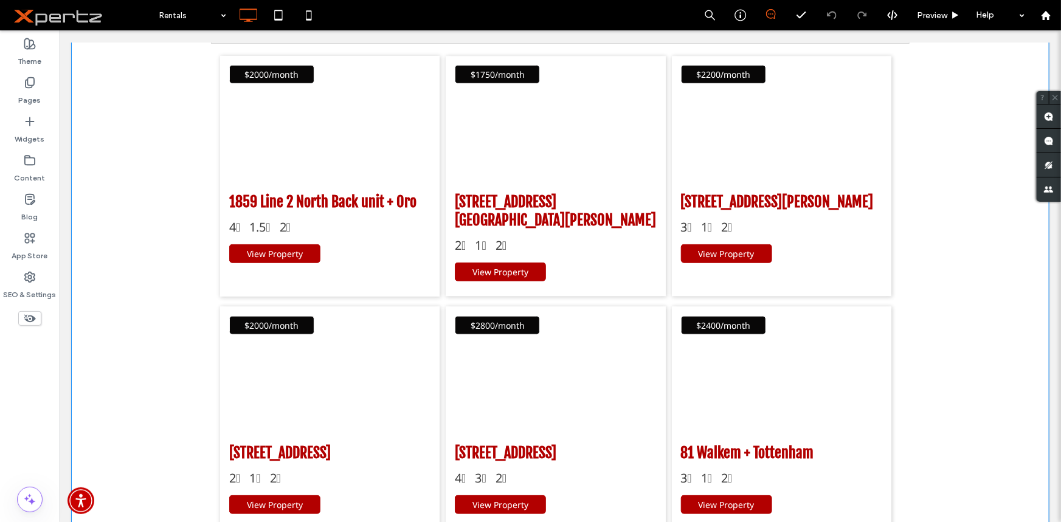
scroll to position [276, 0]
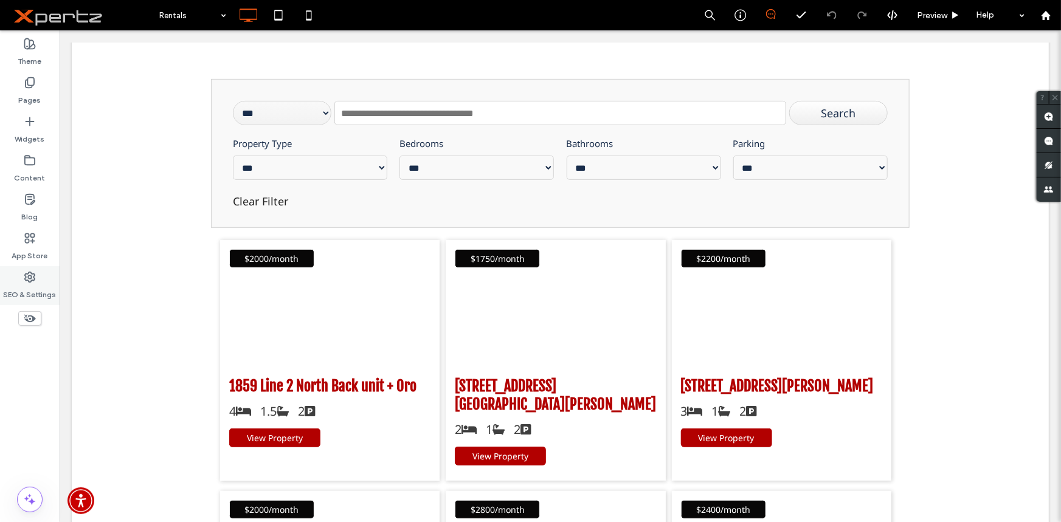
click at [34, 284] on label "SEO & Settings" at bounding box center [30, 291] width 53 height 17
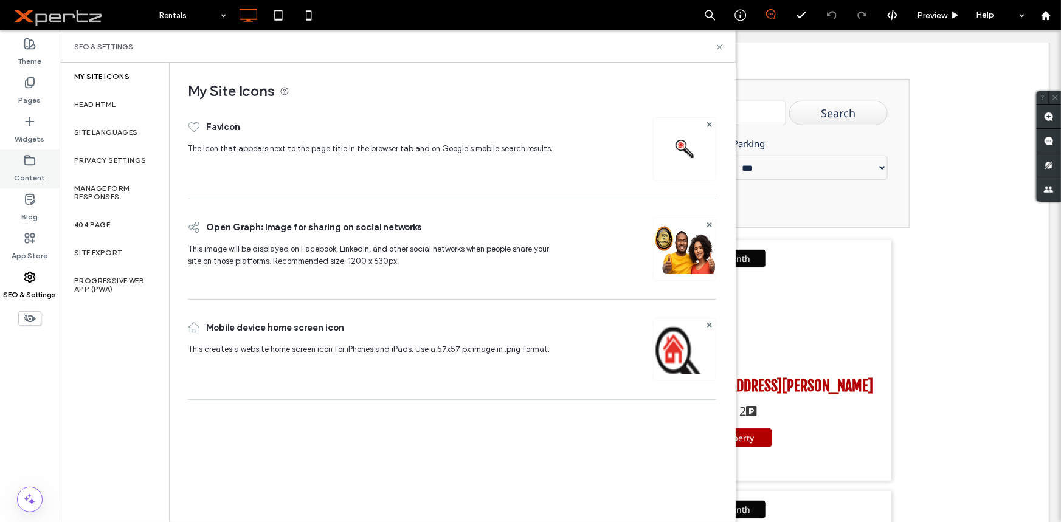
click at [39, 187] on div "Content" at bounding box center [30, 169] width 60 height 39
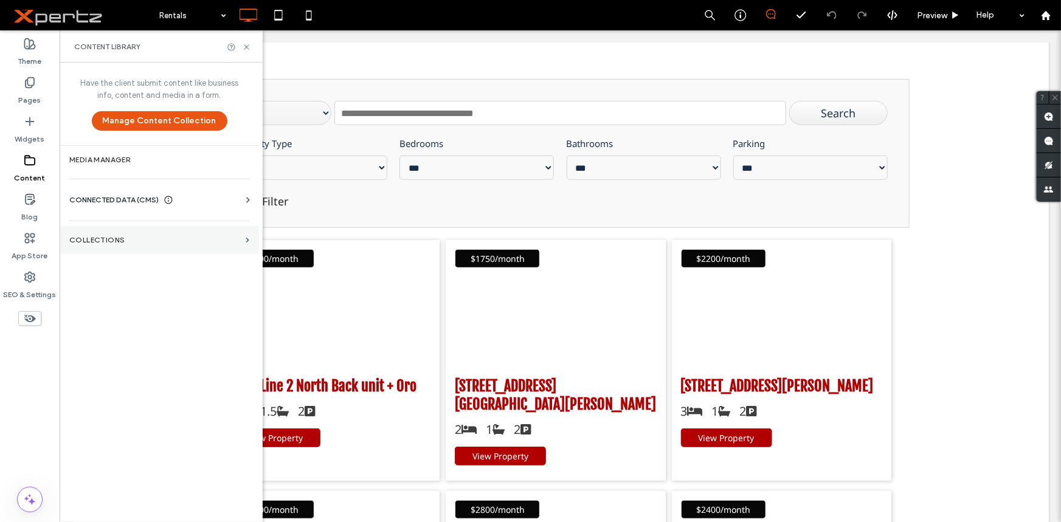
click at [144, 243] on label "Collections" at bounding box center [154, 240] width 171 height 9
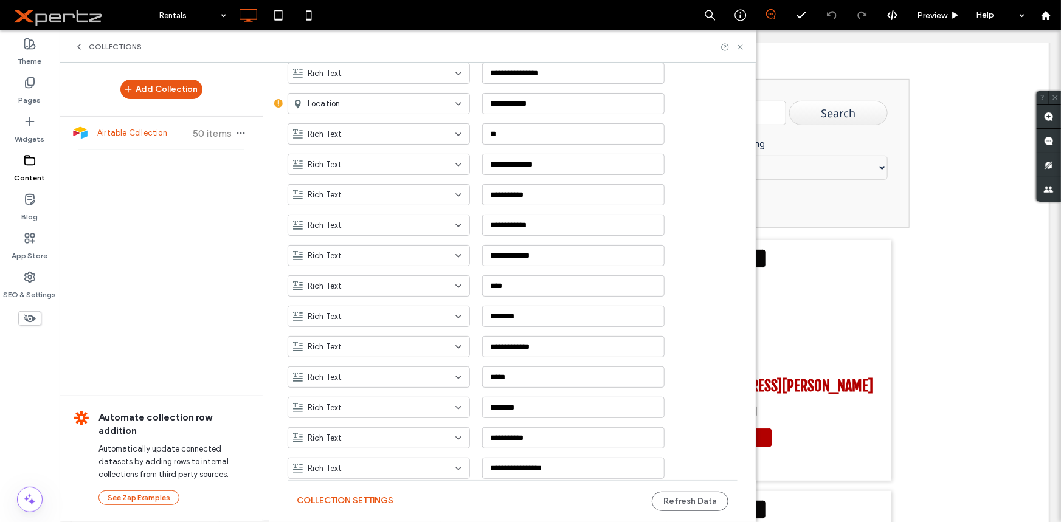
scroll to position [196, 0]
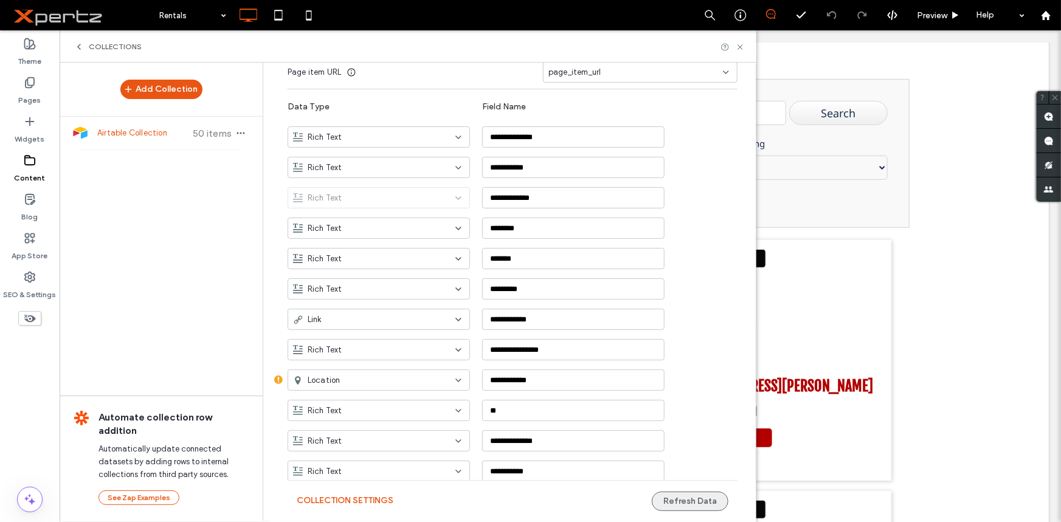
click at [671, 500] on button "Refresh Data" at bounding box center [690, 501] width 77 height 19
click at [741, 49] on icon at bounding box center [740, 47] width 9 height 9
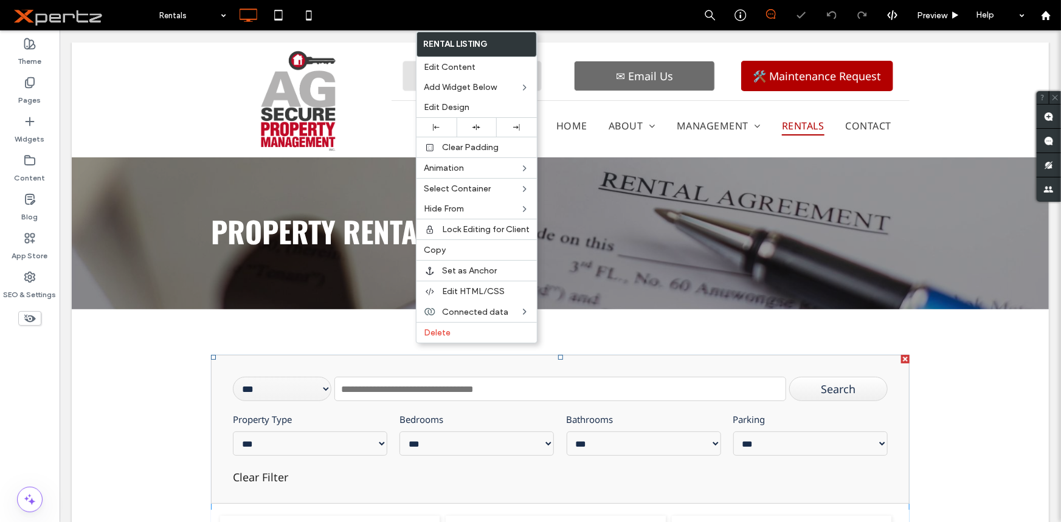
scroll to position [184, 0]
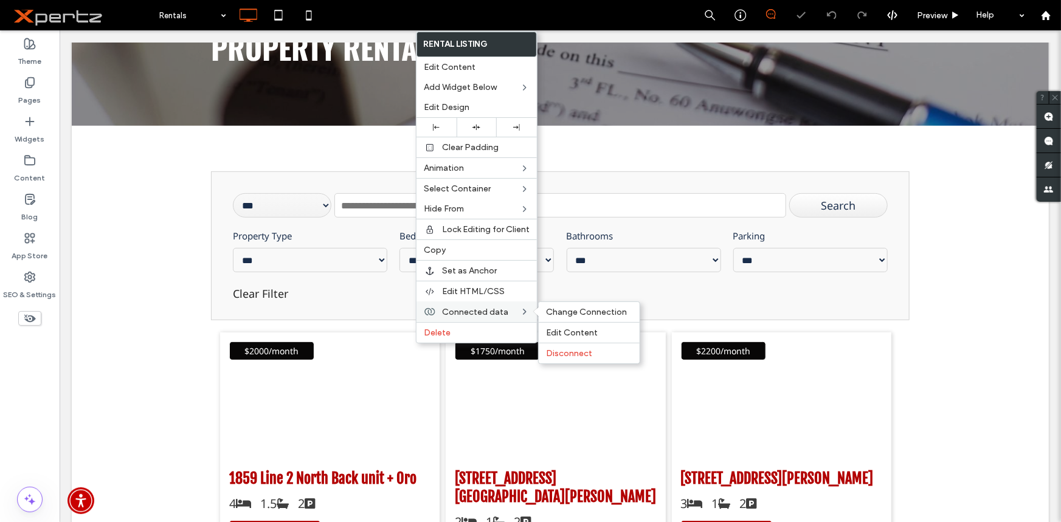
click at [474, 313] on span "Connected data" at bounding box center [475, 312] width 66 height 10
drag, startPoint x: 563, startPoint y: 315, endPoint x: 491, endPoint y: 291, distance: 76.1
click at [563, 315] on span "Change Connection" at bounding box center [586, 312] width 81 height 10
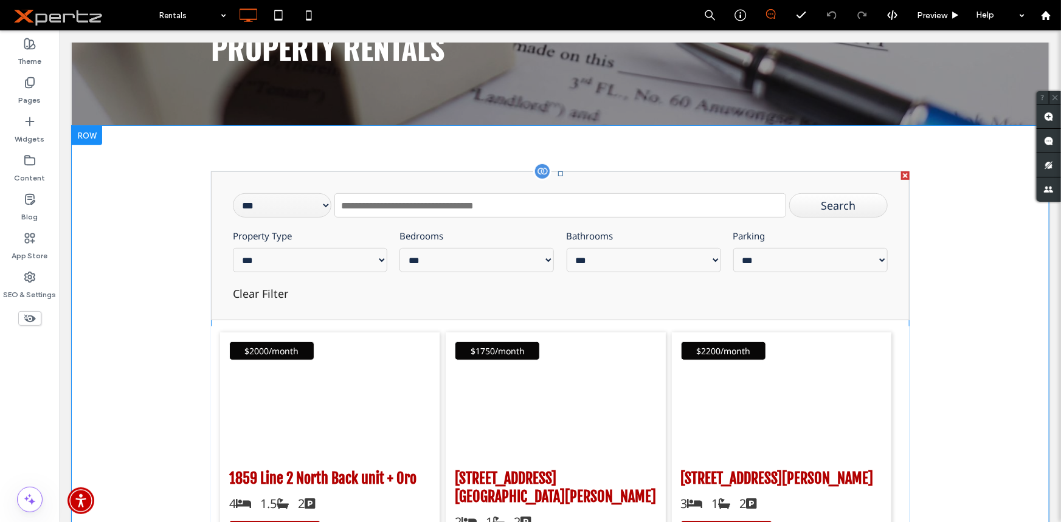
scroll to position [369, 0]
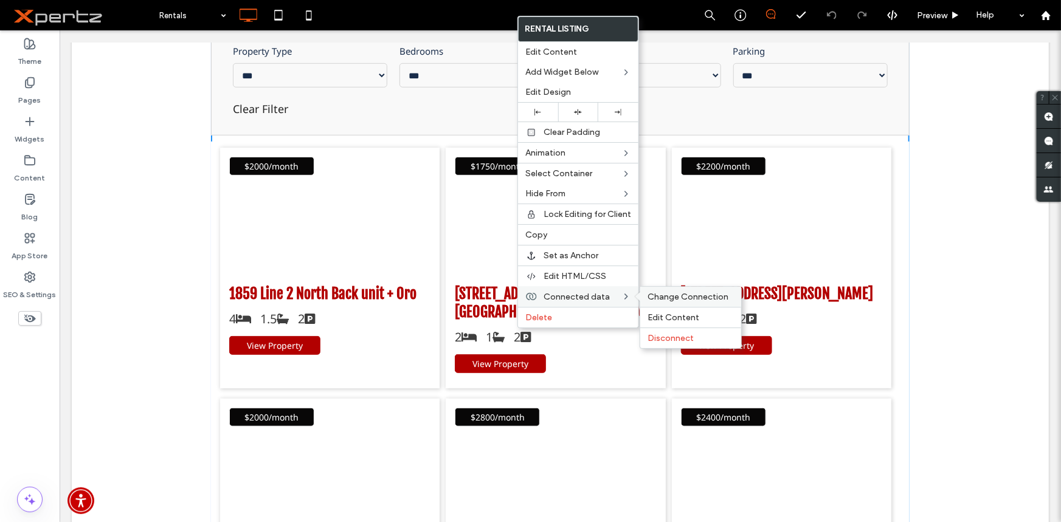
click at [659, 294] on span "Change Connection" at bounding box center [688, 297] width 81 height 10
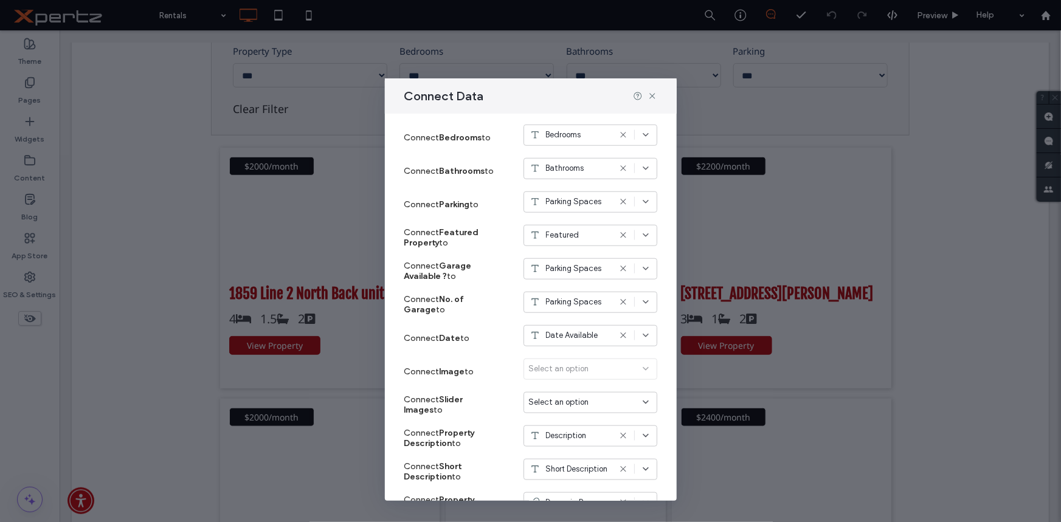
scroll to position [736, 0]
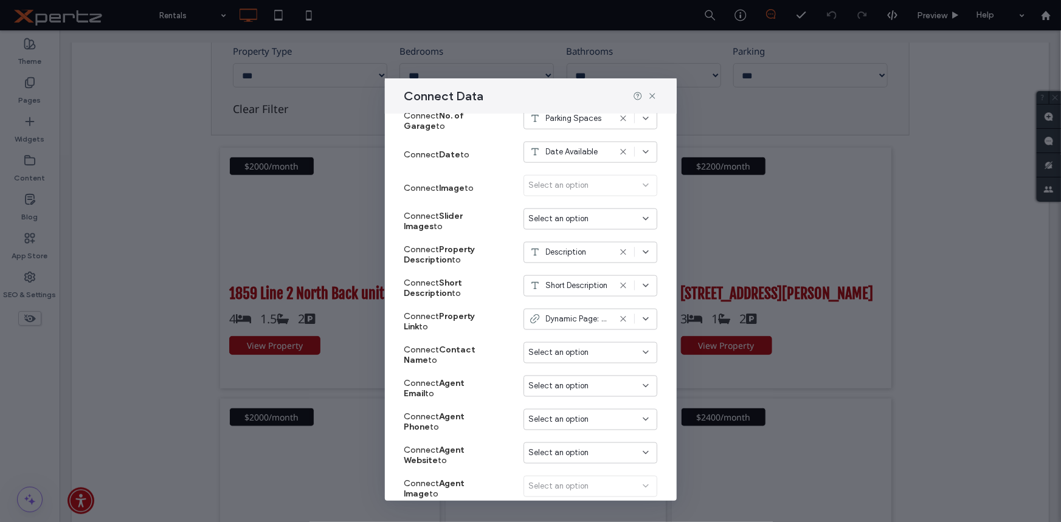
click div "Select an option"
drag, startPoint x: 656, startPoint y: 99, endPoint x: 594, endPoint y: 68, distance: 68.5
click icon
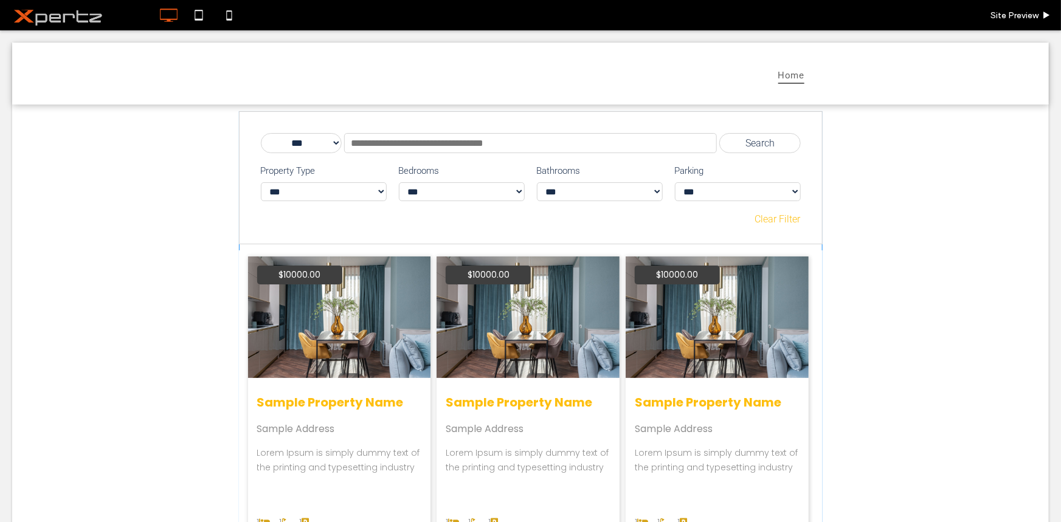
click at [421, 216] on div "Clear Filter" at bounding box center [531, 219] width 540 height 12
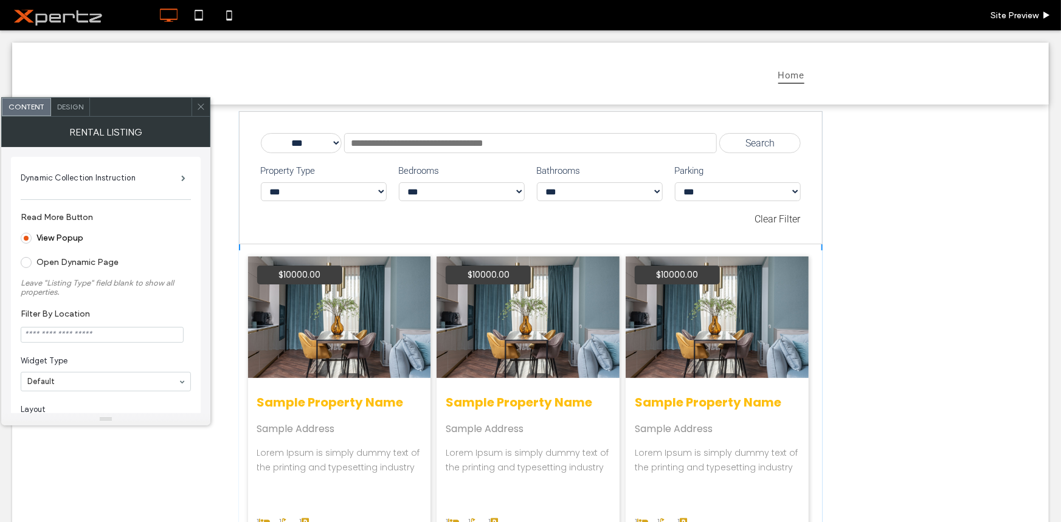
click at [75, 114] on div "Design" at bounding box center [70, 107] width 39 height 18
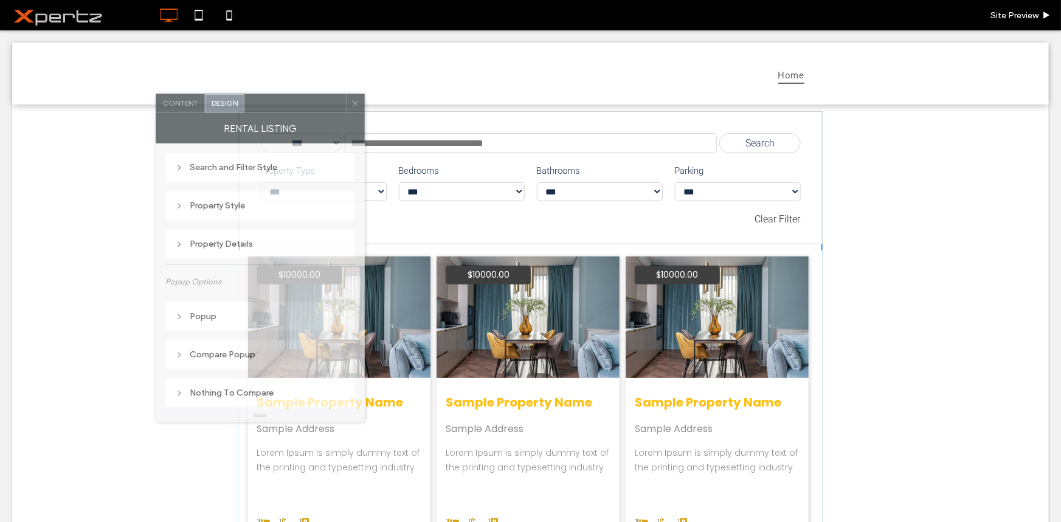
drag, startPoint x: 115, startPoint y: 112, endPoint x: 269, endPoint y: 109, distance: 154.5
click at [269, 109] on div at bounding box center [295, 103] width 102 height 18
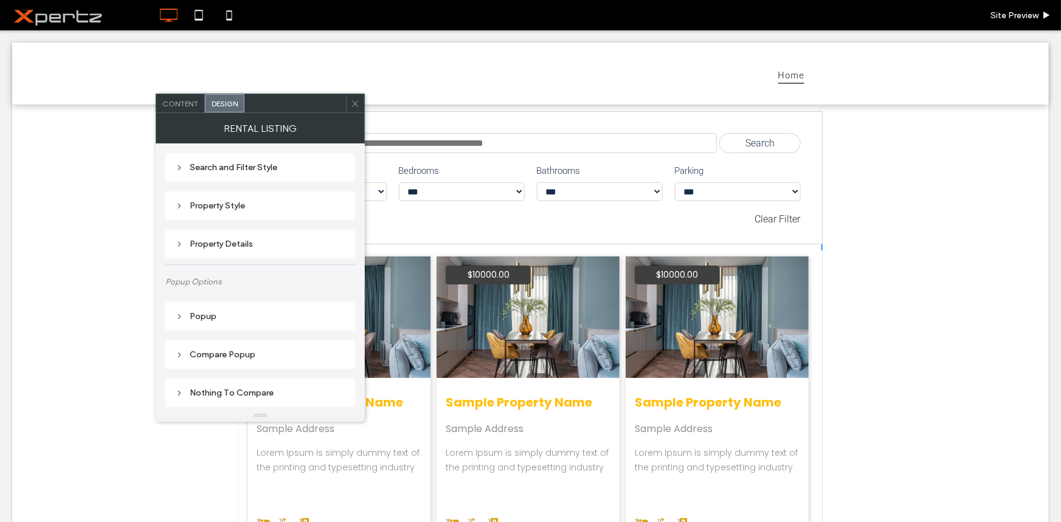
scroll to position [226, 0]
click at [190, 111] on div "Content" at bounding box center [180, 103] width 49 height 18
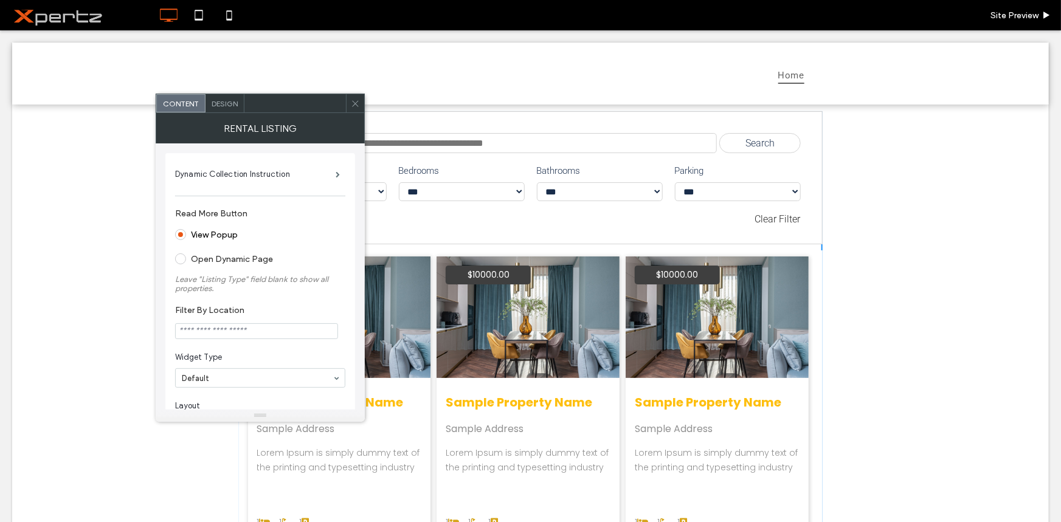
click at [216, 107] on span "Design" at bounding box center [225, 103] width 26 height 9
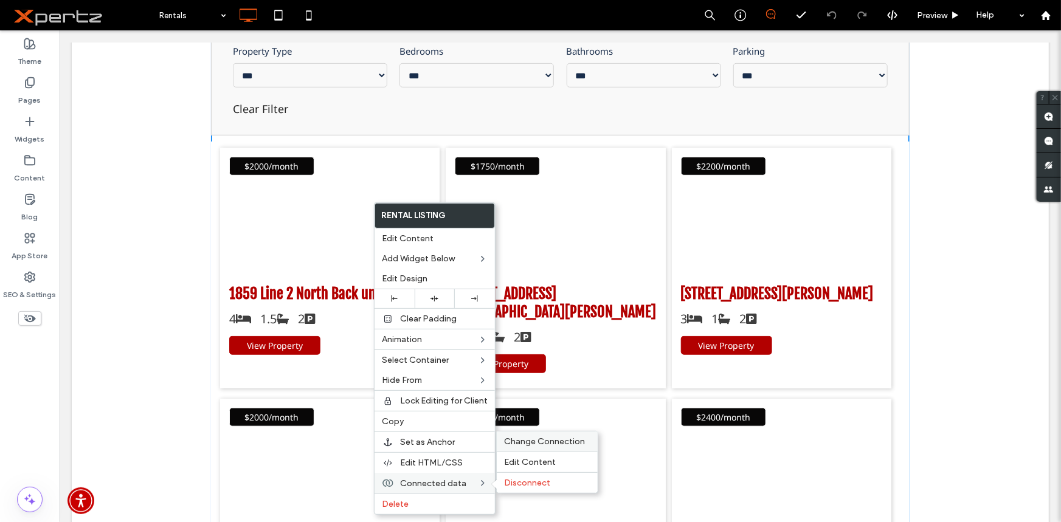
click at [542, 444] on span "Change Connection" at bounding box center [544, 442] width 81 height 10
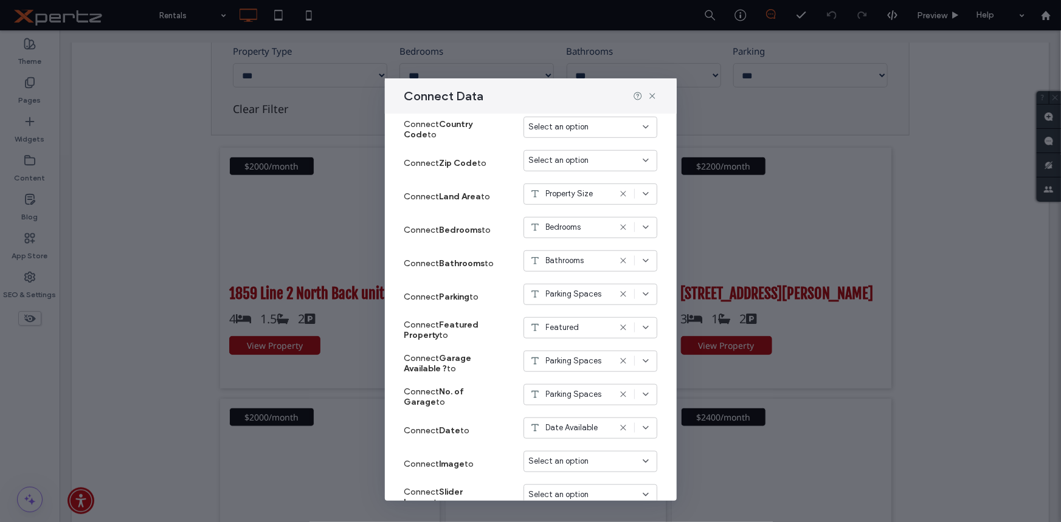
scroll to position [736, 0]
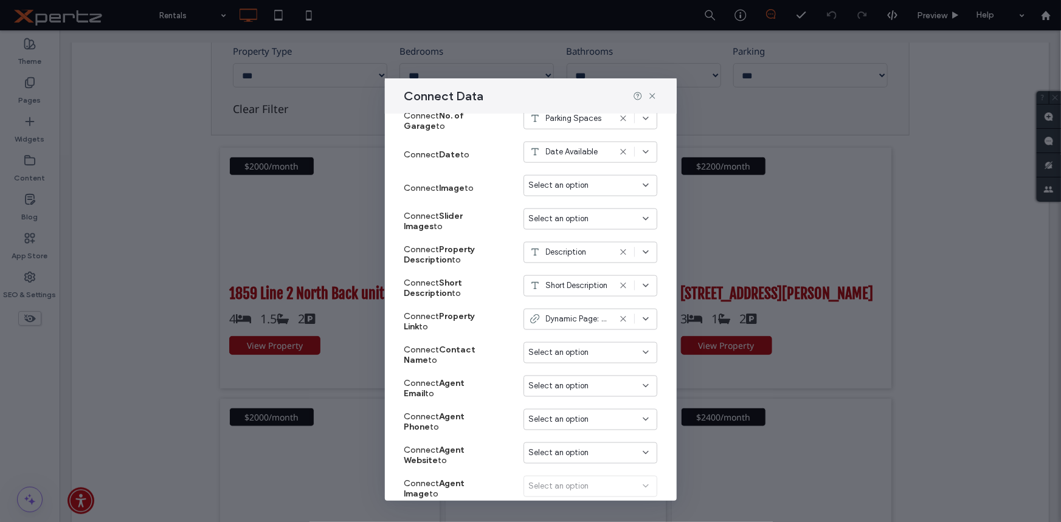
click at [569, 215] on span "Select an option" at bounding box center [559, 219] width 60 height 12
type input "**"
click at [584, 243] on span "Gallery Images" at bounding box center [569, 240] width 54 height 12
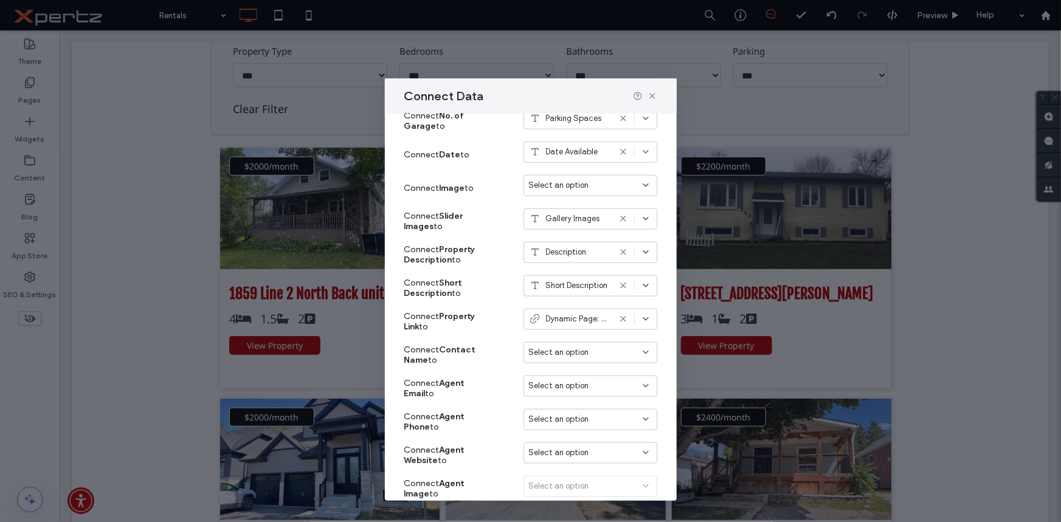
click at [579, 193] on div "Select an option" at bounding box center [591, 185] width 134 height 21
click at [567, 201] on span "Featured Image" at bounding box center [571, 207] width 58 height 12
click at [567, 201] on div "Connect Image to Select an option" at bounding box center [530, 187] width 253 height 33
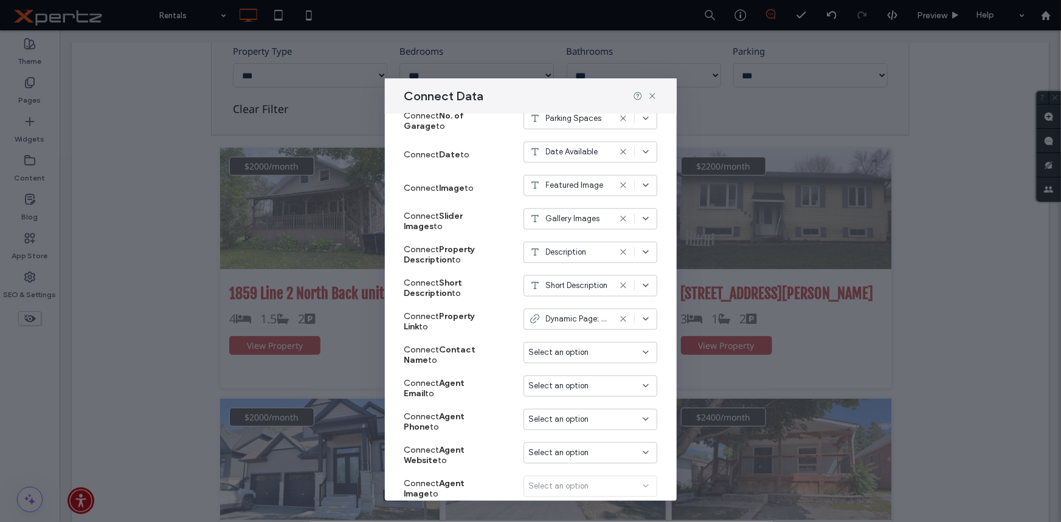
click at [566, 222] on span "Gallery Images" at bounding box center [573, 219] width 54 height 12
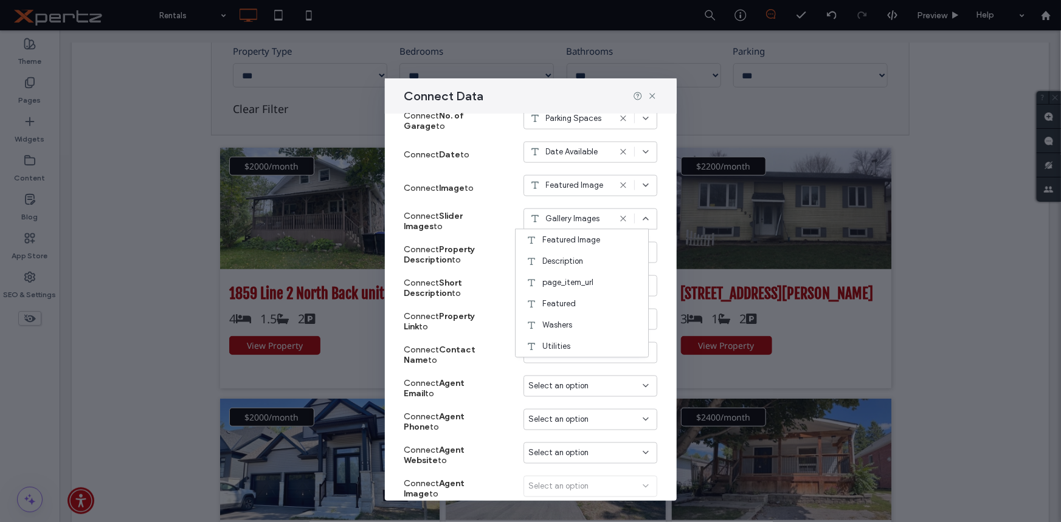
click at [562, 239] on span "Featured Image" at bounding box center [571, 240] width 58 height 12
click at [655, 94] on icon at bounding box center [653, 96] width 10 height 10
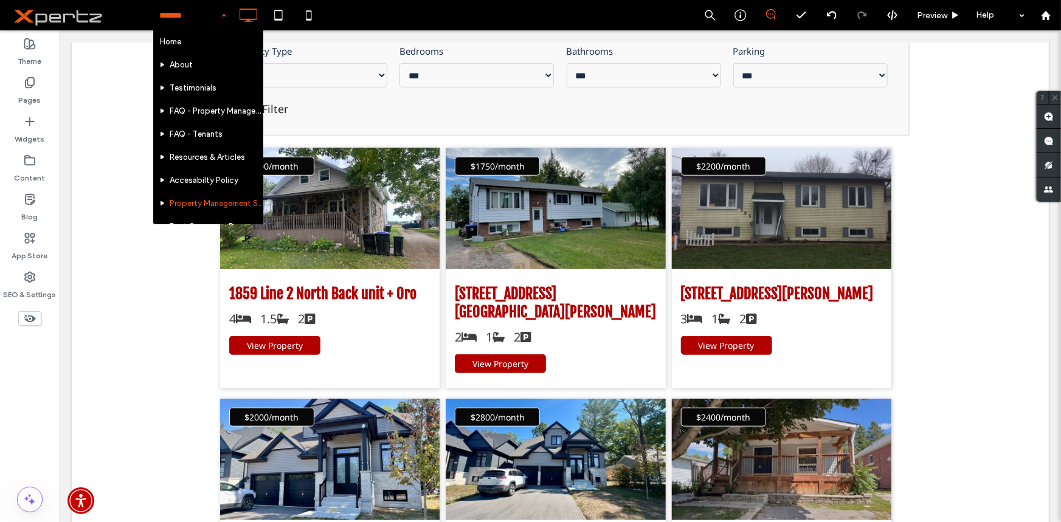
scroll to position [258, 0]
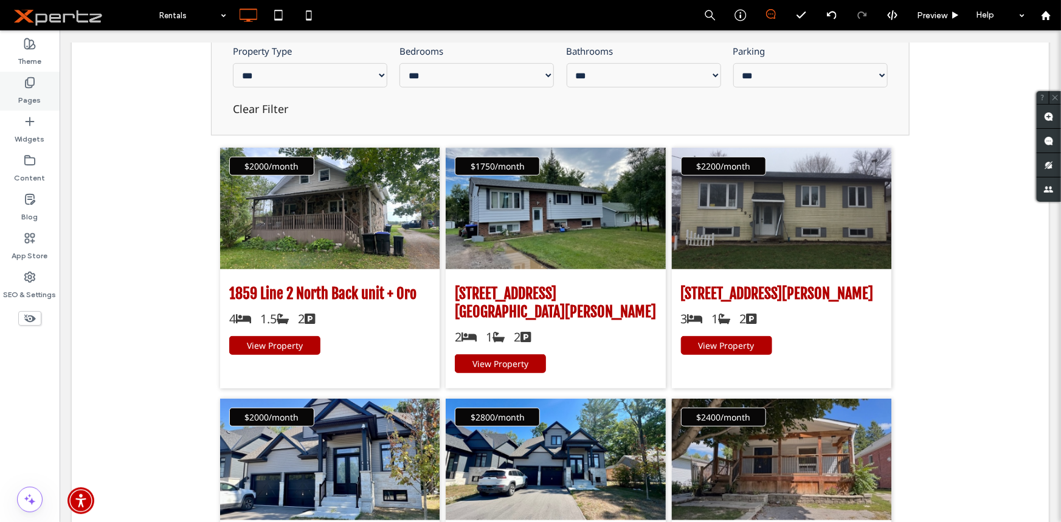
click at [26, 94] on label "Pages" at bounding box center [30, 97] width 22 height 17
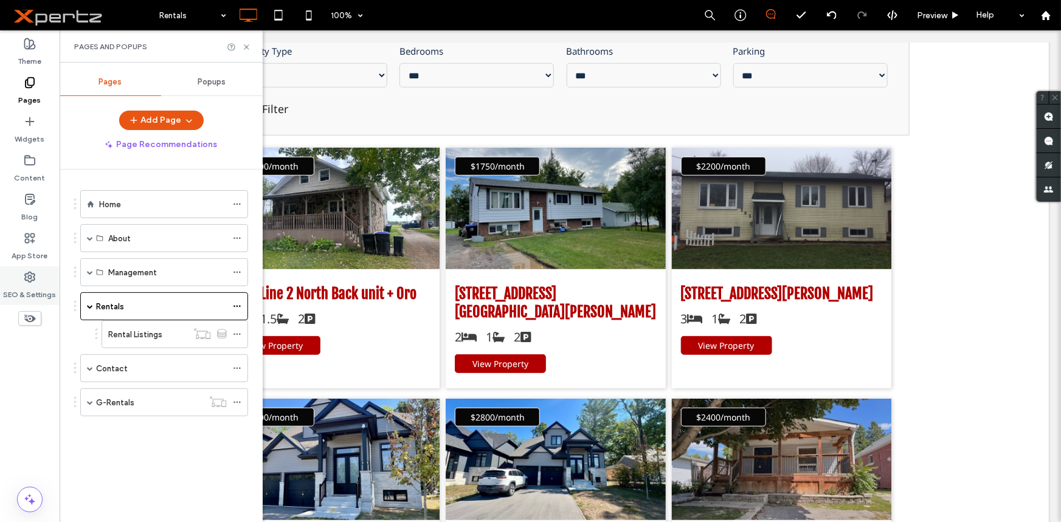
click at [35, 285] on label "SEO & Settings" at bounding box center [30, 291] width 53 height 17
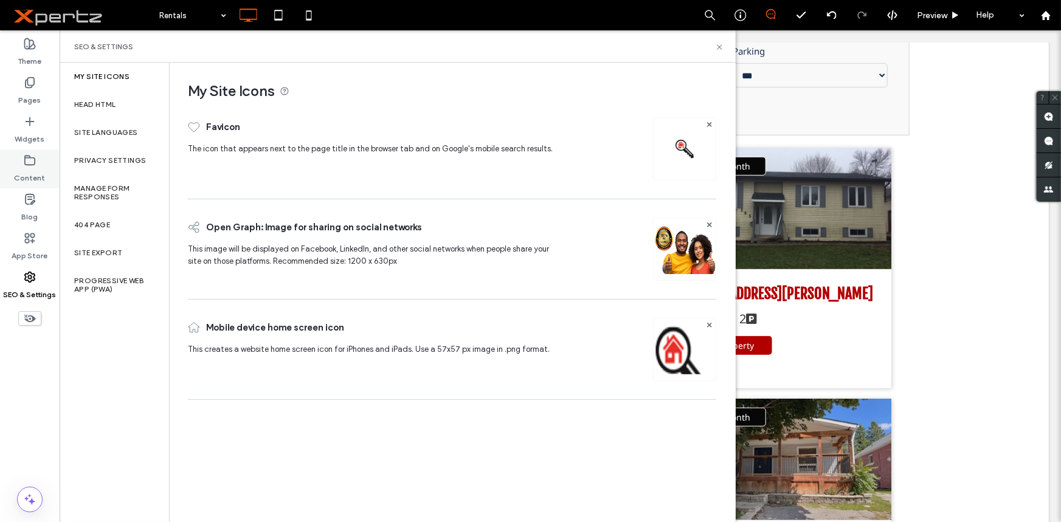
click at [36, 164] on div "Content" at bounding box center [30, 169] width 60 height 39
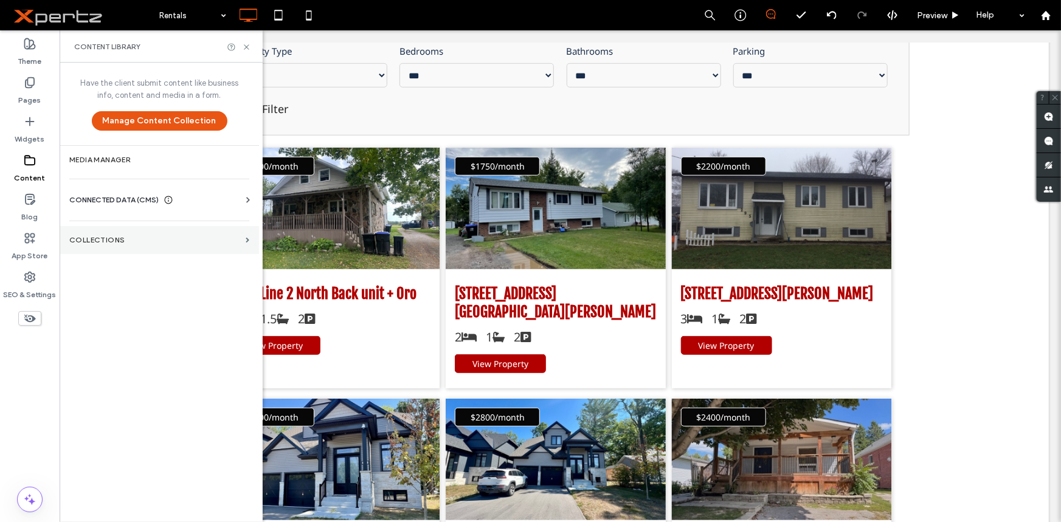
click at [144, 256] on div "Have the client submit content like business info, content and media in a form.…" at bounding box center [159, 291] width 199 height 457
click at [151, 246] on section "Collections" at bounding box center [159, 240] width 199 height 28
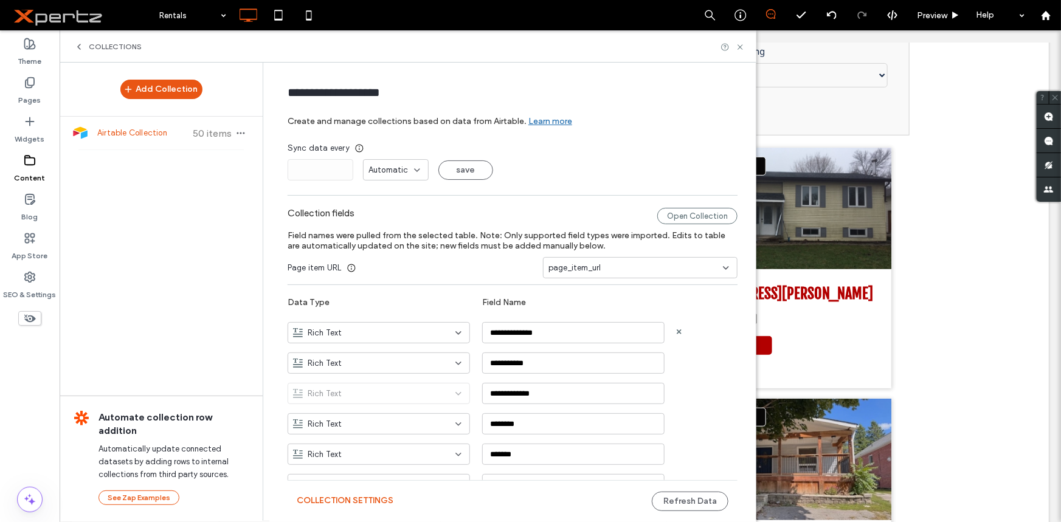
scroll to position [92, 0]
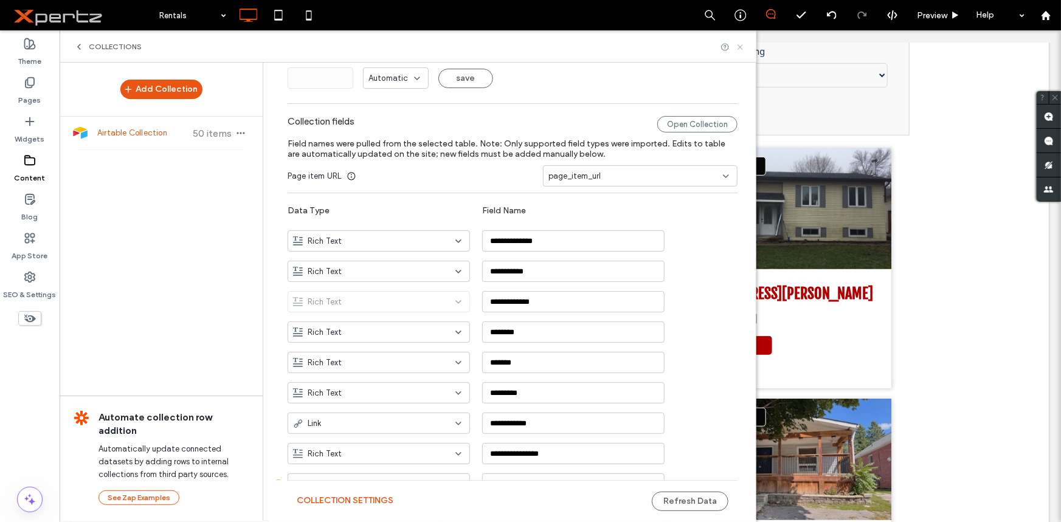
click at [741, 47] on icon at bounding box center [740, 47] width 9 height 9
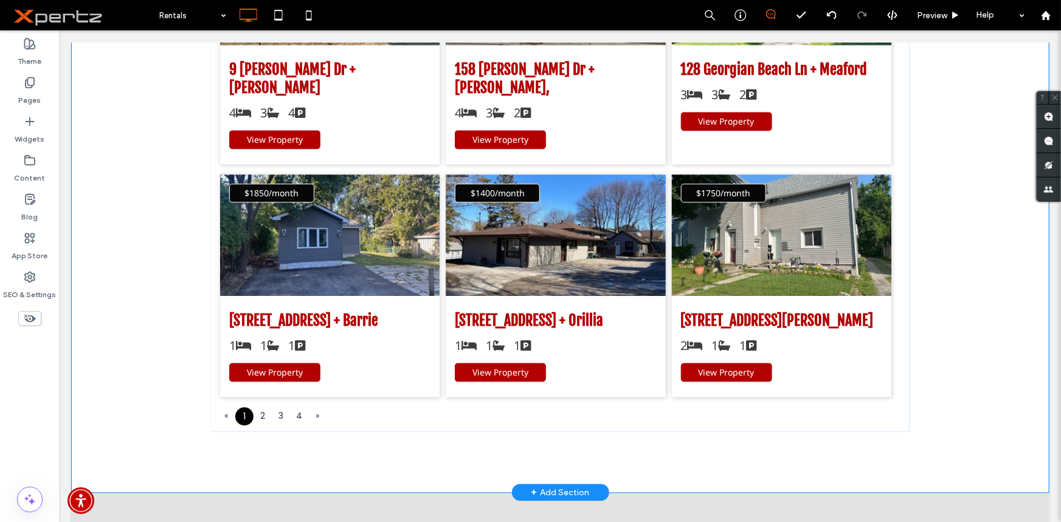
scroll to position [1236, 0]
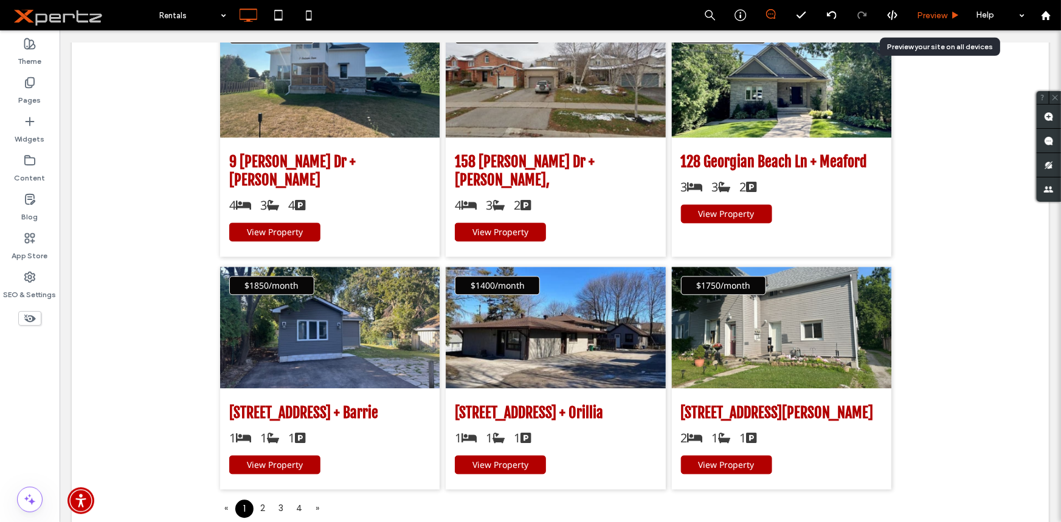
click at [932, 18] on span "Preview" at bounding box center [932, 15] width 30 height 10
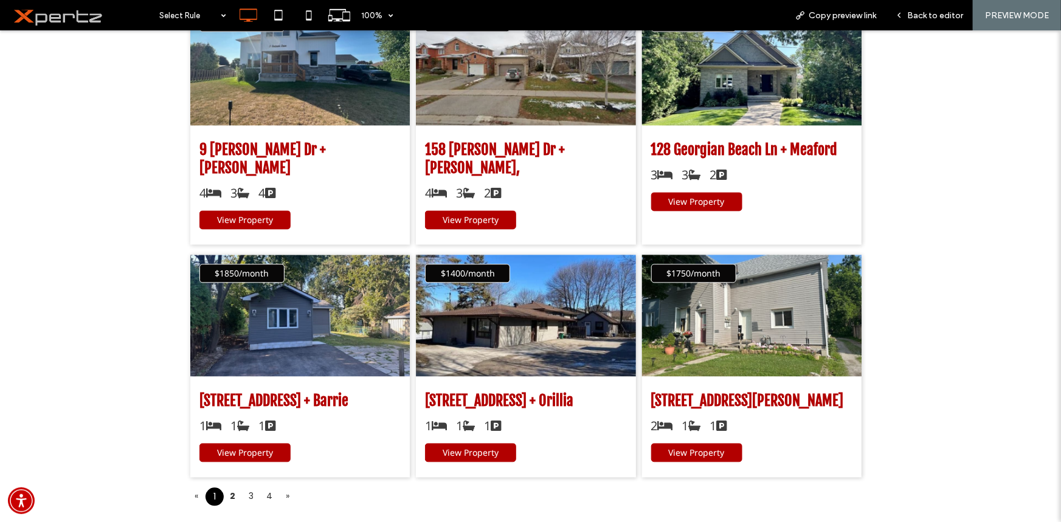
click at [230, 487] on link "2" at bounding box center [233, 495] width 18 height 17
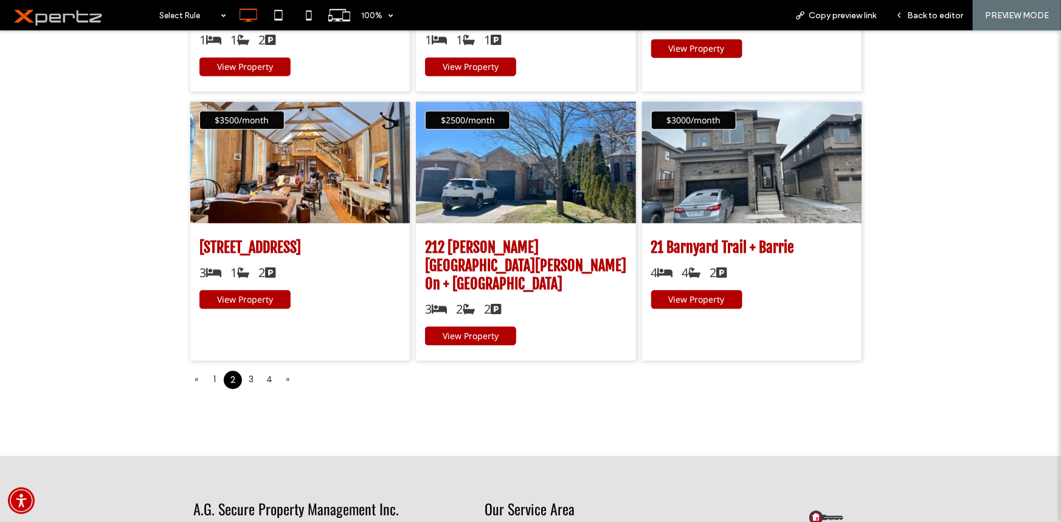
scroll to position [1591, 0]
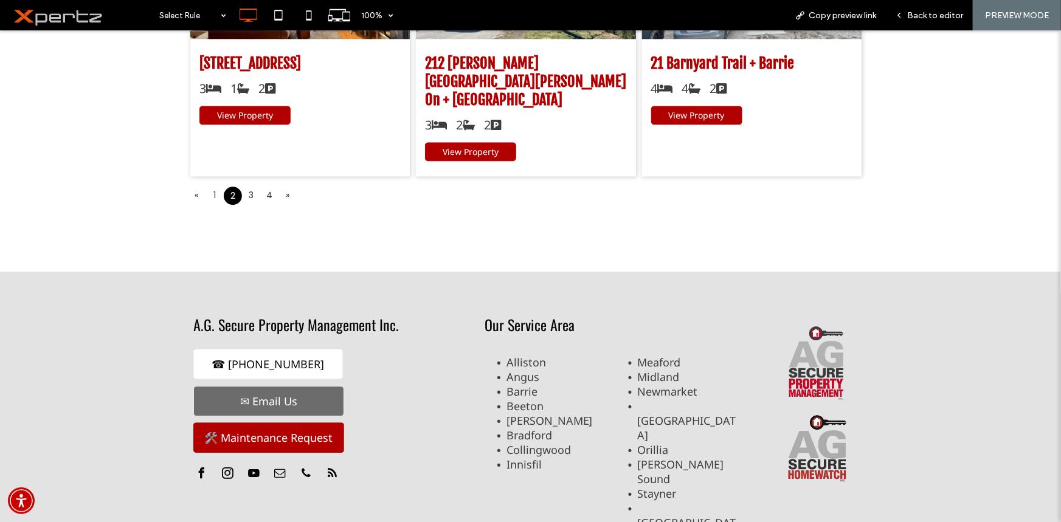
click at [254, 186] on link "3" at bounding box center [251, 194] width 18 height 17
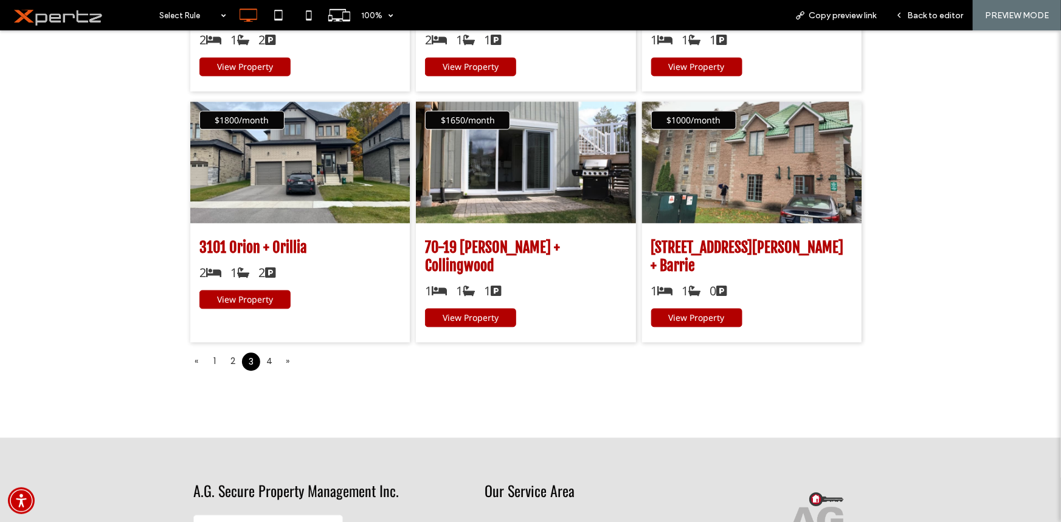
scroll to position [1500, 0]
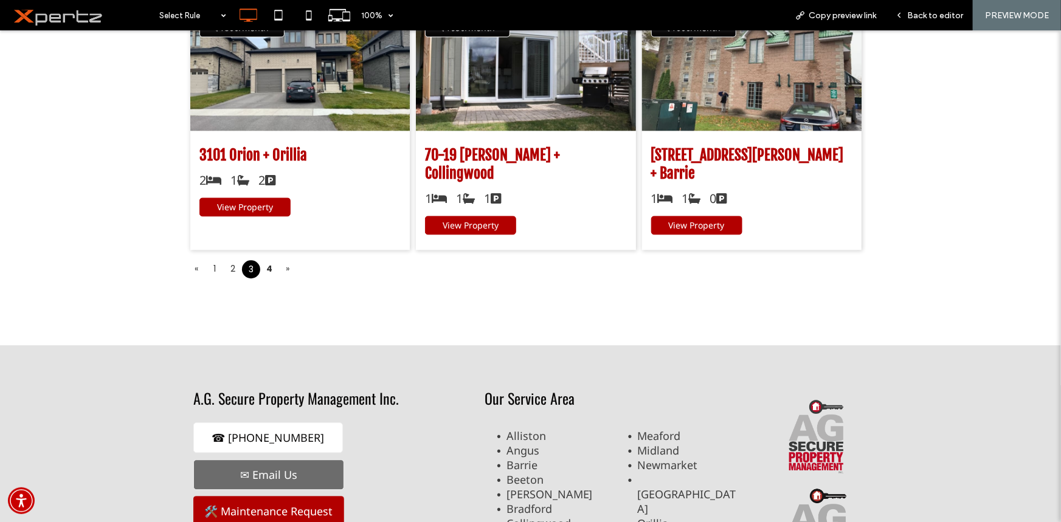
click at [265, 260] on link "4" at bounding box center [269, 268] width 18 height 17
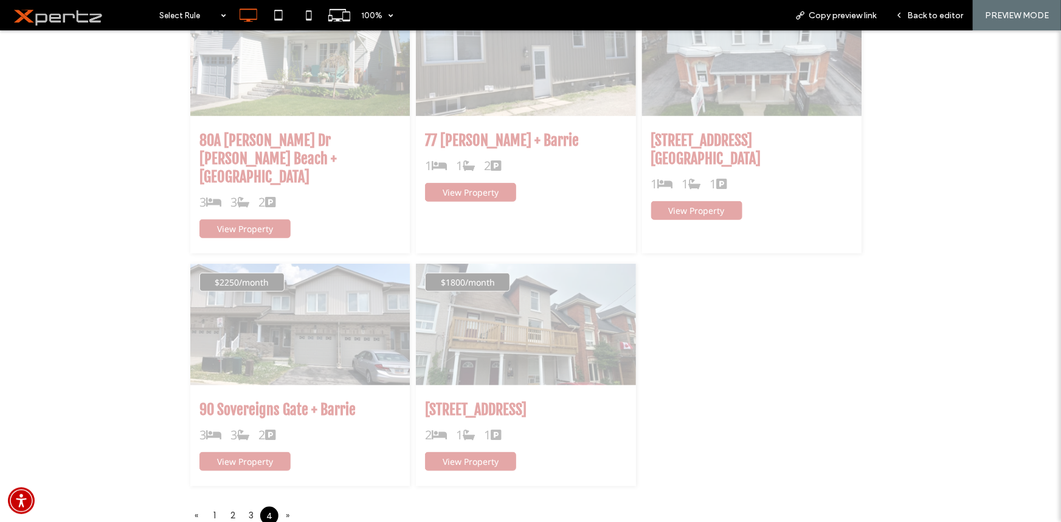
scroll to position [209, 0]
